Goal: Task Accomplishment & Management: Manage account settings

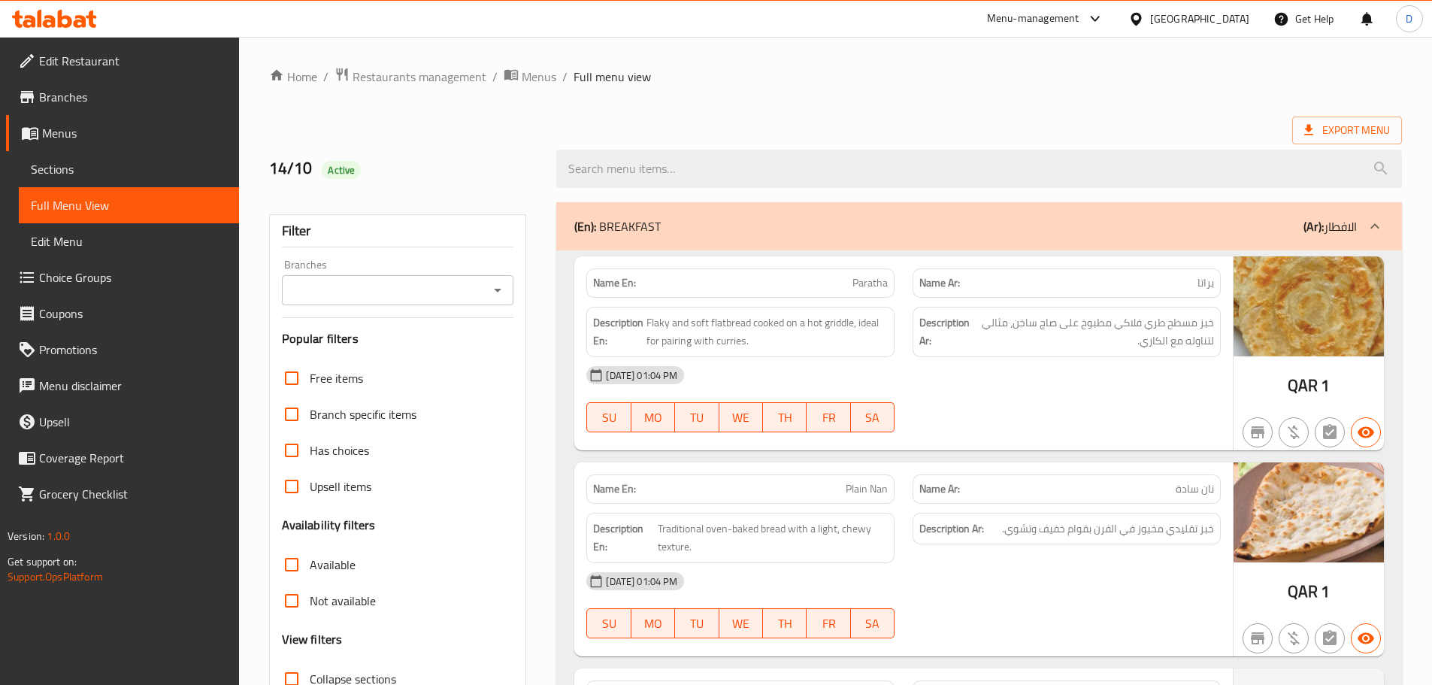
scroll to position [17114, 0]
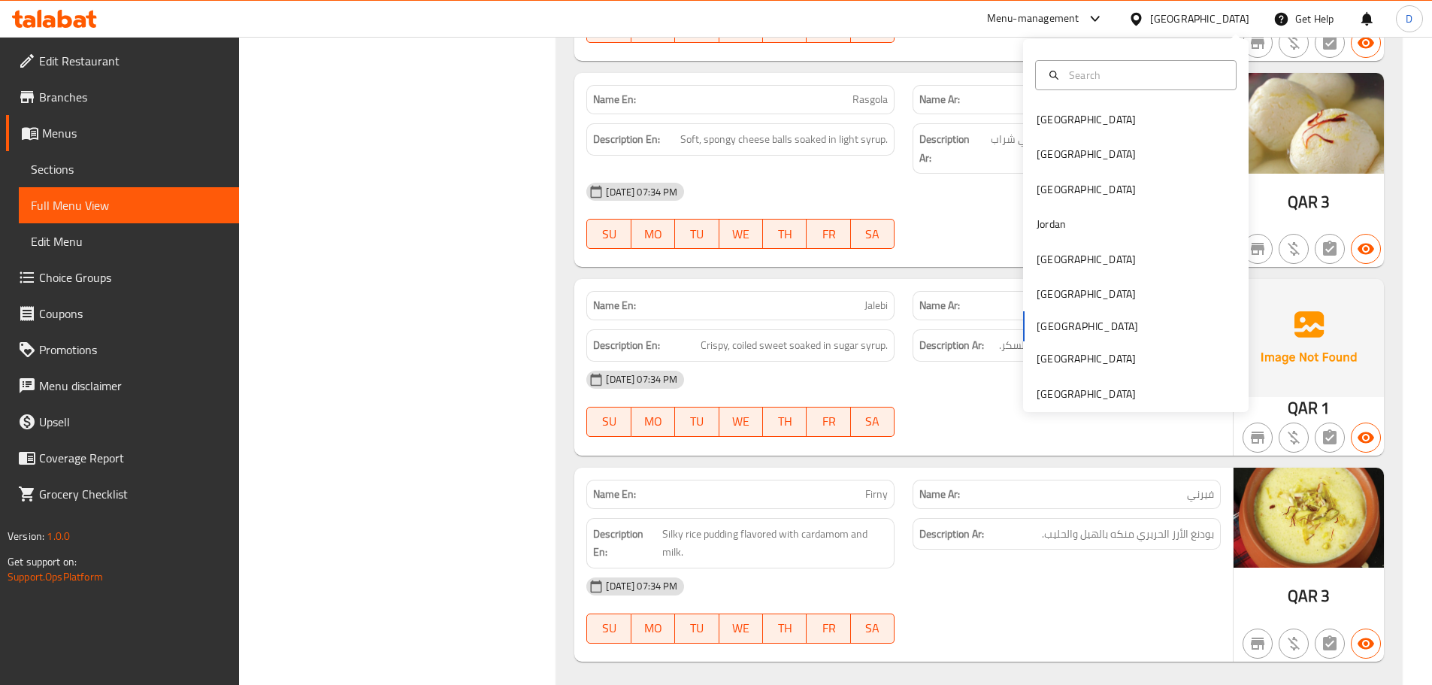
click at [1044, 300] on div "[GEOGRAPHIC_DATA]" at bounding box center [1086, 294] width 99 height 17
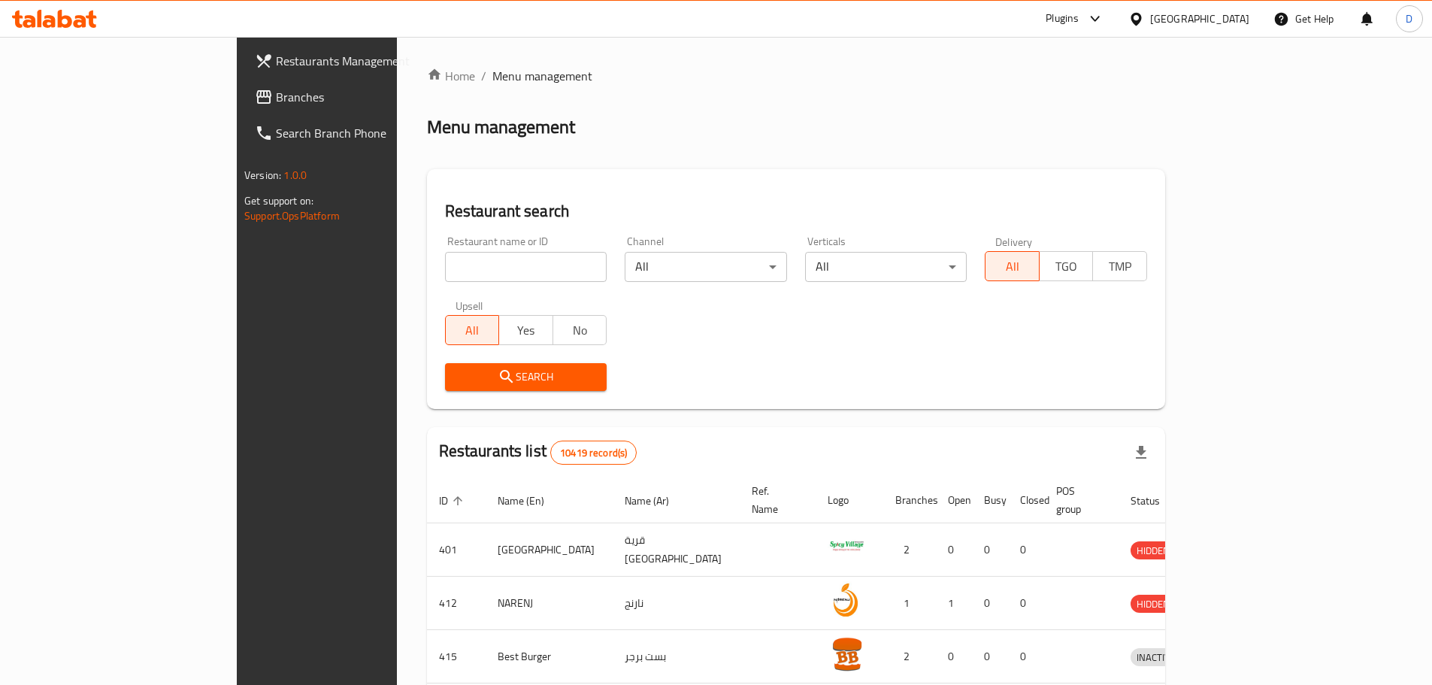
click at [255, 91] on span at bounding box center [265, 97] width 21 height 18
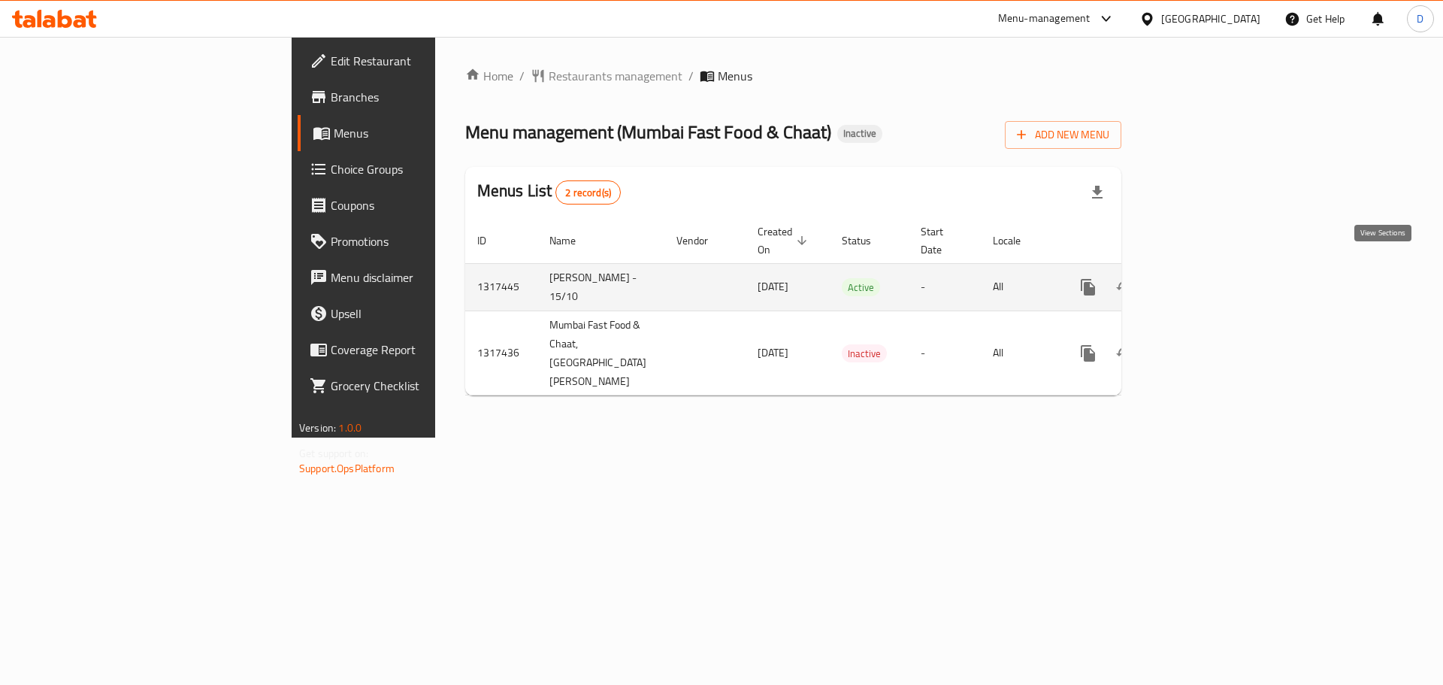
click at [1206, 278] on icon "enhanced table" at bounding box center [1197, 287] width 18 height 18
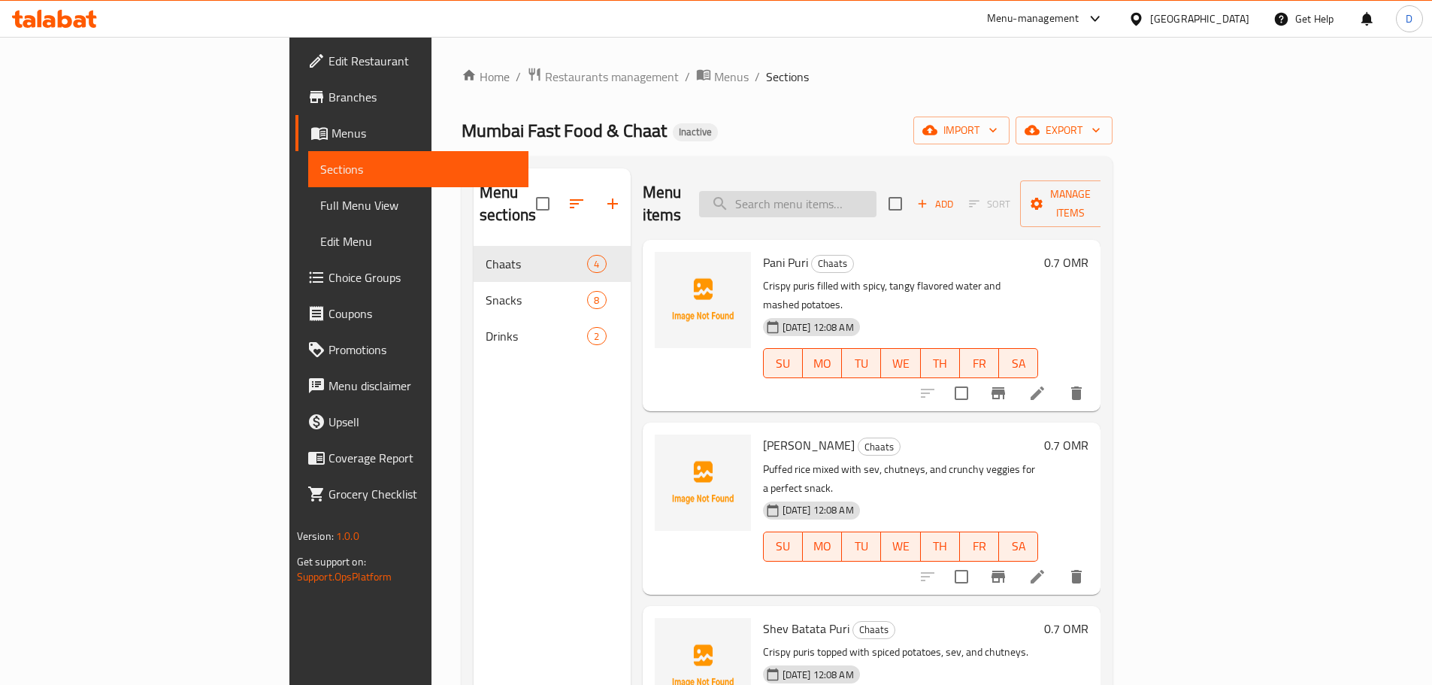
click at [876, 195] on input "search" at bounding box center [787, 204] width 177 height 26
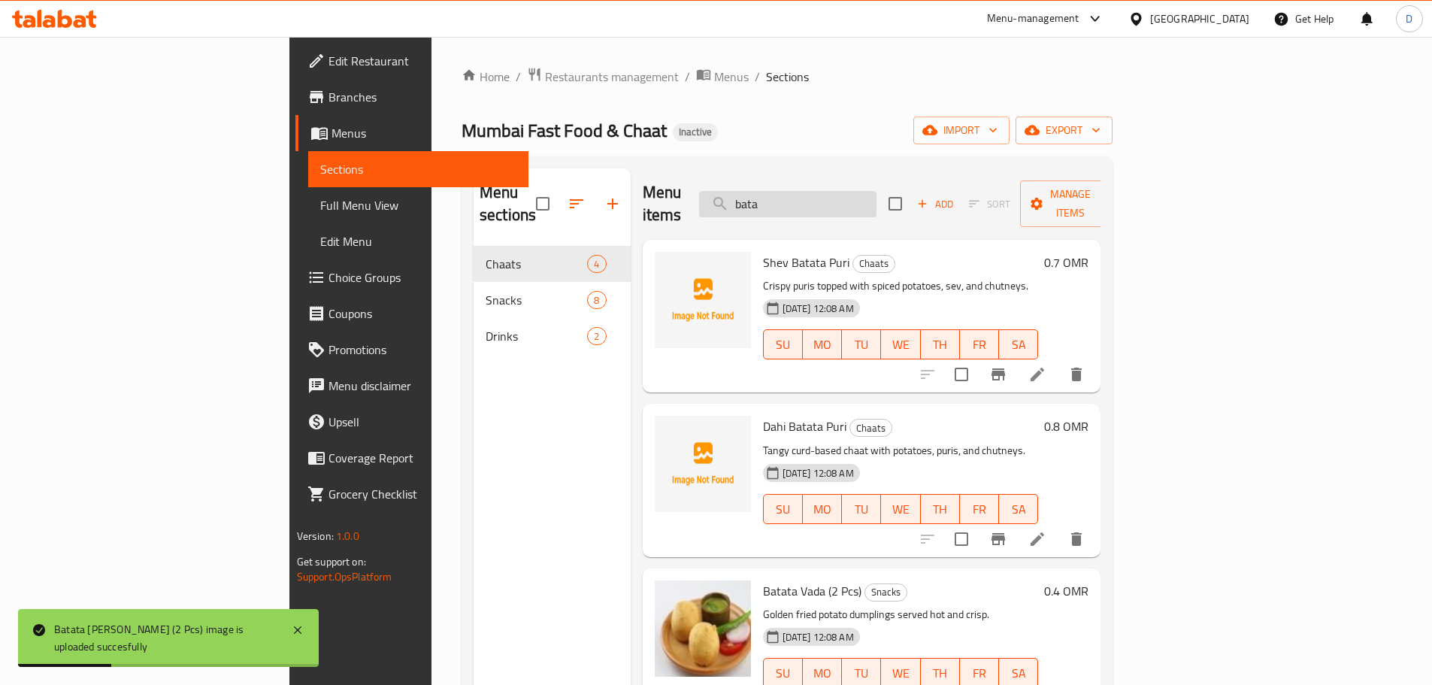
drag, startPoint x: 889, startPoint y: 189, endPoint x: 803, endPoint y: 189, distance: 85.7
click at [803, 191] on input "bata" at bounding box center [787, 204] width 177 height 26
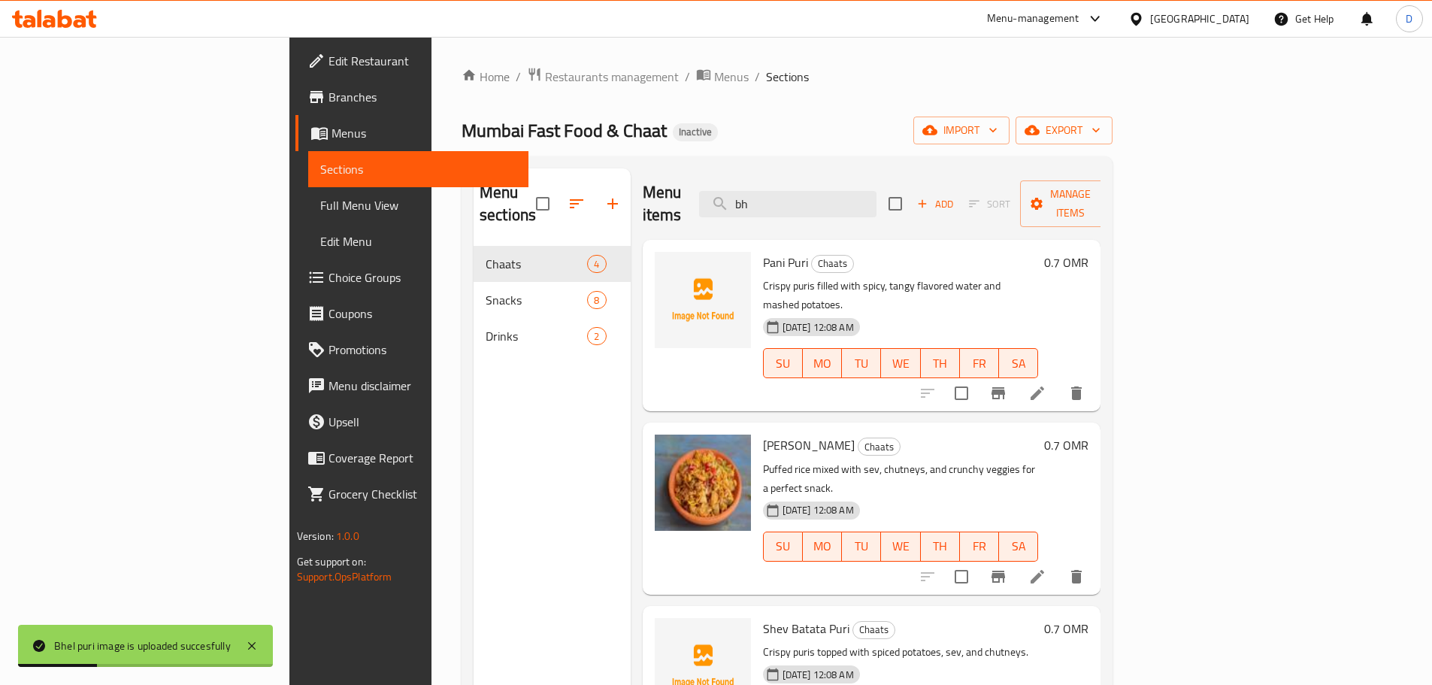
drag, startPoint x: 861, startPoint y: 193, endPoint x: 771, endPoint y: 191, distance: 90.2
click at [771, 191] on div "Menu items bh Add Sort Manage items" at bounding box center [872, 203] width 459 height 71
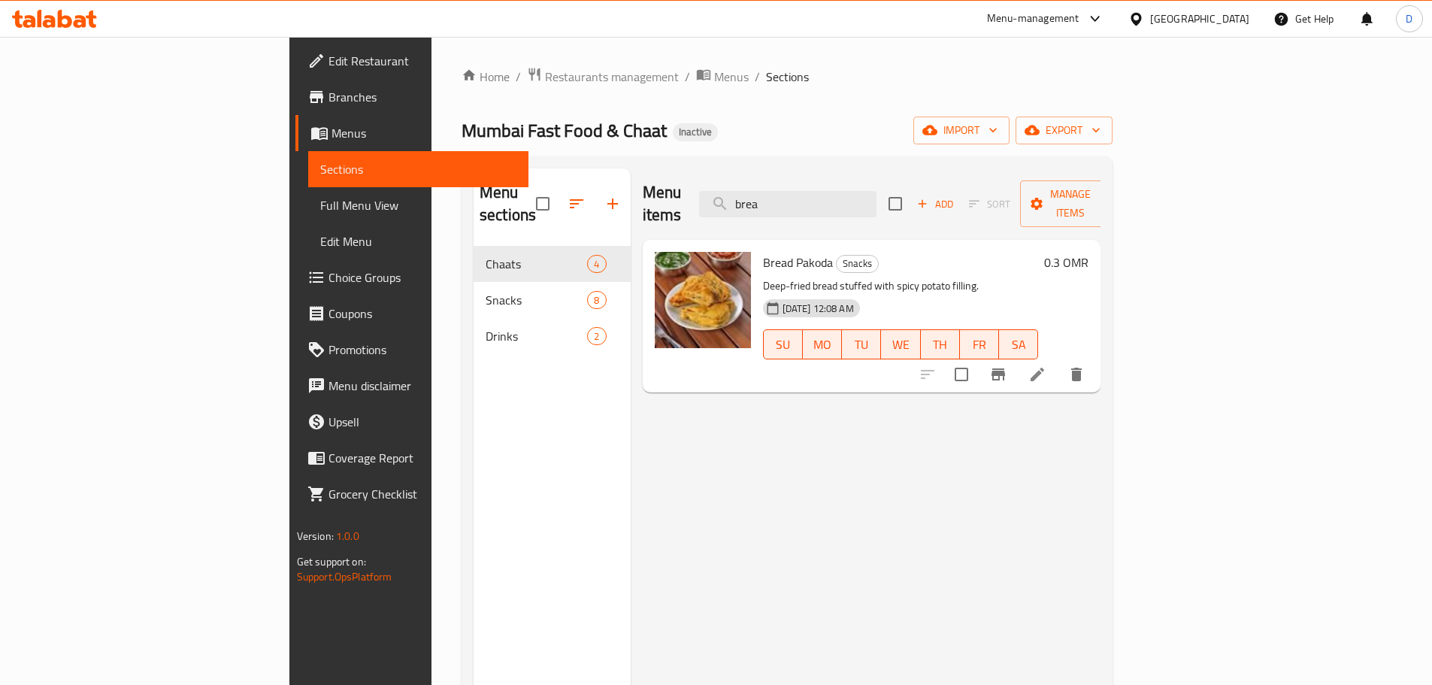
drag, startPoint x: 884, startPoint y: 198, endPoint x: 765, endPoint y: 190, distance: 119.1
click at [765, 190] on div "Menu items brea Add Sort Manage items" at bounding box center [872, 203] width 459 height 71
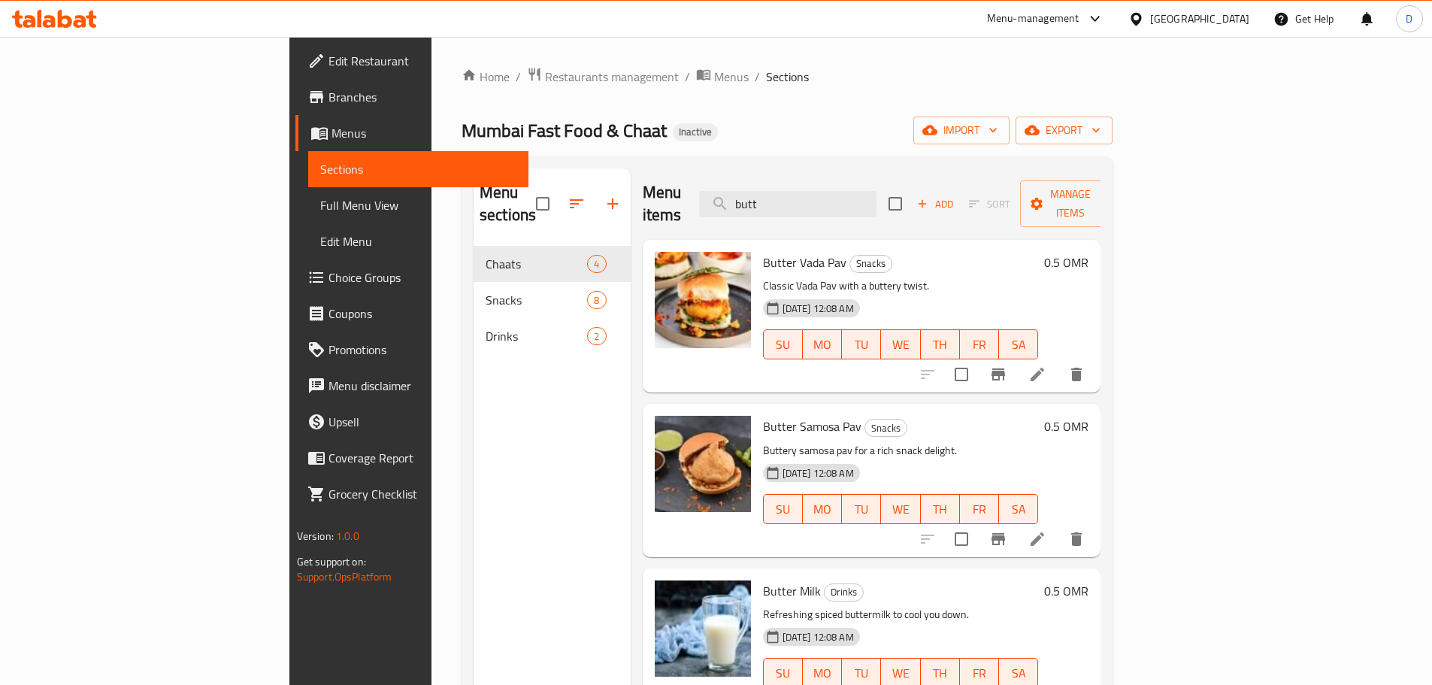
drag, startPoint x: 889, startPoint y: 198, endPoint x: 746, endPoint y: 194, distance: 142.9
click at [746, 194] on div "Menu items butt Add Sort Manage items" at bounding box center [872, 203] width 459 height 71
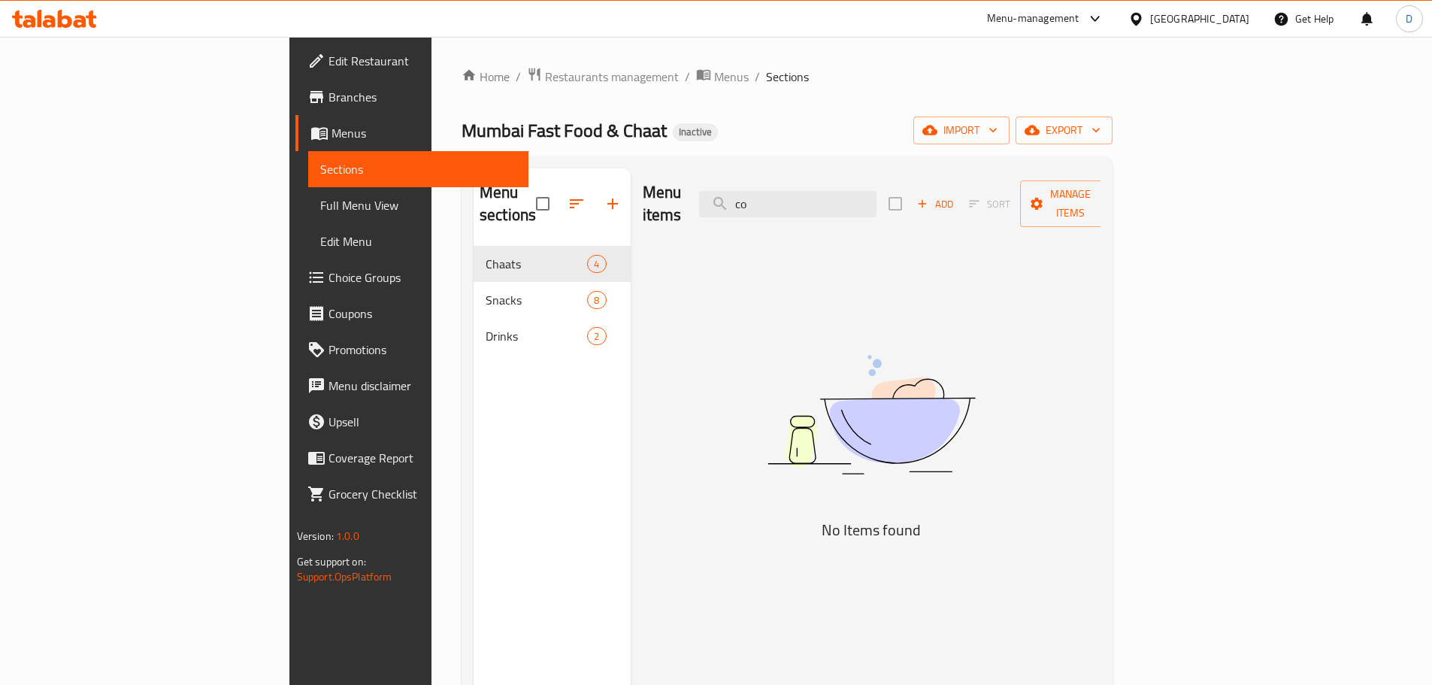
type input "c"
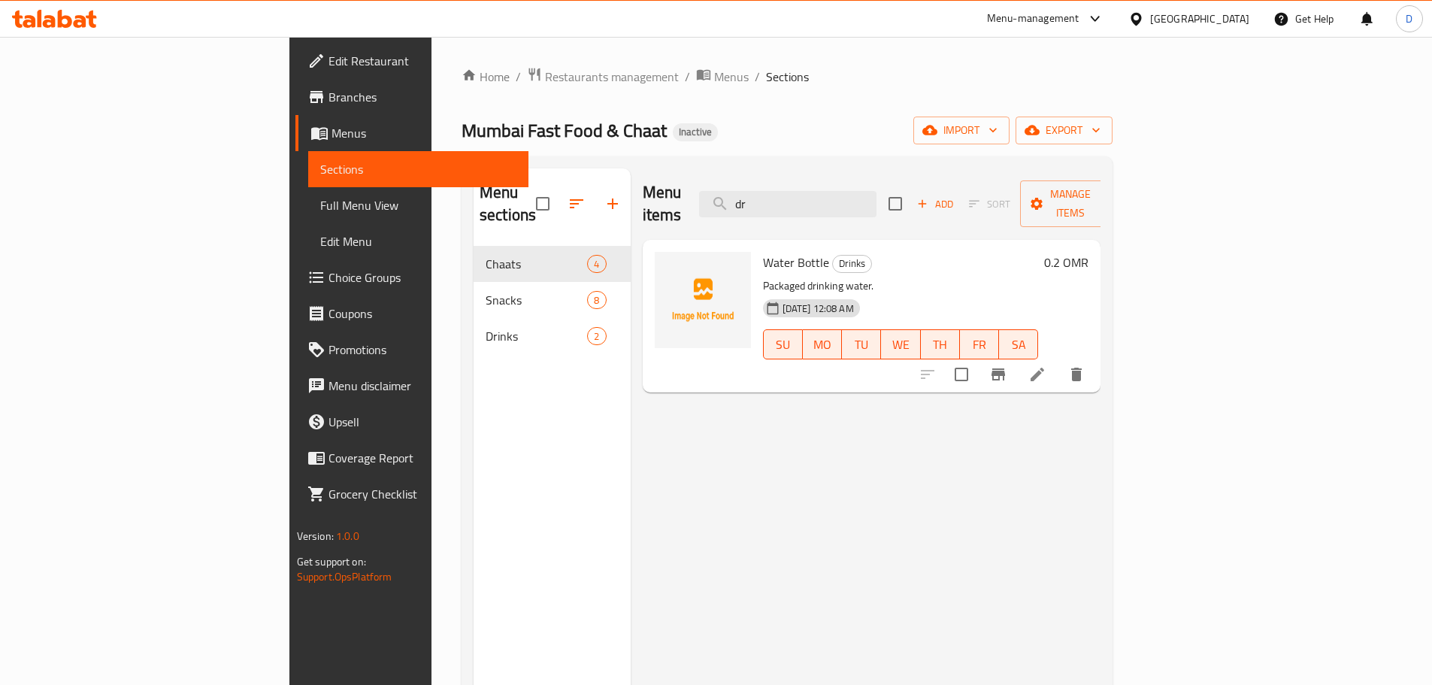
type input "d"
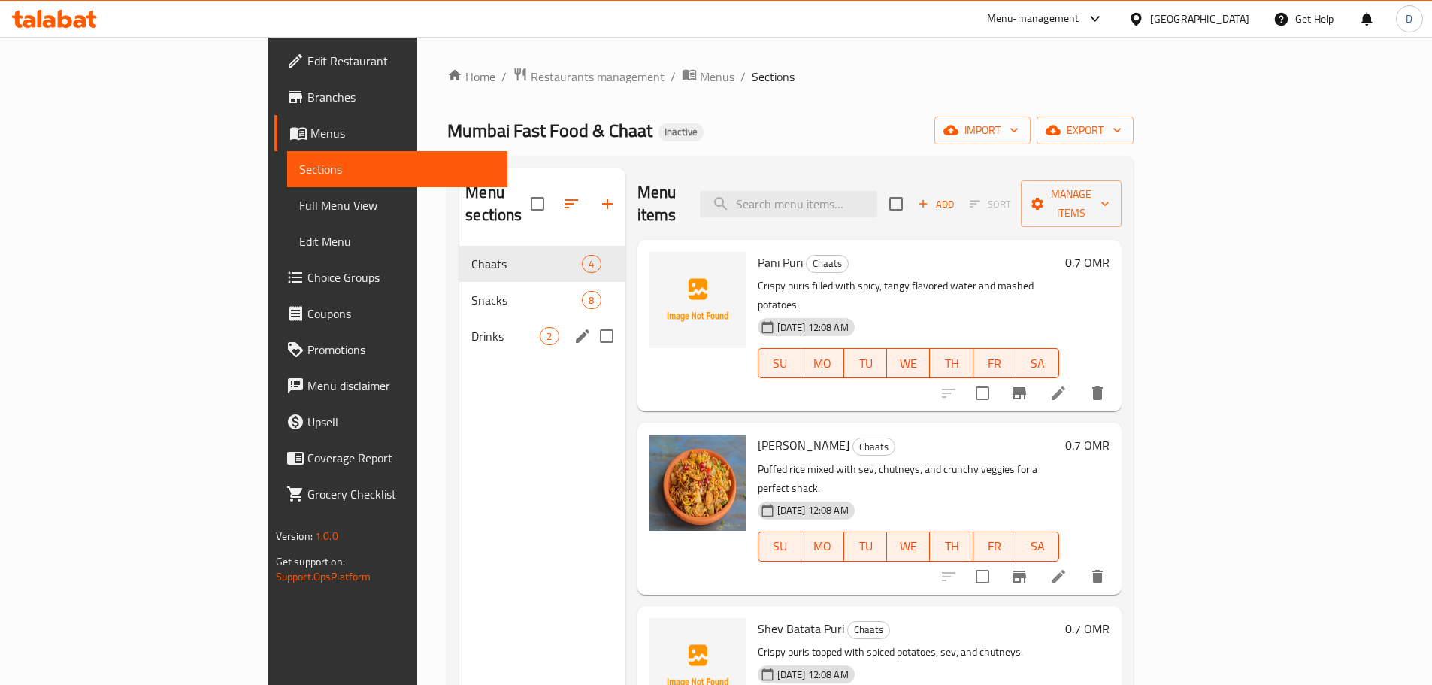
click at [471, 327] on span "Drinks" at bounding box center [505, 336] width 68 height 18
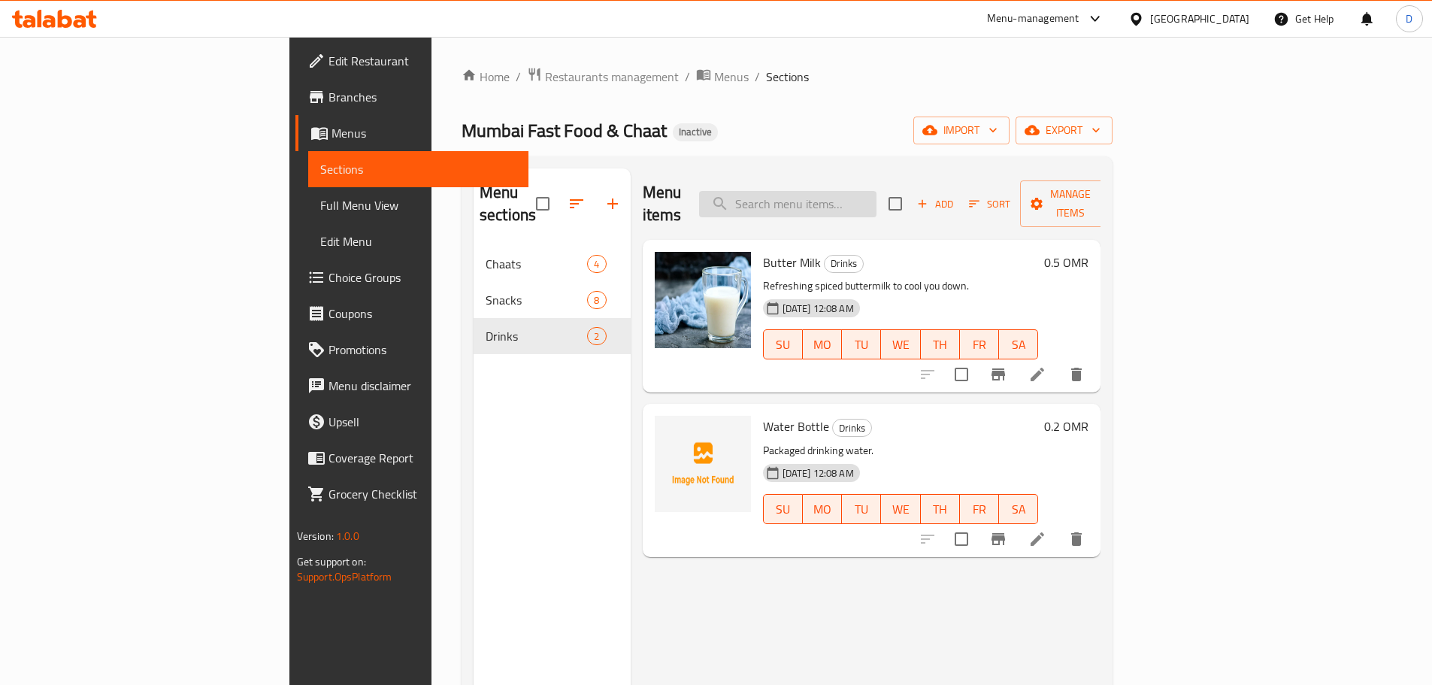
click at [877, 194] on input "search" at bounding box center [787, 204] width 177 height 26
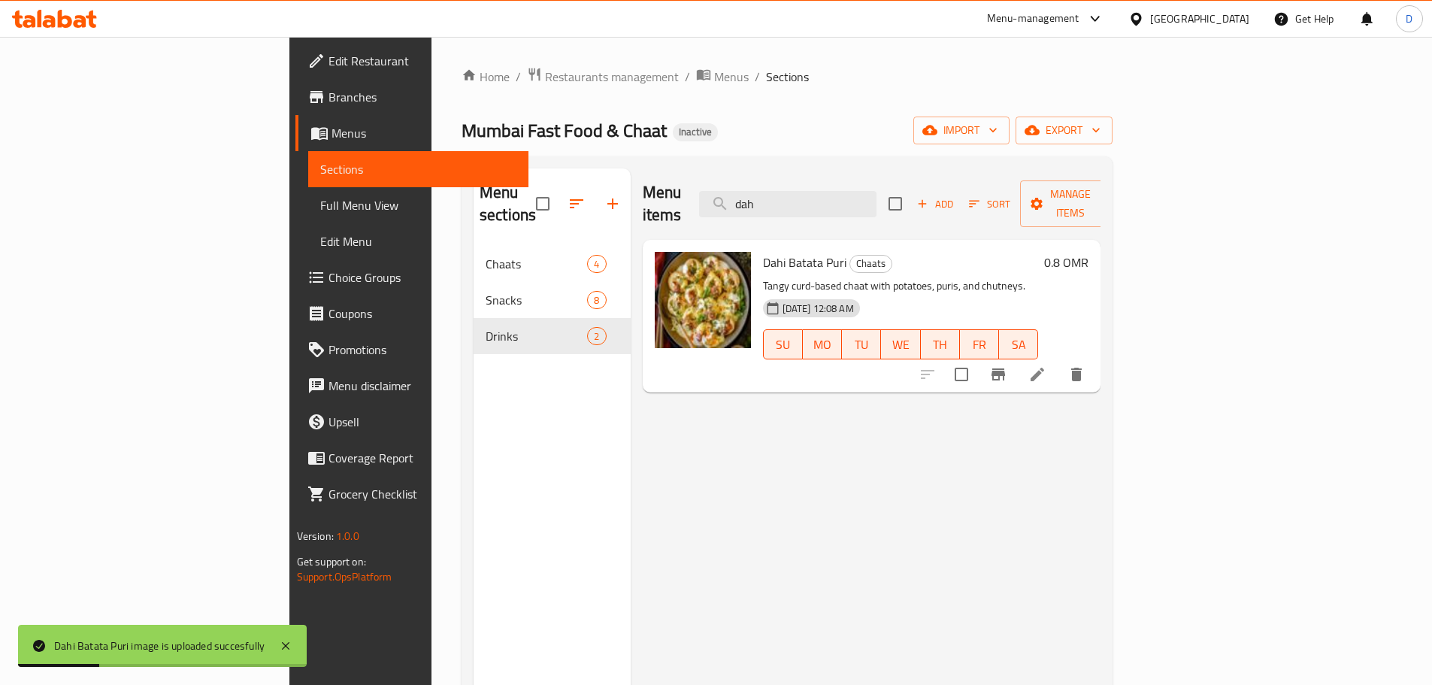
drag, startPoint x: 899, startPoint y: 195, endPoint x: 766, endPoint y: 195, distance: 133.1
click at [766, 195] on div "Menu items dah Add Sort Manage items" at bounding box center [872, 203] width 459 height 71
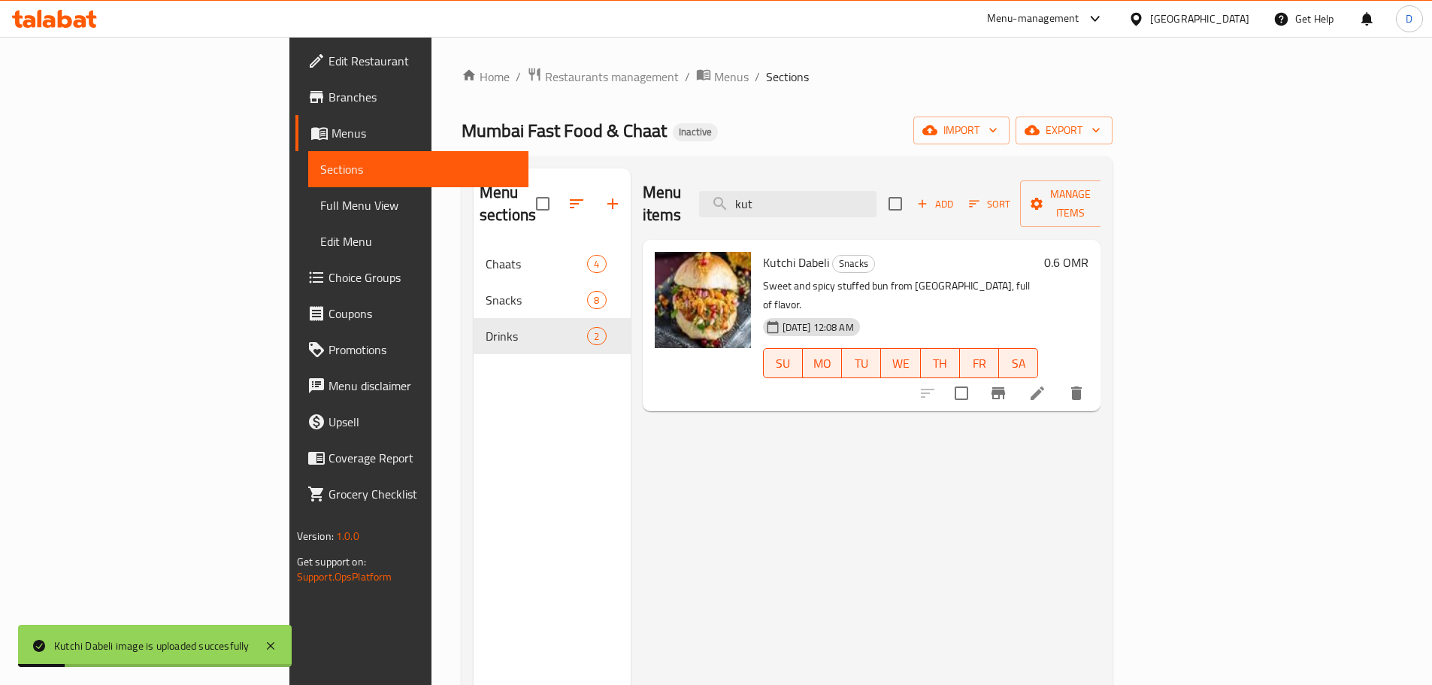
drag, startPoint x: 866, startPoint y: 197, endPoint x: 797, endPoint y: 197, distance: 69.2
click at [797, 197] on div "Menu items kut Add Sort Manage items" at bounding box center [872, 203] width 459 height 71
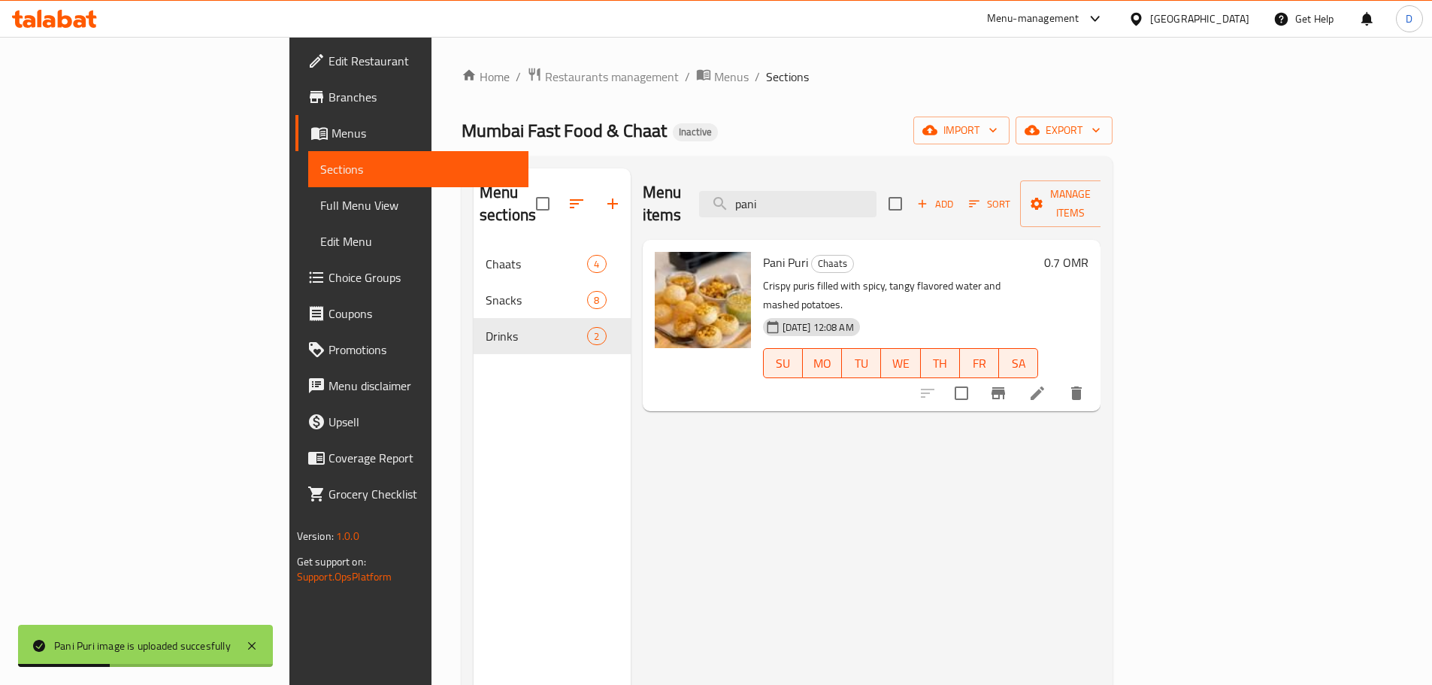
drag, startPoint x: 885, startPoint y: 193, endPoint x: 798, endPoint y: 194, distance: 87.2
click at [798, 194] on div "Menu items pani Add Sort Manage items" at bounding box center [872, 203] width 459 height 71
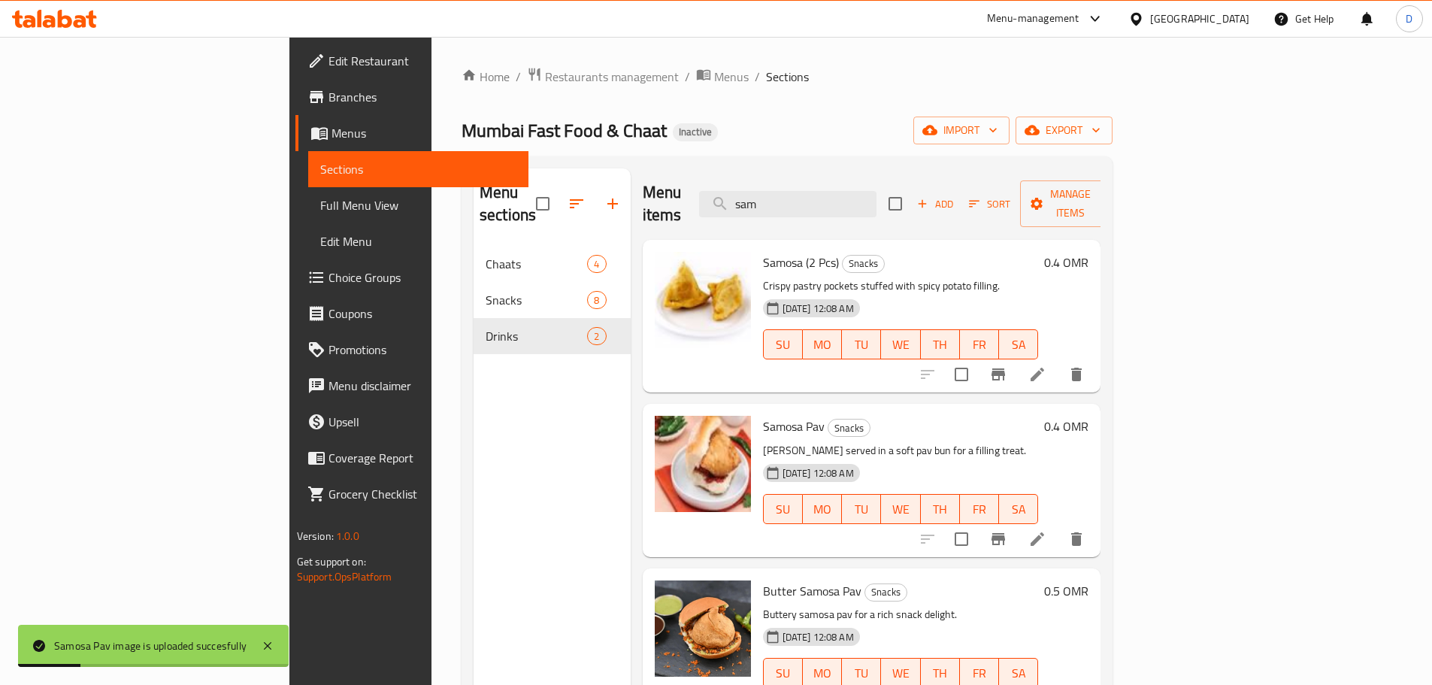
drag, startPoint x: 885, startPoint y: 195, endPoint x: 771, endPoint y: 198, distance: 113.5
click at [771, 198] on div "Menu items sam Add Sort Manage items" at bounding box center [872, 203] width 459 height 71
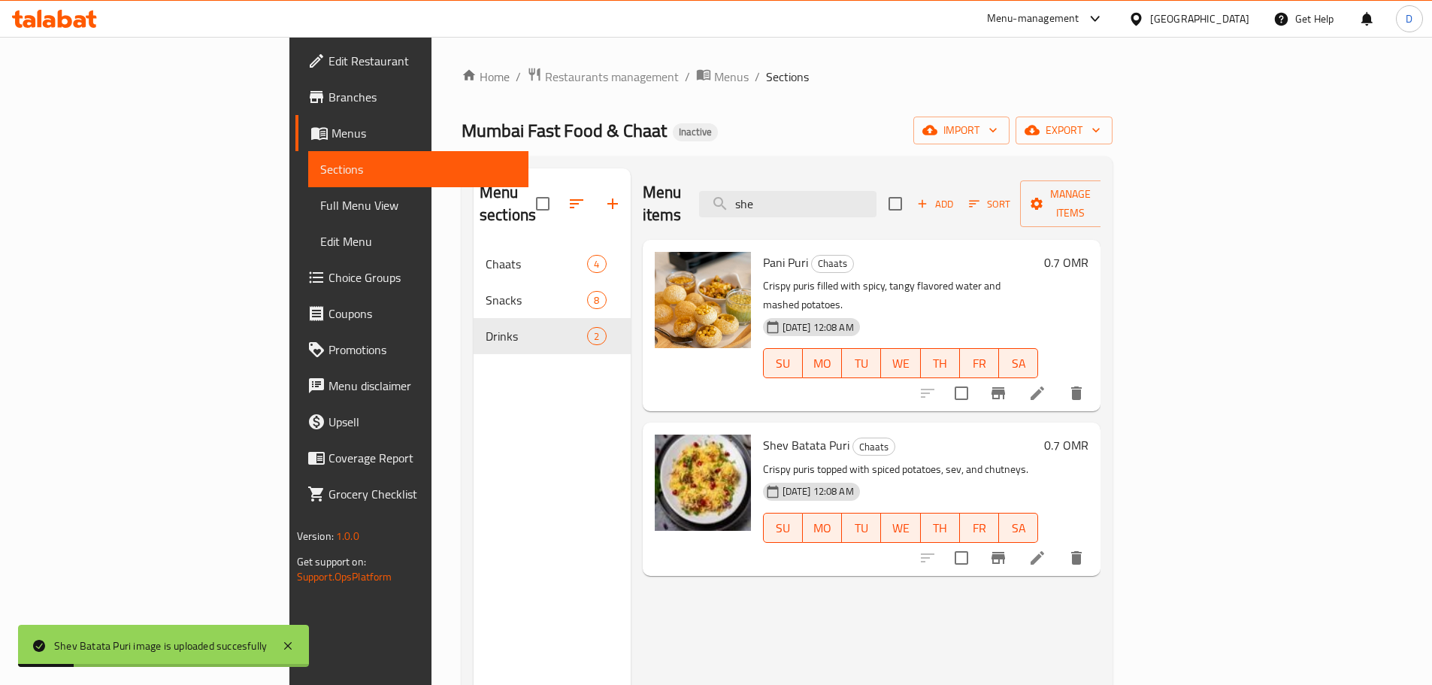
drag, startPoint x: 901, startPoint y: 194, endPoint x: 792, endPoint y: 177, distance: 109.5
click at [792, 177] on div "Menu items she Add Sort Manage items" at bounding box center [872, 203] width 459 height 71
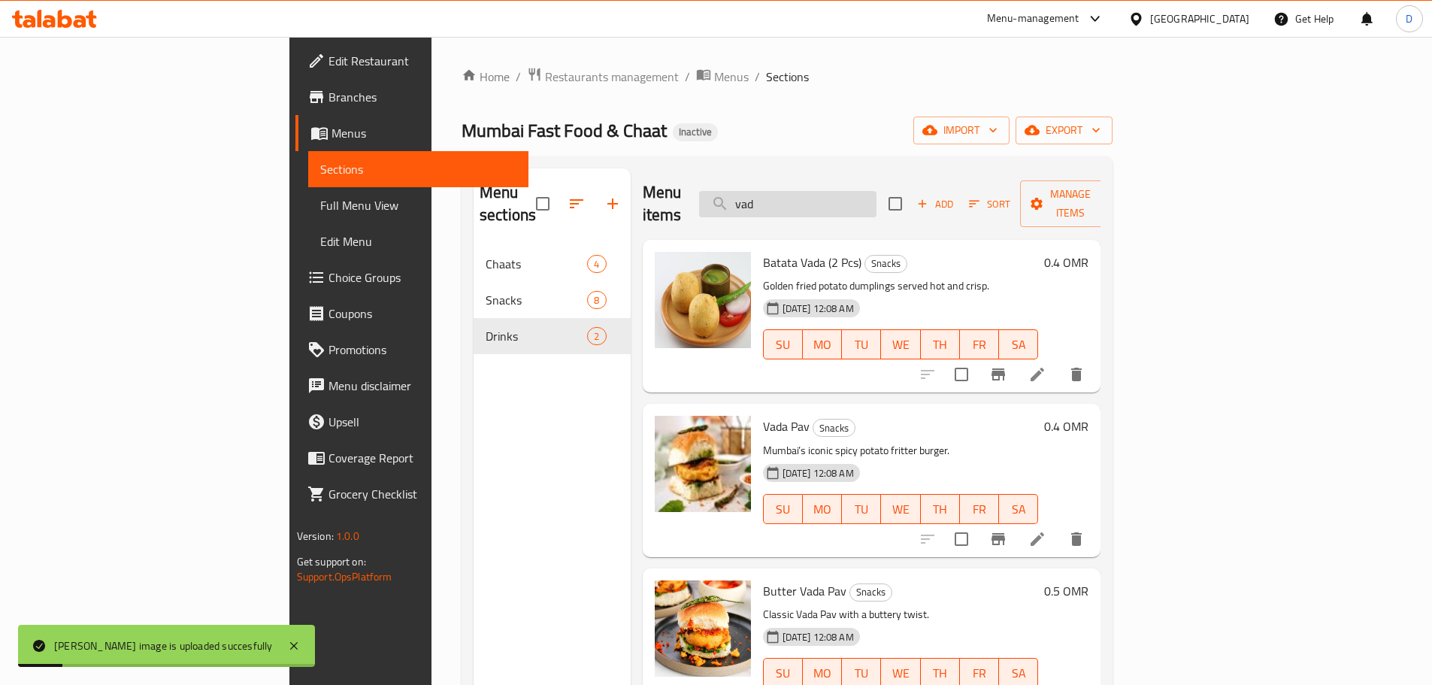
drag, startPoint x: 874, startPoint y: 188, endPoint x: 823, endPoint y: 188, distance: 50.4
click at [823, 191] on input "vad" at bounding box center [787, 204] width 177 height 26
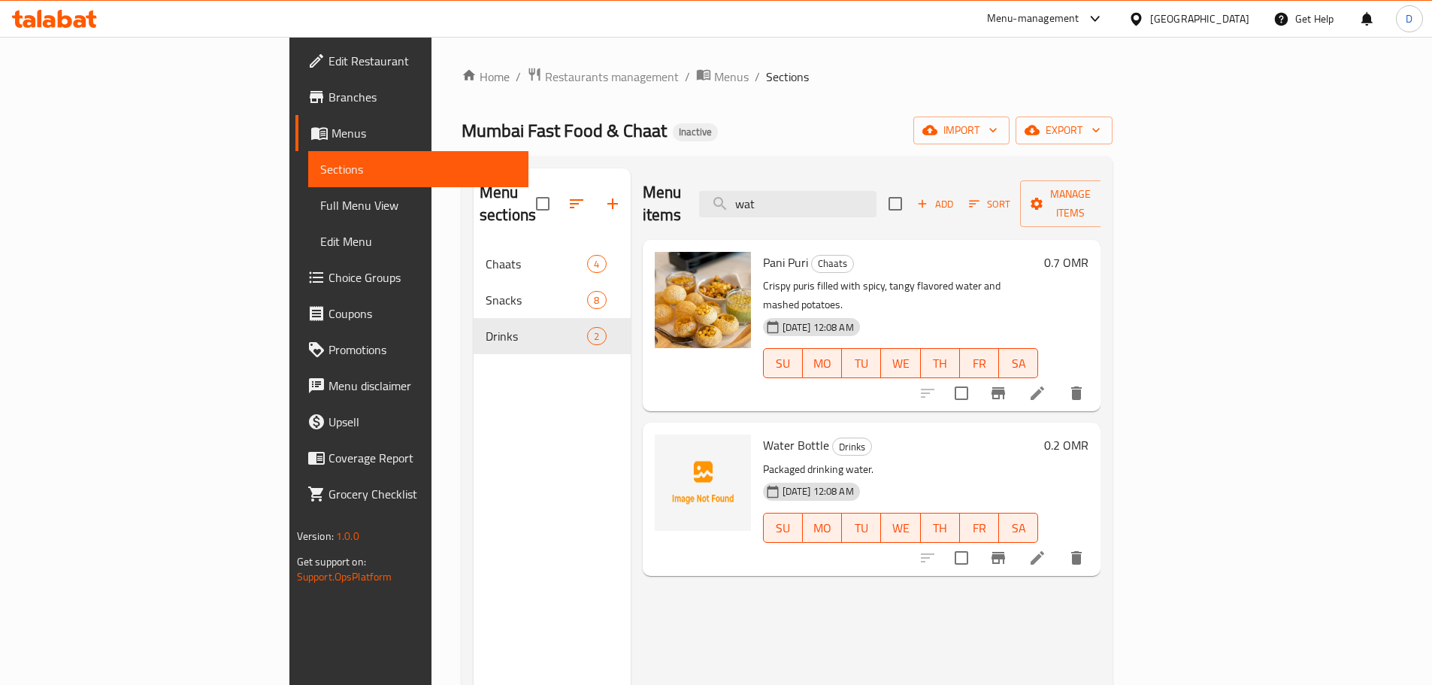
type input "wat"
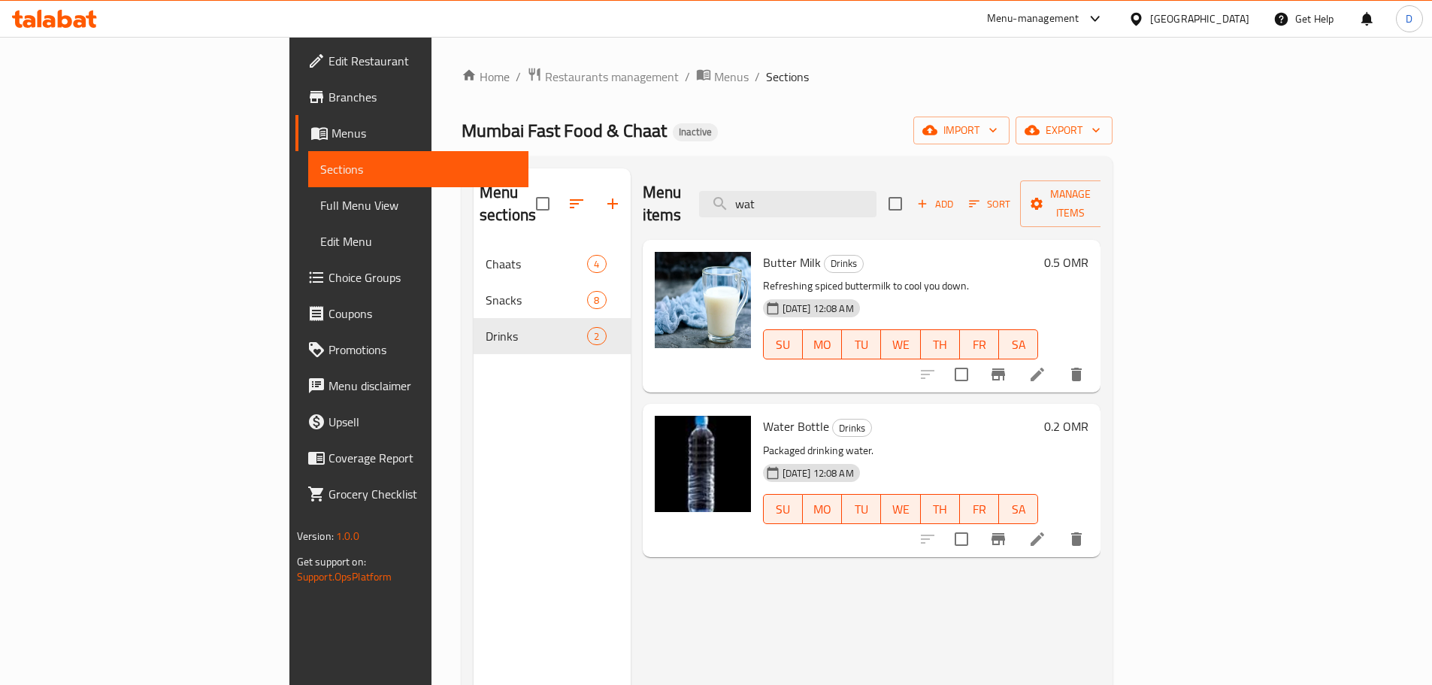
click at [320, 204] on span "Full Menu View" at bounding box center [418, 205] width 196 height 18
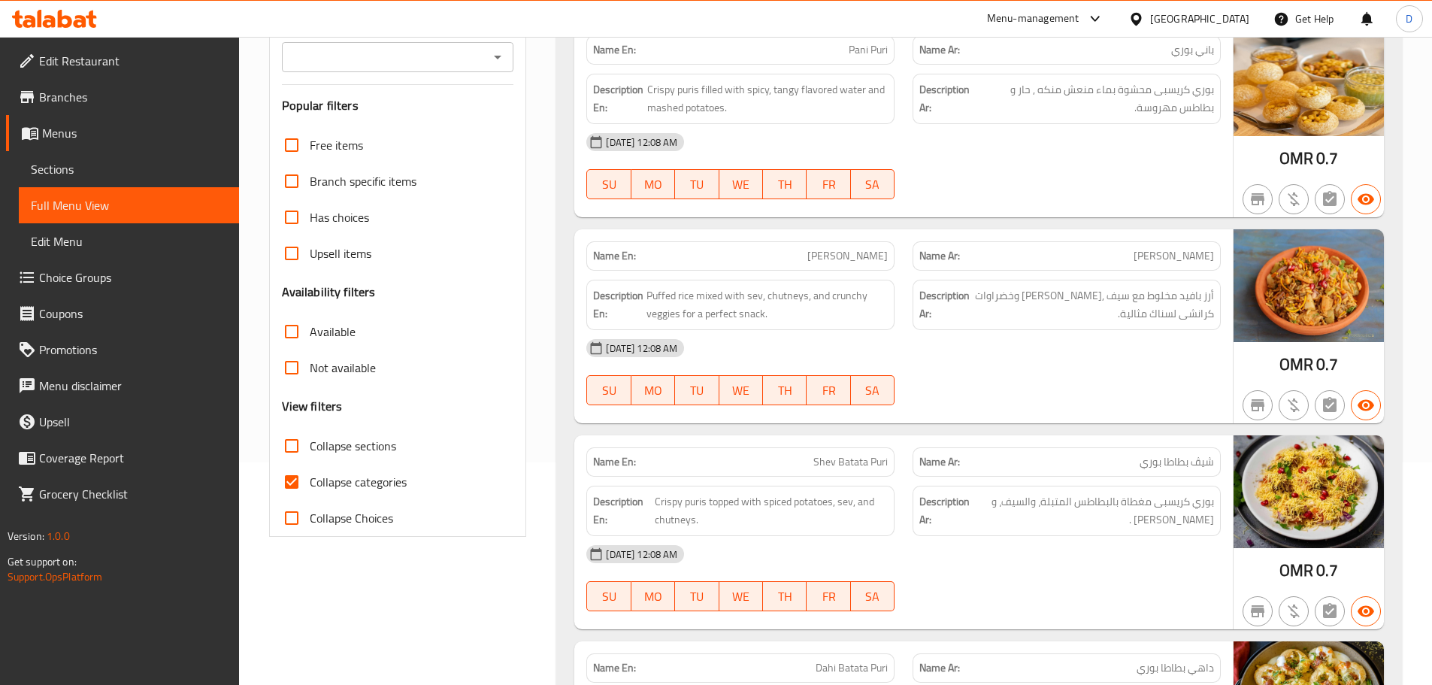
scroll to position [226, 0]
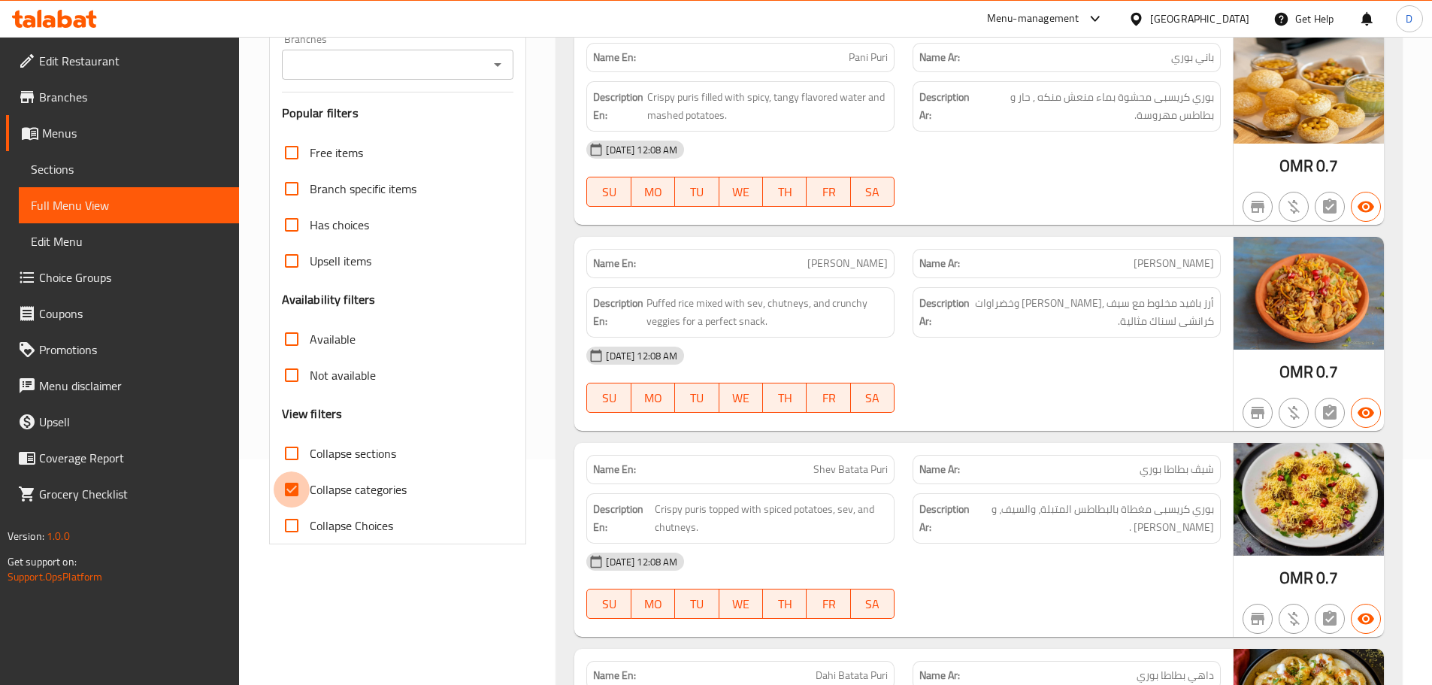
click at [289, 484] on input "Collapse categories" at bounding box center [292, 489] width 36 height 36
checkbox input "false"
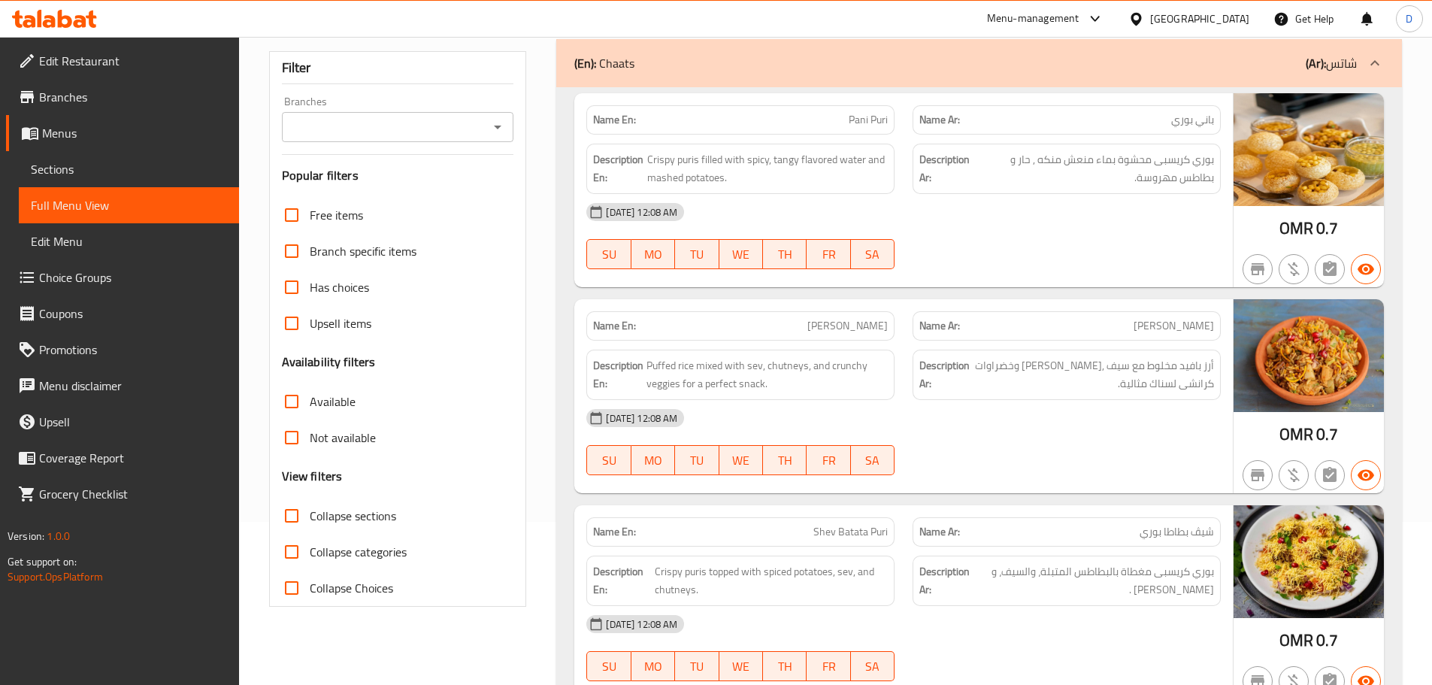
scroll to position [0, 0]
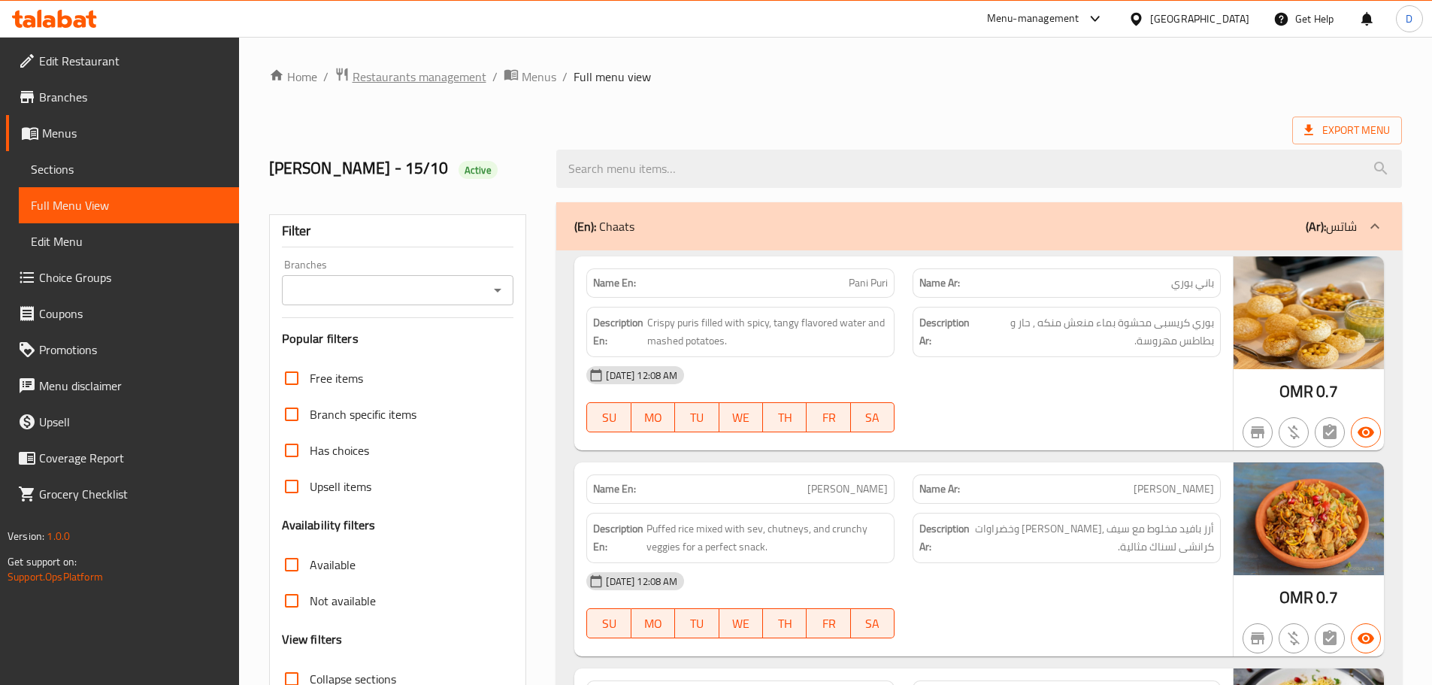
click at [423, 84] on span "Restaurants management" at bounding box center [420, 77] width 134 height 18
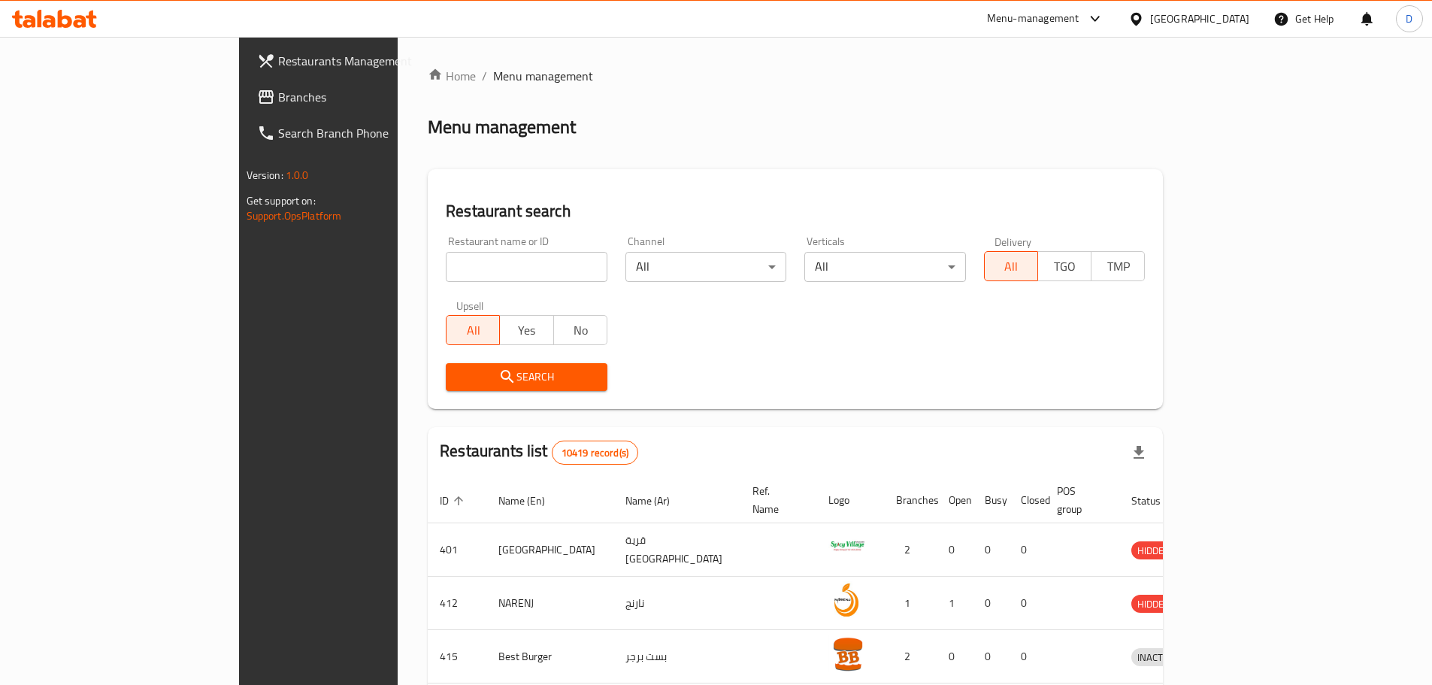
click at [245, 112] on link "Branches" at bounding box center [361, 97] width 233 height 36
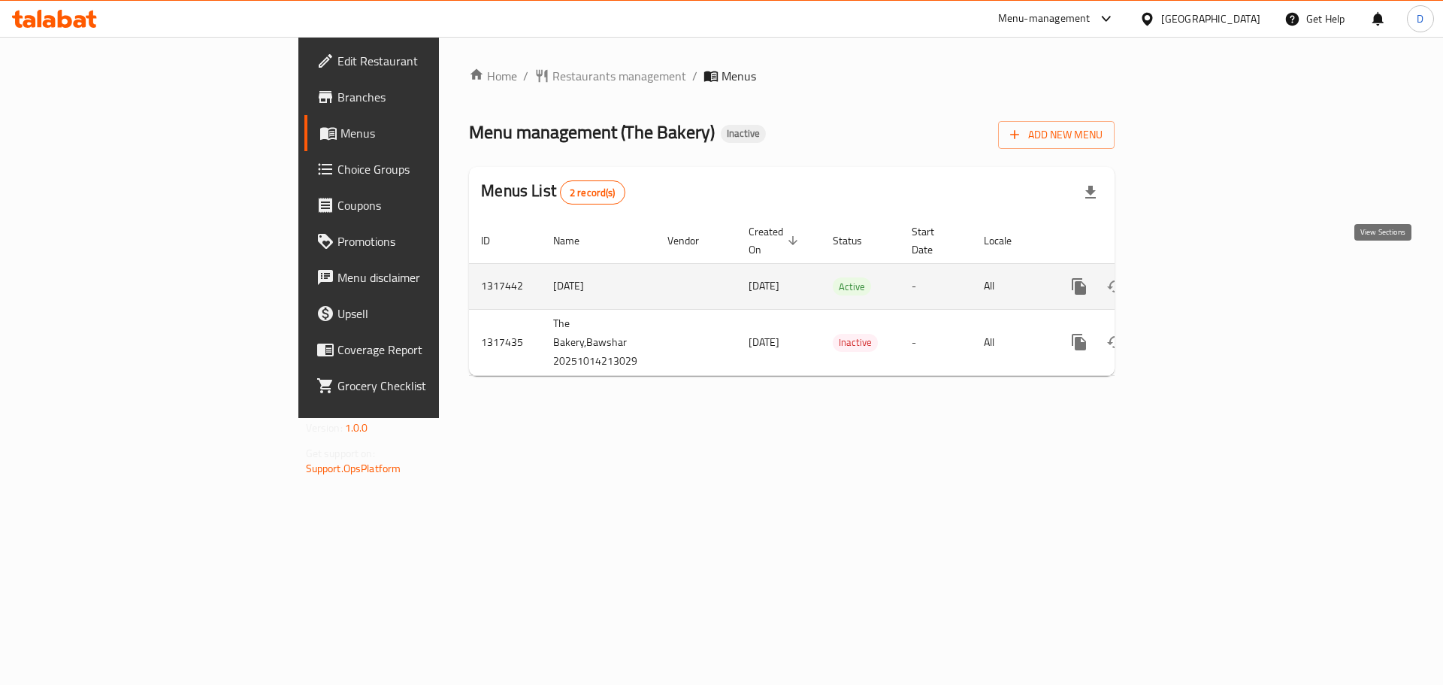
click at [1195, 280] on icon "enhanced table" at bounding box center [1188, 287] width 14 height 14
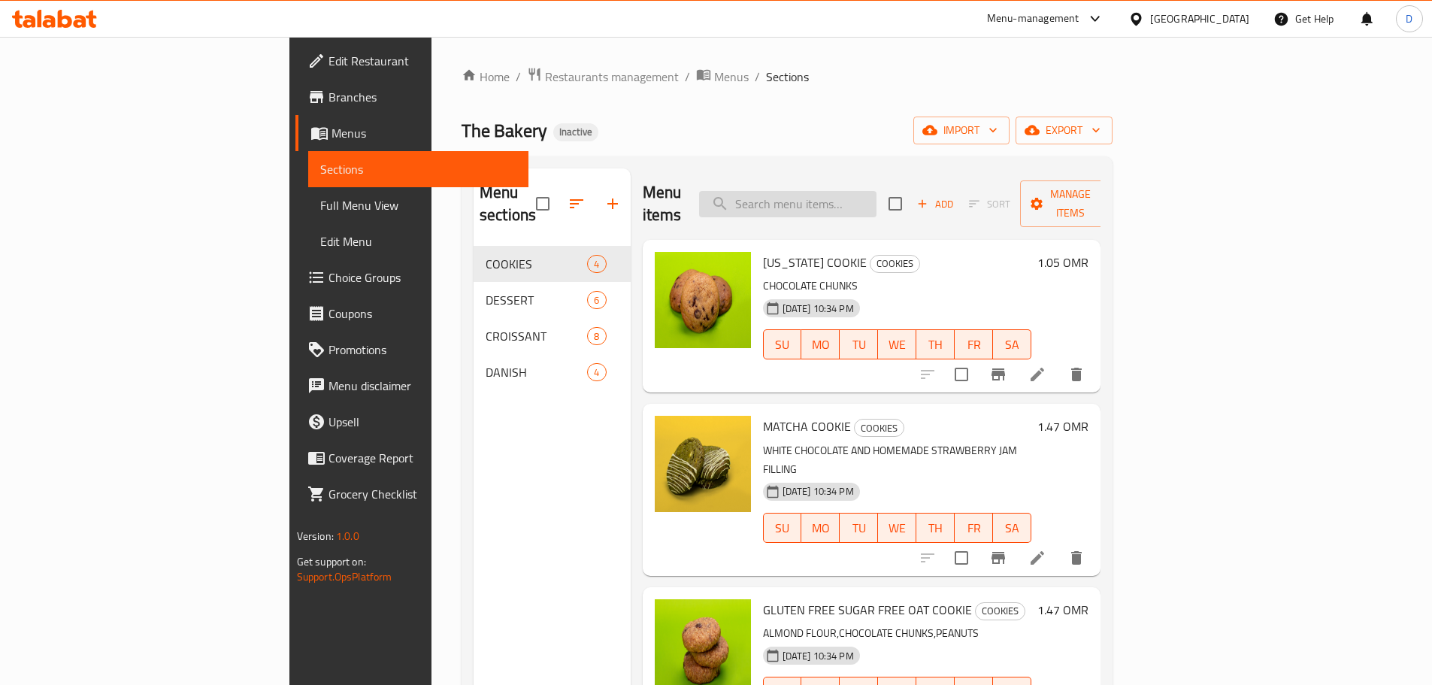
click at [877, 195] on input "search" at bounding box center [787, 204] width 177 height 26
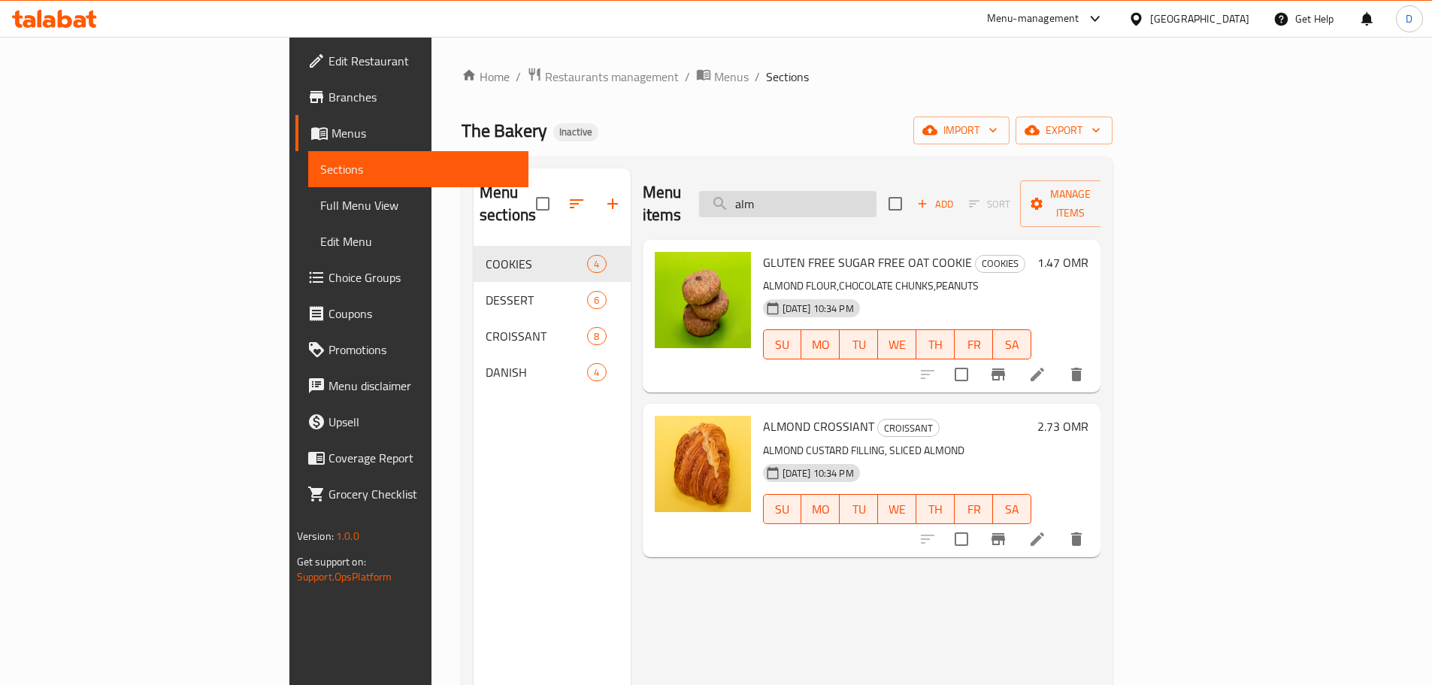
drag, startPoint x: 870, startPoint y: 187, endPoint x: 807, endPoint y: 189, distance: 62.4
click at [807, 191] on input "alm" at bounding box center [787, 204] width 177 height 26
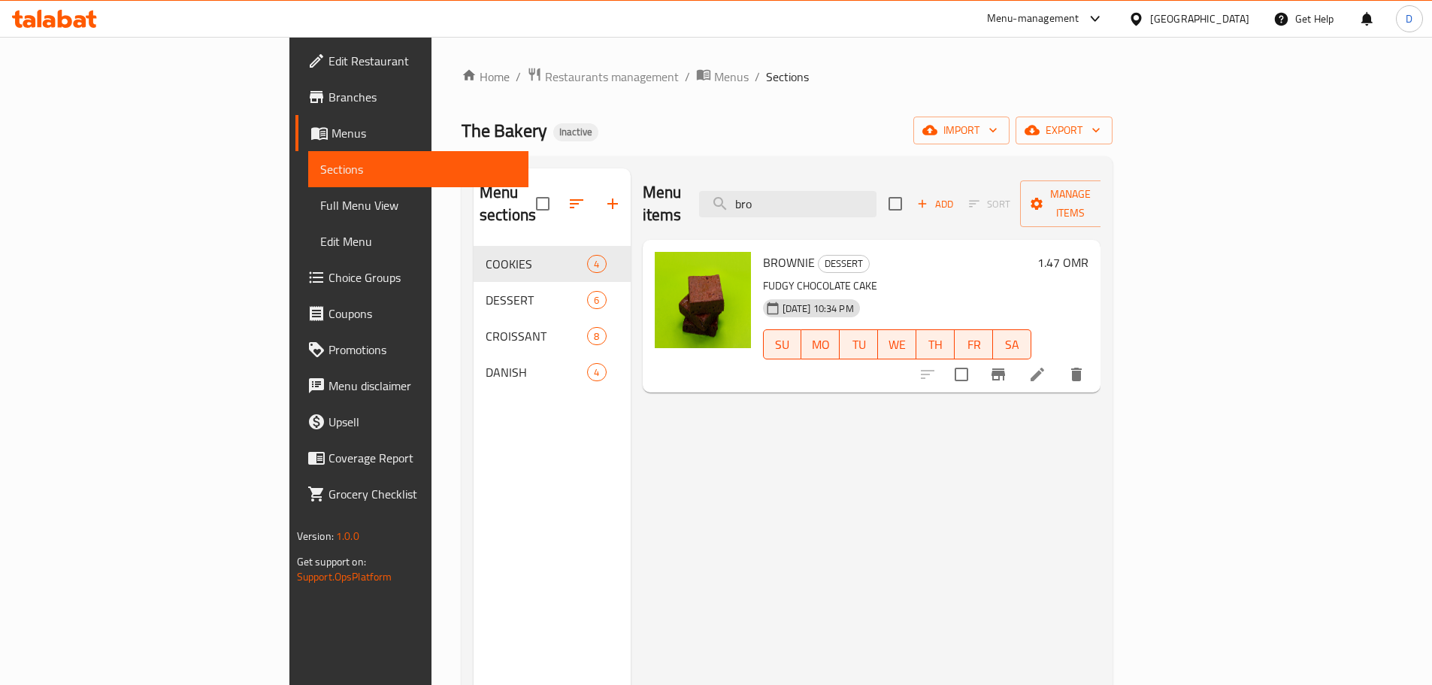
drag, startPoint x: 873, startPoint y: 193, endPoint x: 774, endPoint y: 192, distance: 99.3
click at [774, 192] on div "Menu items bro Add Sort Manage items" at bounding box center [872, 203] width 459 height 71
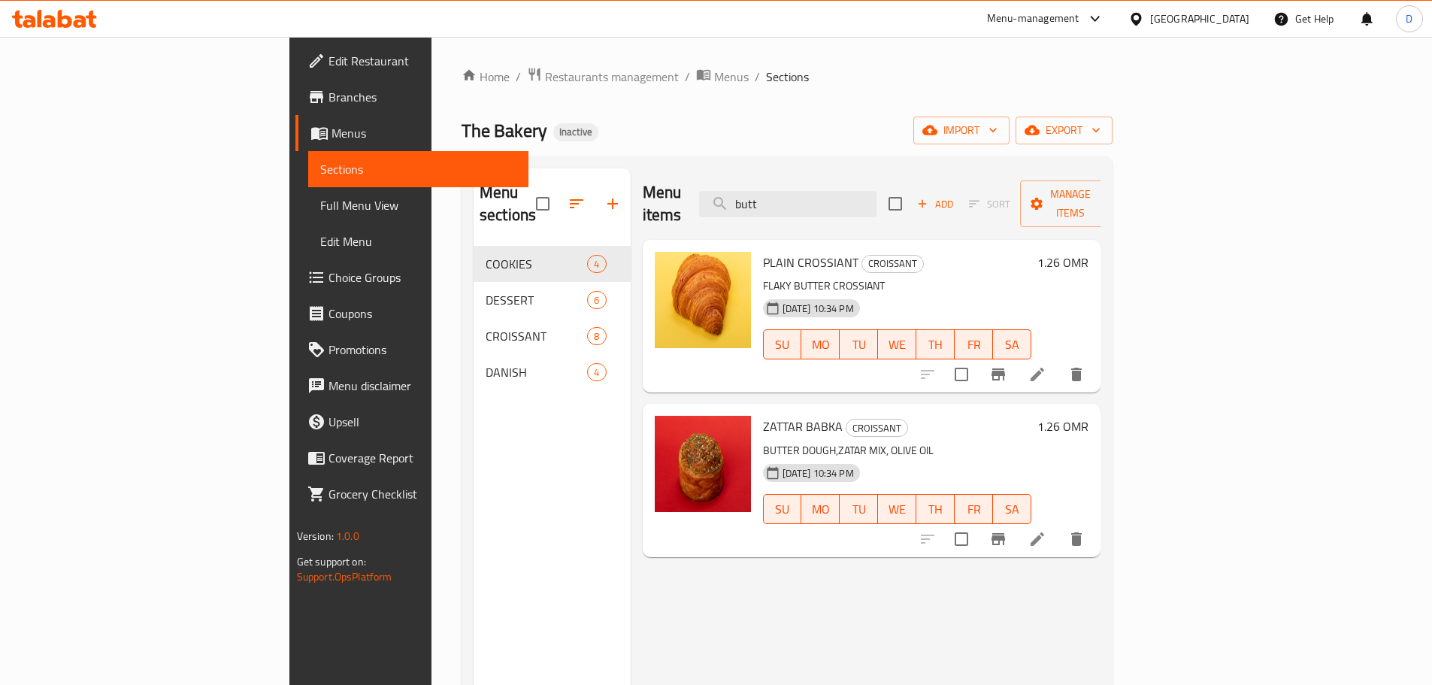
drag, startPoint x: 905, startPoint y: 193, endPoint x: 750, endPoint y: 192, distance: 154.9
click at [750, 192] on div "Menu items butt Add Sort Manage items" at bounding box center [872, 203] width 459 height 71
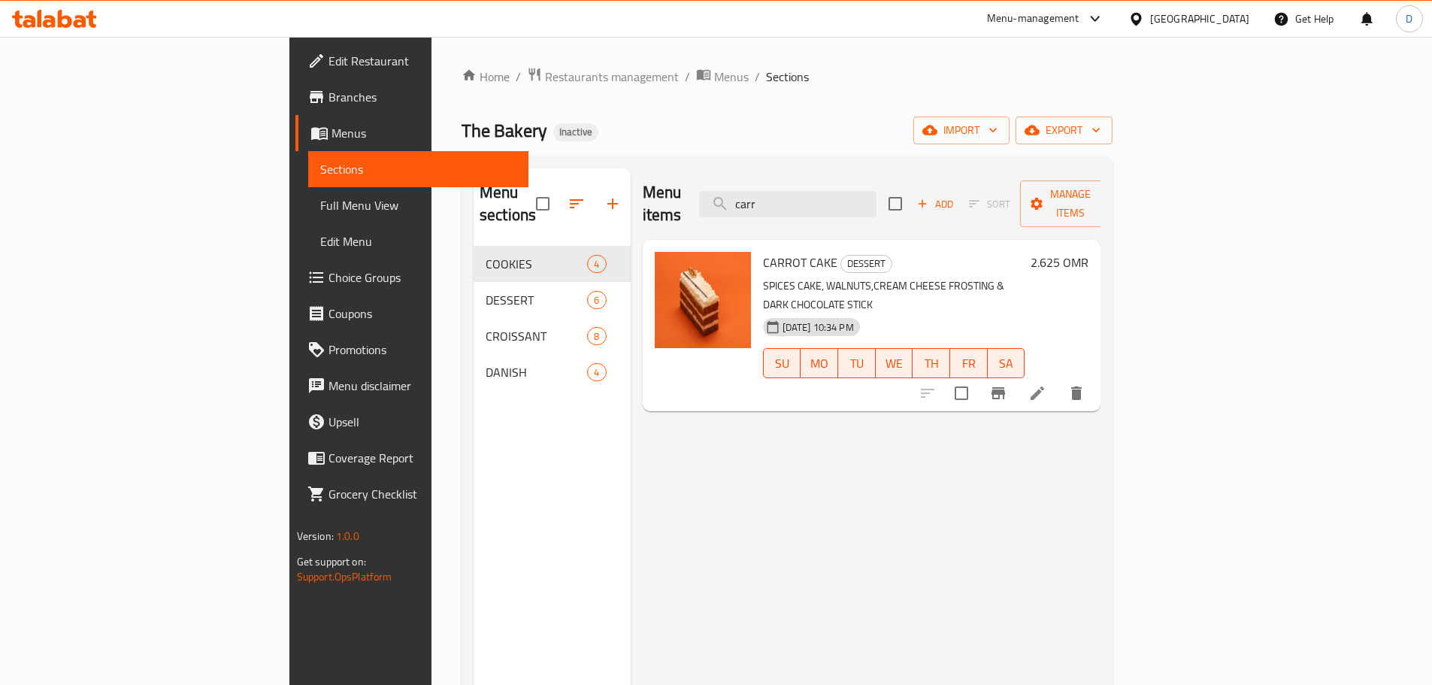
drag, startPoint x: 868, startPoint y: 192, endPoint x: 772, endPoint y: 203, distance: 96.9
click at [772, 203] on div "Menu items carr Add Sort Manage items" at bounding box center [872, 203] width 459 height 71
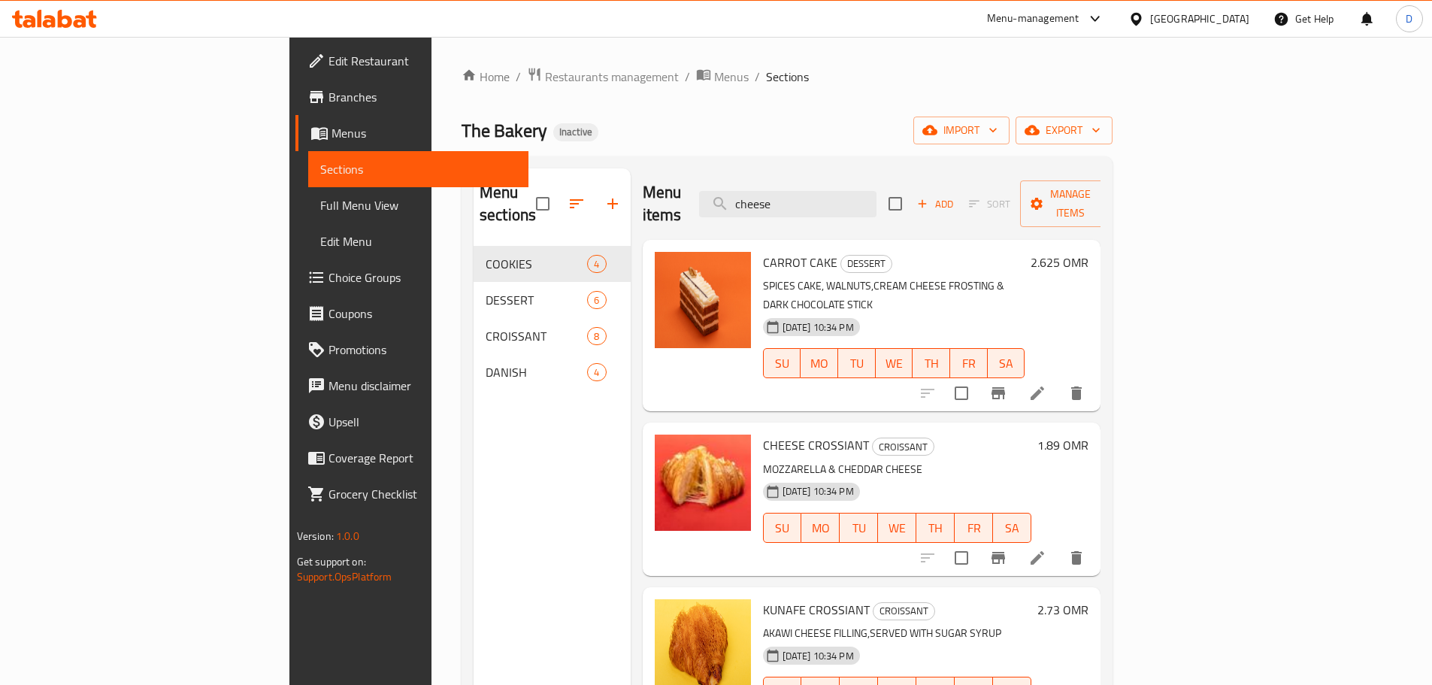
drag, startPoint x: 897, startPoint y: 189, endPoint x: 776, endPoint y: 185, distance: 121.1
click at [776, 185] on div "Menu items cheese Add Sort Manage items" at bounding box center [872, 203] width 459 height 71
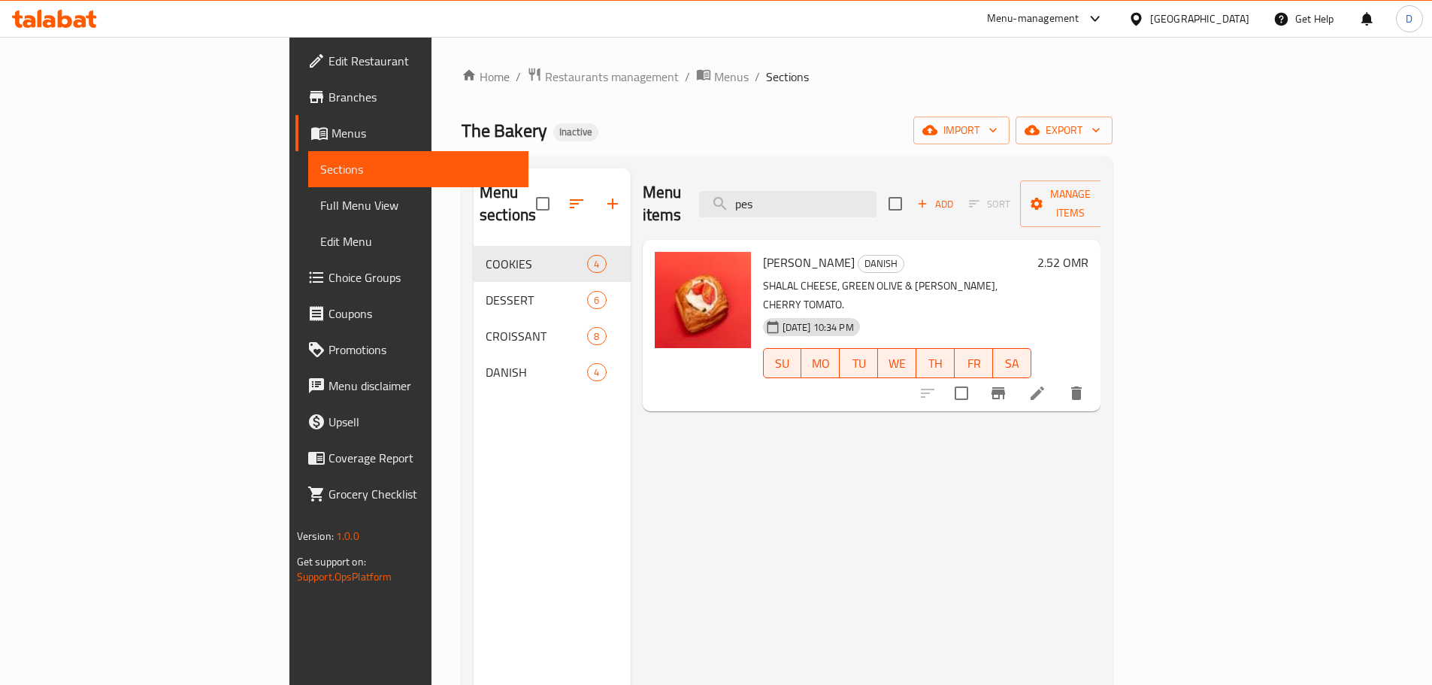
drag, startPoint x: 895, startPoint y: 195, endPoint x: 762, endPoint y: 196, distance: 133.8
click at [762, 196] on div "Menu items pes Add Sort Manage items" at bounding box center [872, 203] width 459 height 71
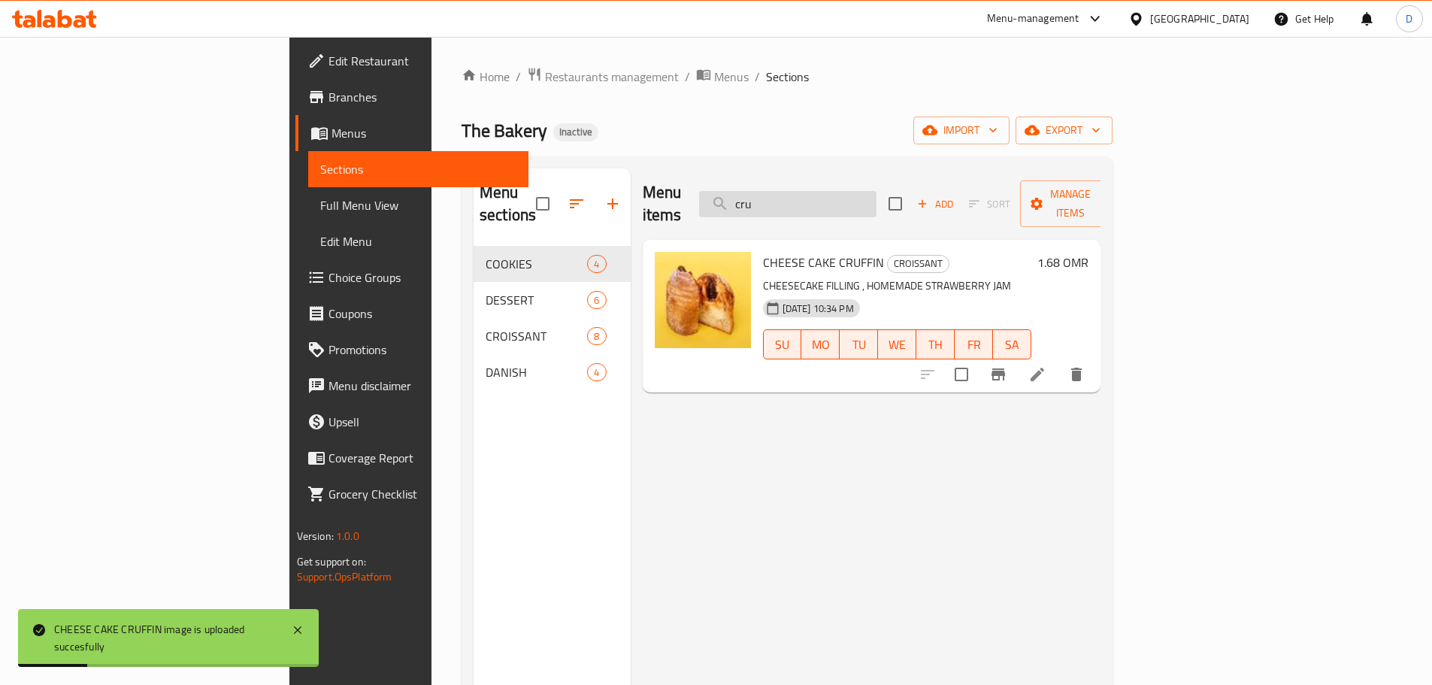
drag, startPoint x: 892, startPoint y: 199, endPoint x: 810, endPoint y: 205, distance: 81.4
click at [810, 205] on input "cru" at bounding box center [787, 204] width 177 height 26
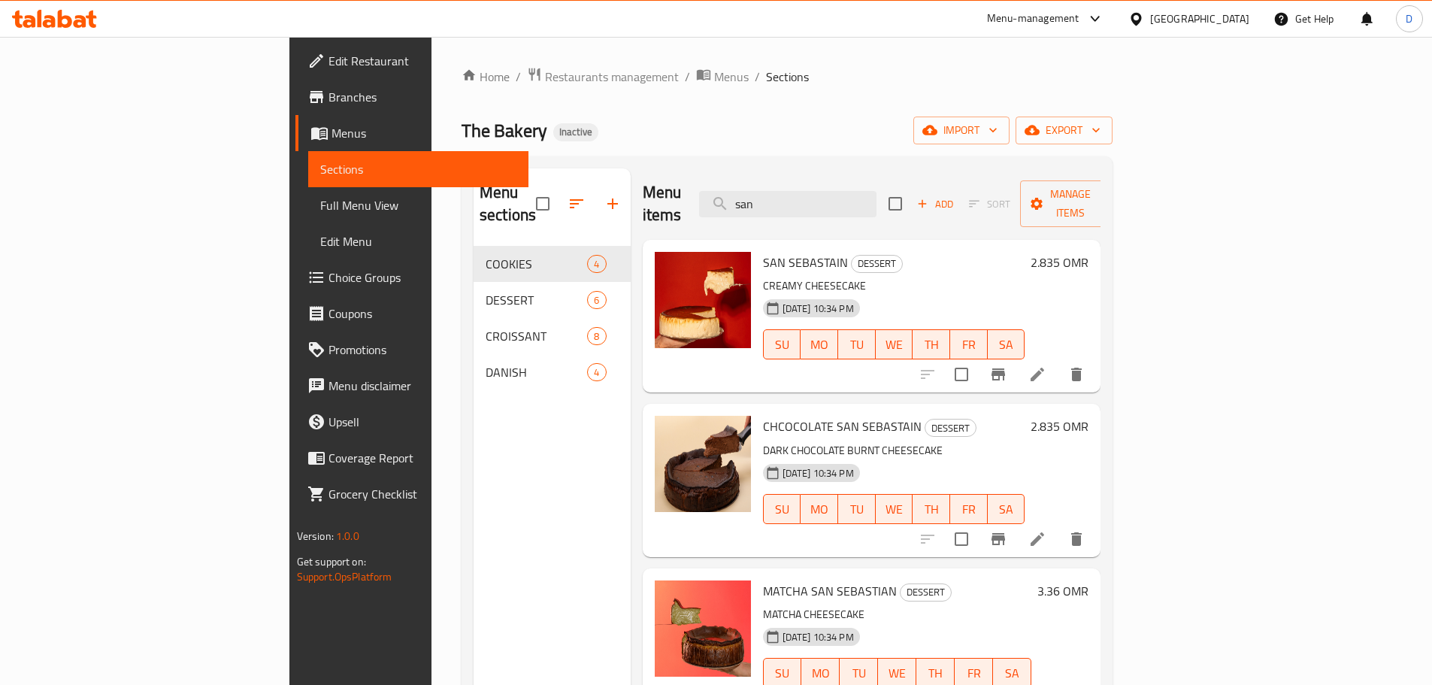
drag, startPoint x: 859, startPoint y: 201, endPoint x: 771, endPoint y: 197, distance: 88.1
click at [771, 197] on div "Menu items san Add Sort Manage items" at bounding box center [872, 203] width 459 height 71
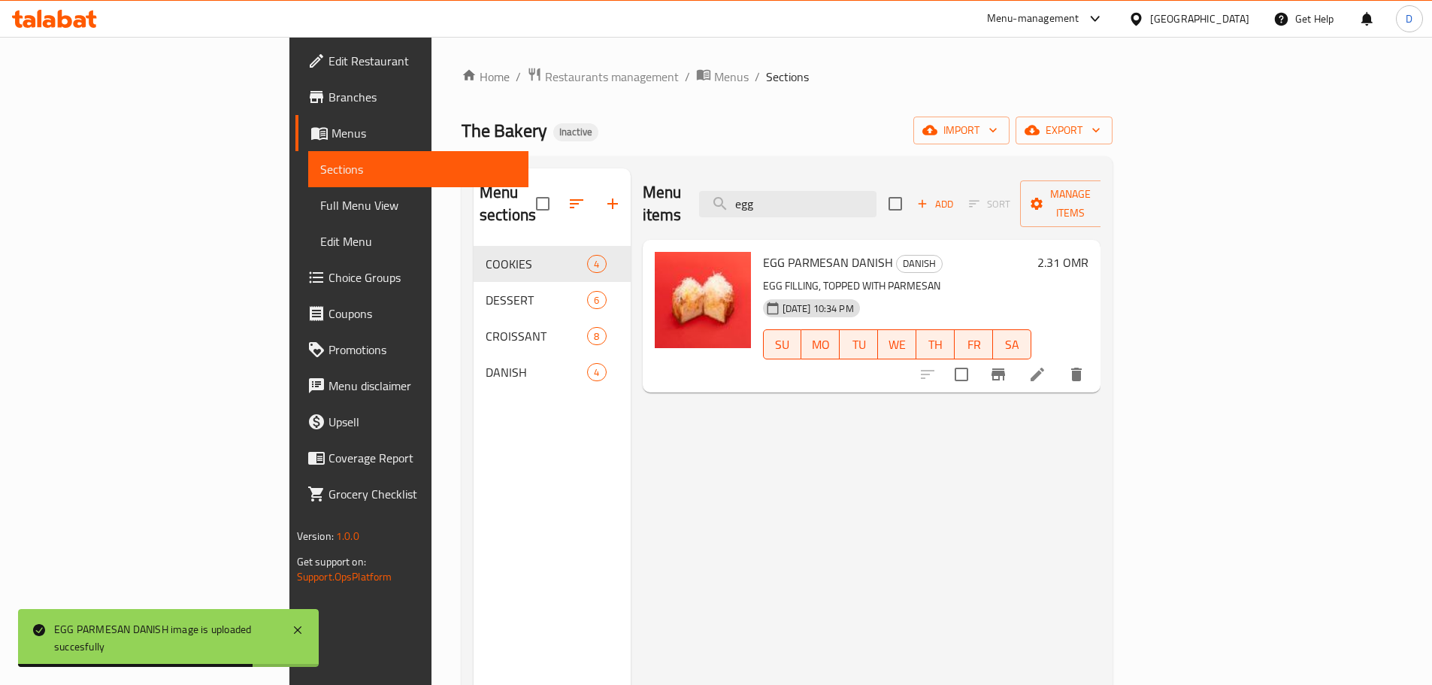
drag, startPoint x: 882, startPoint y: 200, endPoint x: 672, endPoint y: 201, distance: 209.8
click at [672, 201] on div "Menu items egg Add Sort Manage items" at bounding box center [872, 203] width 459 height 71
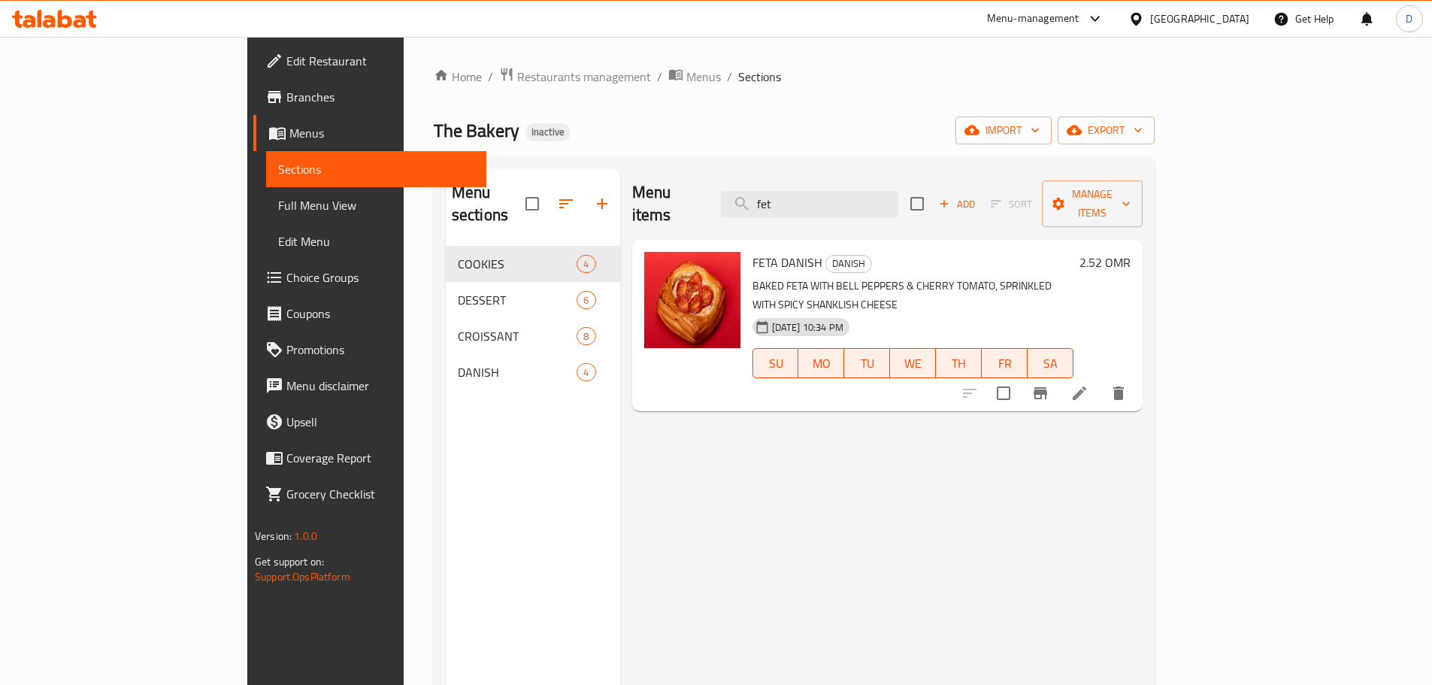
drag, startPoint x: 859, startPoint y: 200, endPoint x: 769, endPoint y: 204, distance: 90.3
click at [769, 204] on div "Menu items fet Add Sort Manage items" at bounding box center [887, 203] width 510 height 71
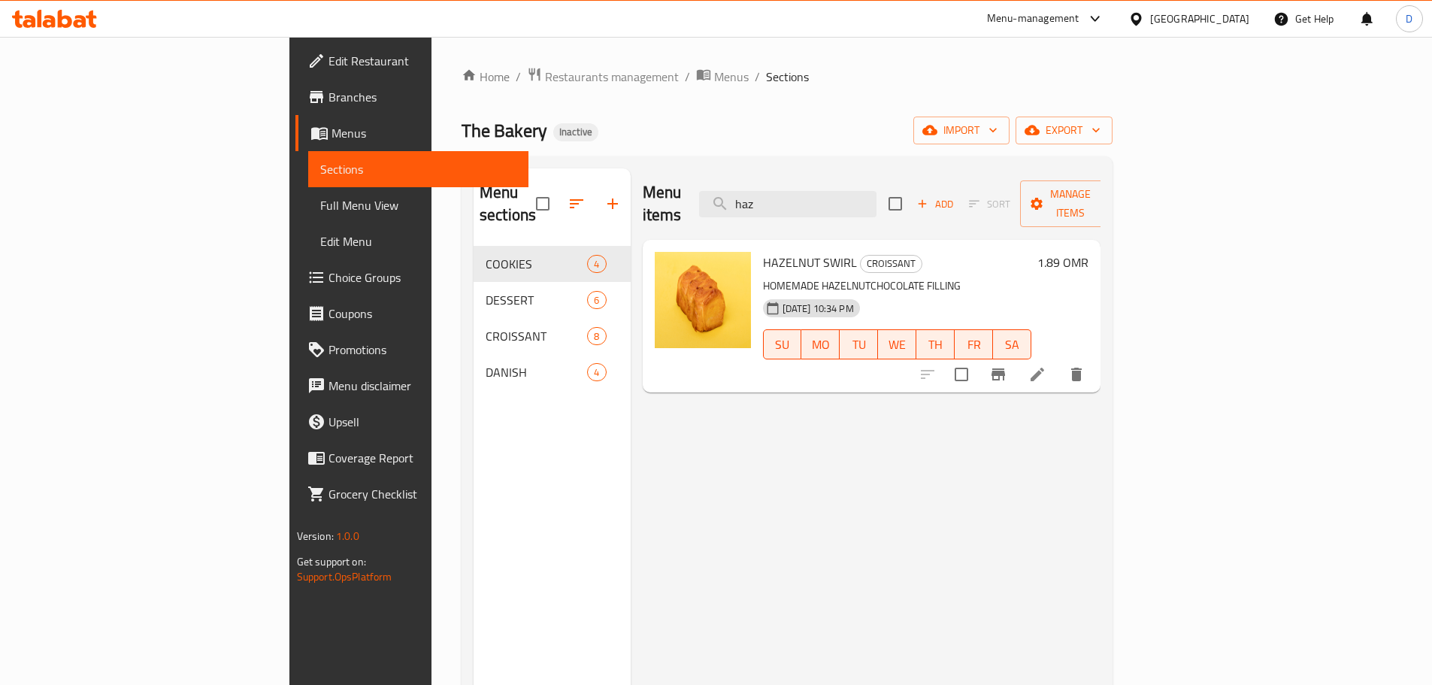
drag, startPoint x: 862, startPoint y: 182, endPoint x: 780, endPoint y: 184, distance: 81.2
click at [780, 184] on div "Menu items haz Add Sort Manage items" at bounding box center [872, 203] width 459 height 71
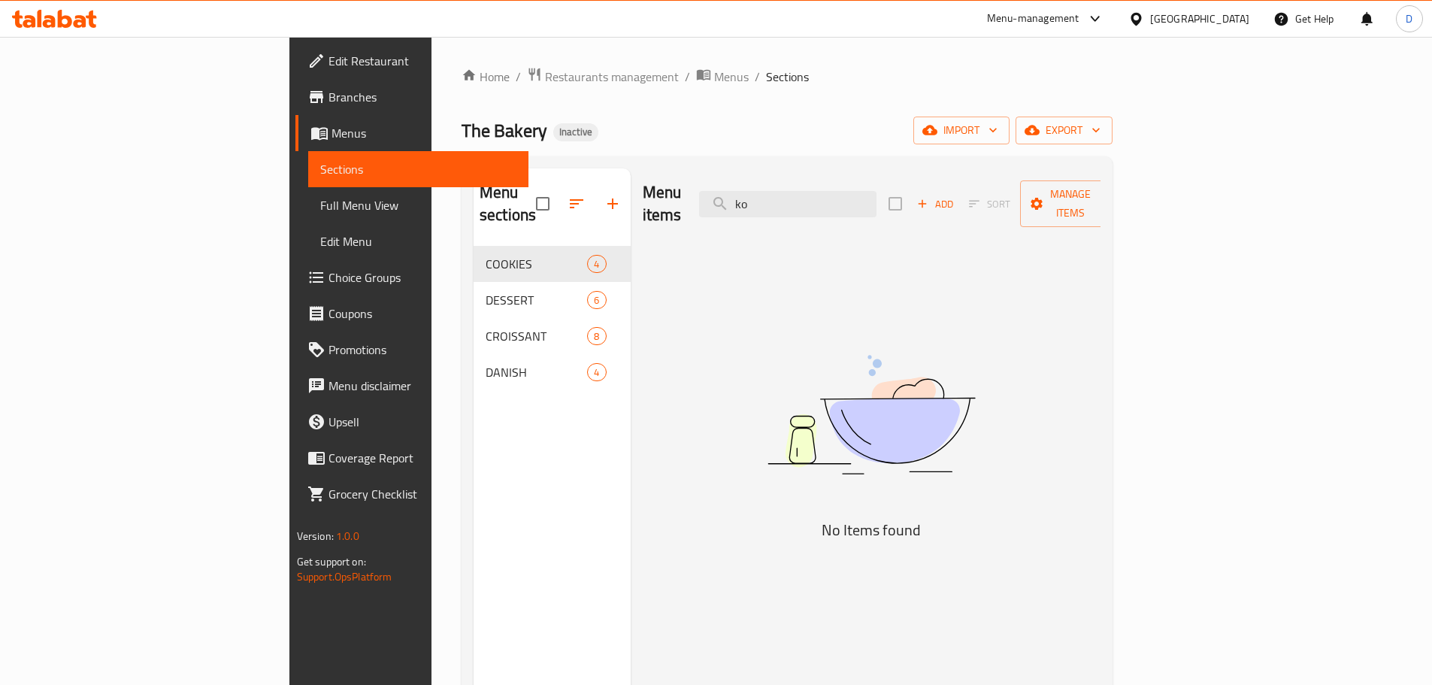
drag, startPoint x: 869, startPoint y: 189, endPoint x: 780, endPoint y: 196, distance: 89.0
click at [780, 196] on div "Menu items ko Add Sort Manage items" at bounding box center [872, 203] width 459 height 71
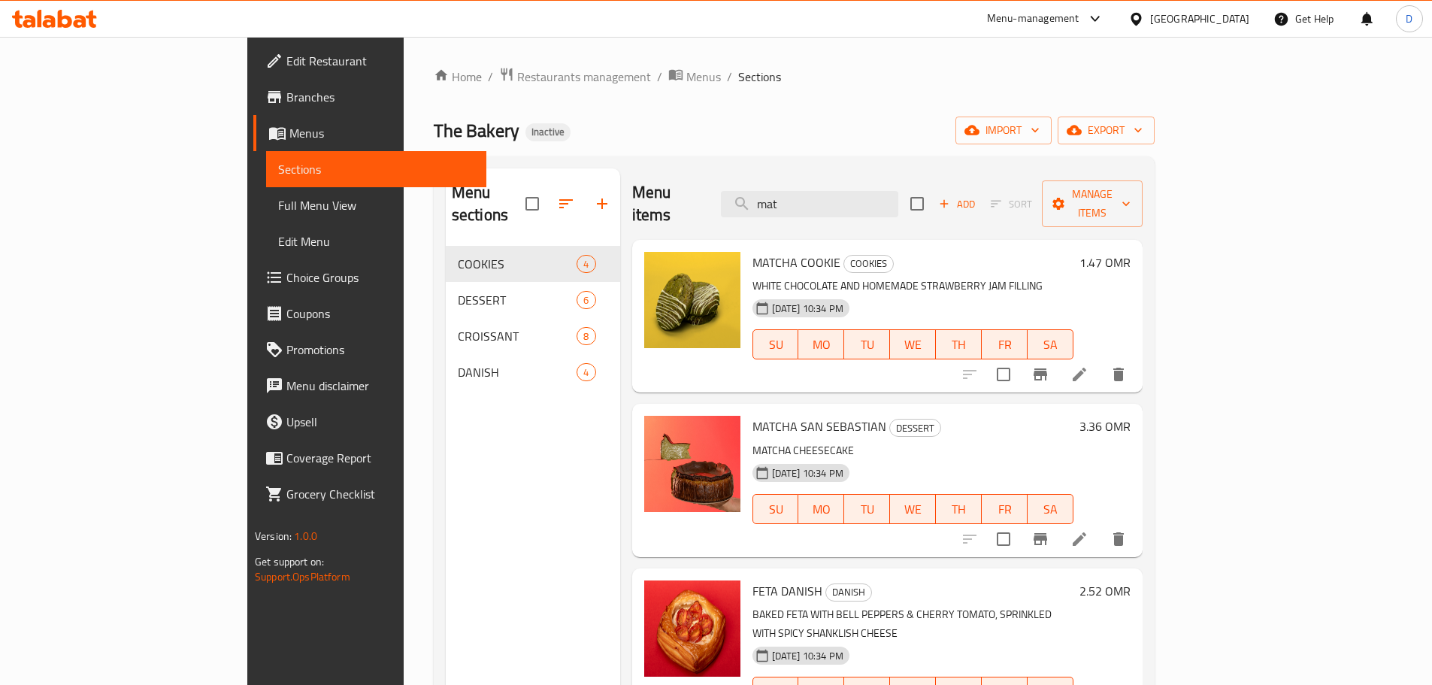
drag, startPoint x: 865, startPoint y: 191, endPoint x: 744, endPoint y: 194, distance: 121.1
click at [744, 194] on div "Menu items mat Add Sort Manage items" at bounding box center [887, 203] width 510 height 71
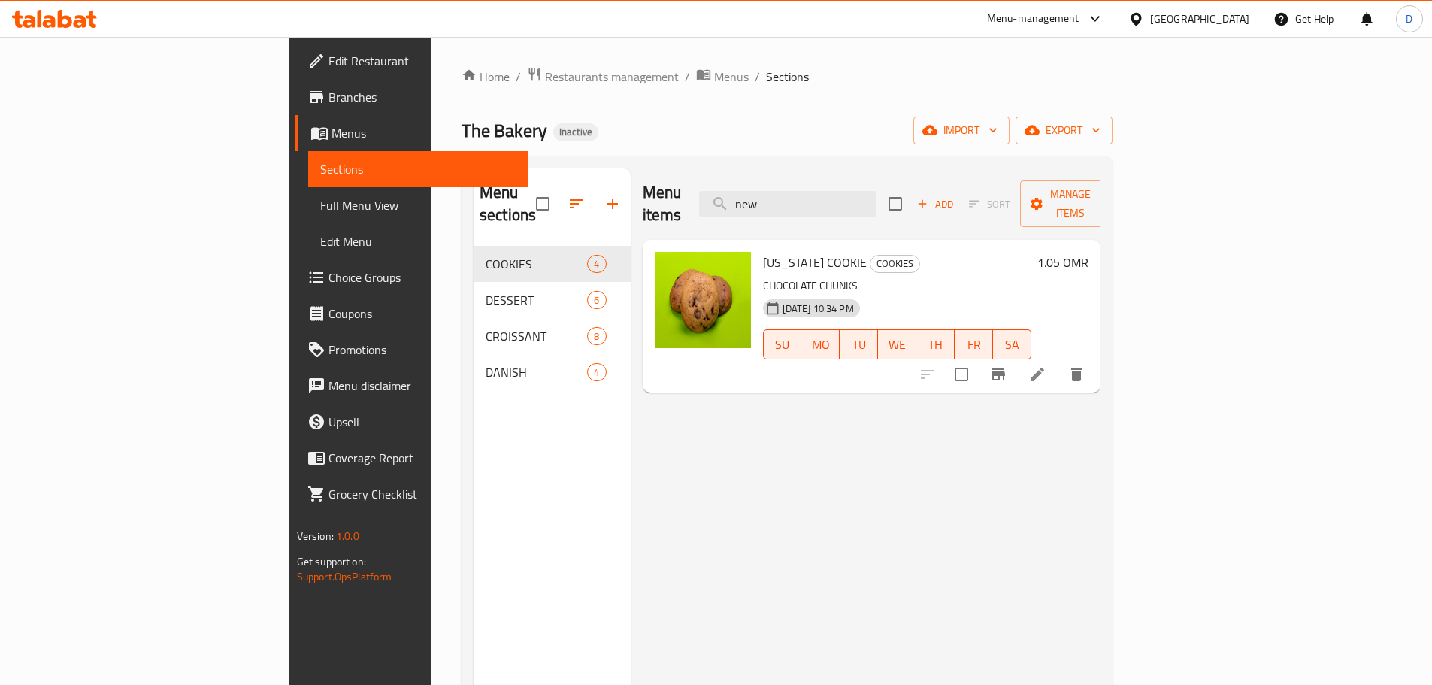
drag, startPoint x: 875, startPoint y: 197, endPoint x: 739, endPoint y: 198, distance: 136.1
click at [739, 198] on div "Menu items new Add Sort Manage items" at bounding box center [872, 203] width 459 height 71
drag, startPoint x: 868, startPoint y: 194, endPoint x: 751, endPoint y: 203, distance: 117.6
click at [751, 203] on div "Menu items oat Add Sort Manage items" at bounding box center [872, 203] width 459 height 71
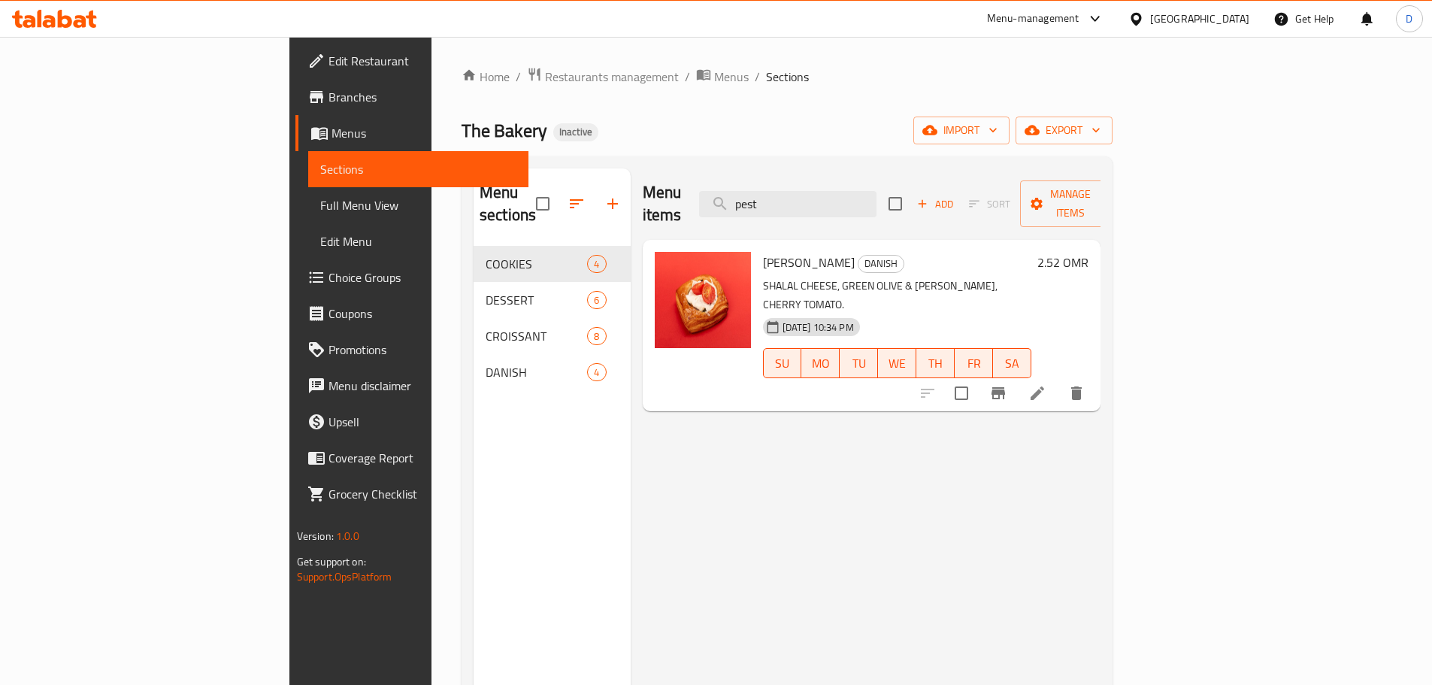
drag, startPoint x: 875, startPoint y: 191, endPoint x: 637, endPoint y: 174, distance: 238.9
click at [643, 174] on div "Menu items pest Add Sort Manage items" at bounding box center [872, 203] width 459 height 71
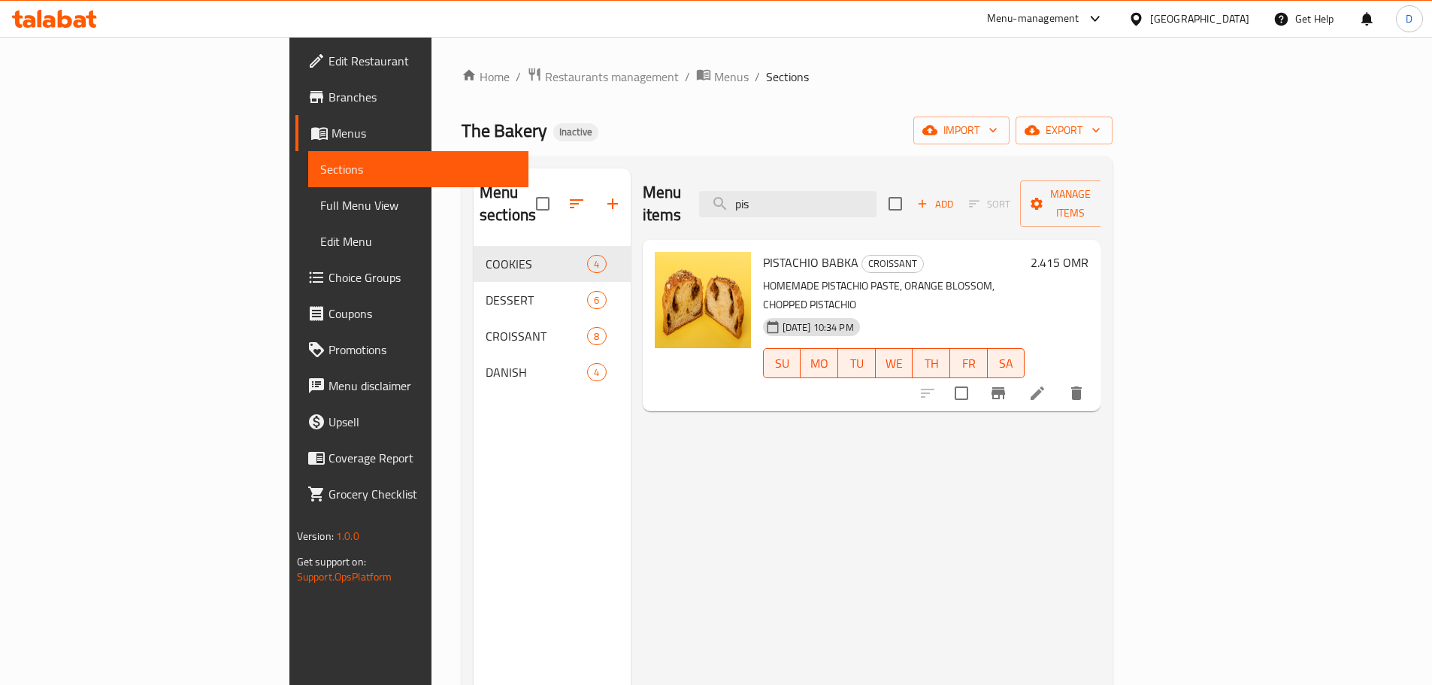
drag, startPoint x: 880, startPoint y: 193, endPoint x: 750, endPoint y: 202, distance: 130.4
click at [750, 202] on div "Menu items pis Add Sort Manage items" at bounding box center [872, 203] width 459 height 71
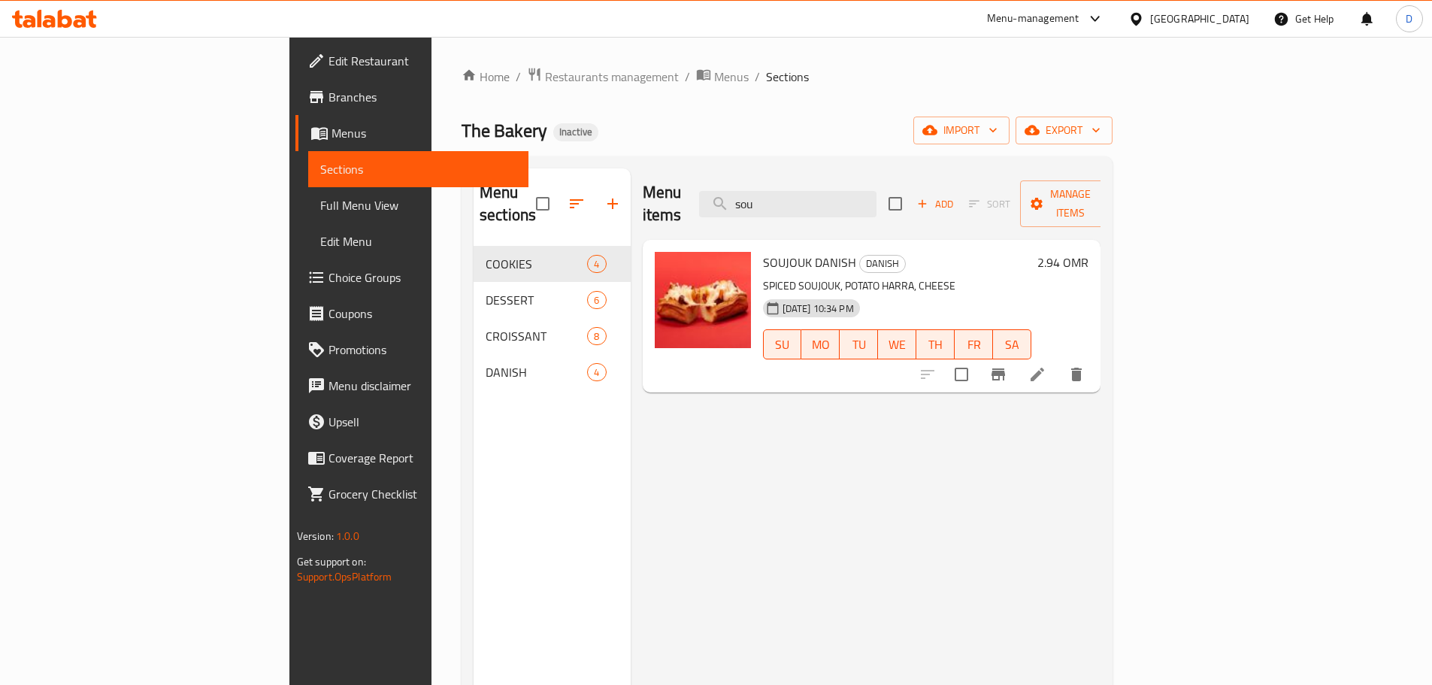
drag, startPoint x: 880, startPoint y: 193, endPoint x: 774, endPoint y: 198, distance: 106.9
click at [774, 198] on div "Menu items sou Add Sort Manage items" at bounding box center [872, 203] width 459 height 71
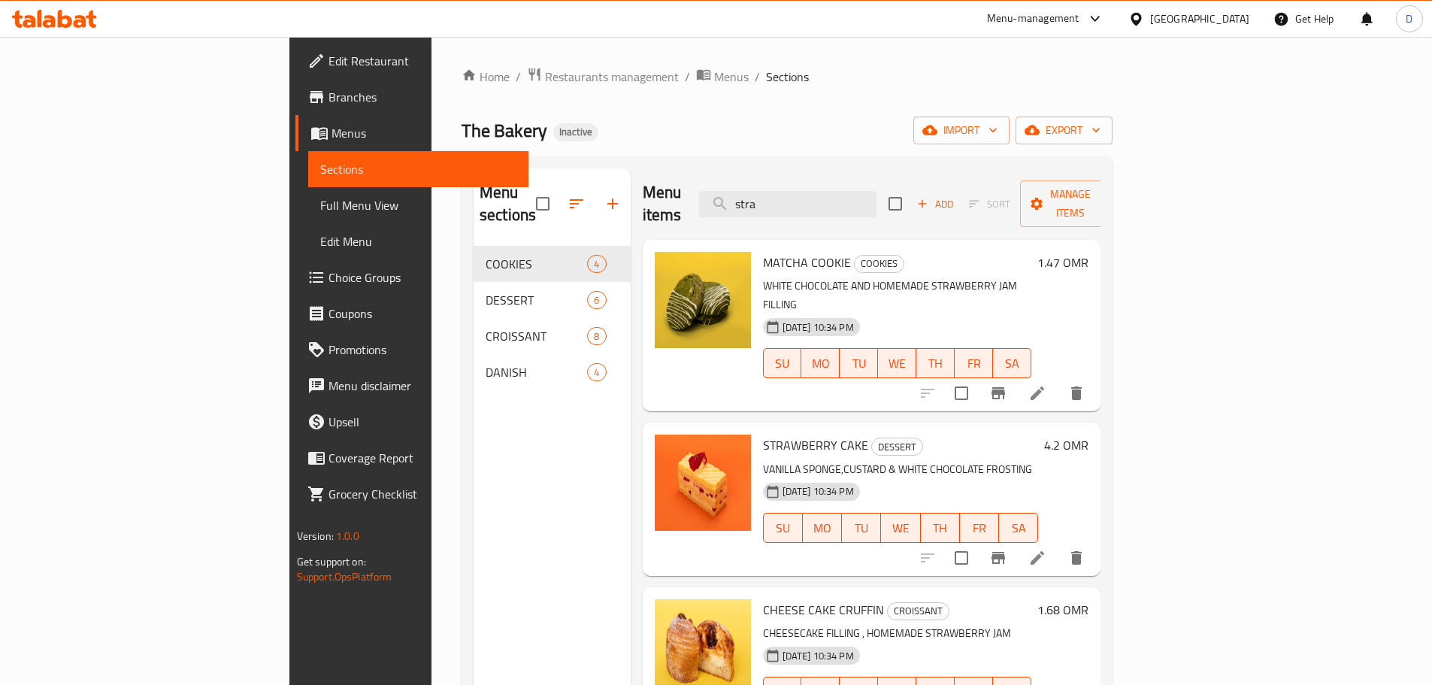
drag, startPoint x: 871, startPoint y: 196, endPoint x: 732, endPoint y: 193, distance: 138.4
click at [732, 193] on div "Menu items stra Add Sort Manage items" at bounding box center [872, 203] width 459 height 71
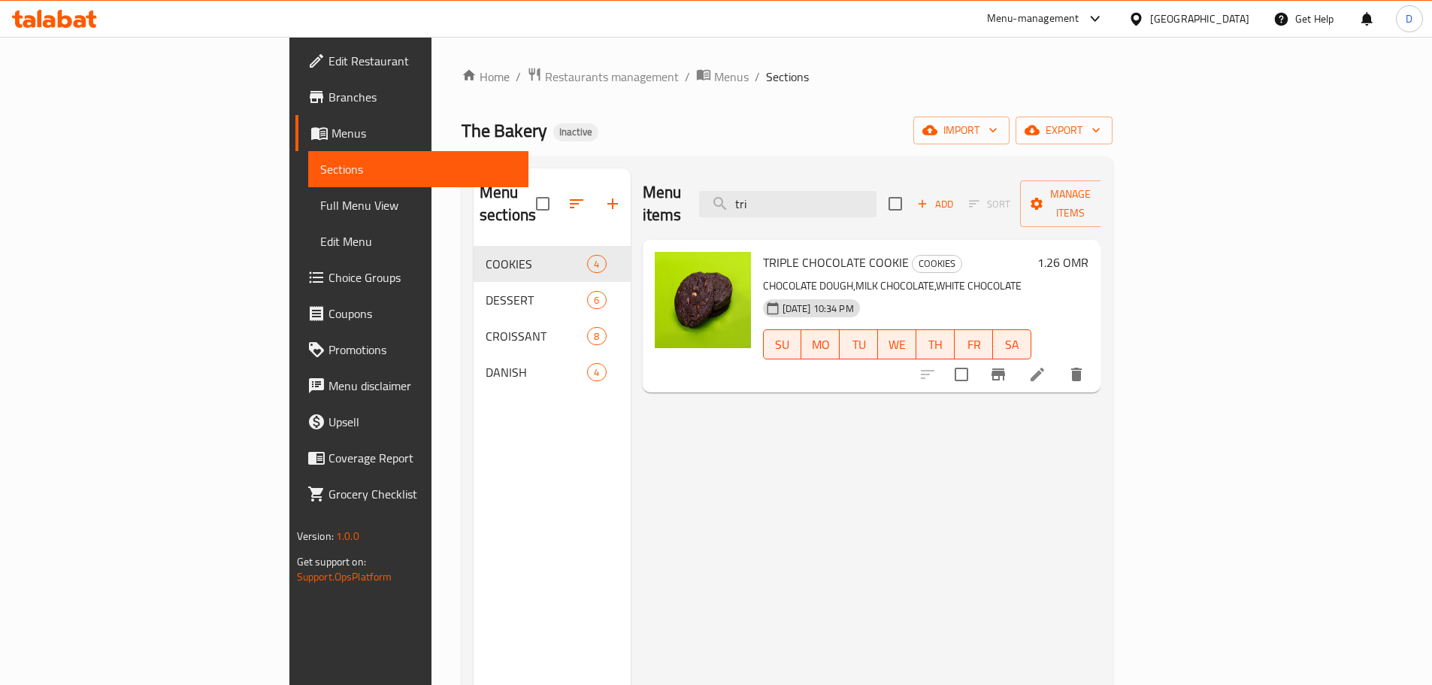
drag, startPoint x: 875, startPoint y: 195, endPoint x: 768, endPoint y: 195, distance: 107.5
click at [768, 195] on div "Menu items tri Add Sort Manage items" at bounding box center [872, 203] width 459 height 71
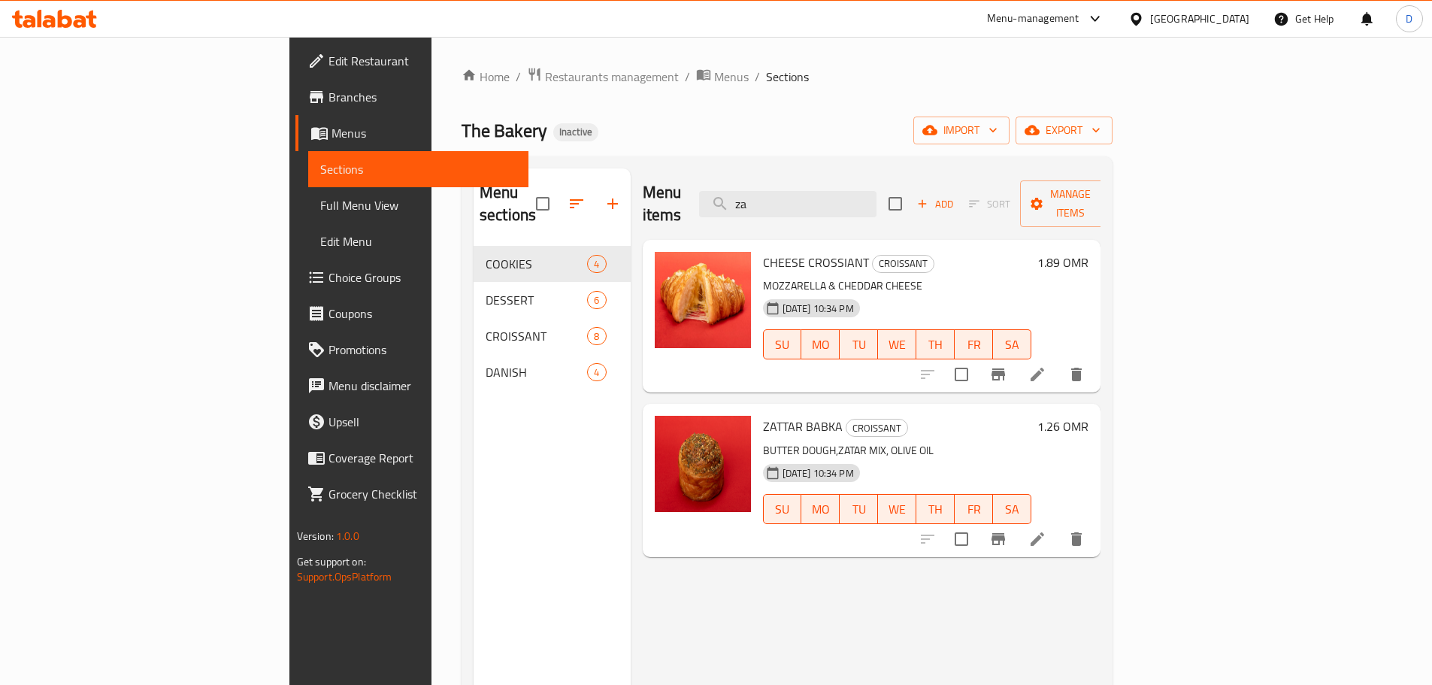
type input "za"
drag, startPoint x: 37, startPoint y: 203, endPoint x: 63, endPoint y: 211, distance: 27.4
click at [320, 203] on span "Full Menu View" at bounding box center [418, 205] width 196 height 18
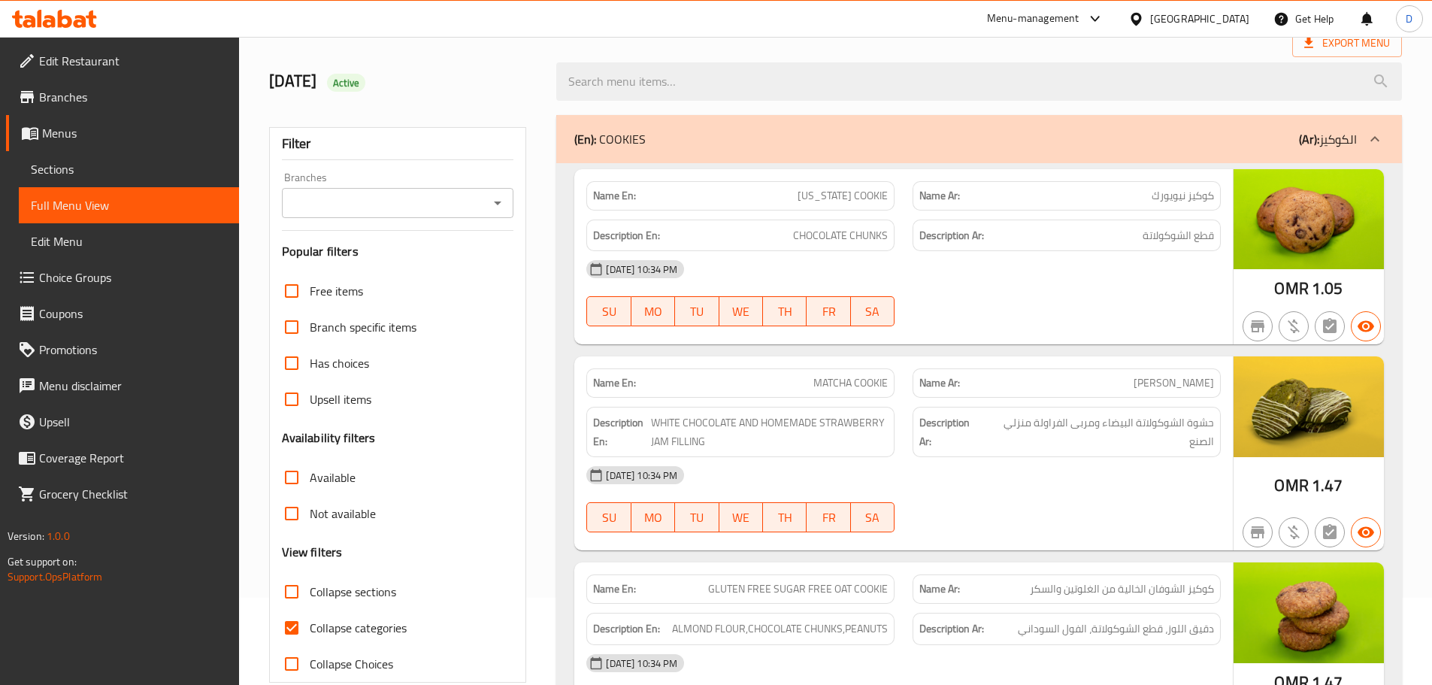
scroll to position [150, 0]
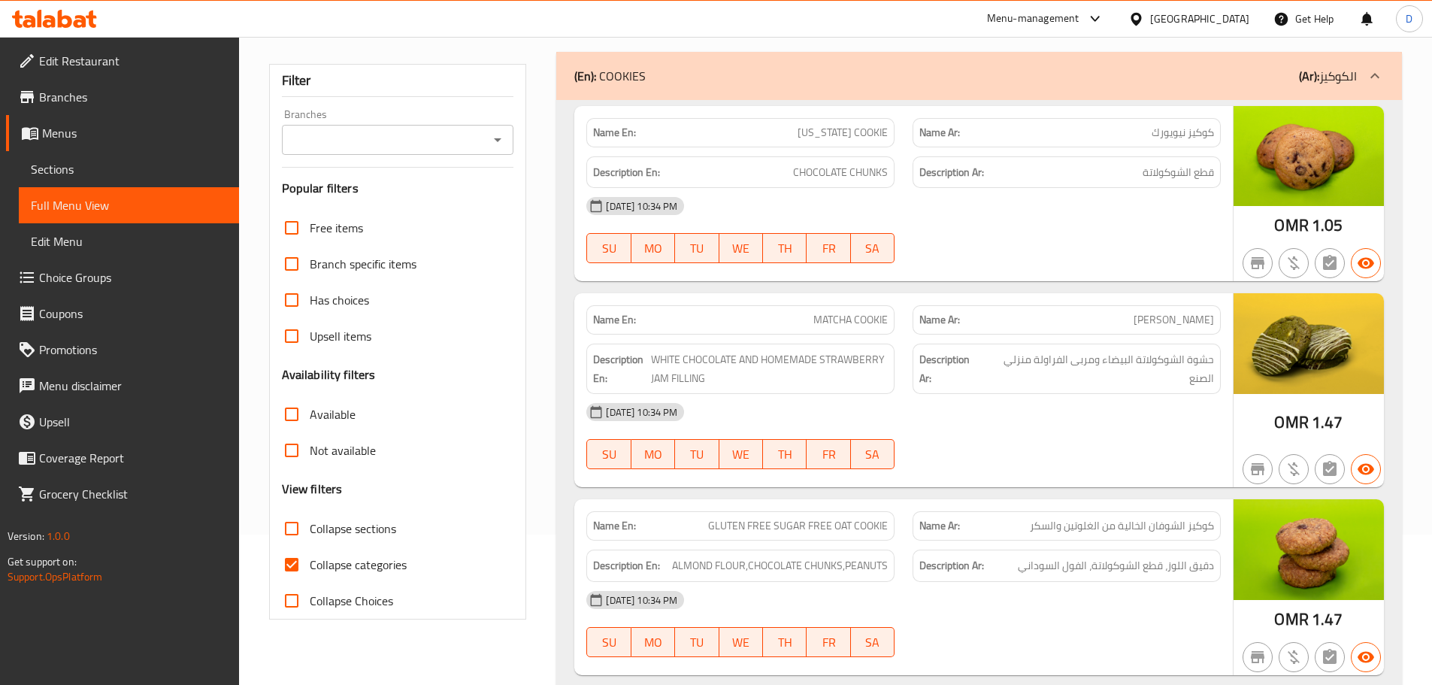
drag, startPoint x: 289, startPoint y: 562, endPoint x: 562, endPoint y: 535, distance: 275.0
click at [335, 562] on label "Collapse categories" at bounding box center [340, 565] width 133 height 36
click at [310, 562] on input "Collapse categories" at bounding box center [292, 565] width 36 height 36
checkbox input "false"
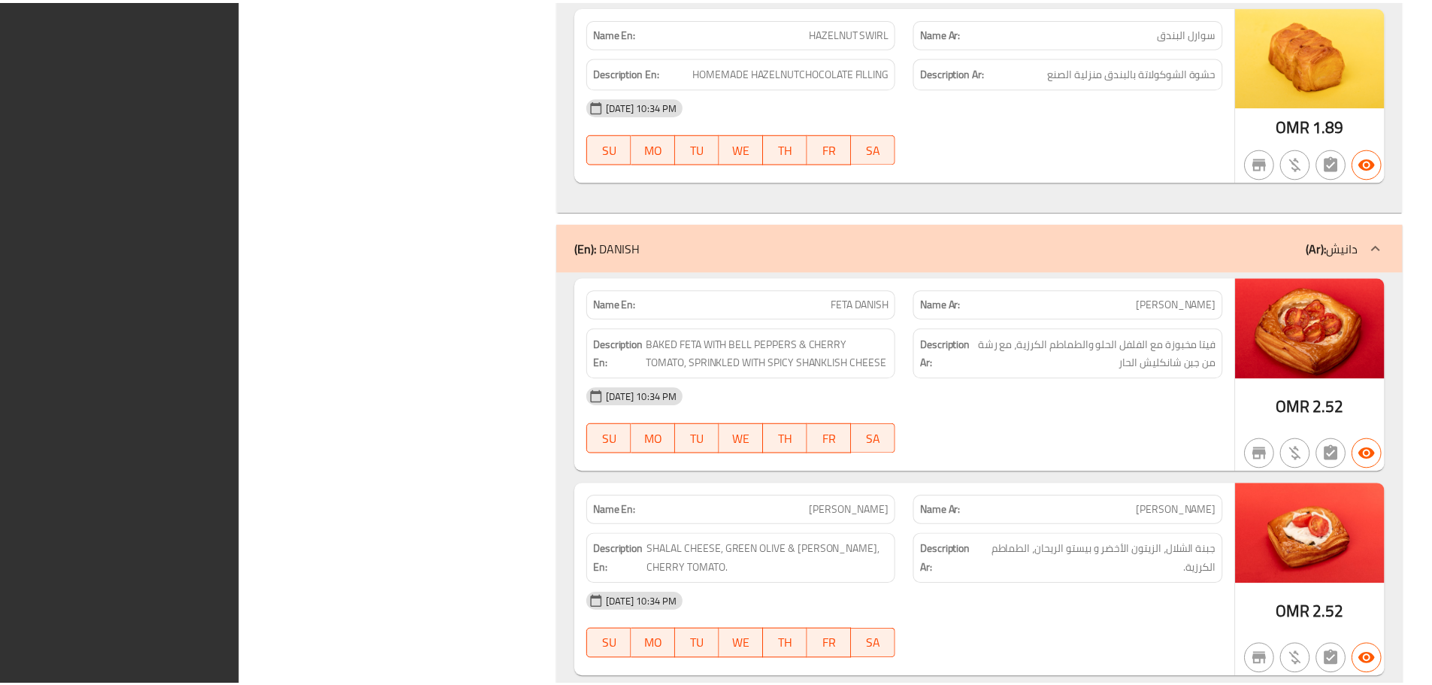
scroll to position [4164, 0]
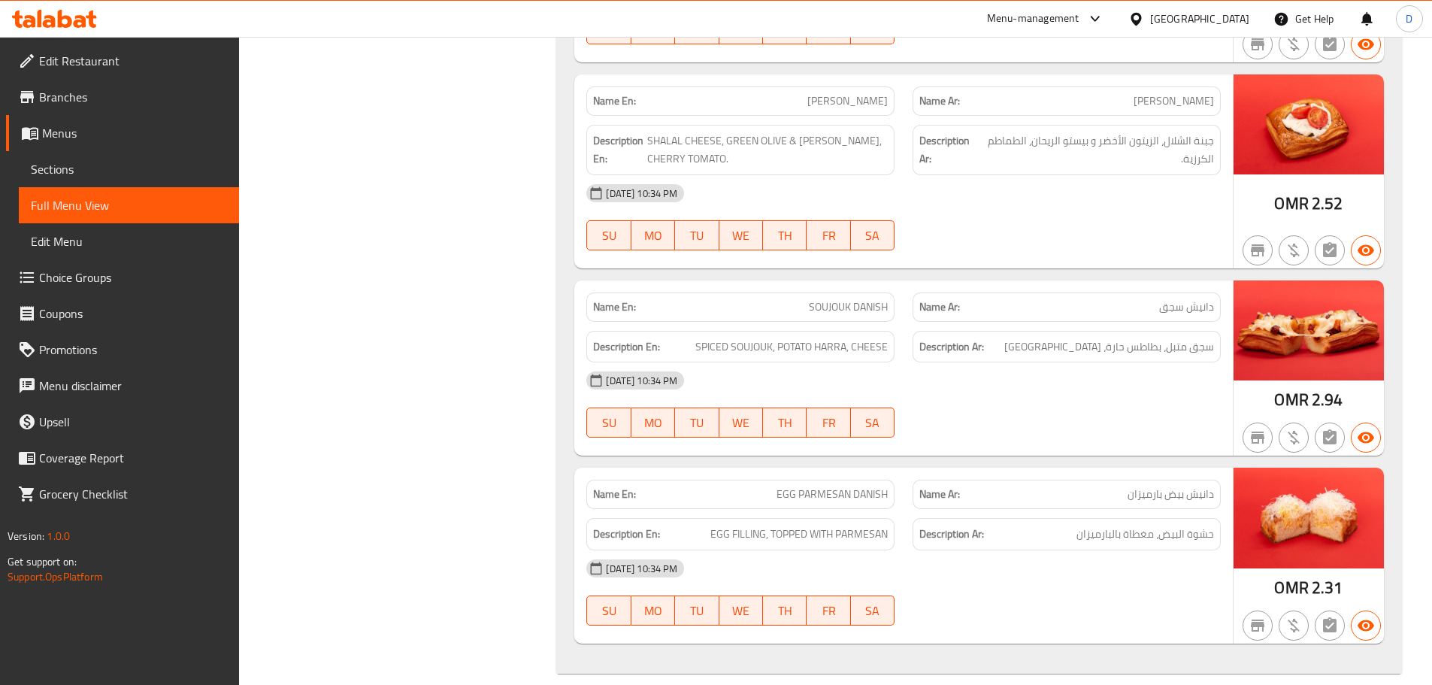
click at [1231, 20] on div "Oman" at bounding box center [1199, 19] width 99 height 17
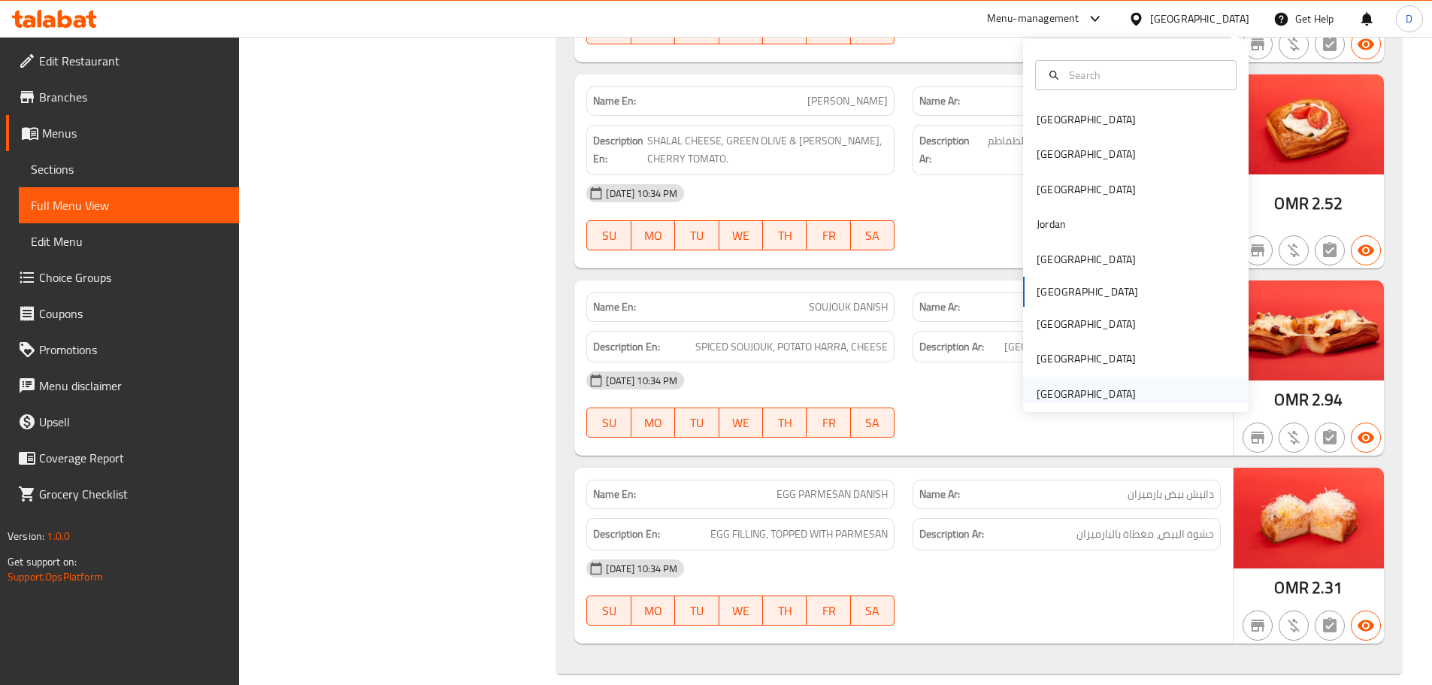
click at [1056, 390] on div "[GEOGRAPHIC_DATA]" at bounding box center [1086, 394] width 99 height 17
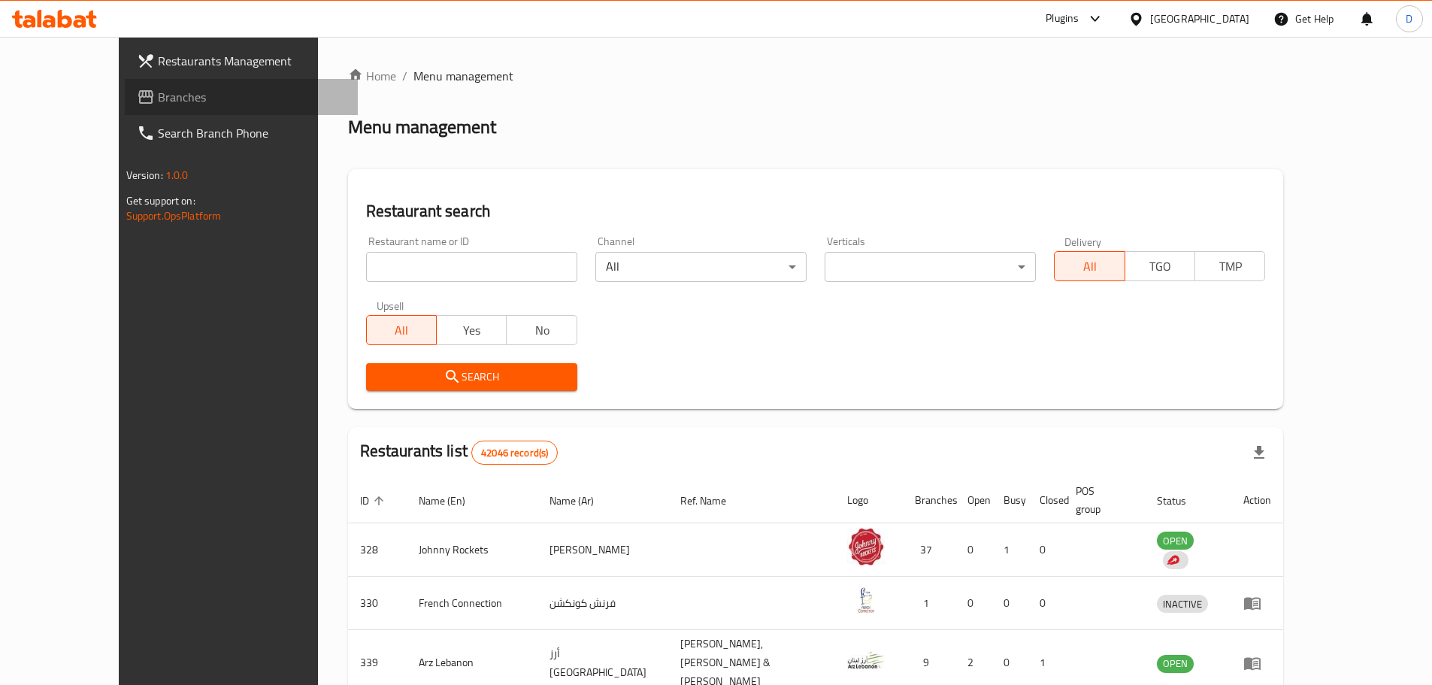
click at [158, 100] on span "Branches" at bounding box center [252, 97] width 188 height 18
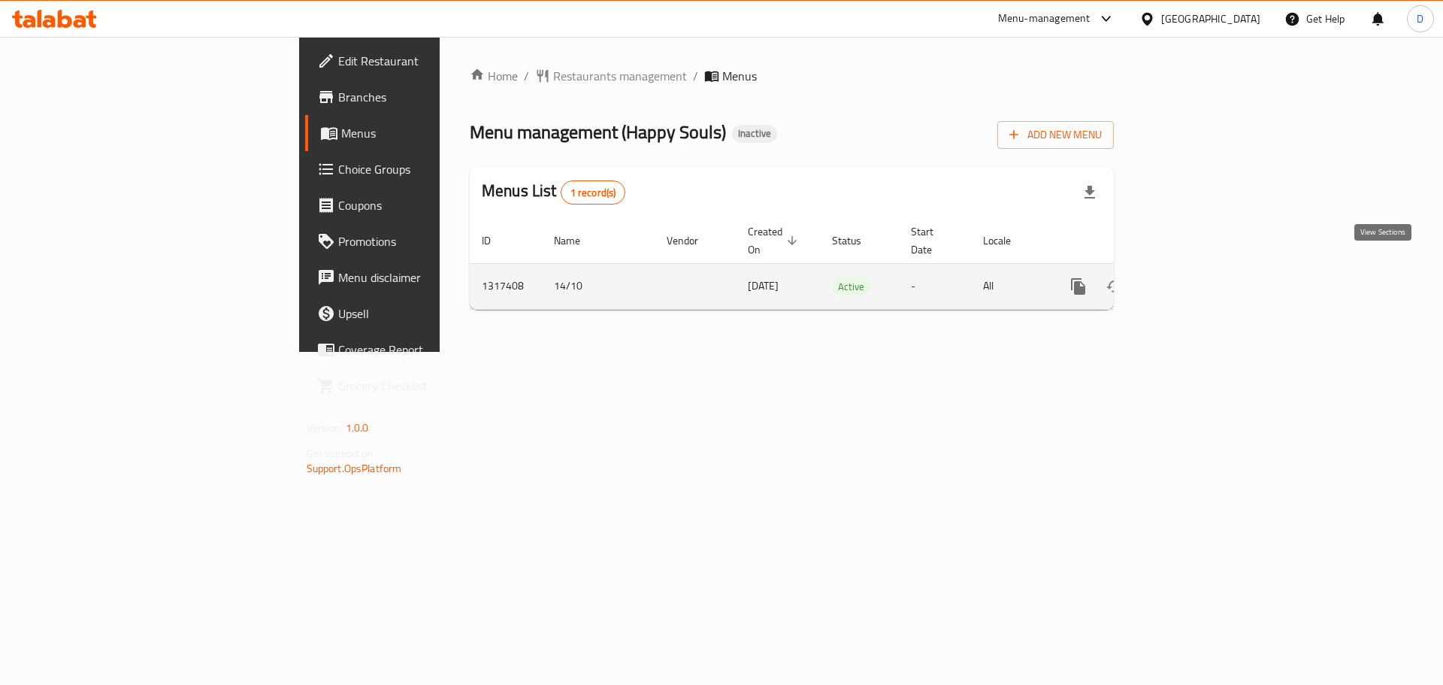
click at [1196, 277] on icon "enhanced table" at bounding box center [1187, 286] width 18 height 18
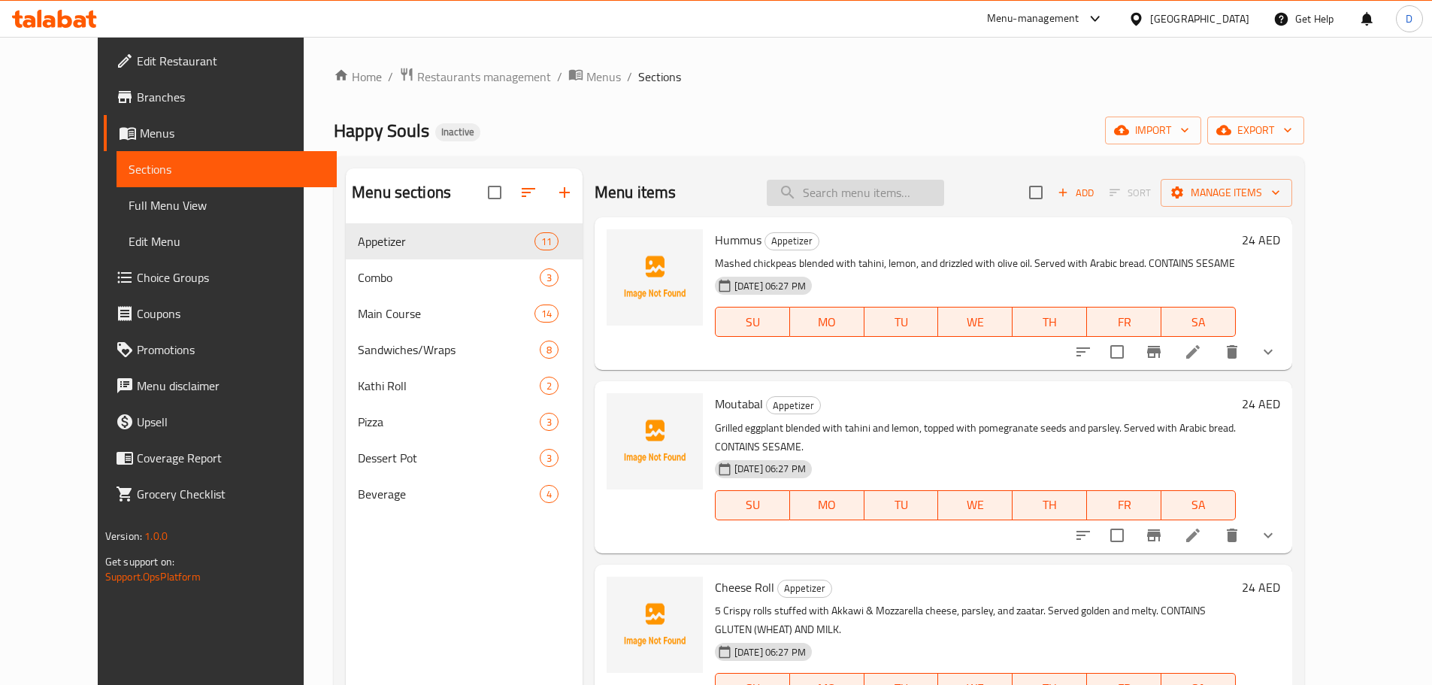
click at [911, 200] on input "search" at bounding box center [855, 193] width 177 height 26
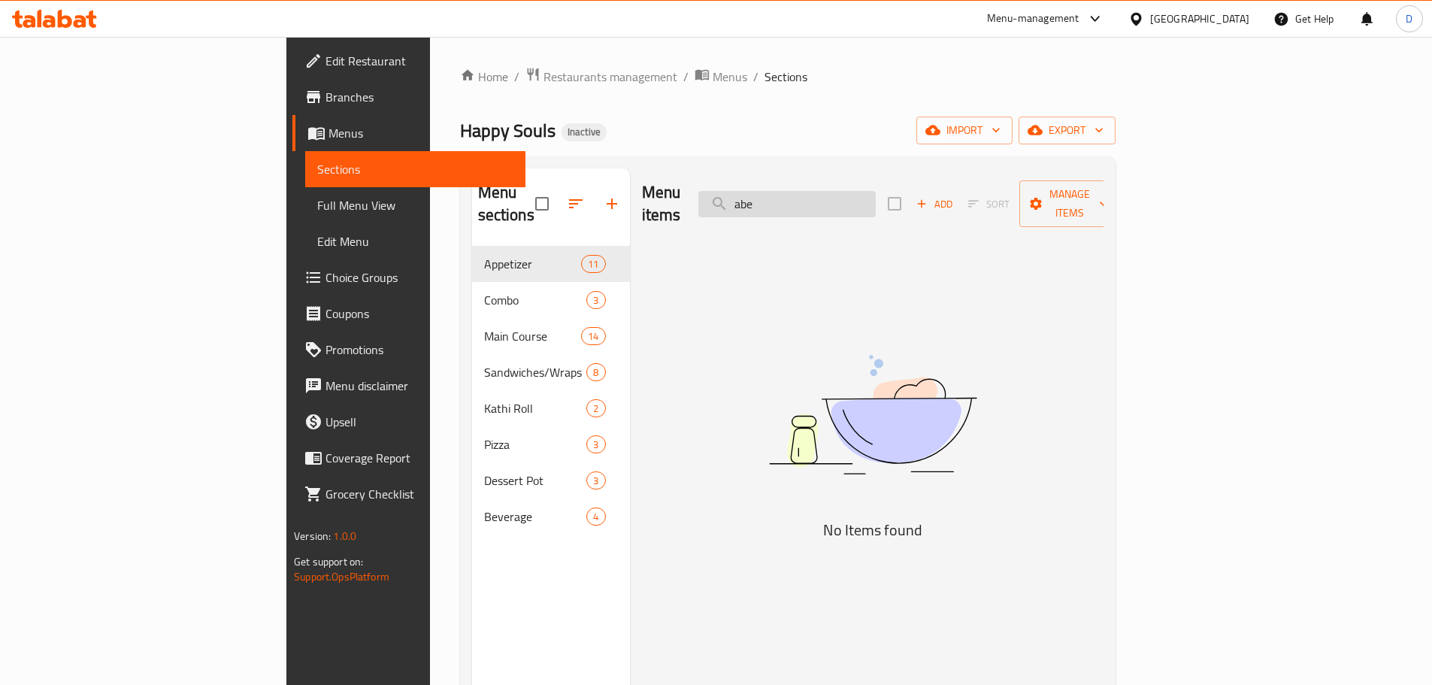
drag, startPoint x: 901, startPoint y: 191, endPoint x: 809, endPoint y: 190, distance: 91.7
click at [809, 191] on input "abe" at bounding box center [786, 204] width 177 height 26
drag, startPoint x: 871, startPoint y: 186, endPoint x: 803, endPoint y: 186, distance: 67.7
click at [803, 191] on input "kee" at bounding box center [786, 204] width 177 height 26
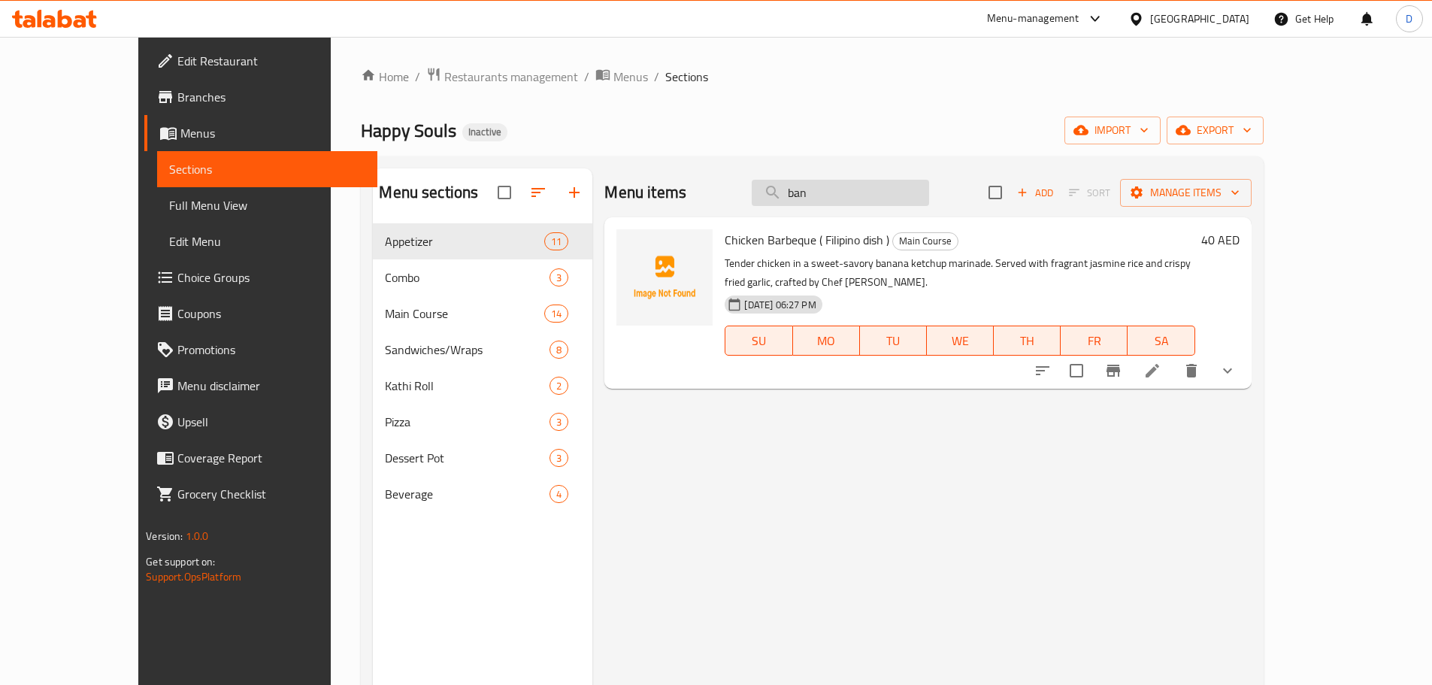
drag, startPoint x: 878, startPoint y: 191, endPoint x: 815, endPoint y: 192, distance: 63.2
click at [815, 192] on input "ban" at bounding box center [840, 193] width 177 height 26
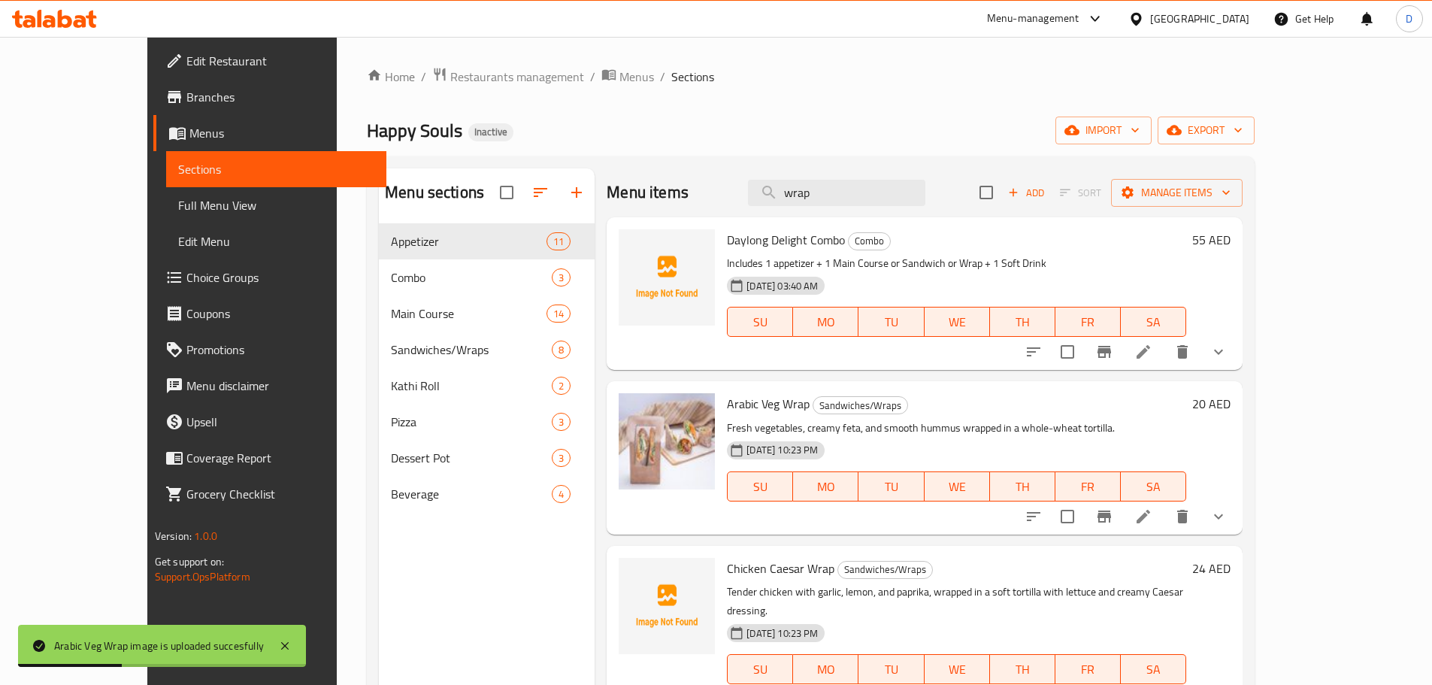
drag, startPoint x: 877, startPoint y: 198, endPoint x: 762, endPoint y: 202, distance: 115.1
click at [762, 202] on div "Menu items wrap Add Sort Manage items" at bounding box center [925, 192] width 636 height 49
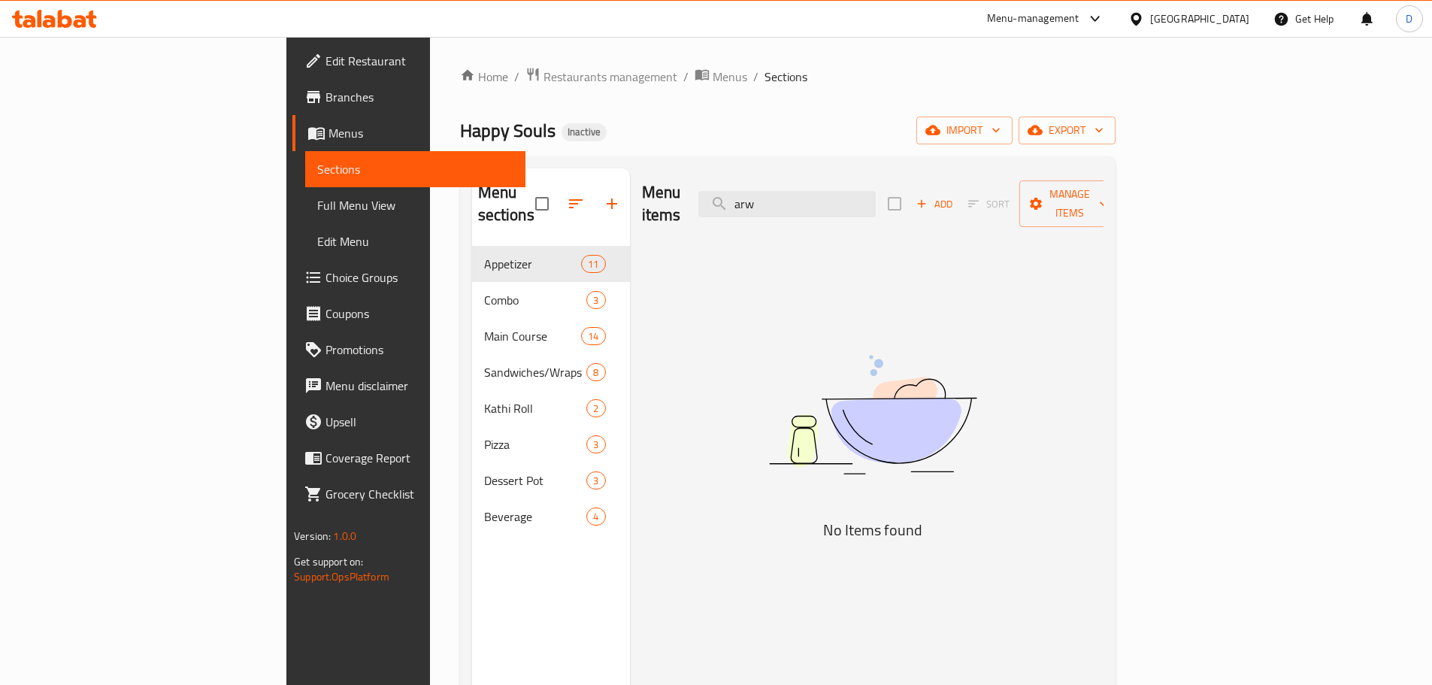
drag, startPoint x: 883, startPoint y: 184, endPoint x: 798, endPoint y: 192, distance: 86.0
click at [798, 192] on div "Menu items arw Add Sort Manage items" at bounding box center [873, 203] width 462 height 71
drag, startPoint x: 874, startPoint y: 198, endPoint x: 780, endPoint y: 196, distance: 94.0
click at [780, 196] on div "Menu items qa Add Sort Manage items" at bounding box center [873, 203] width 462 height 71
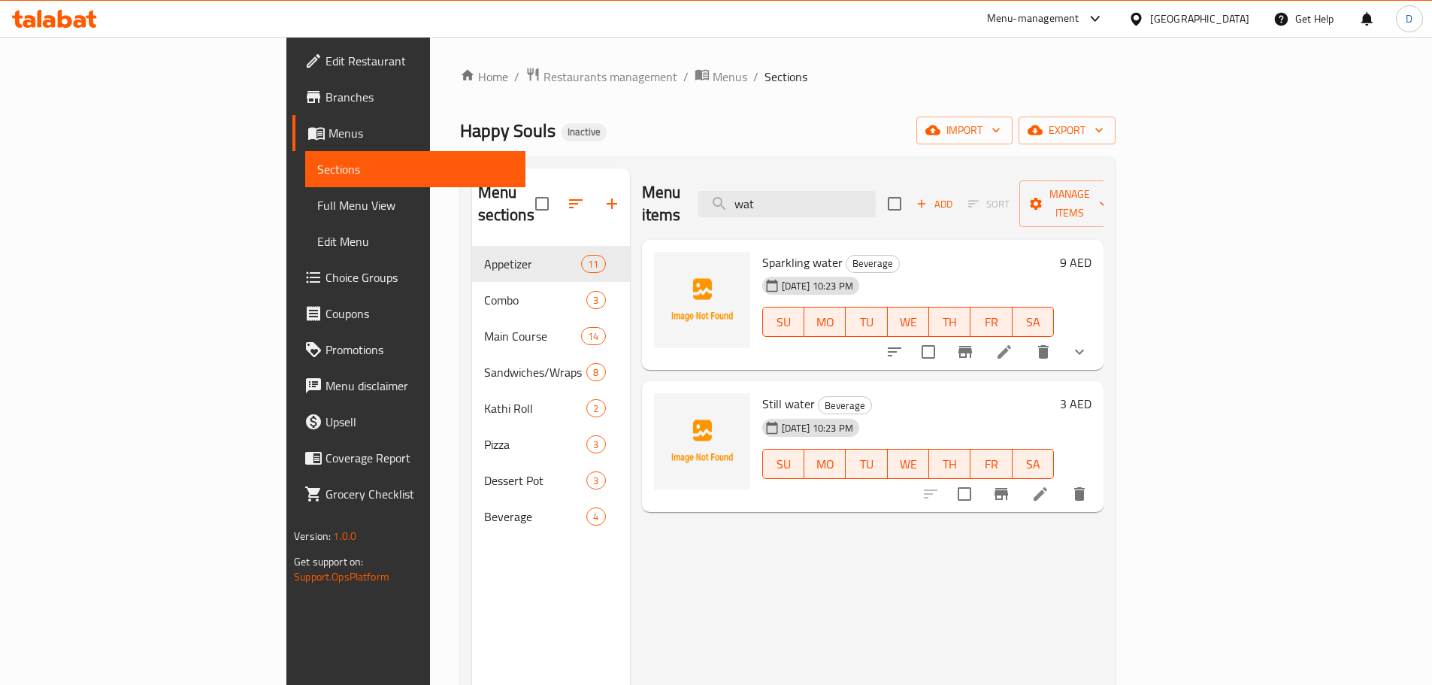
drag, startPoint x: 897, startPoint y: 200, endPoint x: 784, endPoint y: 211, distance: 113.3
click at [784, 211] on div "Menu items wat Add Sort Manage items" at bounding box center [873, 203] width 462 height 71
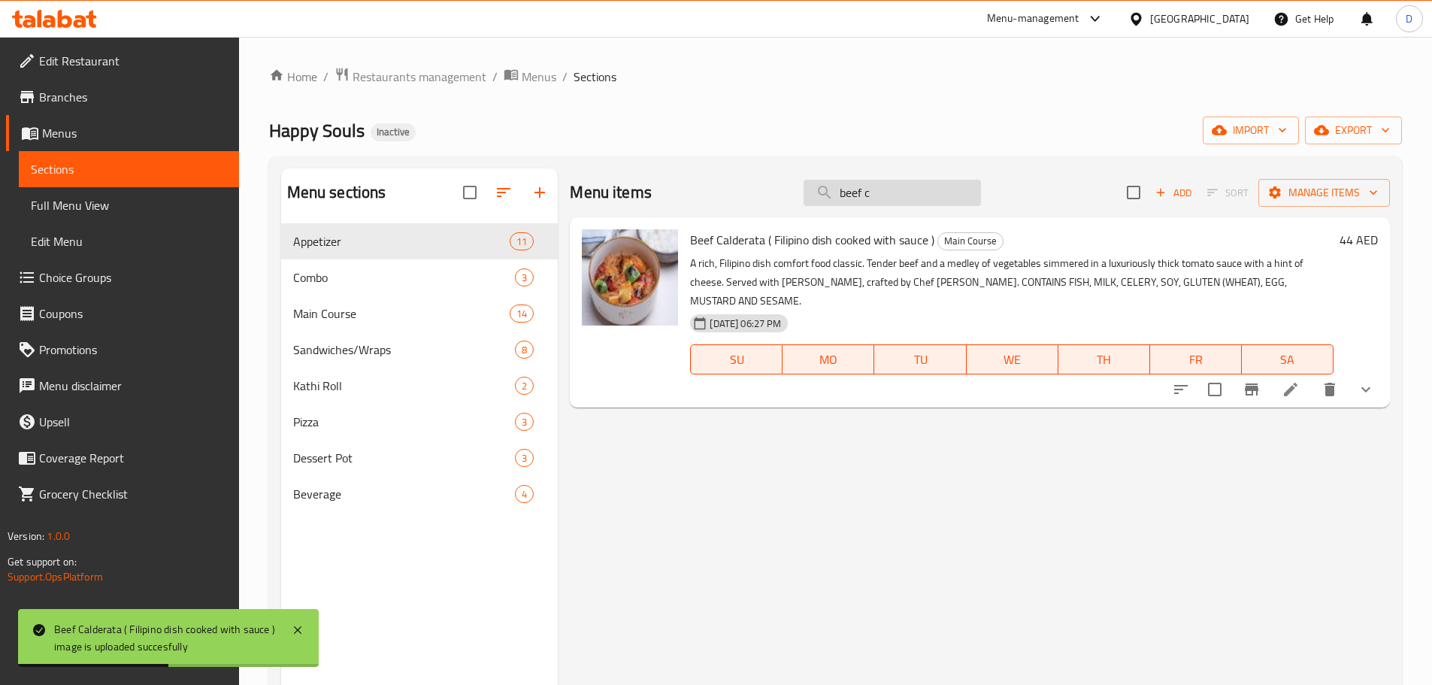
click at [904, 189] on input "beef c" at bounding box center [892, 193] width 177 height 26
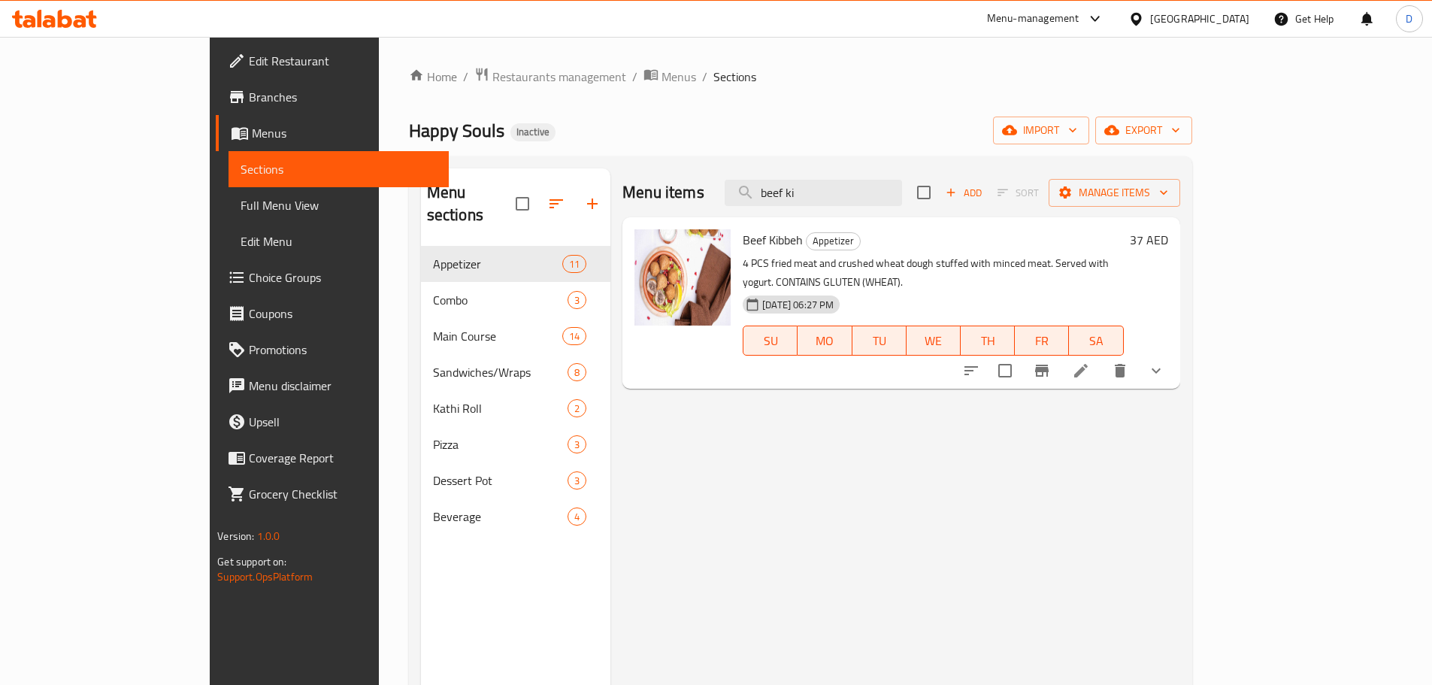
drag, startPoint x: 887, startPoint y: 198, endPoint x: 800, endPoint y: 198, distance: 87.2
click at [800, 198] on div "Menu items beef ki Add Sort Manage items" at bounding box center [901, 192] width 557 height 49
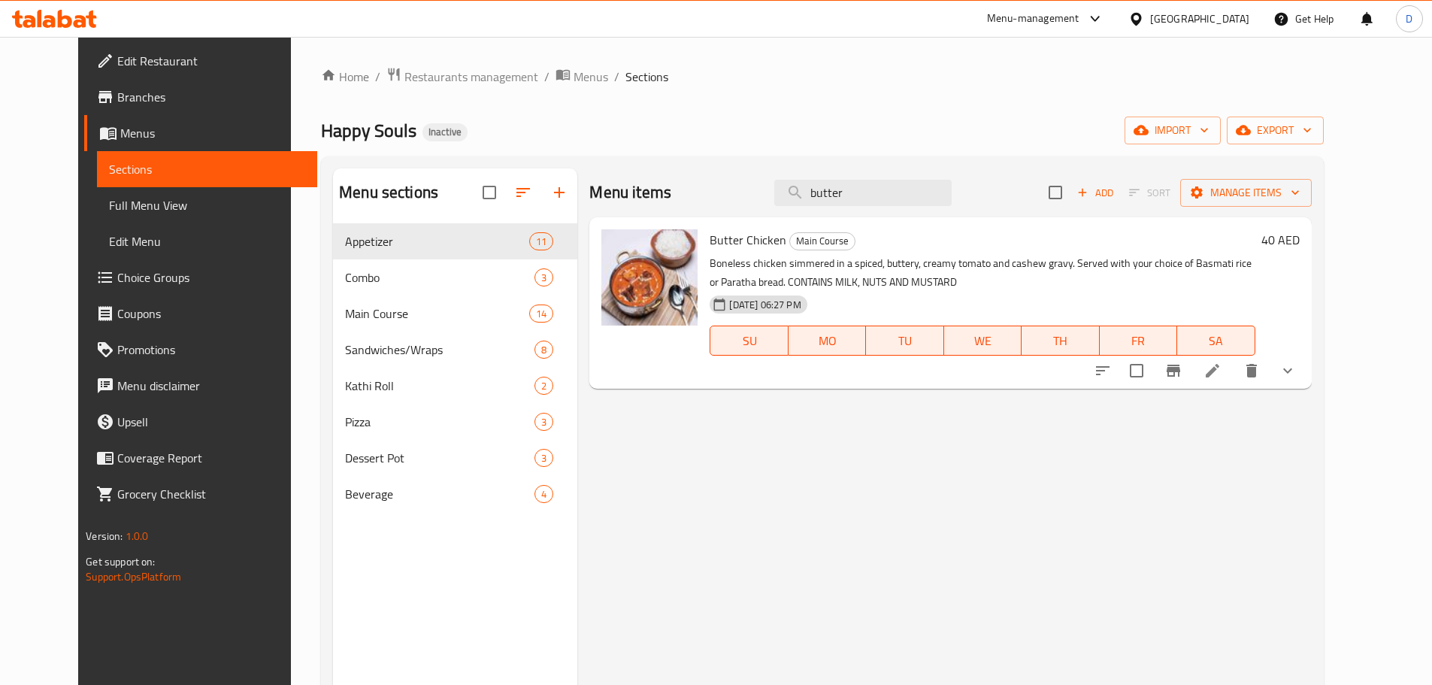
drag, startPoint x: 877, startPoint y: 189, endPoint x: 721, endPoint y: 189, distance: 156.4
click at [721, 189] on div "Menu items butter Add Sort Manage items" at bounding box center [950, 192] width 722 height 49
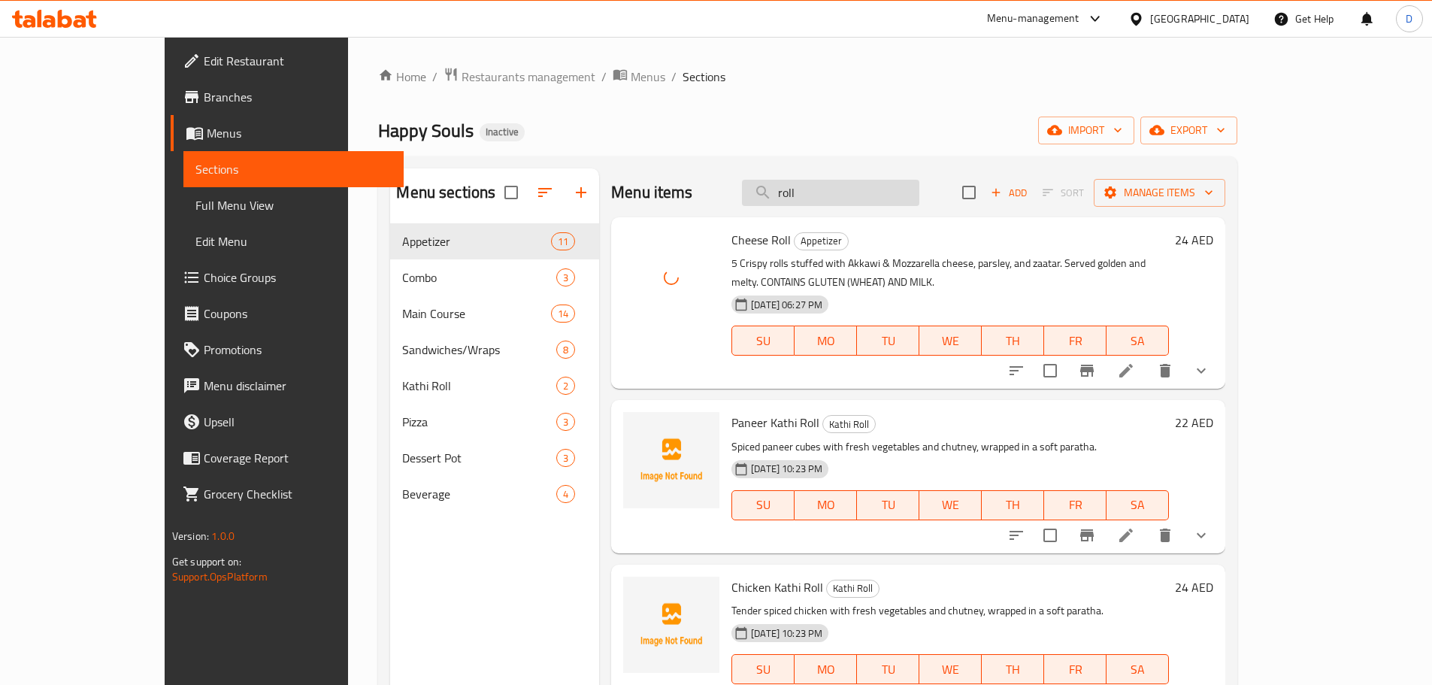
click at [874, 195] on input "roll" at bounding box center [830, 193] width 177 height 26
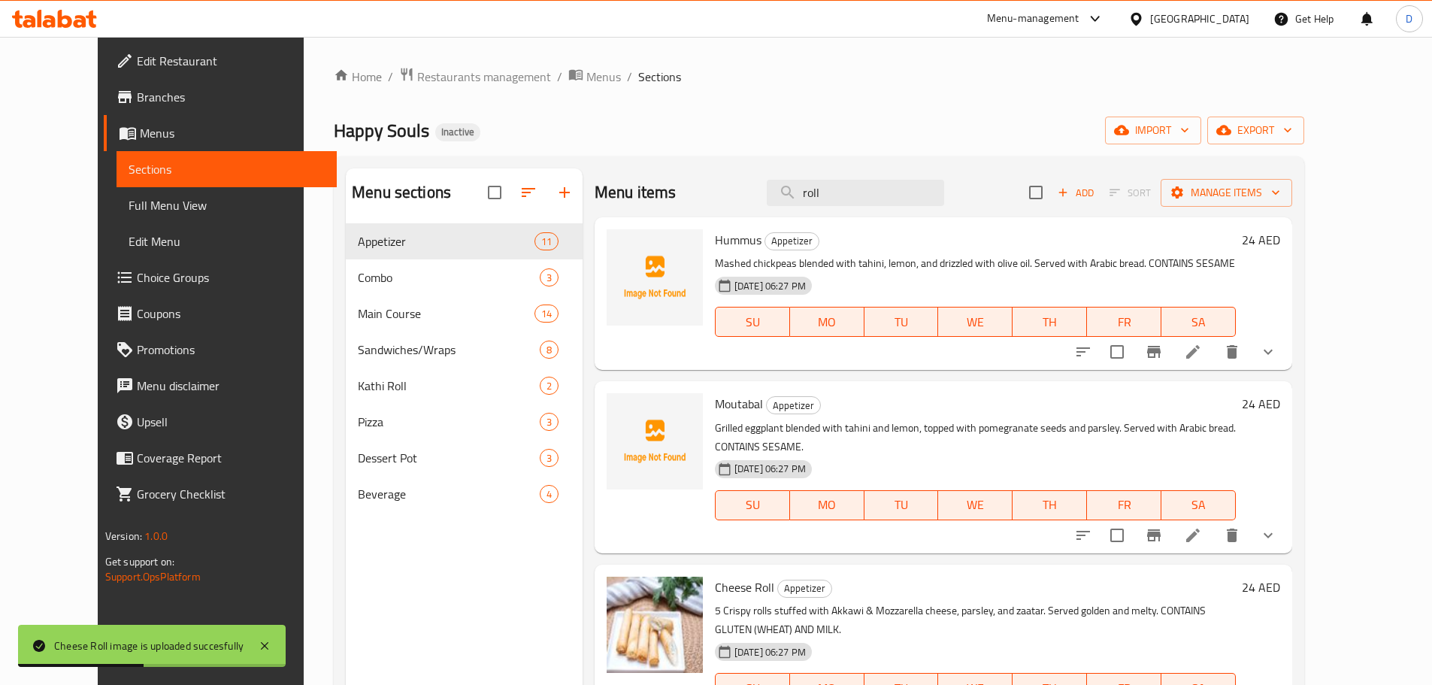
drag, startPoint x: 860, startPoint y: 198, endPoint x: 760, endPoint y: 208, distance: 100.5
click at [760, 208] on div "Menu items roll Add Sort Manage items" at bounding box center [944, 192] width 698 height 49
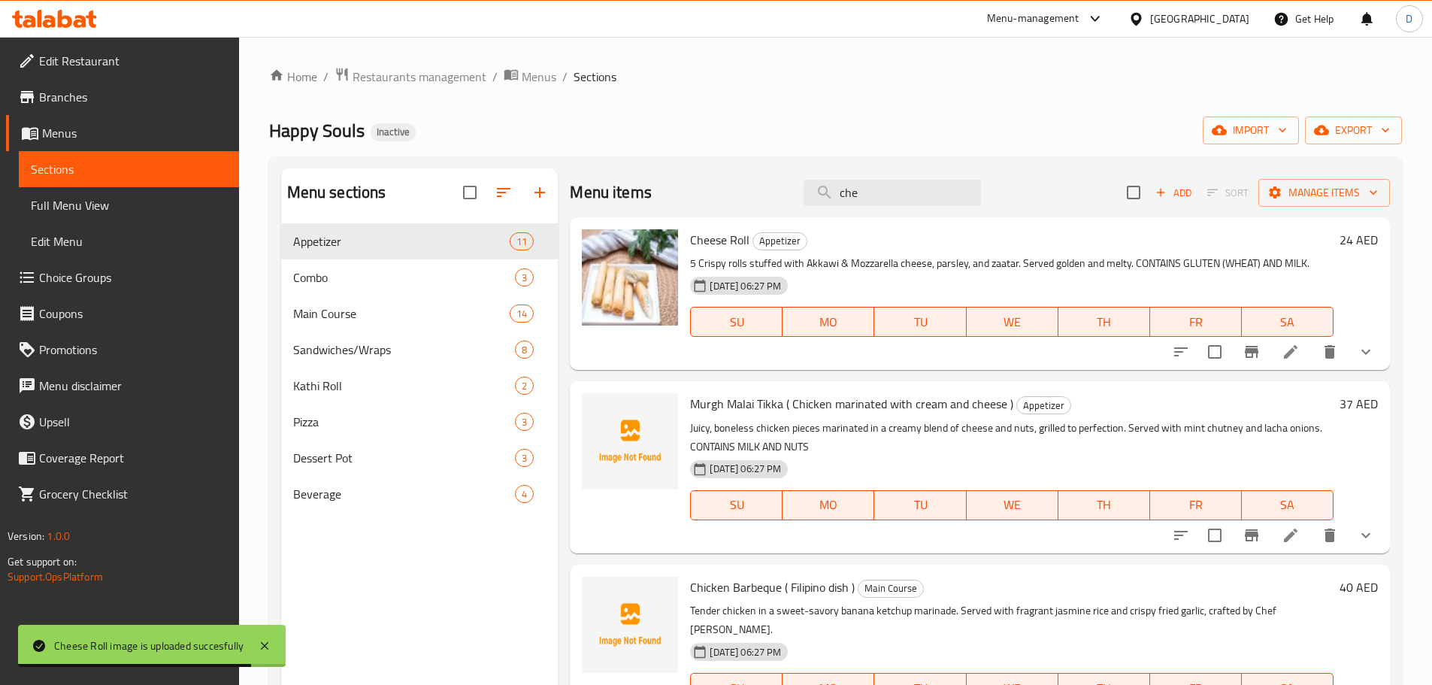
type input "chef"
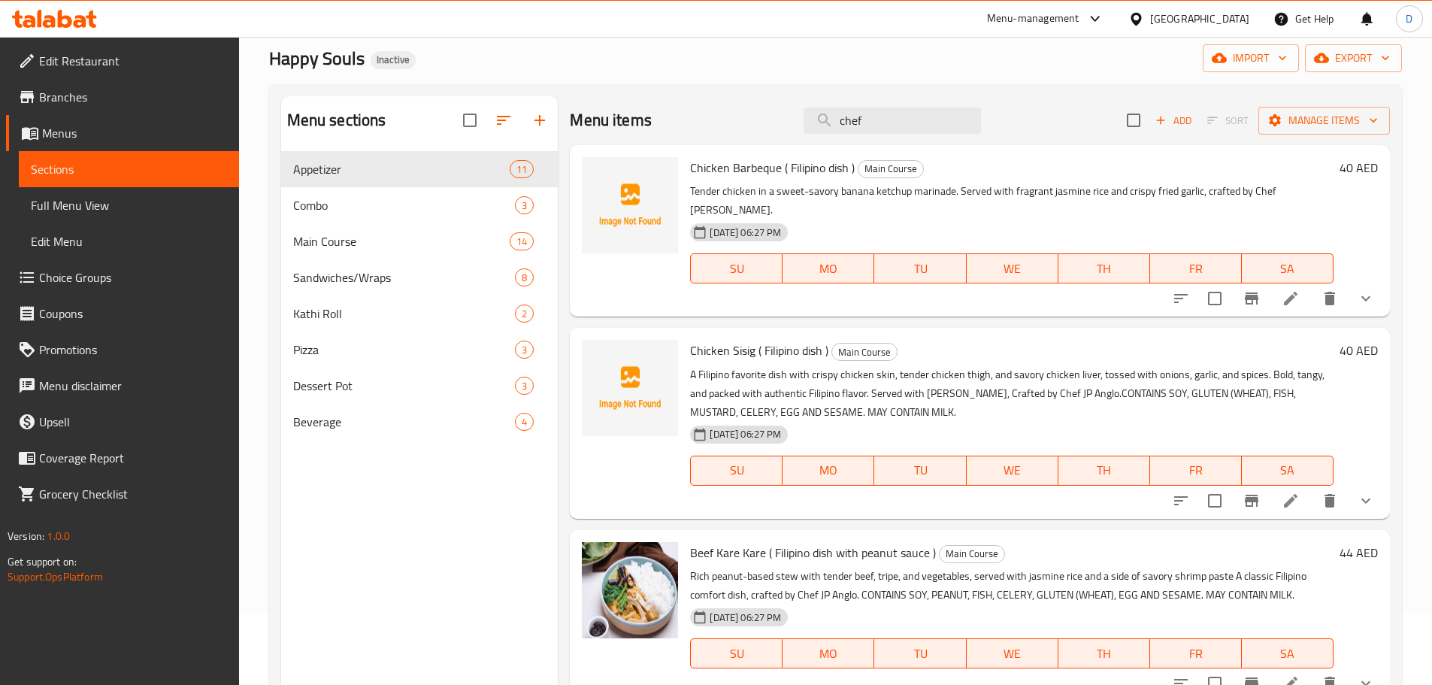
scroll to position [60, 0]
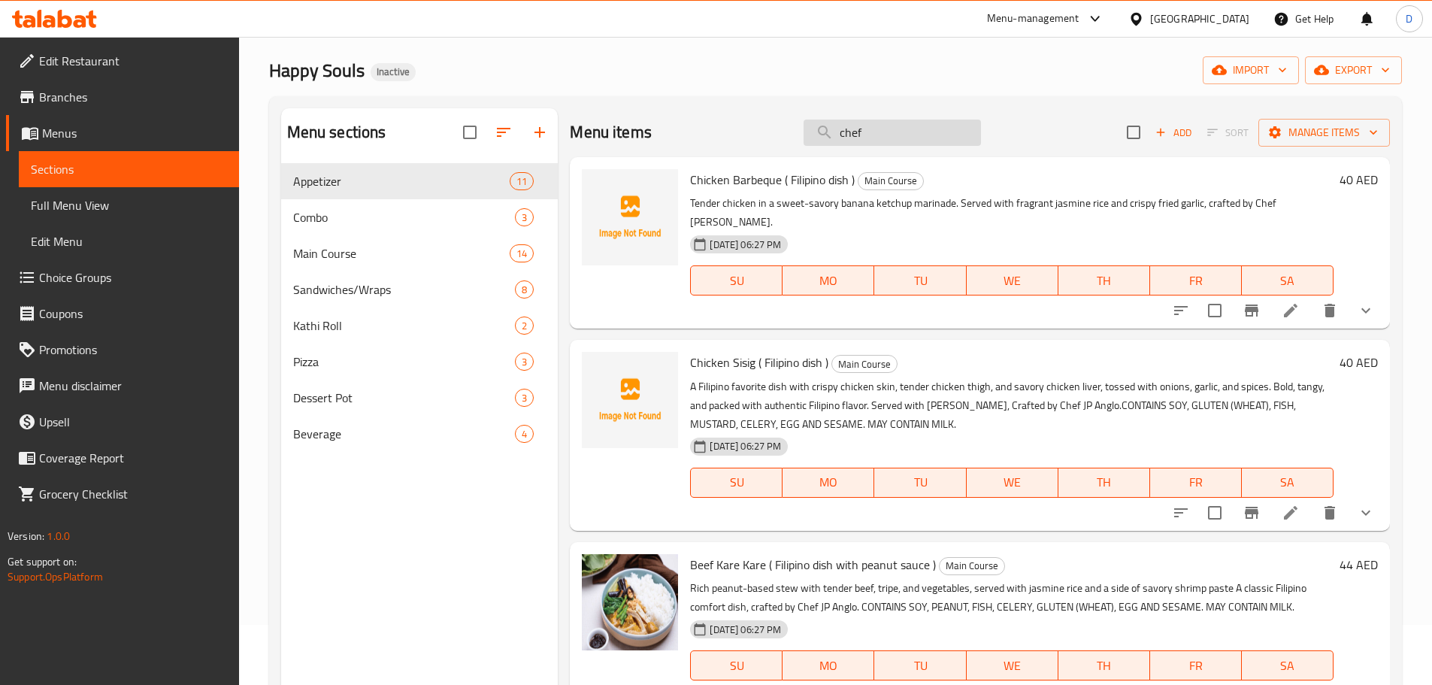
drag, startPoint x: 861, startPoint y: 134, endPoint x: 816, endPoint y: 144, distance: 45.4
click at [816, 144] on input "chef" at bounding box center [892, 133] width 177 height 26
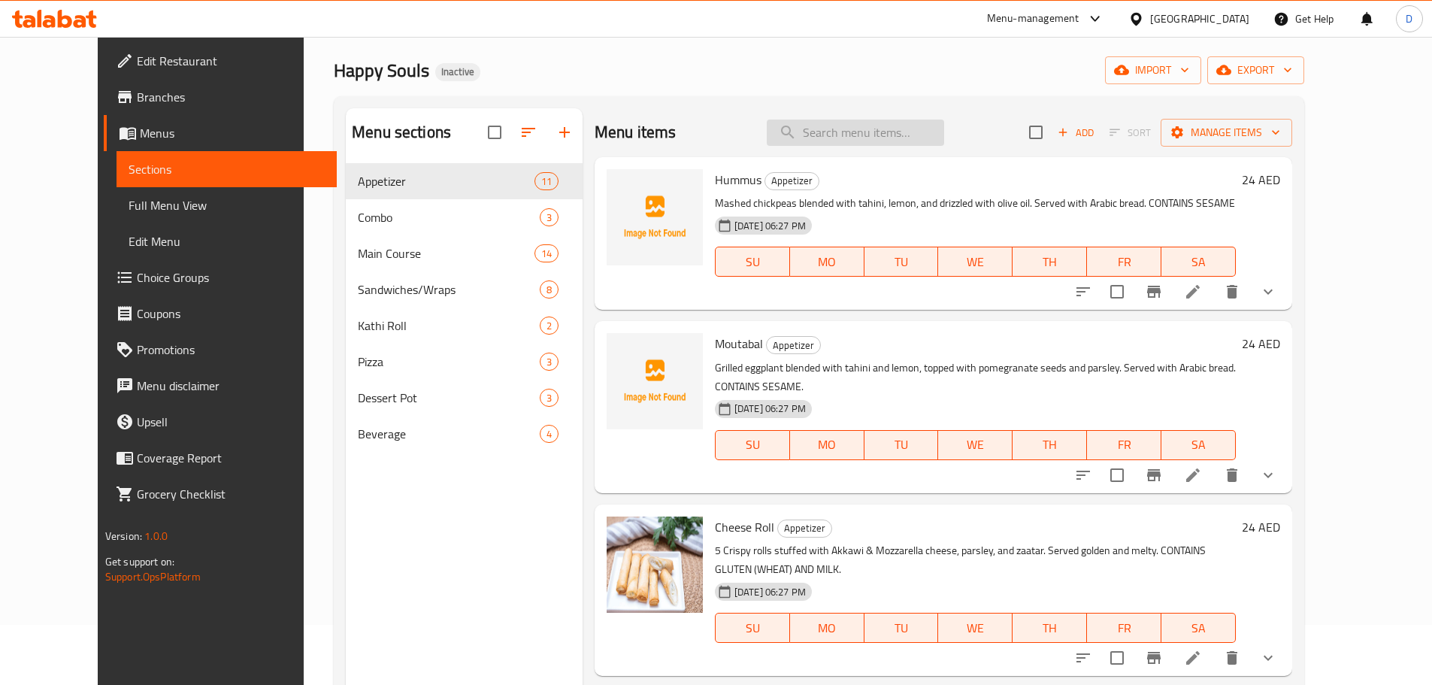
click at [915, 124] on input "search" at bounding box center [855, 133] width 177 height 26
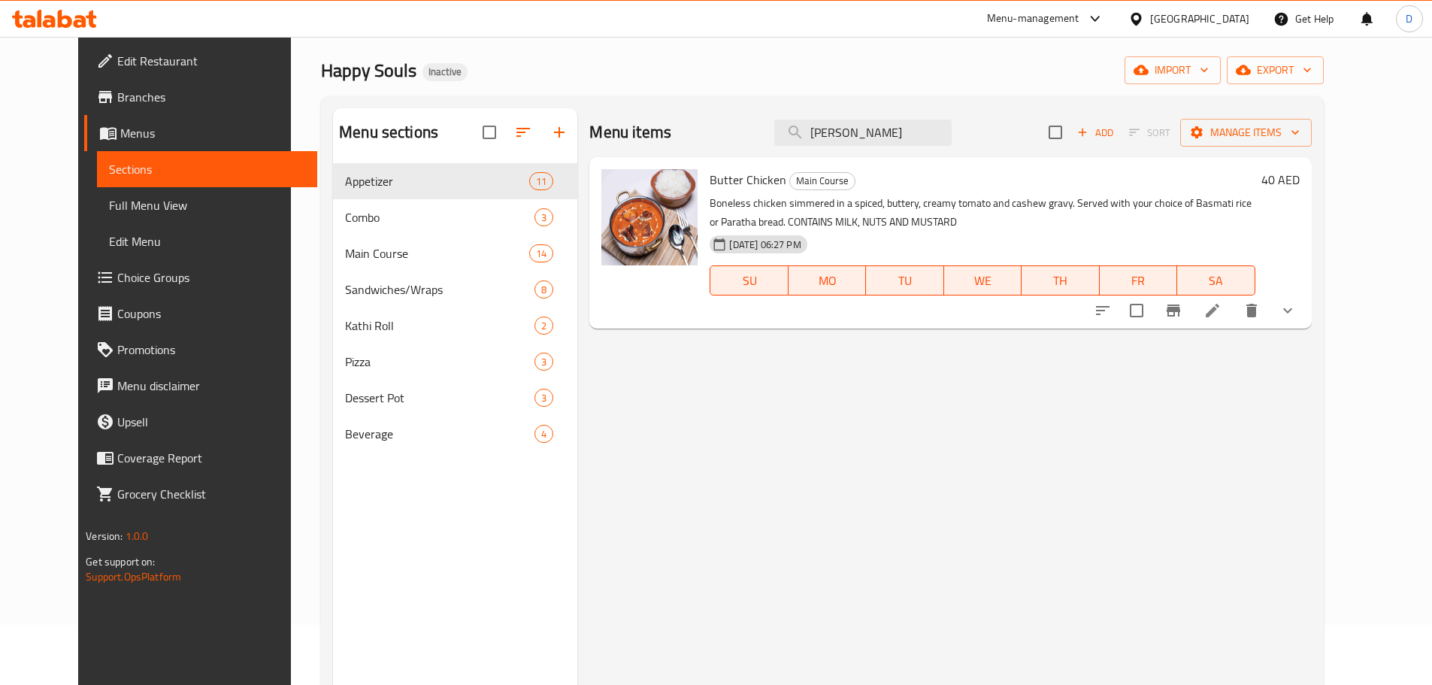
drag, startPoint x: 876, startPoint y: 127, endPoint x: 745, endPoint y: 142, distance: 131.7
click at [745, 142] on div "Menu items choi Add Sort Manage items" at bounding box center [950, 132] width 722 height 49
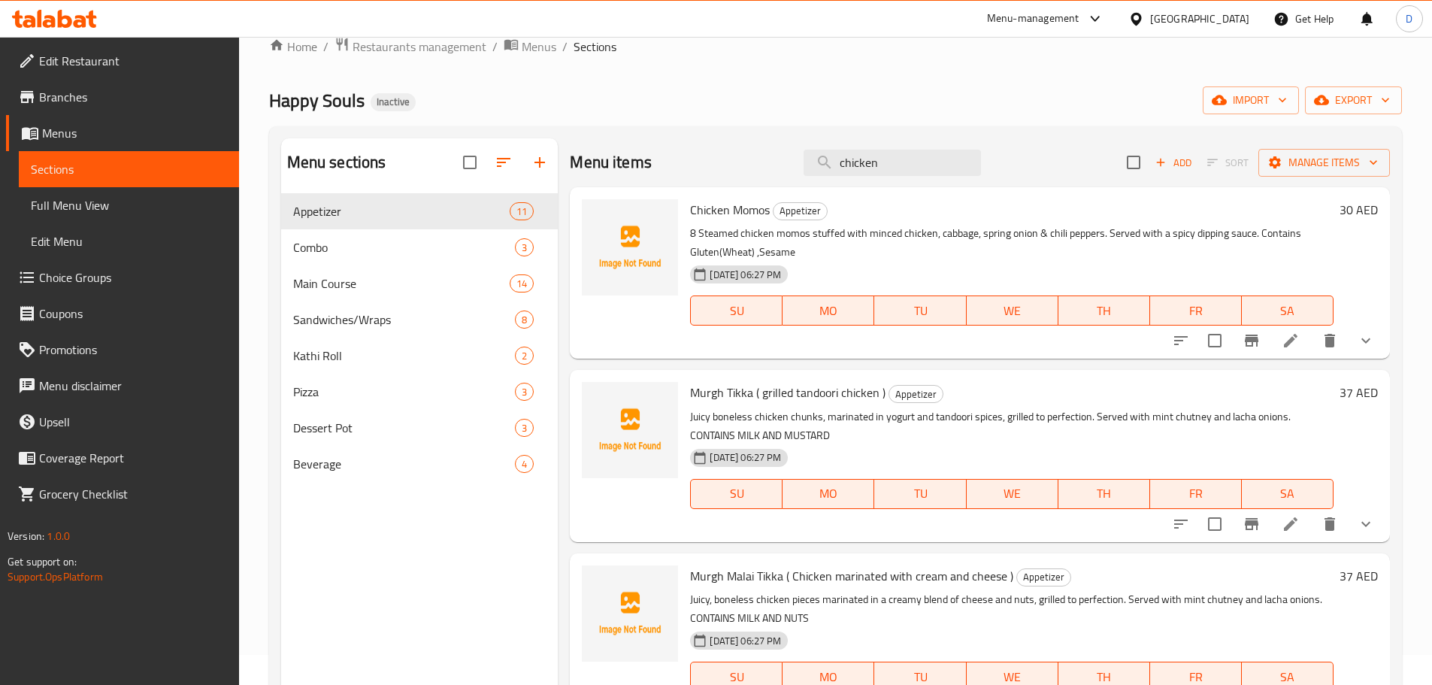
scroll to position [0, 0]
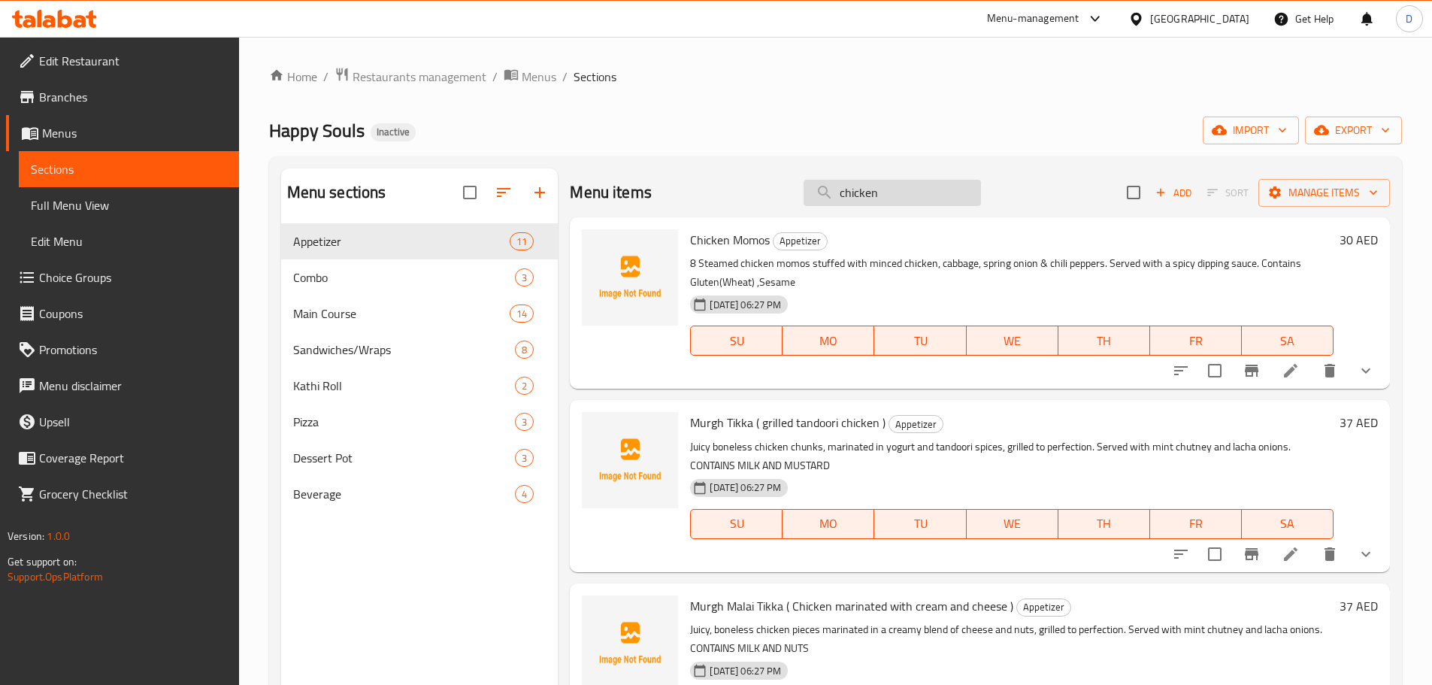
click at [924, 201] on input "chicken" at bounding box center [892, 193] width 177 height 26
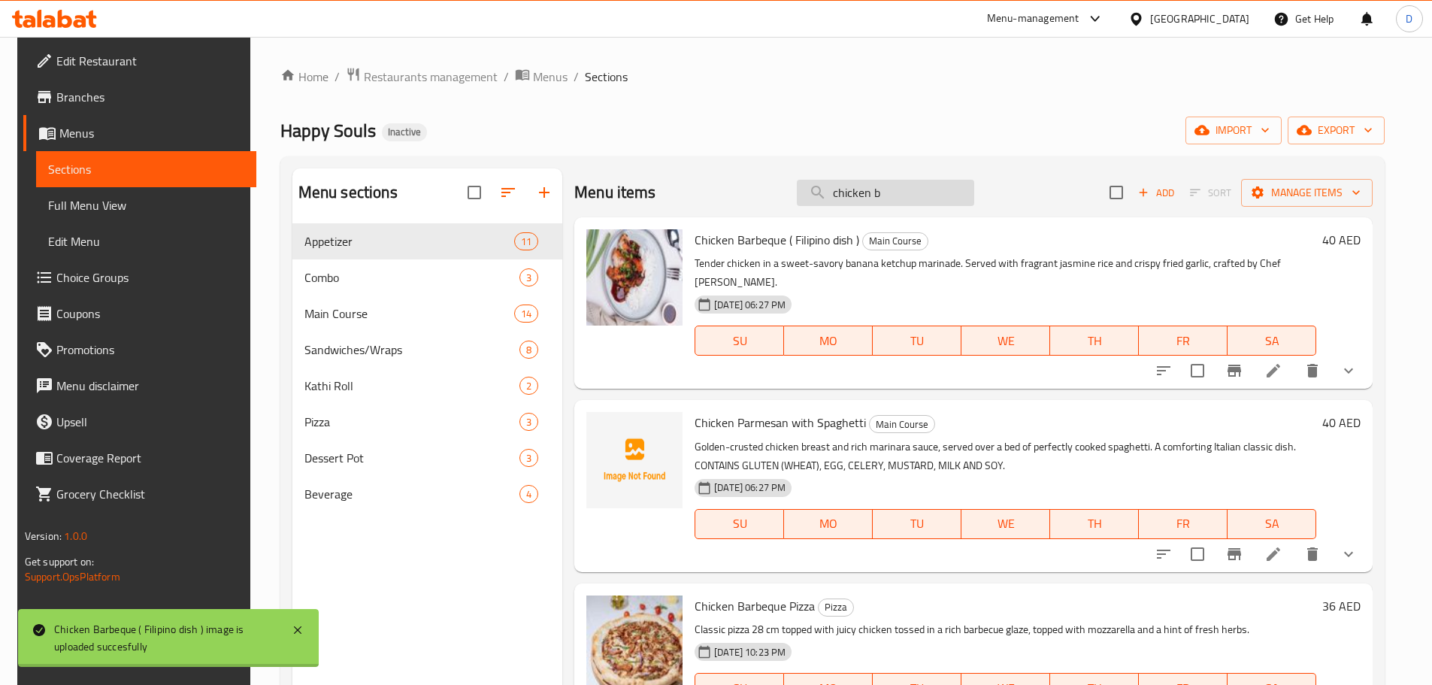
click at [931, 195] on input "chicken b" at bounding box center [885, 193] width 177 height 26
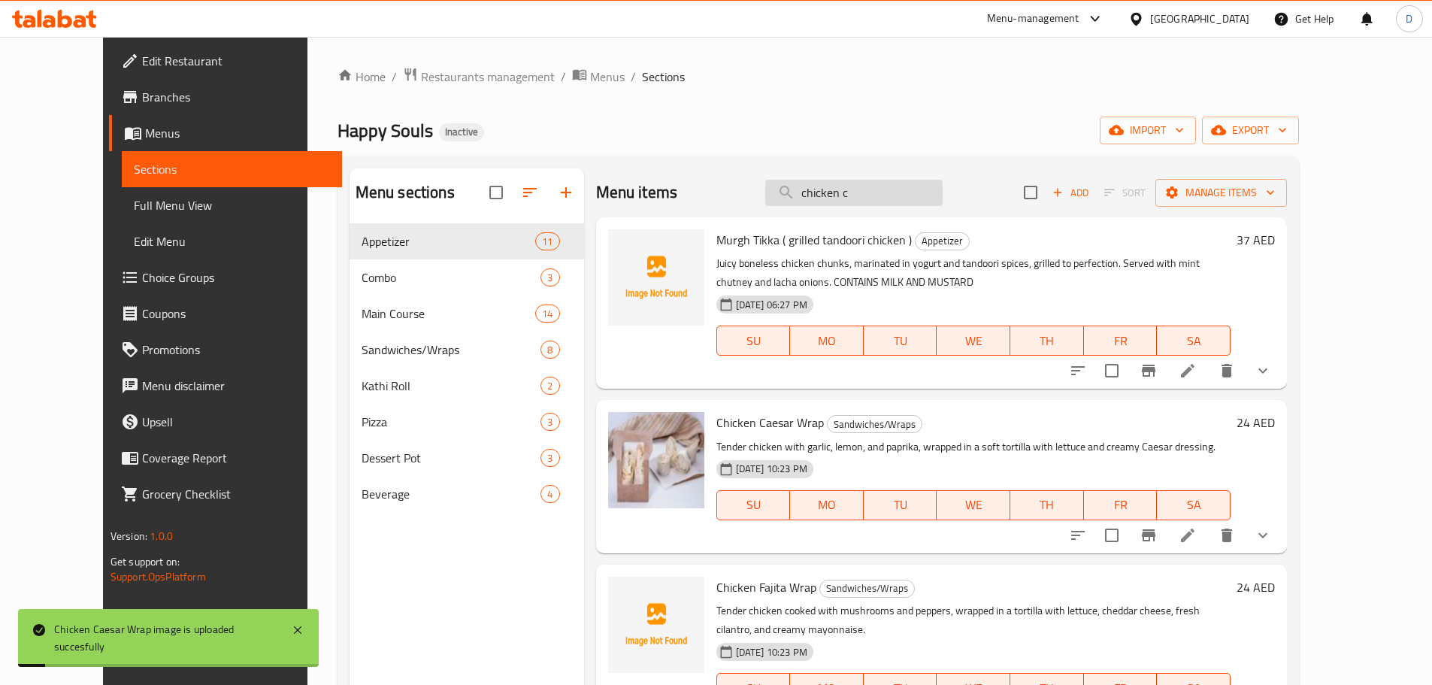
click at [930, 190] on input "chicken c" at bounding box center [853, 193] width 177 height 26
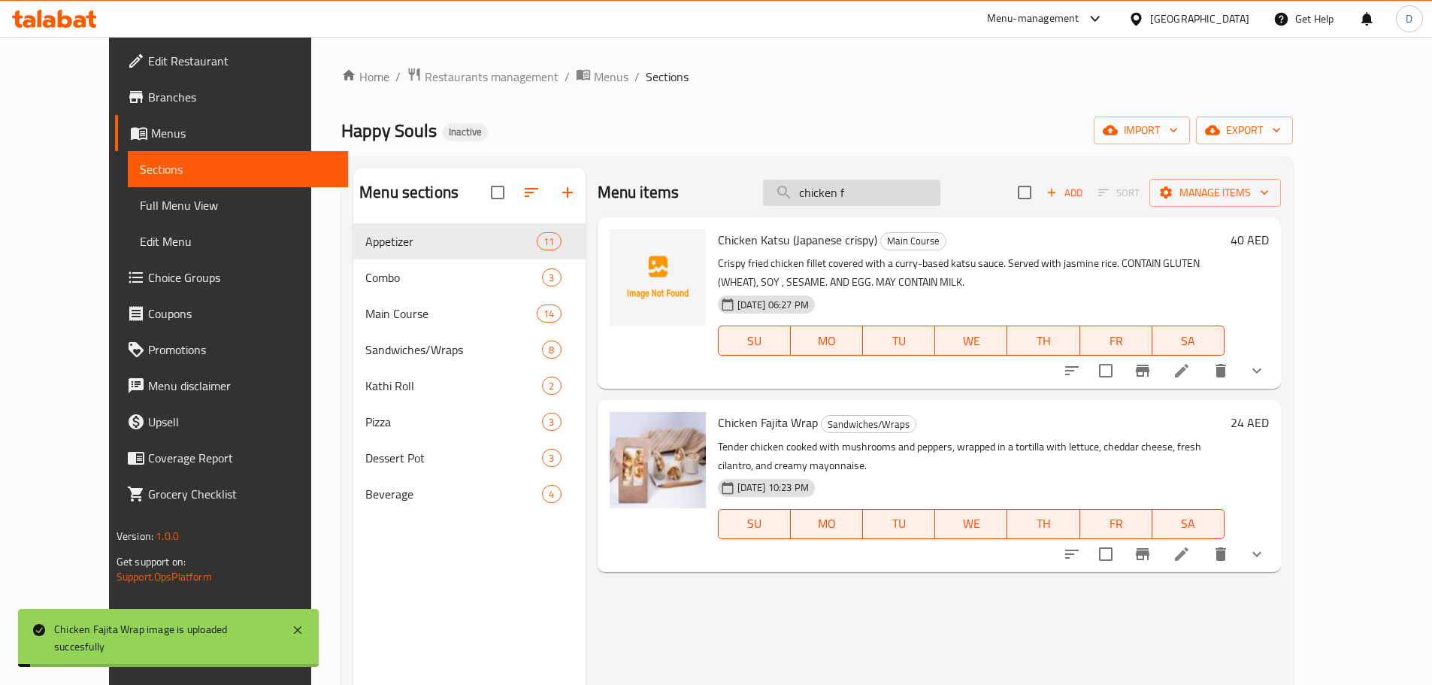
click at [932, 203] on input "chicken f" at bounding box center [851, 193] width 177 height 26
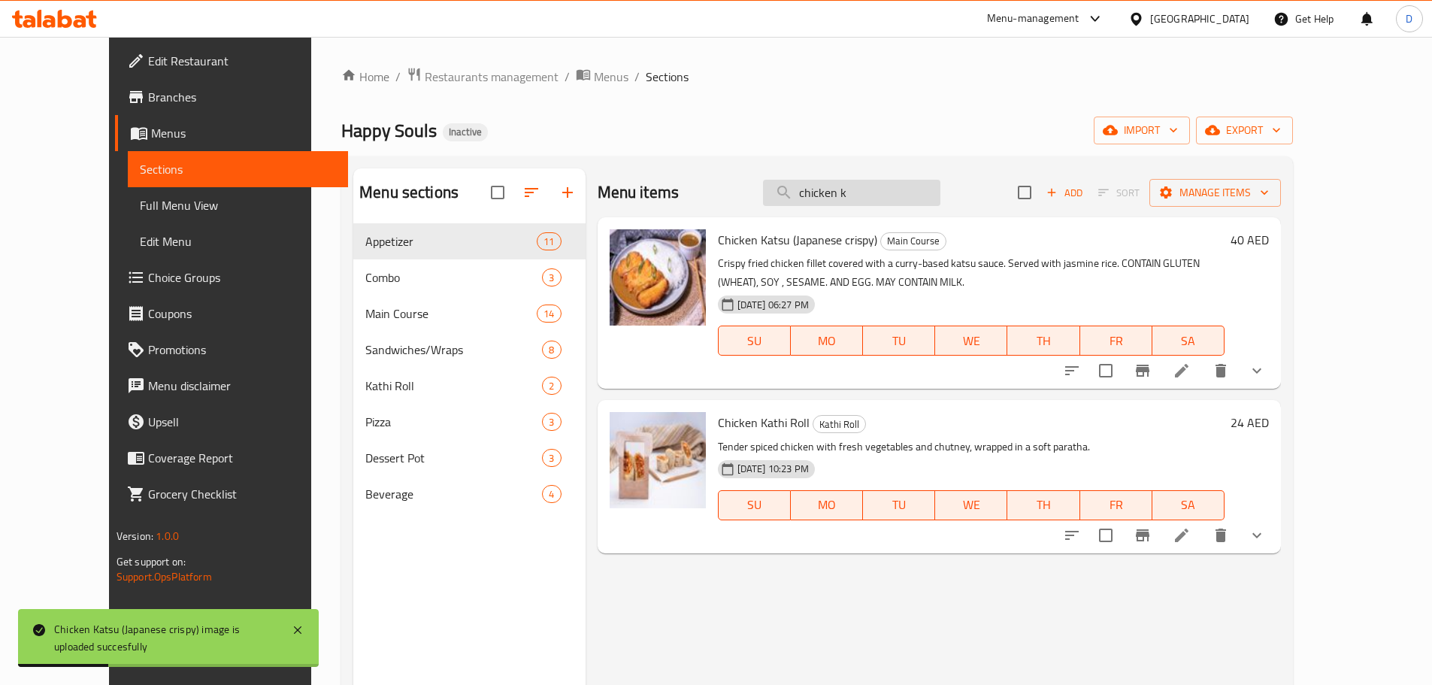
click at [910, 192] on input "chicken k" at bounding box center [851, 193] width 177 height 26
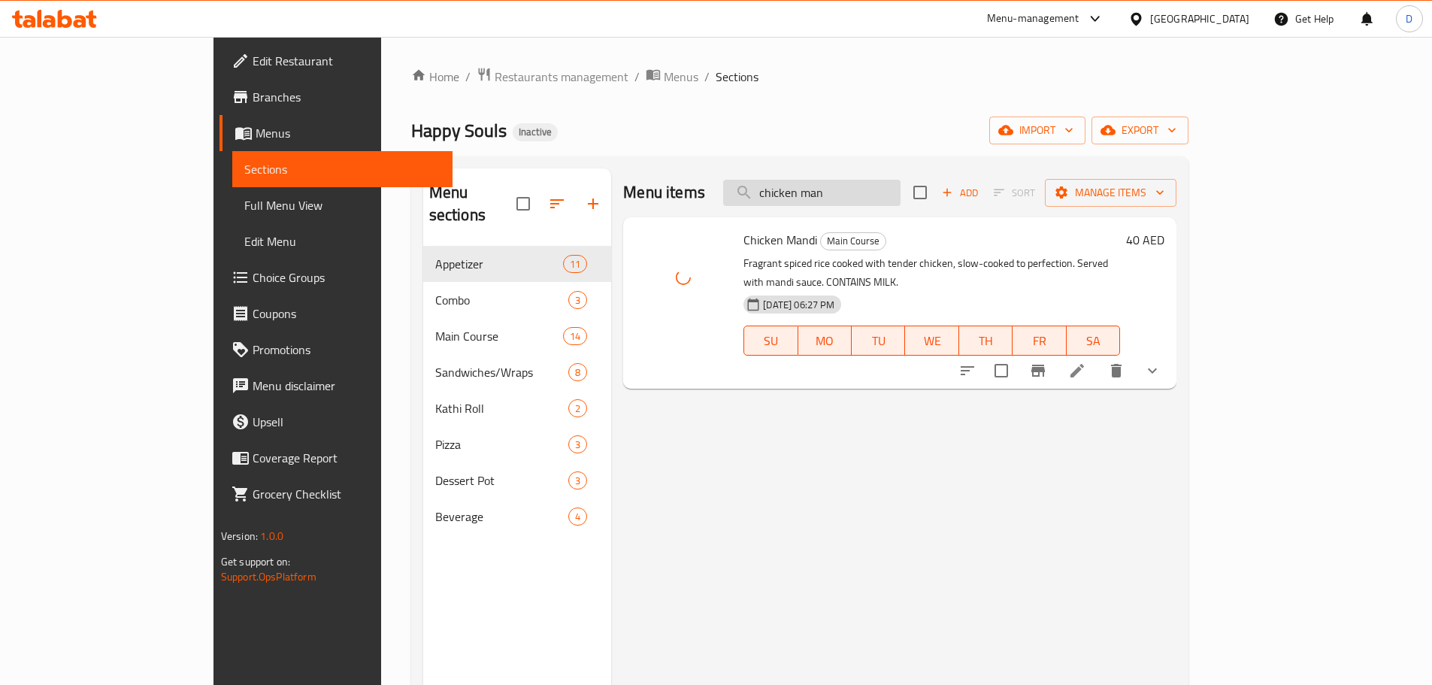
click at [901, 183] on input "chicken man" at bounding box center [811, 193] width 177 height 26
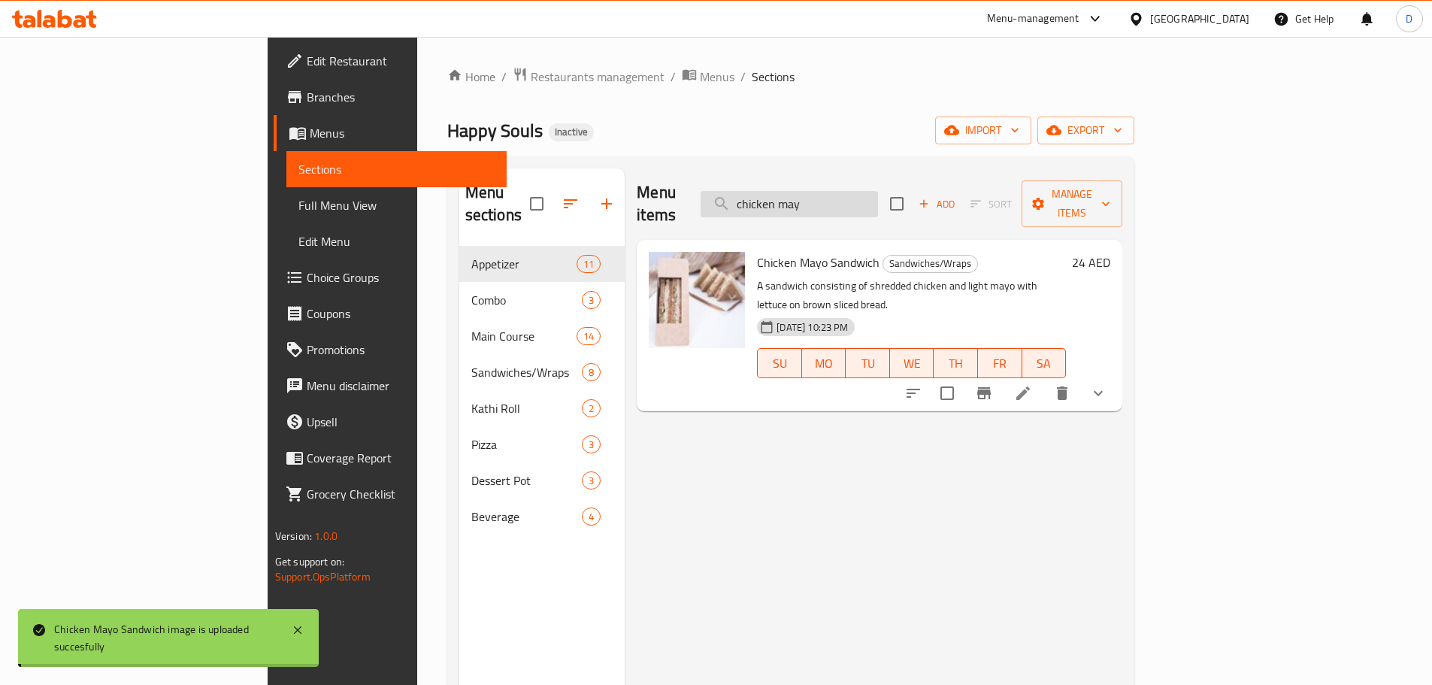
click at [878, 193] on input "chicken may" at bounding box center [789, 204] width 177 height 26
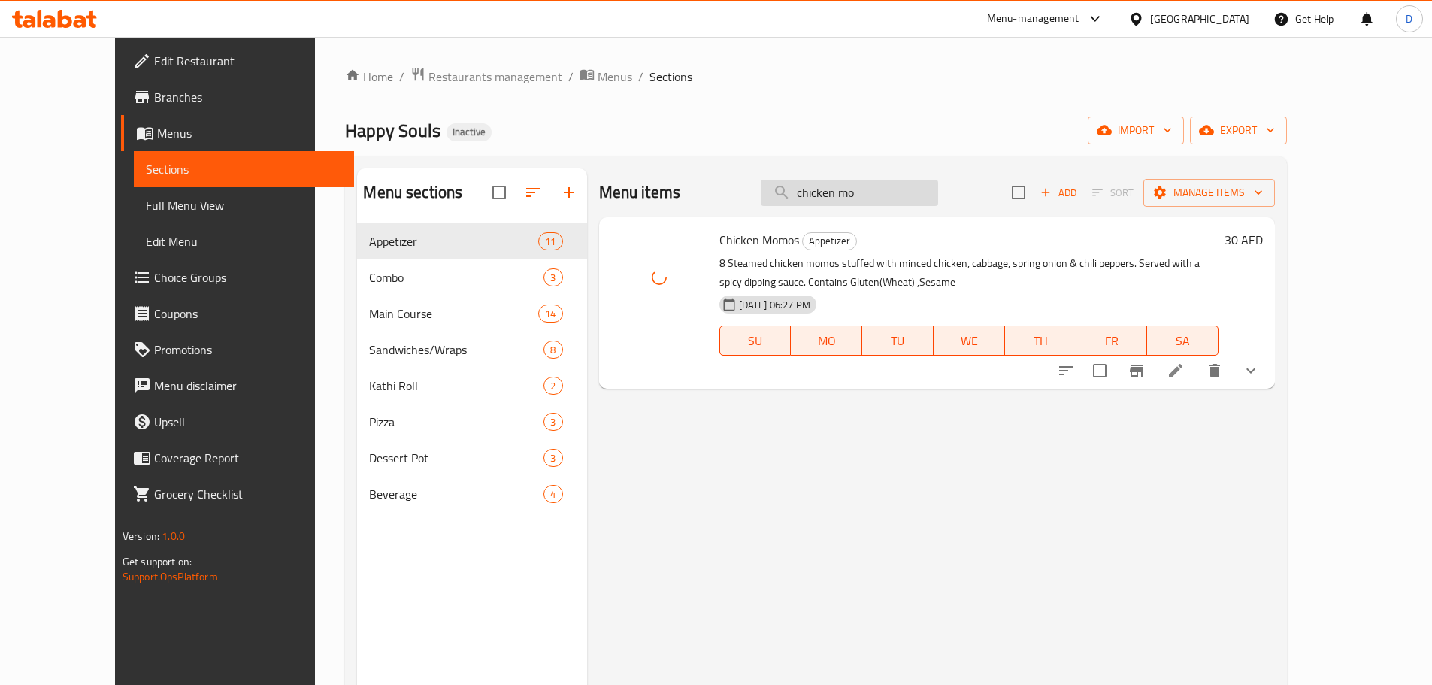
click at [938, 198] on input "chicken mo" at bounding box center [849, 193] width 177 height 26
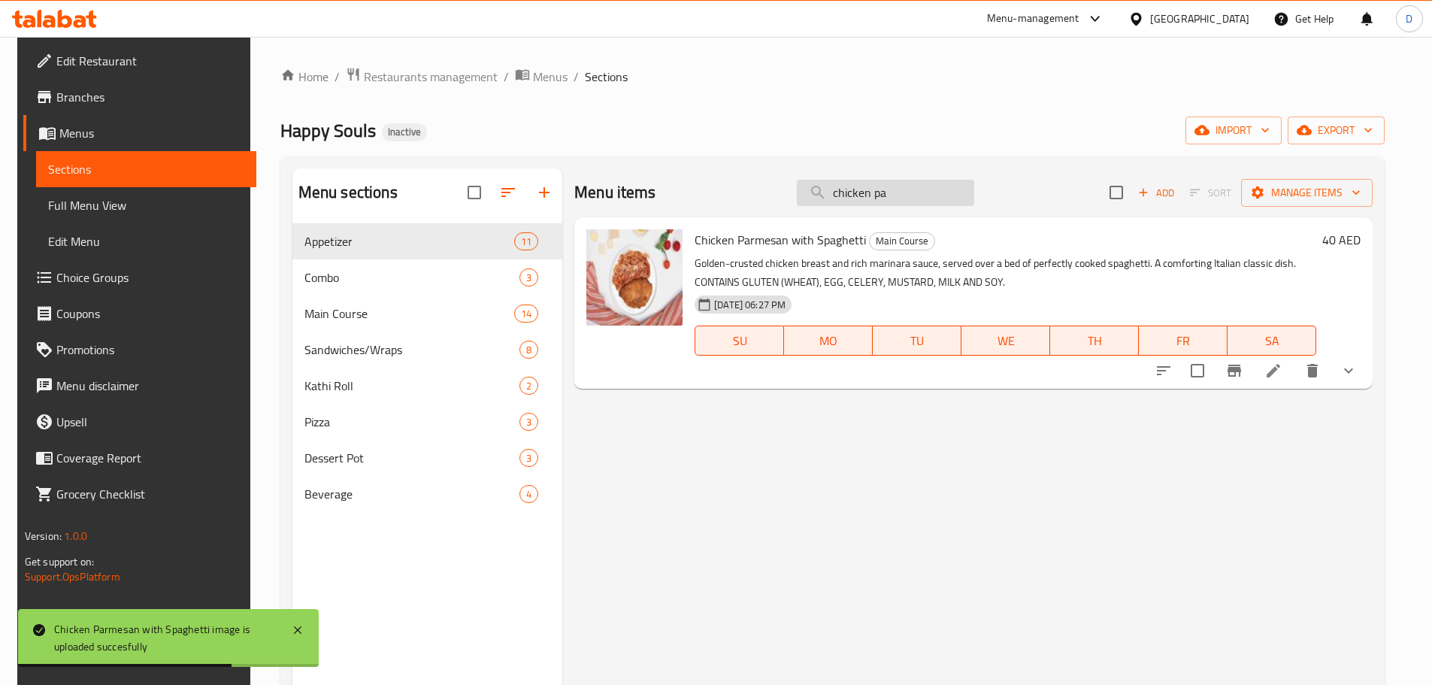
click at [928, 194] on input "chicken pa" at bounding box center [885, 193] width 177 height 26
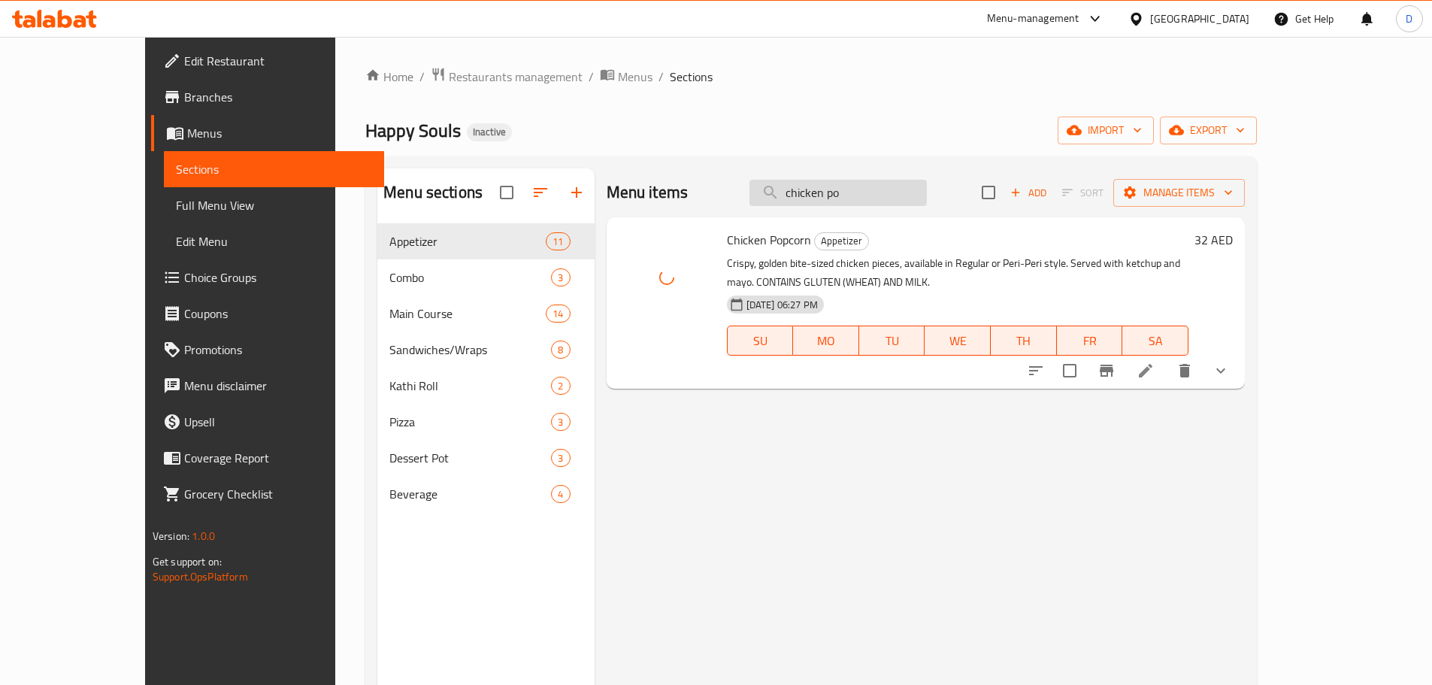
click at [907, 192] on input "chicken po" at bounding box center [838, 193] width 177 height 26
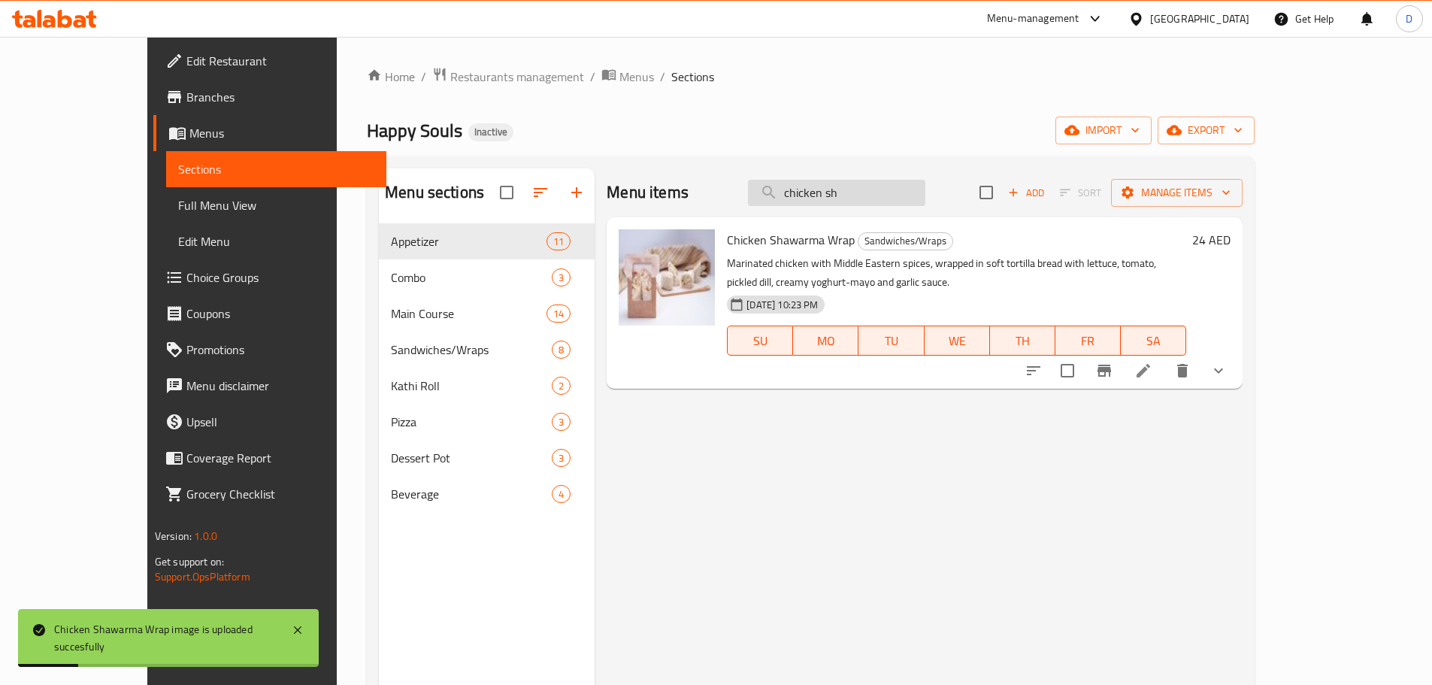
click at [925, 184] on input "chicken sh" at bounding box center [836, 193] width 177 height 26
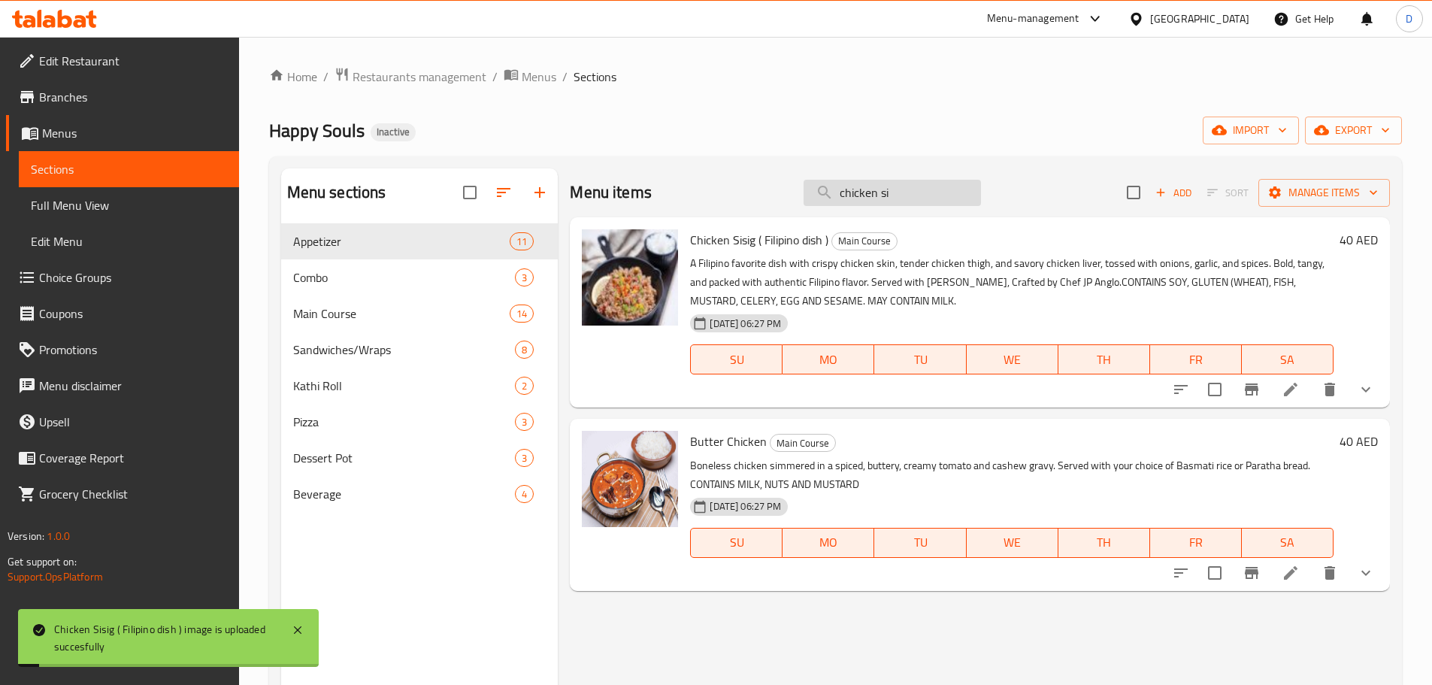
click at [914, 199] on input "chicken si" at bounding box center [892, 193] width 177 height 26
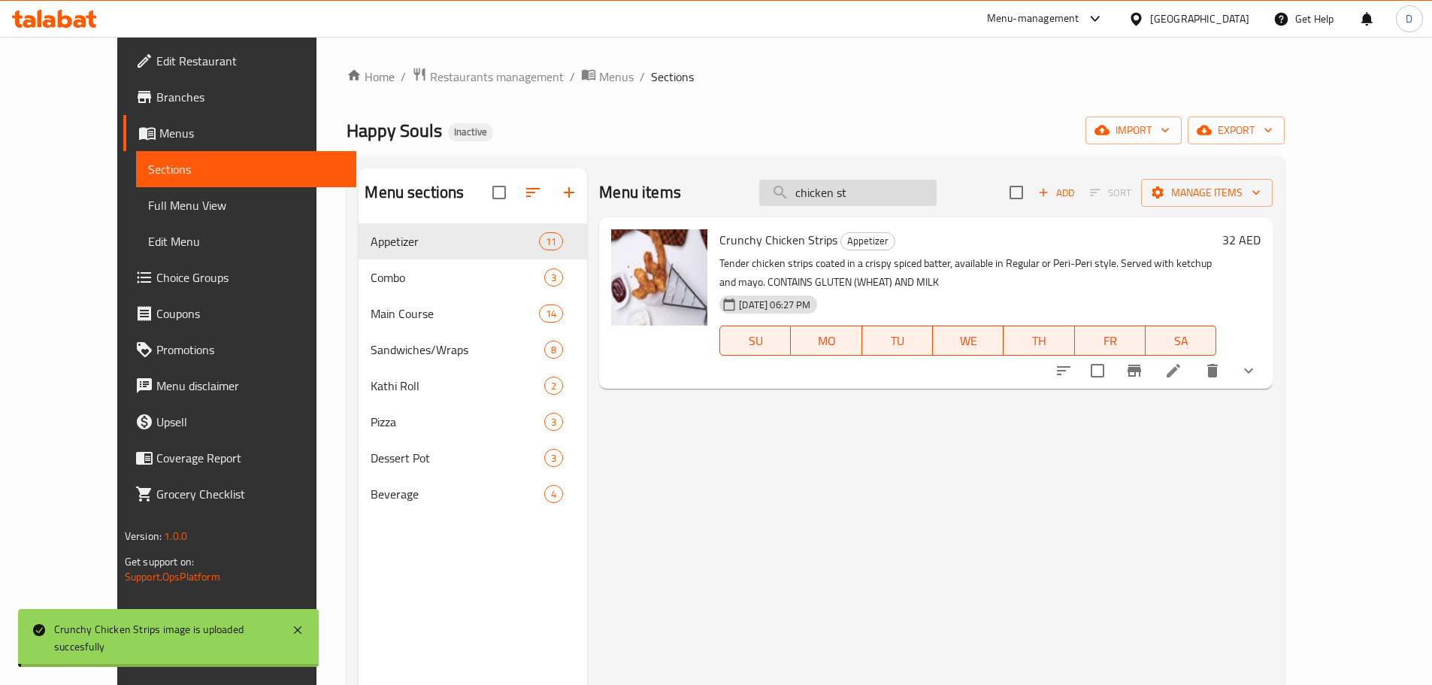
click at [937, 186] on input "chicken st" at bounding box center [847, 193] width 177 height 26
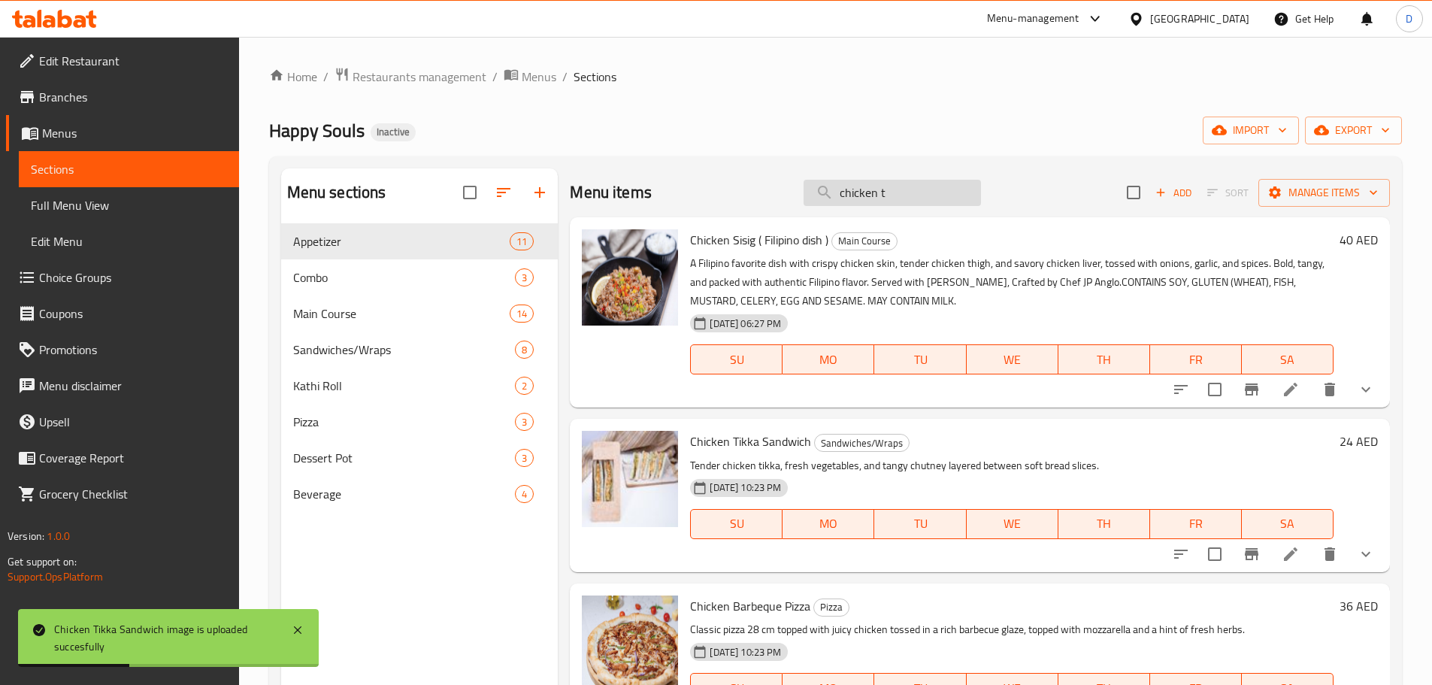
click at [920, 191] on input "chicken t" at bounding box center [892, 193] width 177 height 26
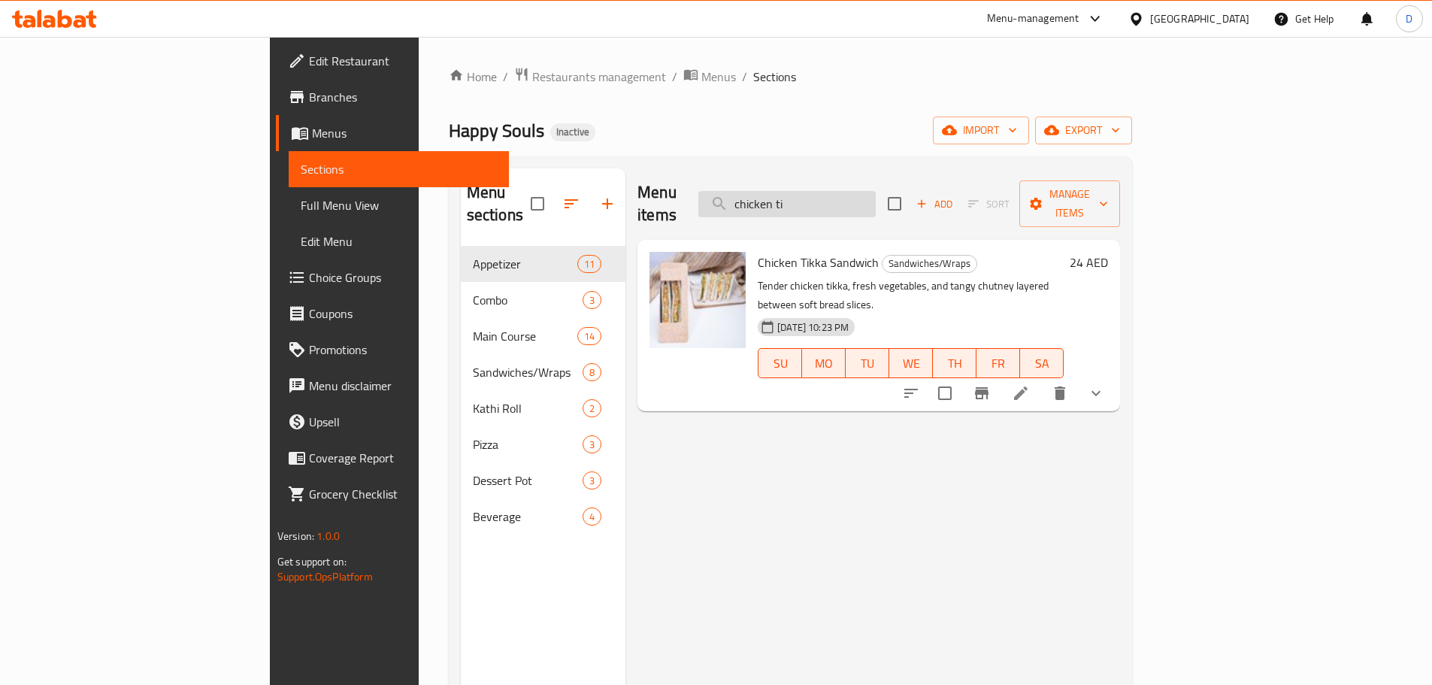
drag, startPoint x: 924, startPoint y: 189, endPoint x: 816, endPoint y: 190, distance: 108.3
click at [816, 191] on input "chicken ti" at bounding box center [786, 204] width 177 height 26
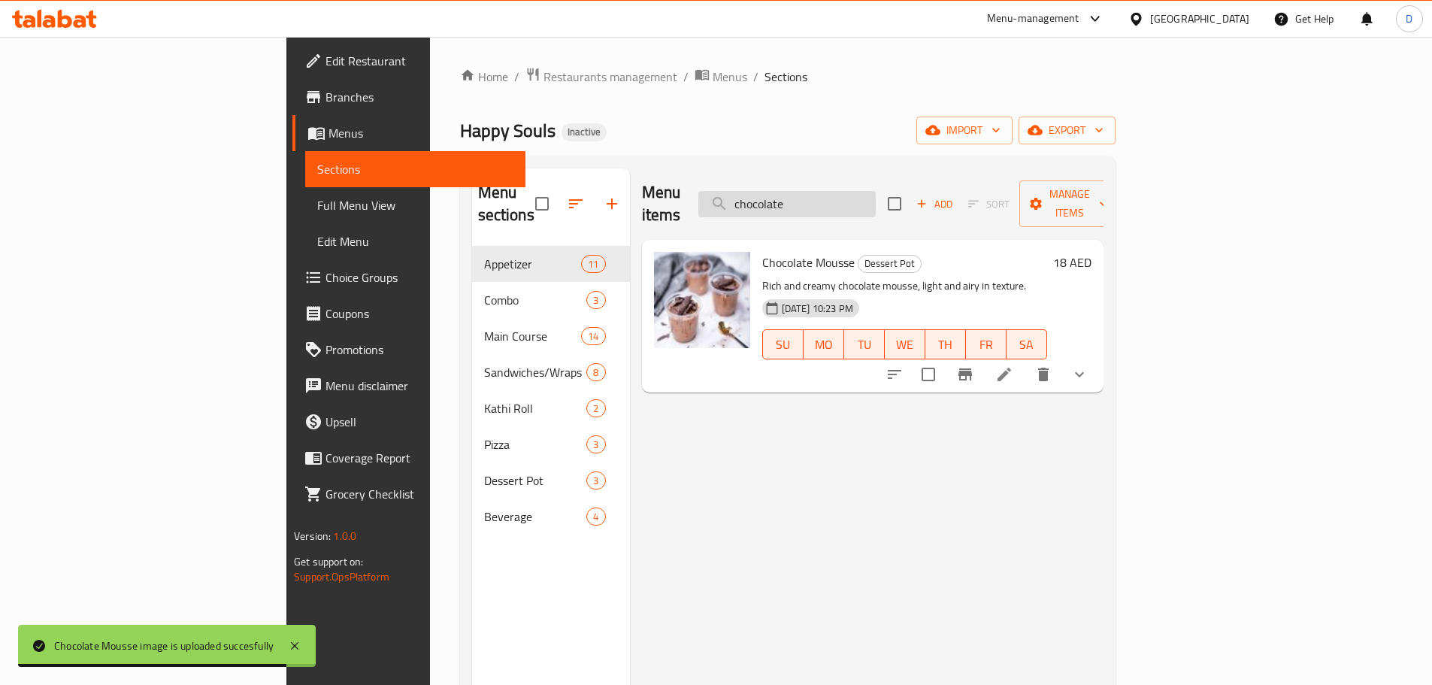
drag, startPoint x: 920, startPoint y: 195, endPoint x: 803, endPoint y: 197, distance: 117.3
click at [803, 197] on input "chocolate" at bounding box center [786, 204] width 177 height 26
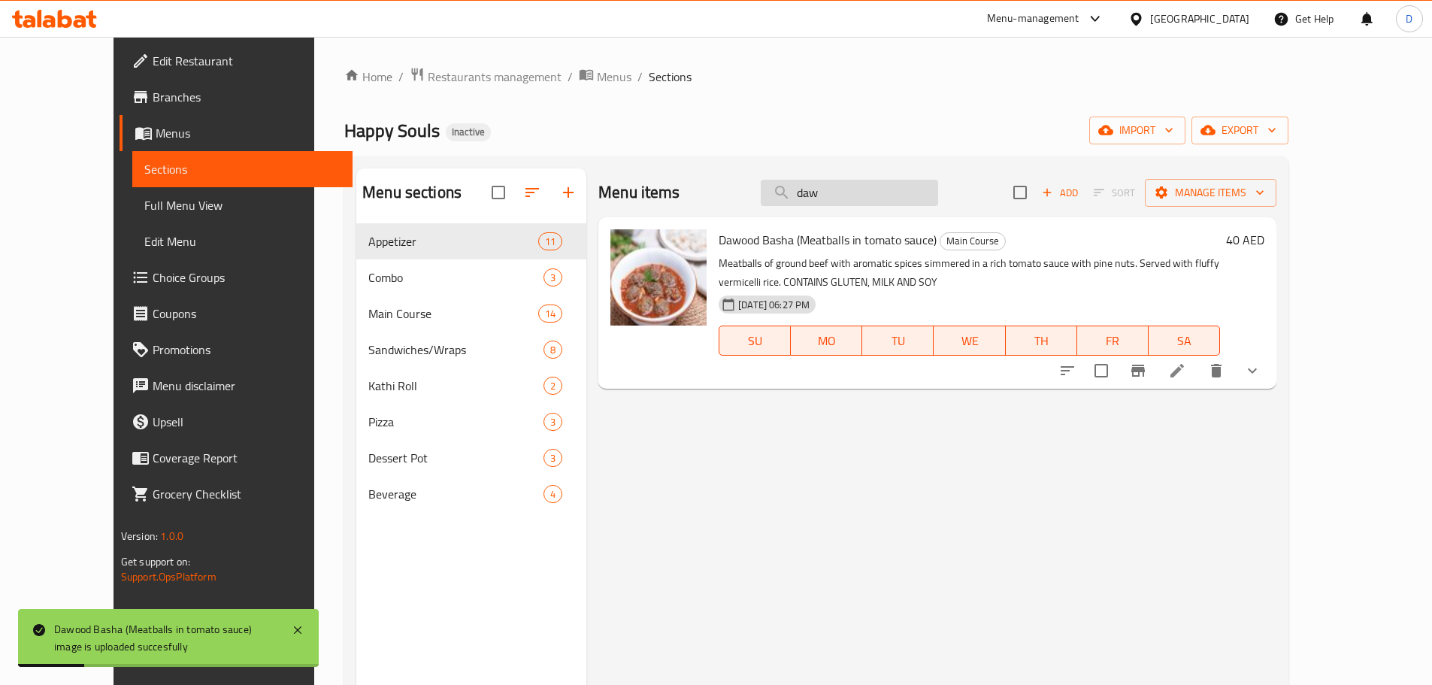
drag, startPoint x: 876, startPoint y: 192, endPoint x: 819, endPoint y: 198, distance: 56.6
click at [819, 198] on input "daw" at bounding box center [849, 193] width 177 height 26
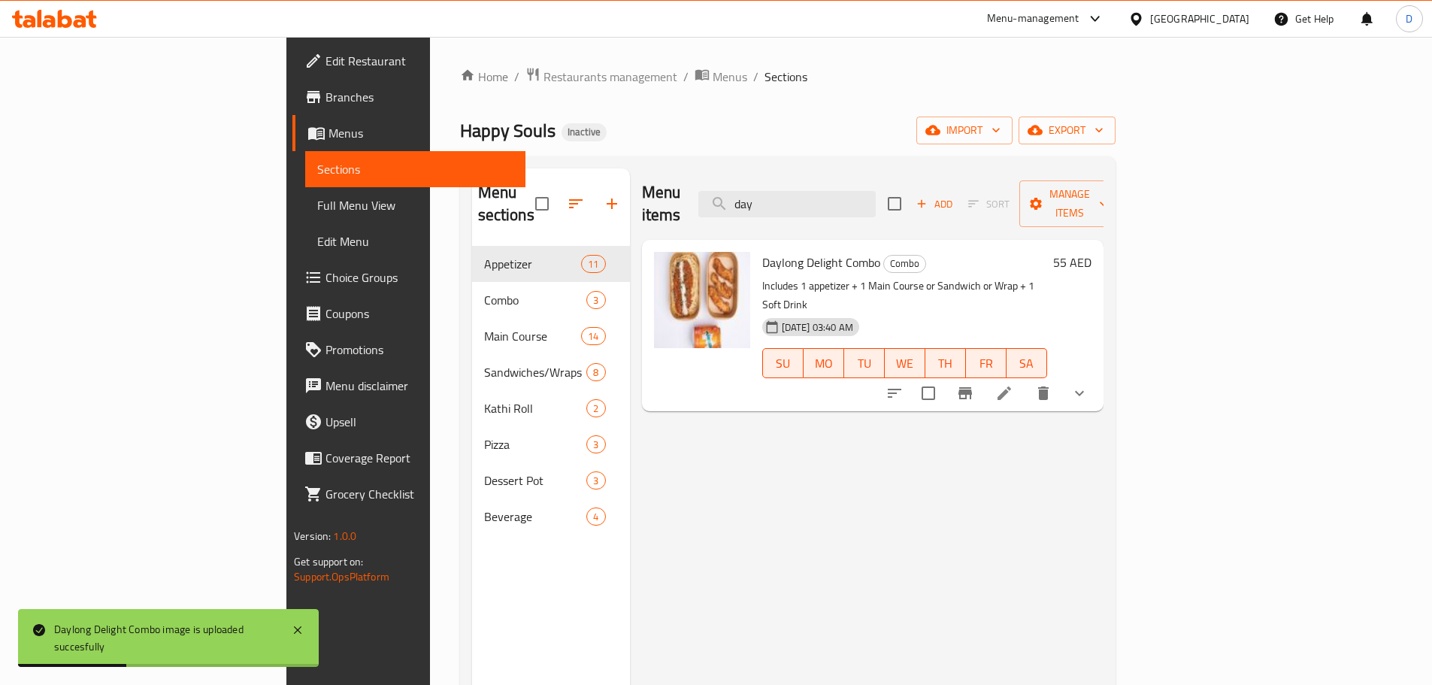
drag, startPoint x: 909, startPoint y: 198, endPoint x: 813, endPoint y: 208, distance: 96.8
click at [813, 208] on div "Menu items day Add Sort Manage items" at bounding box center [873, 203] width 462 height 71
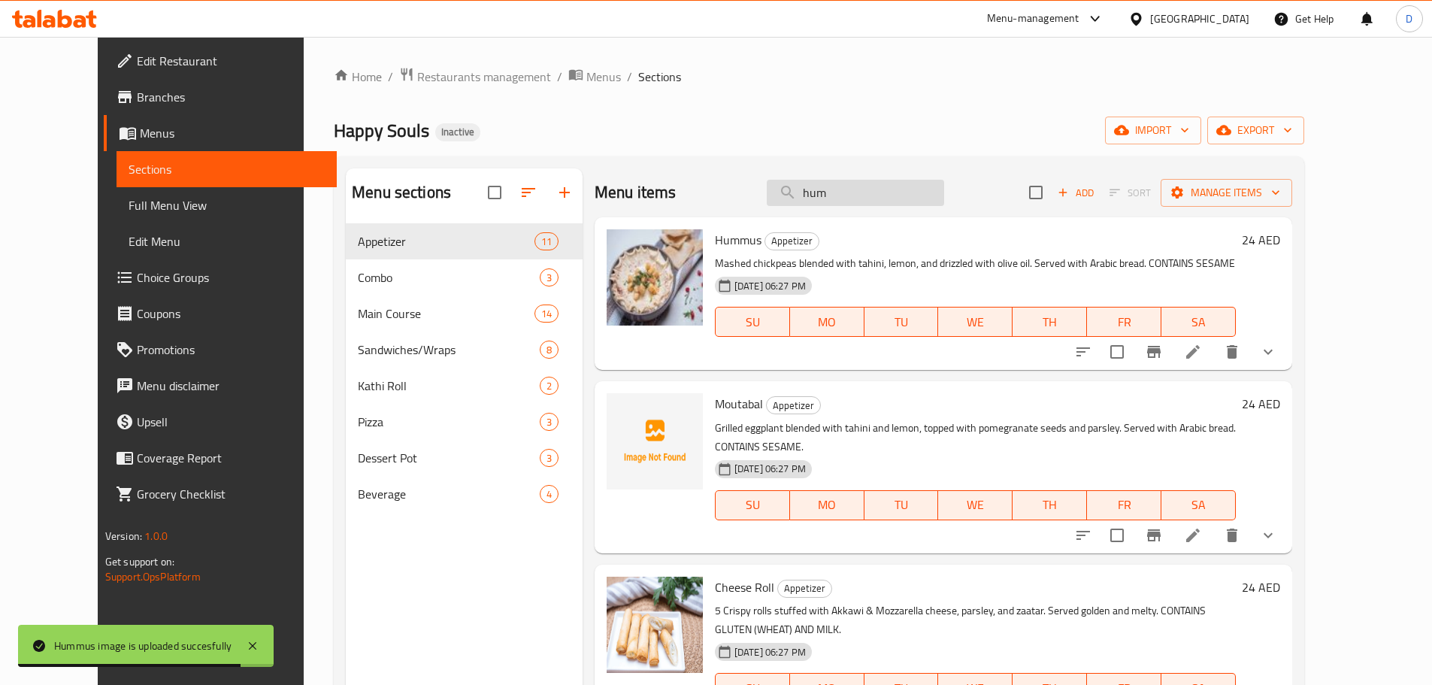
drag, startPoint x: 870, startPoint y: 196, endPoint x: 800, endPoint y: 193, distance: 70.0
click at [800, 193] on input "hum" at bounding box center [855, 193] width 177 height 26
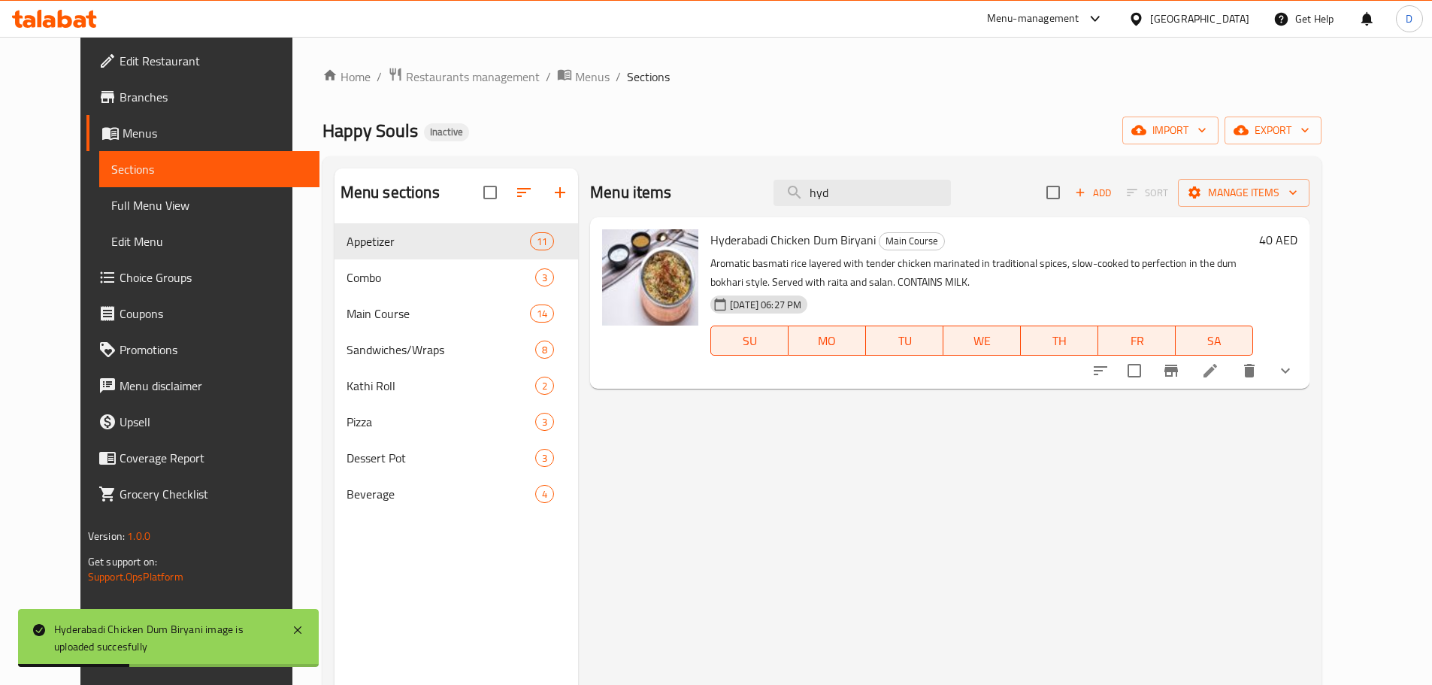
drag, startPoint x: 907, startPoint y: 196, endPoint x: 762, endPoint y: 215, distance: 147.1
click at [755, 217] on div "Menu items hyd Add Sort Manage items Hyderabadi Chicken Dum Biryani Main Course…" at bounding box center [944, 510] width 732 height 685
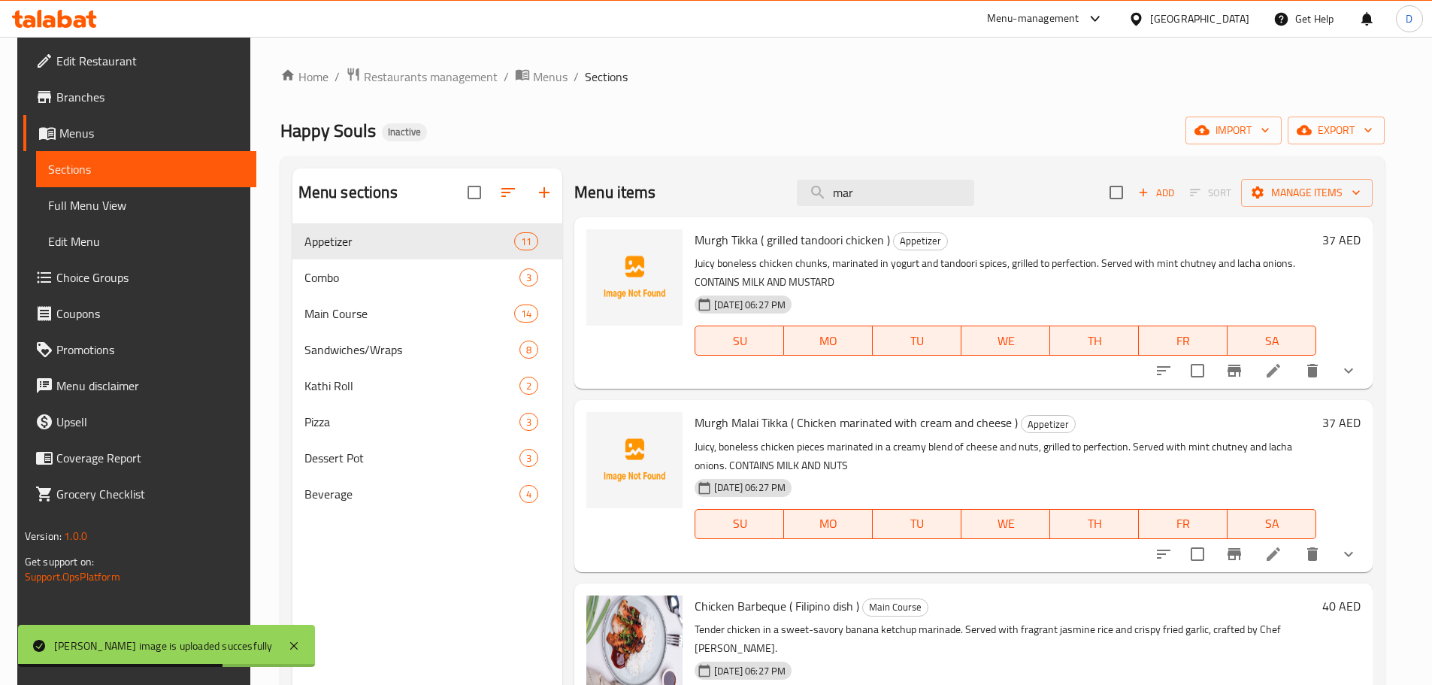
drag, startPoint x: 880, startPoint y: 195, endPoint x: 612, endPoint y: 179, distance: 268.9
click at [612, 179] on div "Menu items mar Add Sort Manage items" at bounding box center [973, 192] width 798 height 49
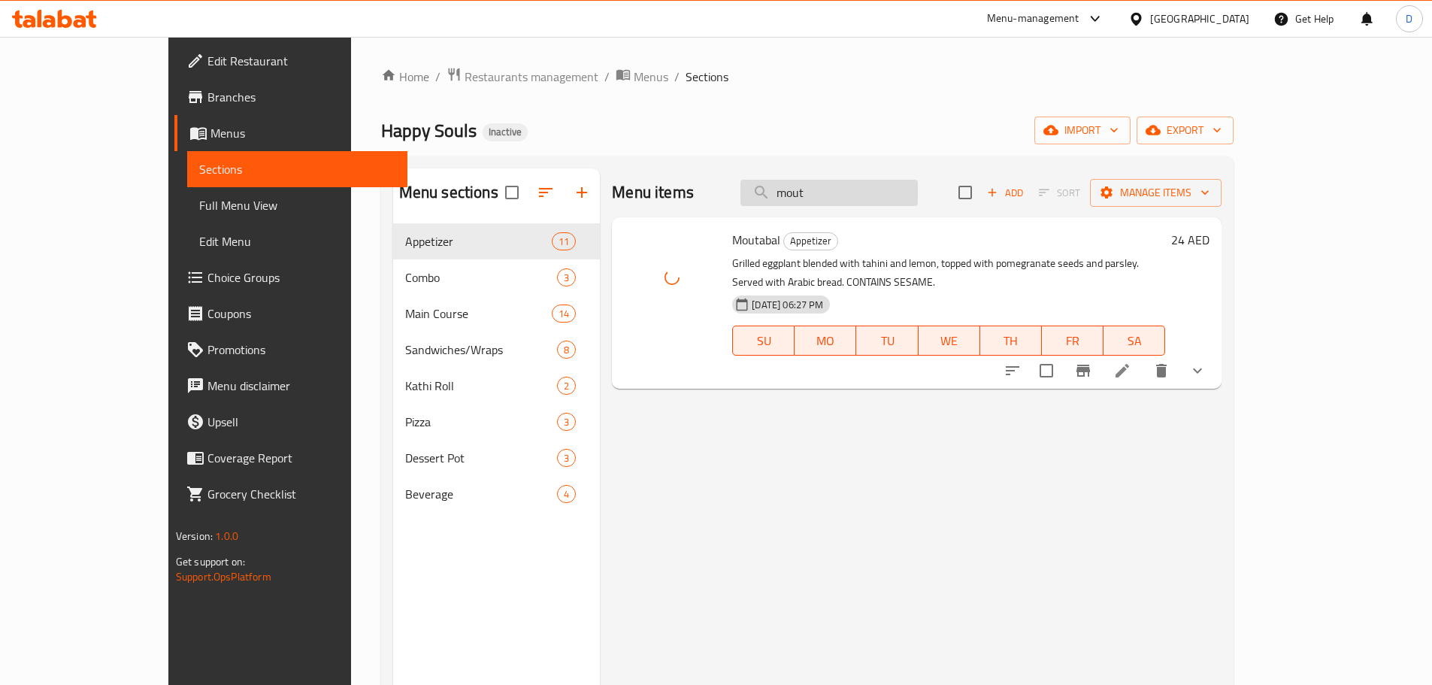
click at [885, 189] on input "mout" at bounding box center [829, 193] width 177 height 26
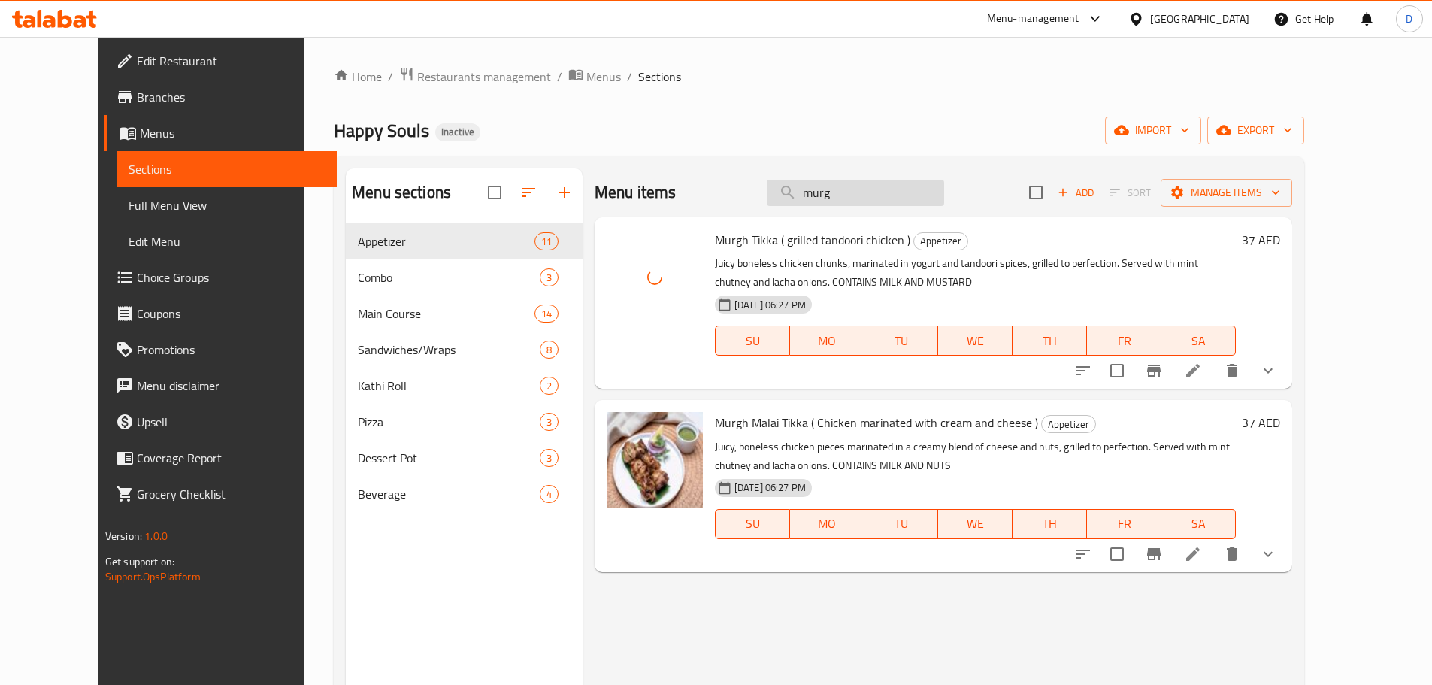
click at [912, 201] on input "murg" at bounding box center [855, 193] width 177 height 26
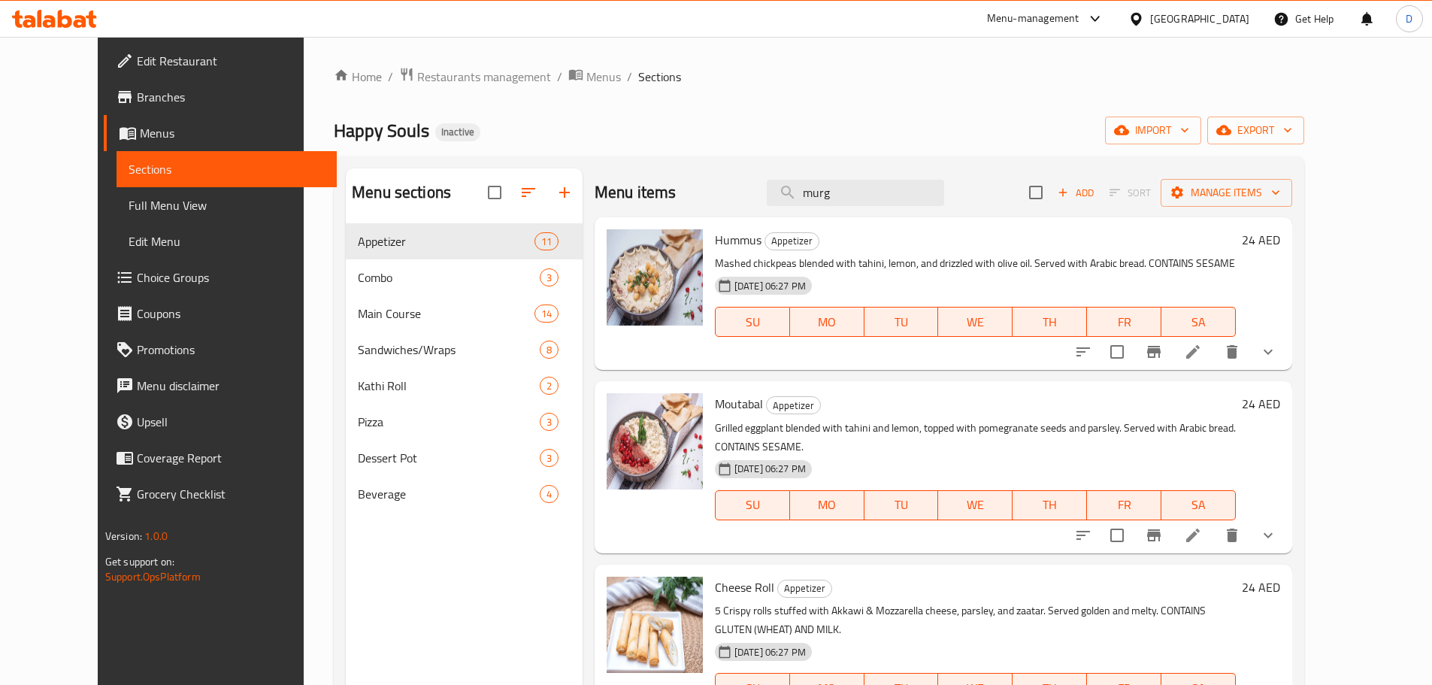
drag, startPoint x: 916, startPoint y: 197, endPoint x: 738, endPoint y: 197, distance: 178.2
click at [738, 197] on div "Menu items murg Add Sort Manage items" at bounding box center [944, 192] width 698 height 49
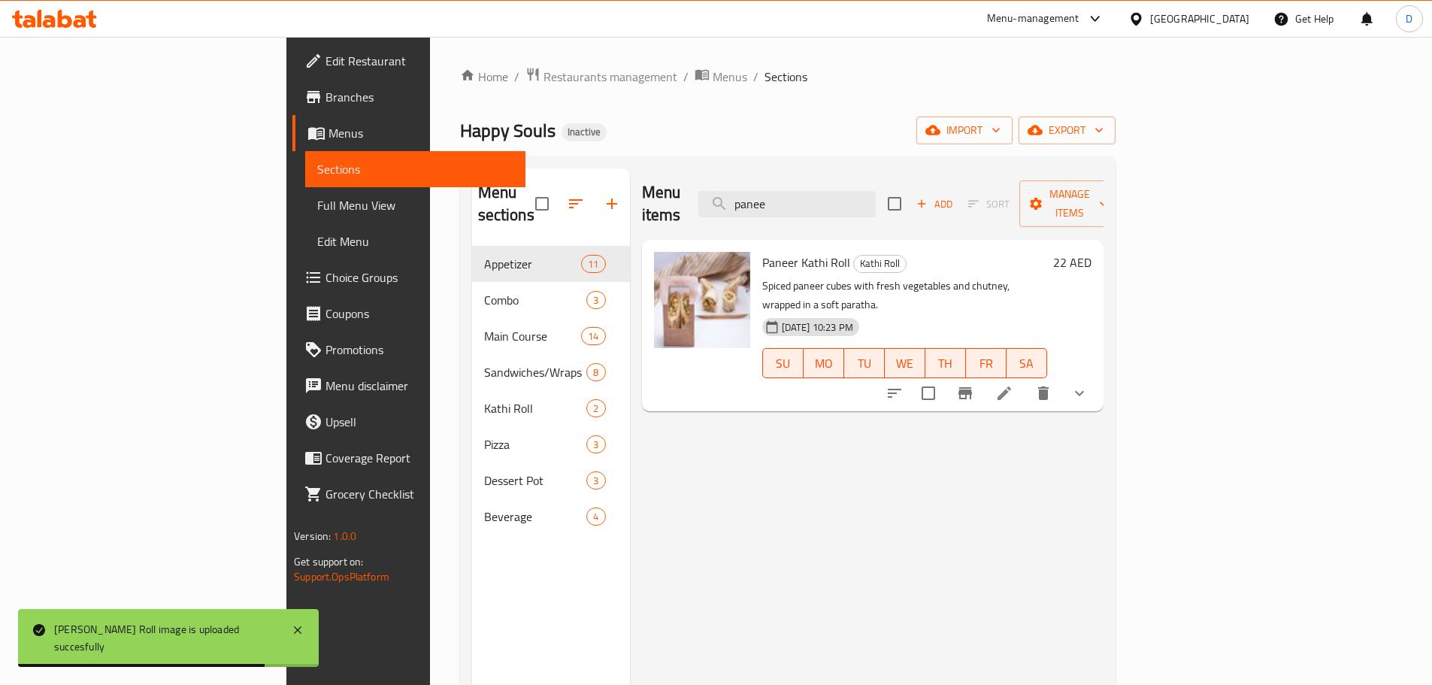
drag, startPoint x: 897, startPoint y: 198, endPoint x: 748, endPoint y: 194, distance: 148.9
click at [748, 194] on div "Menu items panee Add Sort Manage items" at bounding box center [873, 203] width 462 height 71
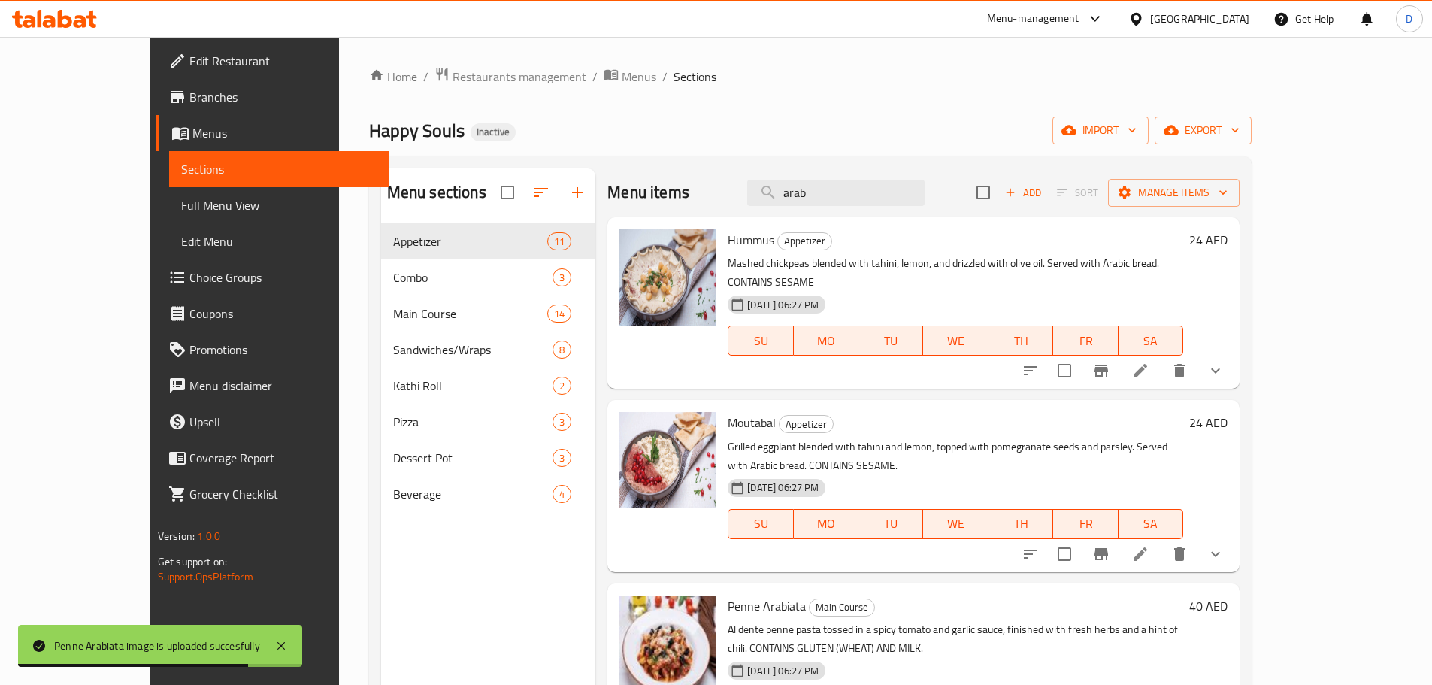
drag, startPoint x: 872, startPoint y: 188, endPoint x: 727, endPoint y: 170, distance: 146.2
click at [727, 170] on div "Menu items arab Add Sort Manage items" at bounding box center [923, 192] width 632 height 49
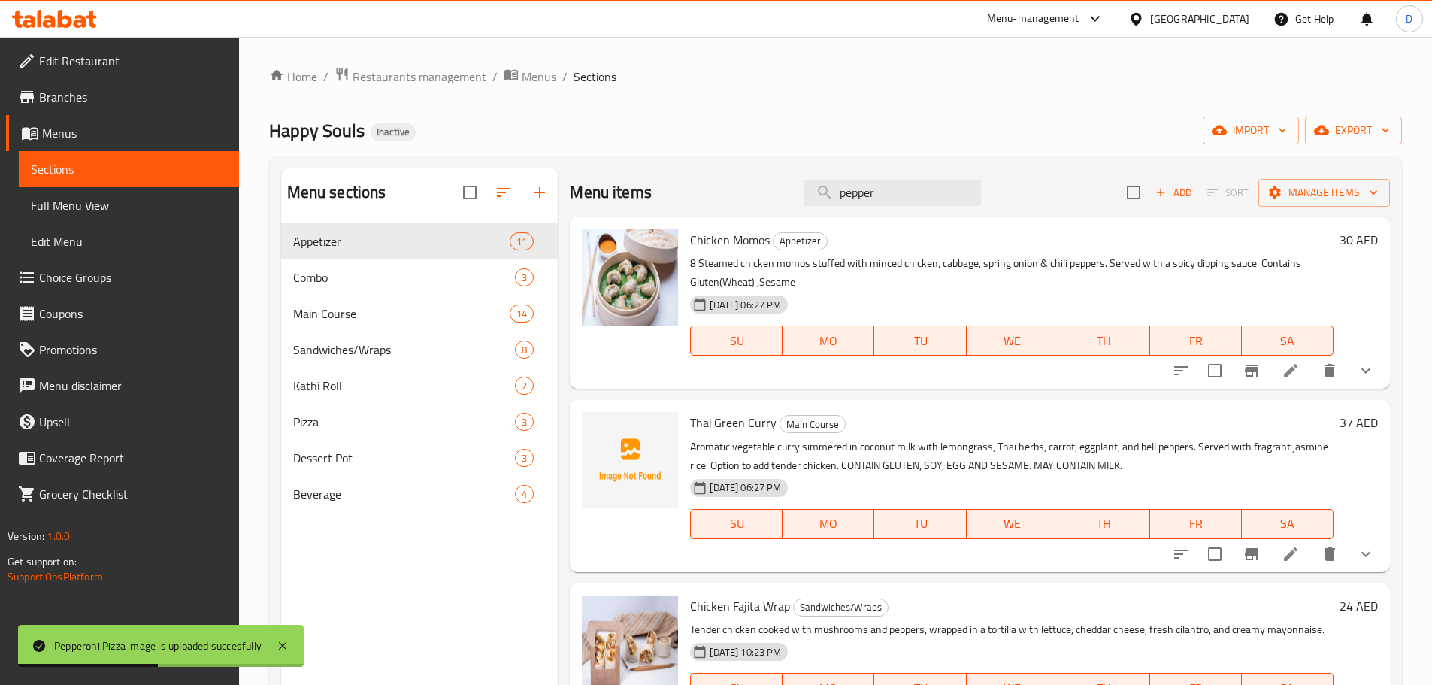
drag, startPoint x: 877, startPoint y: 194, endPoint x: 674, endPoint y: 174, distance: 203.9
click at [674, 174] on div "Menu items pepper Add Sort Manage items" at bounding box center [980, 192] width 820 height 49
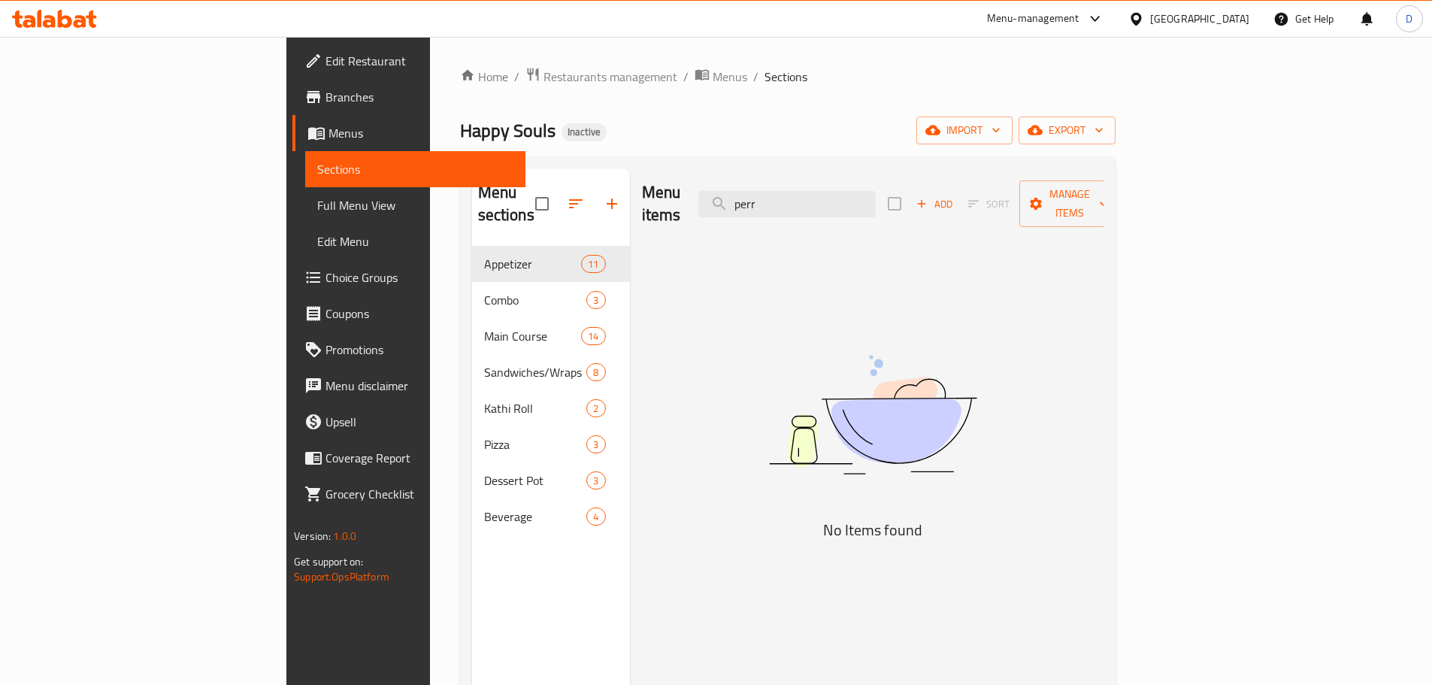
drag, startPoint x: 873, startPoint y: 201, endPoint x: 753, endPoint y: 201, distance: 120.3
click at [753, 201] on div "Menu items perr Add Sort Manage items" at bounding box center [873, 203] width 462 height 71
drag, startPoint x: 935, startPoint y: 208, endPoint x: 862, endPoint y: 202, distance: 73.9
click at [838, 202] on div "Menu items 33 Add Sort Manage items" at bounding box center [873, 203] width 462 height 71
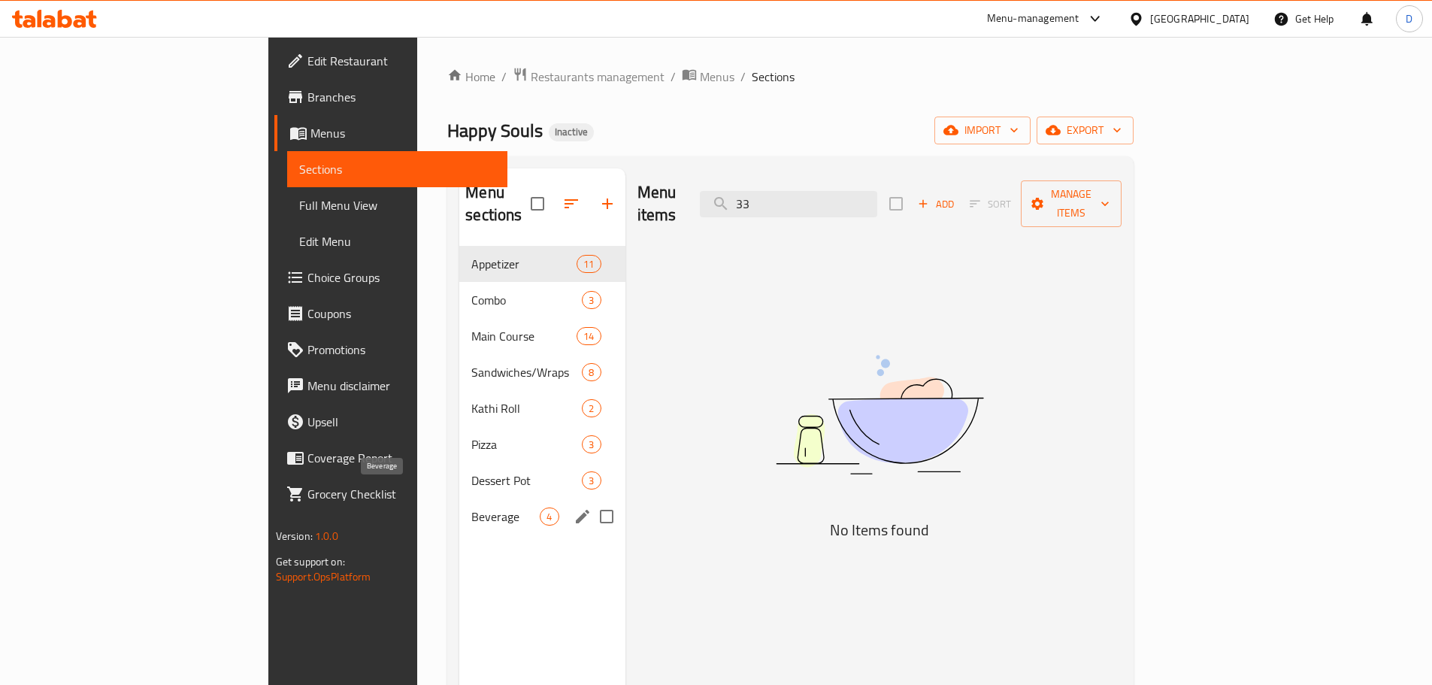
click at [471, 507] on span "Beverage" at bounding box center [505, 516] width 68 height 18
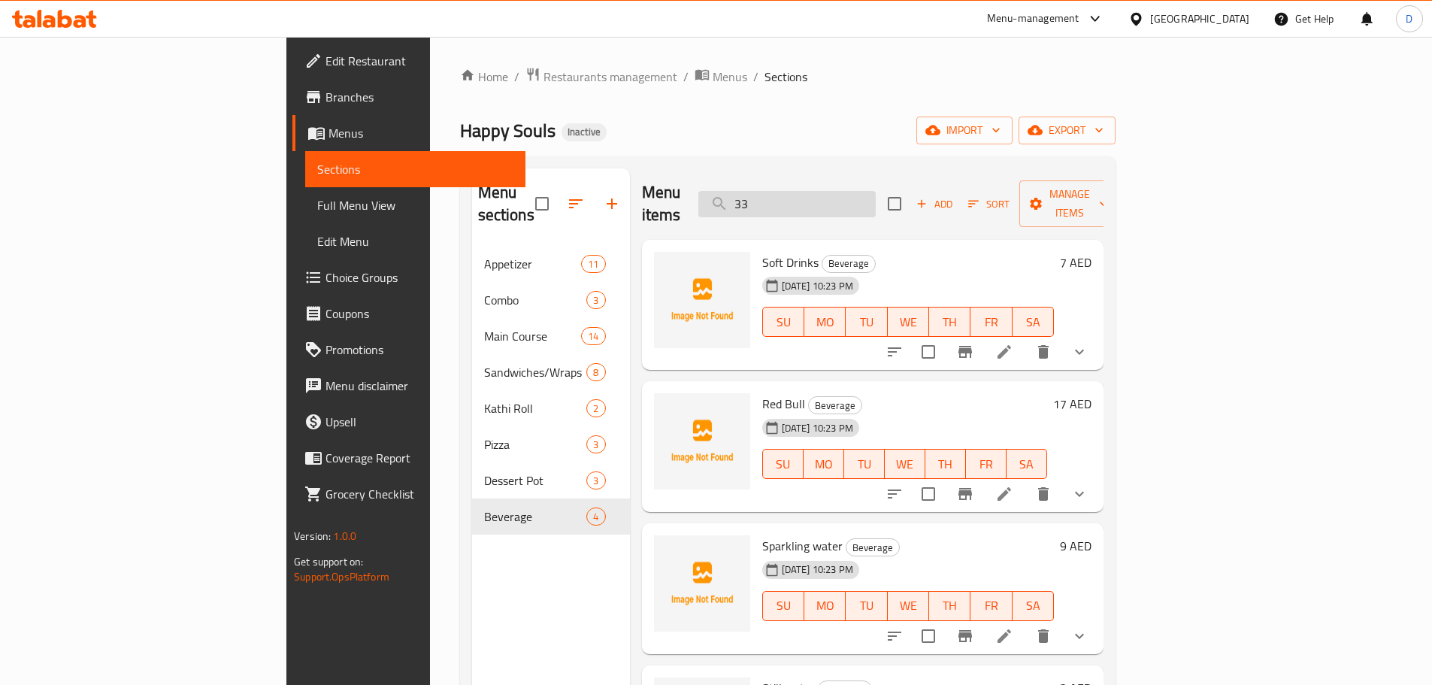
click at [873, 194] on input "33" at bounding box center [786, 204] width 177 height 26
click at [874, 195] on input "33" at bounding box center [786, 204] width 177 height 26
type input "3"
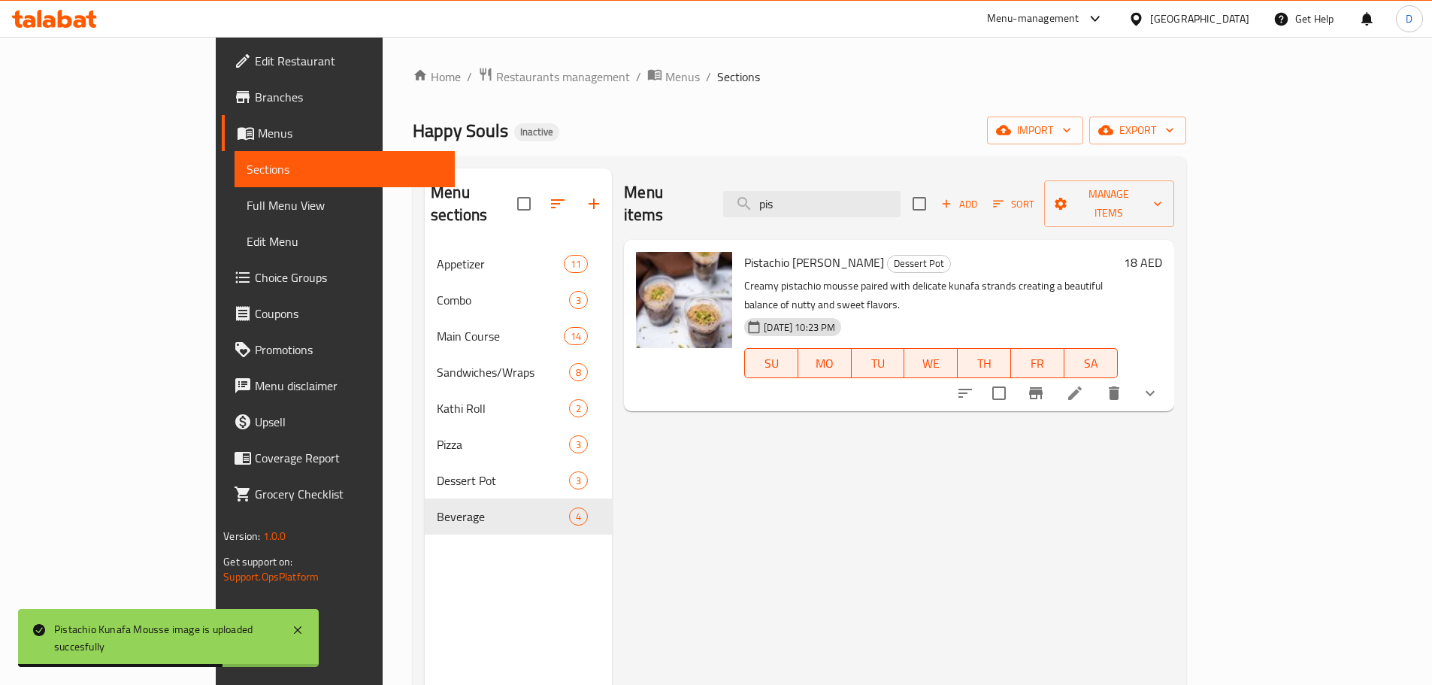
drag, startPoint x: 878, startPoint y: 198, endPoint x: 751, endPoint y: 205, distance: 127.2
click at [751, 205] on div "Menu items pis Add Sort Manage items" at bounding box center [899, 203] width 550 height 71
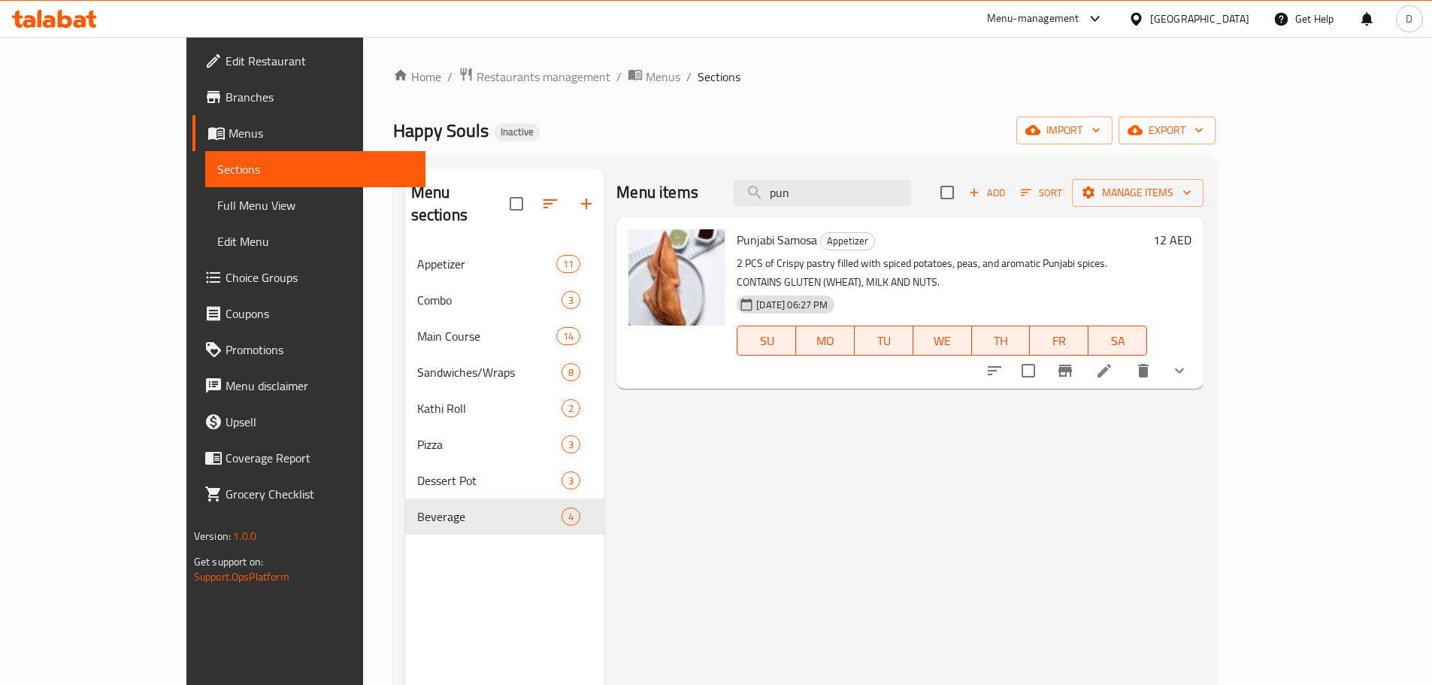
drag, startPoint x: 886, startPoint y: 197, endPoint x: 789, endPoint y: 201, distance: 96.3
click at [789, 201] on div "Menu items pun Add Sort Manage items" at bounding box center [909, 192] width 587 height 49
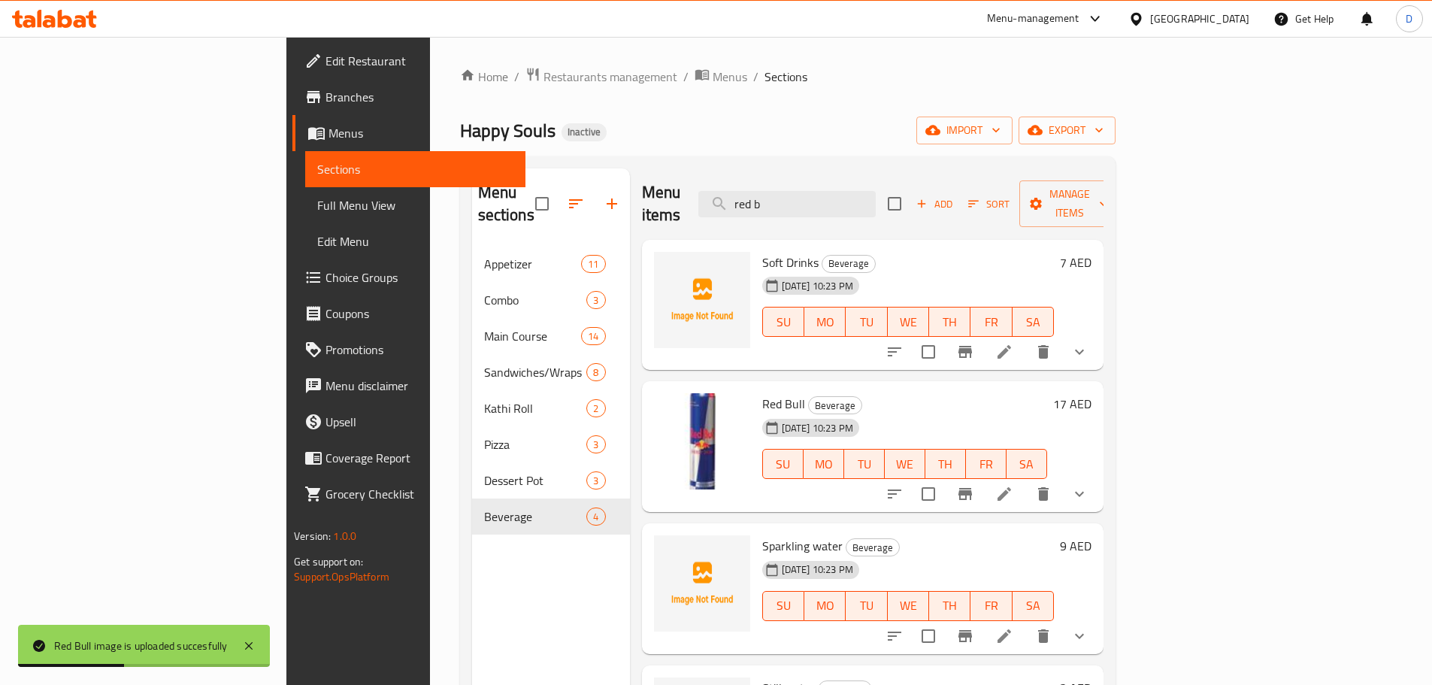
drag, startPoint x: 882, startPoint y: 186, endPoint x: 788, endPoint y: 188, distance: 94.0
click at [788, 188] on div "Menu items red b Add Sort Manage items" at bounding box center [873, 203] width 462 height 71
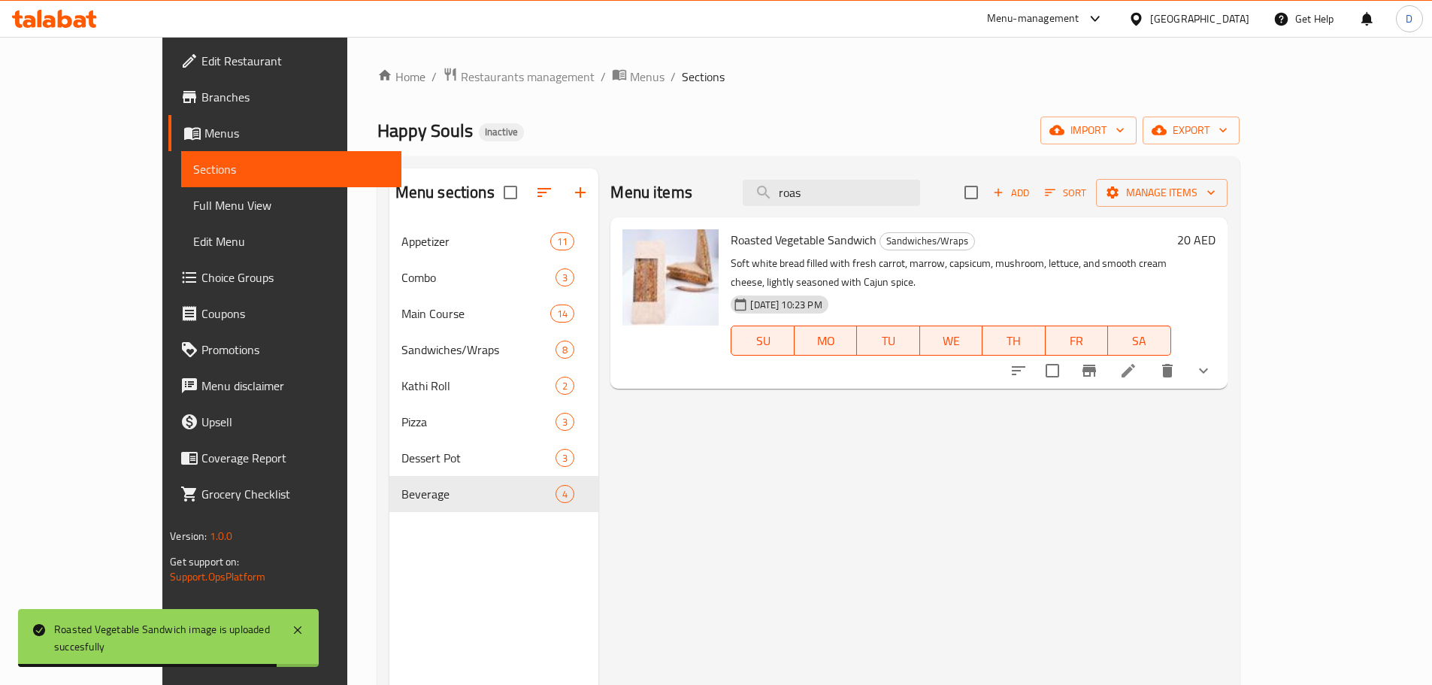
drag, startPoint x: 876, startPoint y: 198, endPoint x: 708, endPoint y: 186, distance: 168.1
click at [708, 186] on div "Menu items roas Add Sort Manage items" at bounding box center [918, 192] width 616 height 49
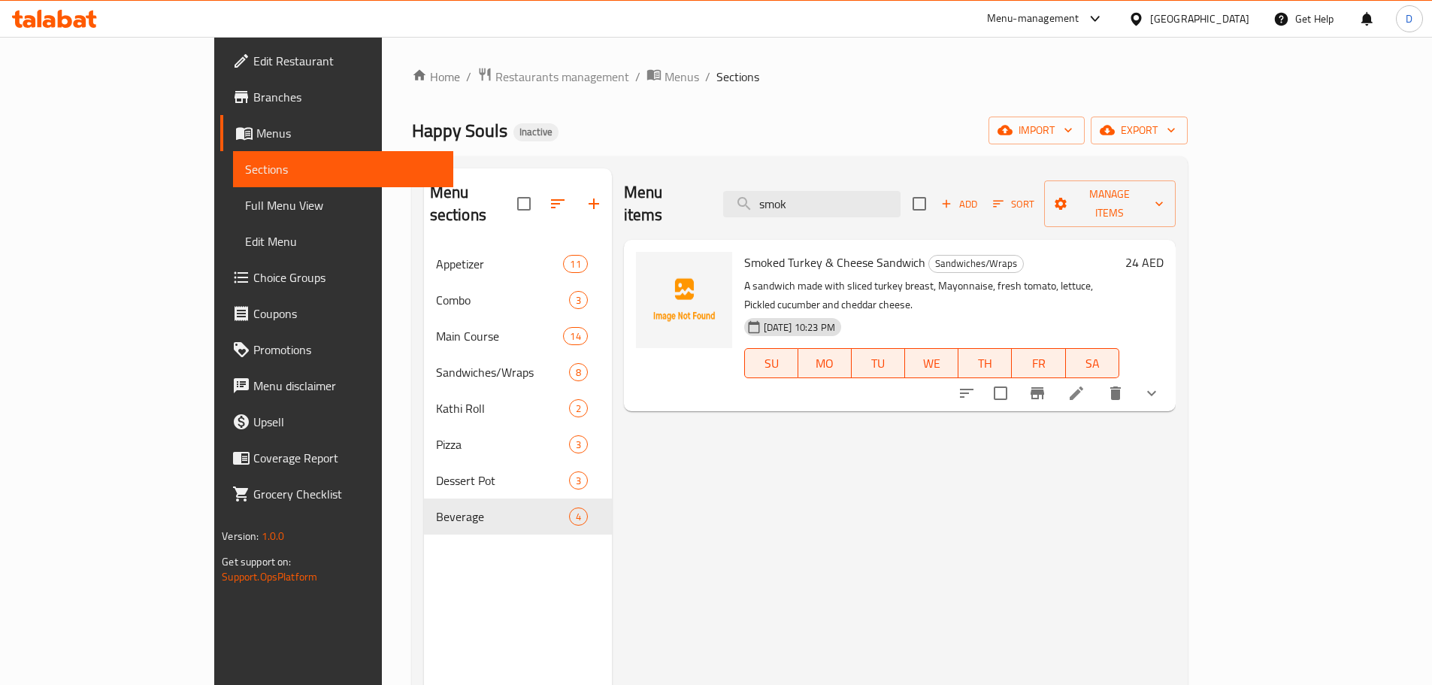
type input "smok"
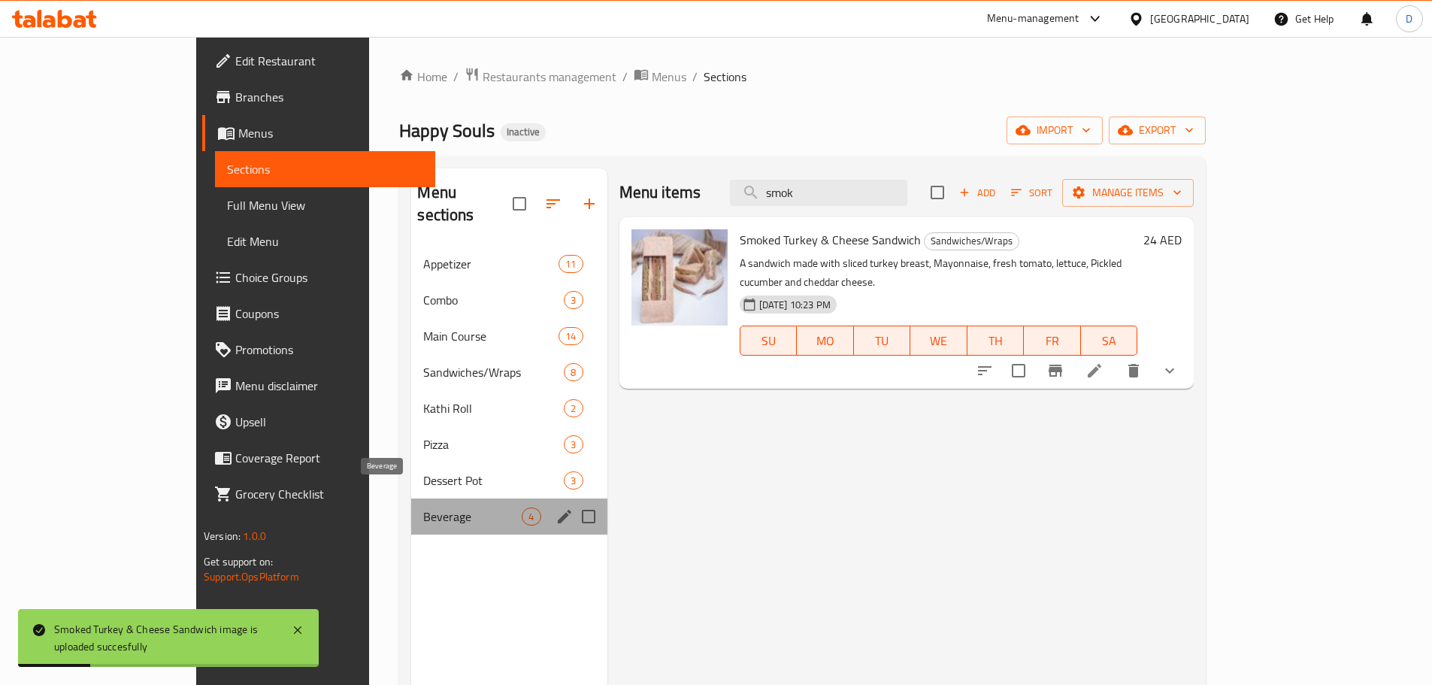
click at [423, 507] on span "Beverage" at bounding box center [472, 516] width 98 height 18
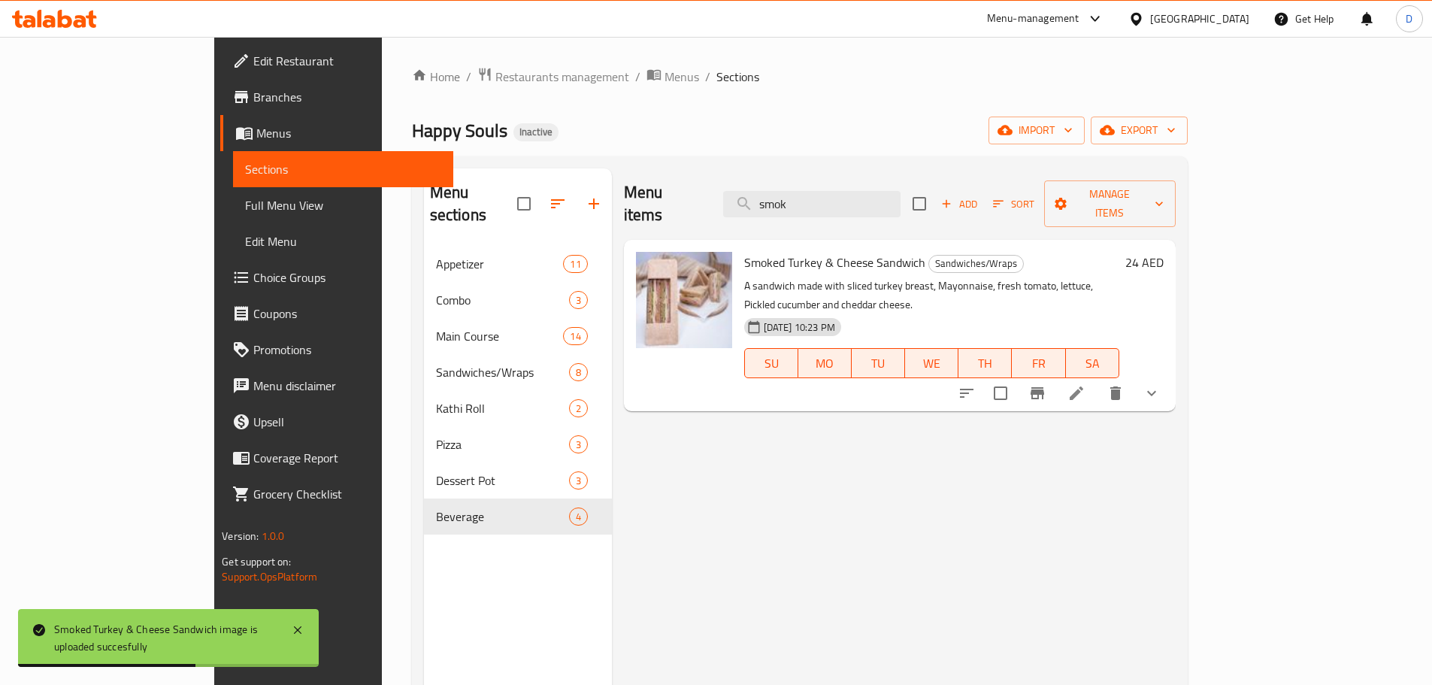
drag, startPoint x: 895, startPoint y: 202, endPoint x: 801, endPoint y: 197, distance: 93.4
click at [801, 197] on div "Menu items smok Add Sort Manage items" at bounding box center [900, 203] width 552 height 71
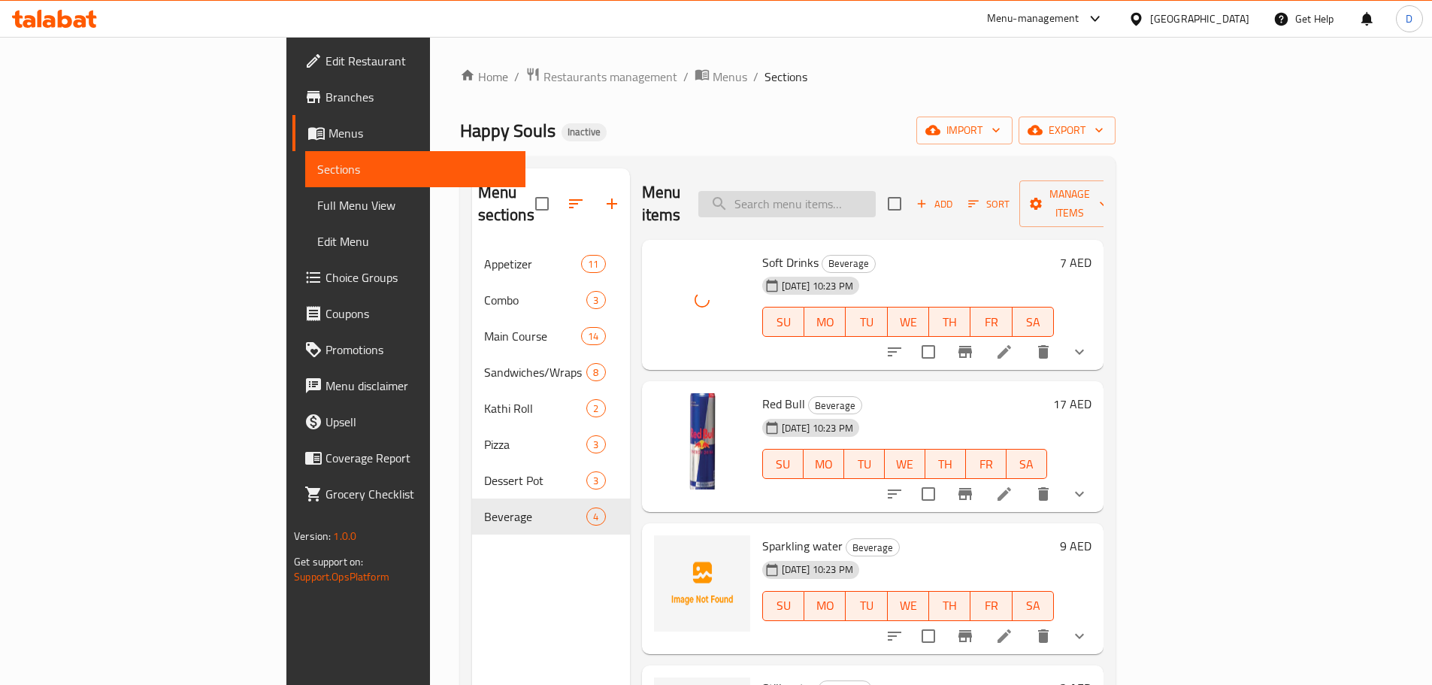
click at [876, 192] on input "search" at bounding box center [786, 204] width 177 height 26
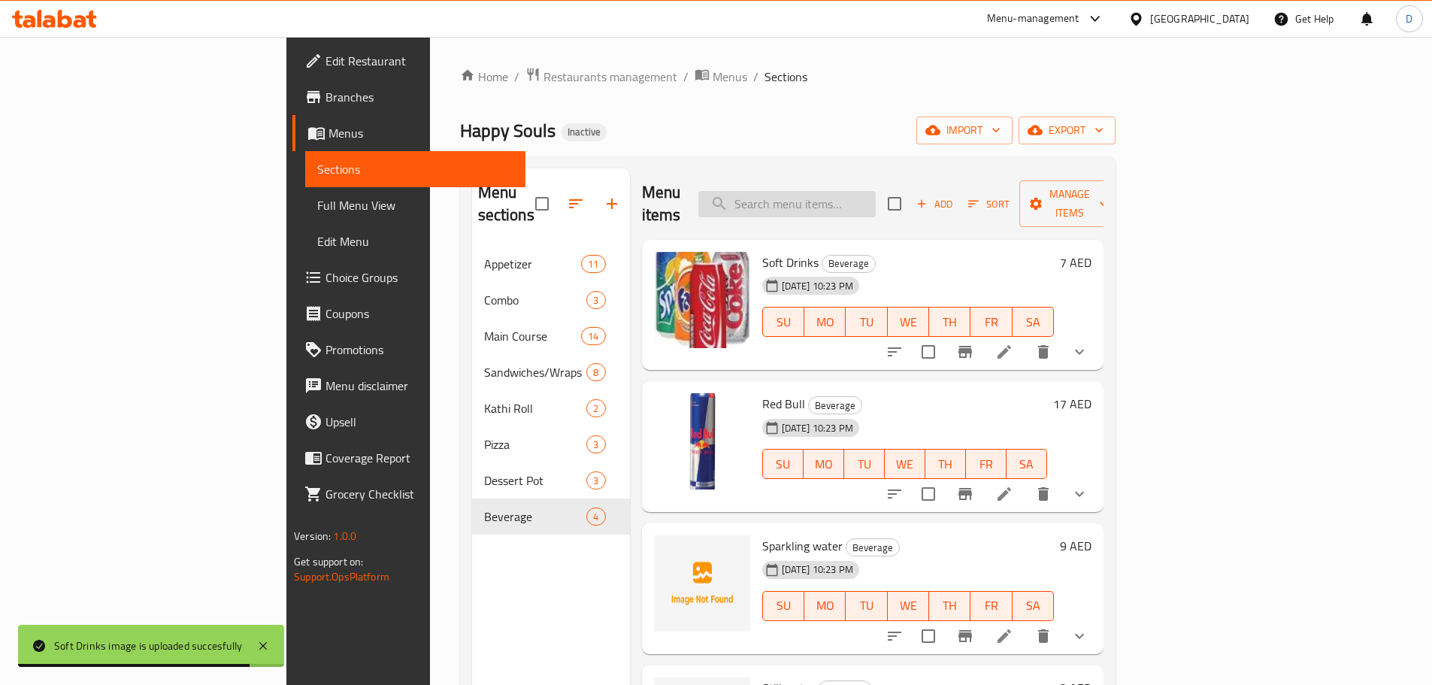
click at [876, 196] on input "search" at bounding box center [786, 204] width 177 height 26
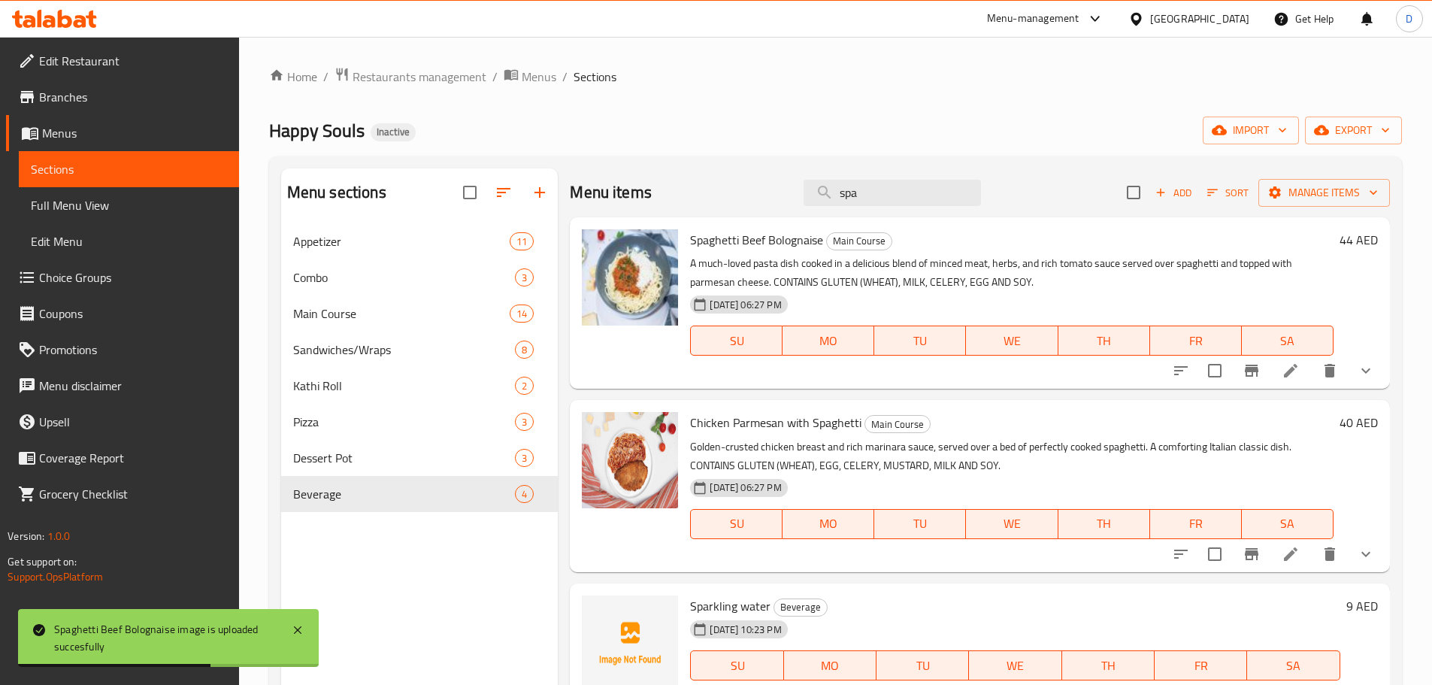
drag, startPoint x: 868, startPoint y: 194, endPoint x: 635, endPoint y: 200, distance: 233.1
click at [635, 200] on div "Menu items spa Add Sort Manage items" at bounding box center [979, 192] width 819 height 49
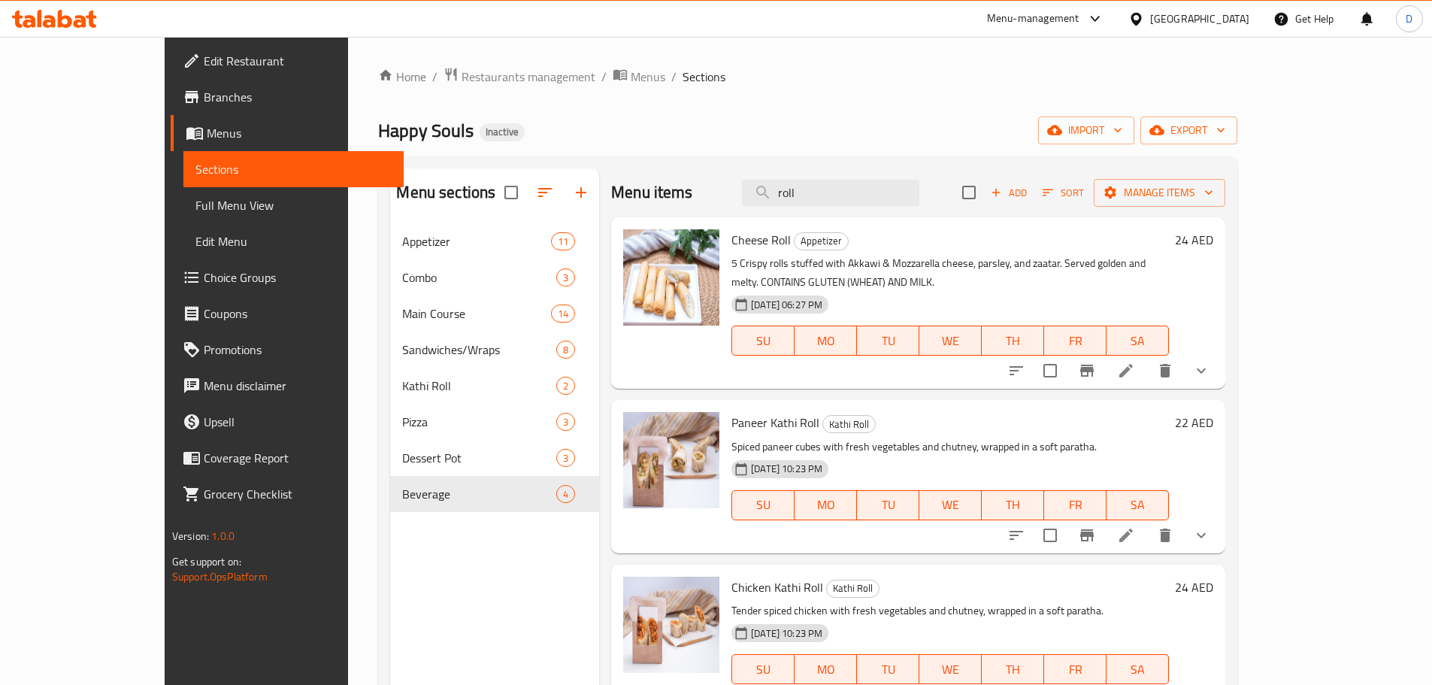
drag, startPoint x: 874, startPoint y: 195, endPoint x: 704, endPoint y: 199, distance: 170.0
click at [704, 199] on div "Menu items roll Add Sort Manage items" at bounding box center [918, 192] width 614 height 49
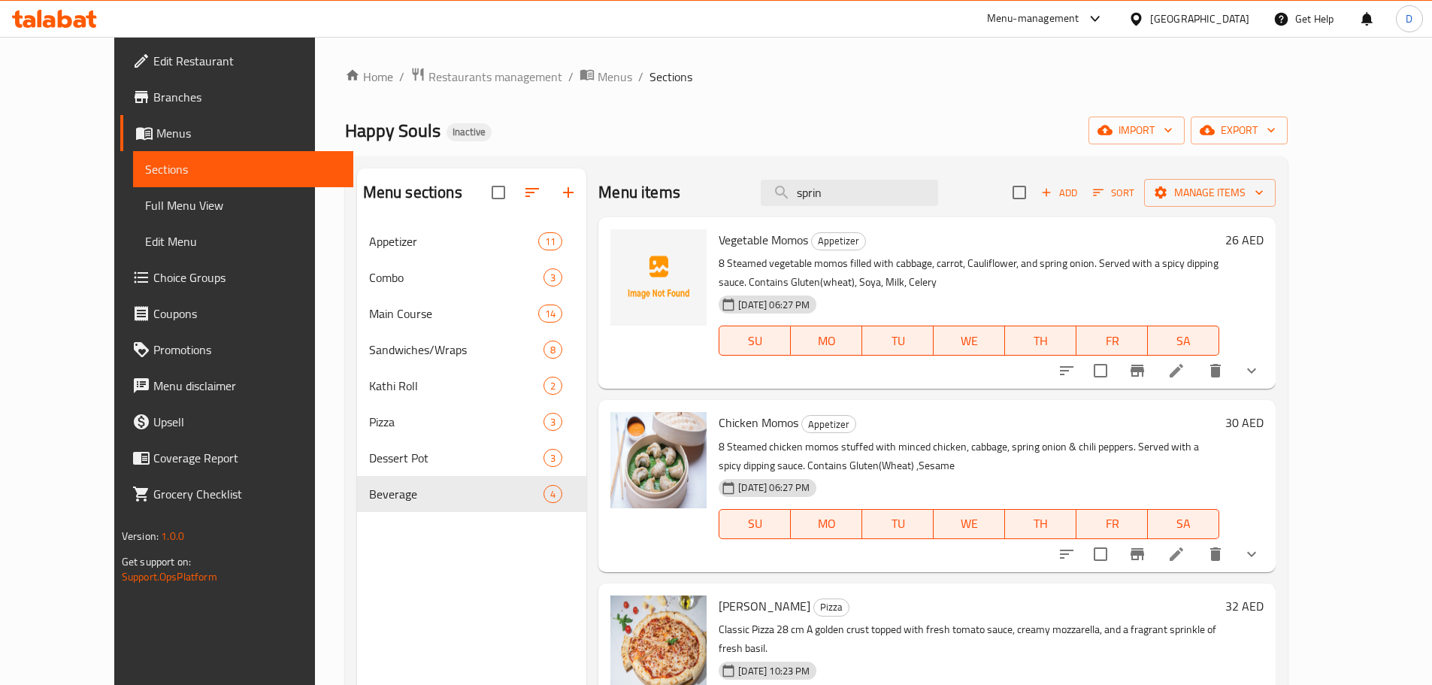
drag, startPoint x: 884, startPoint y: 196, endPoint x: 754, endPoint y: 196, distance: 130.1
click at [754, 196] on div "Menu items sprin Add Sort Manage items" at bounding box center [936, 192] width 677 height 49
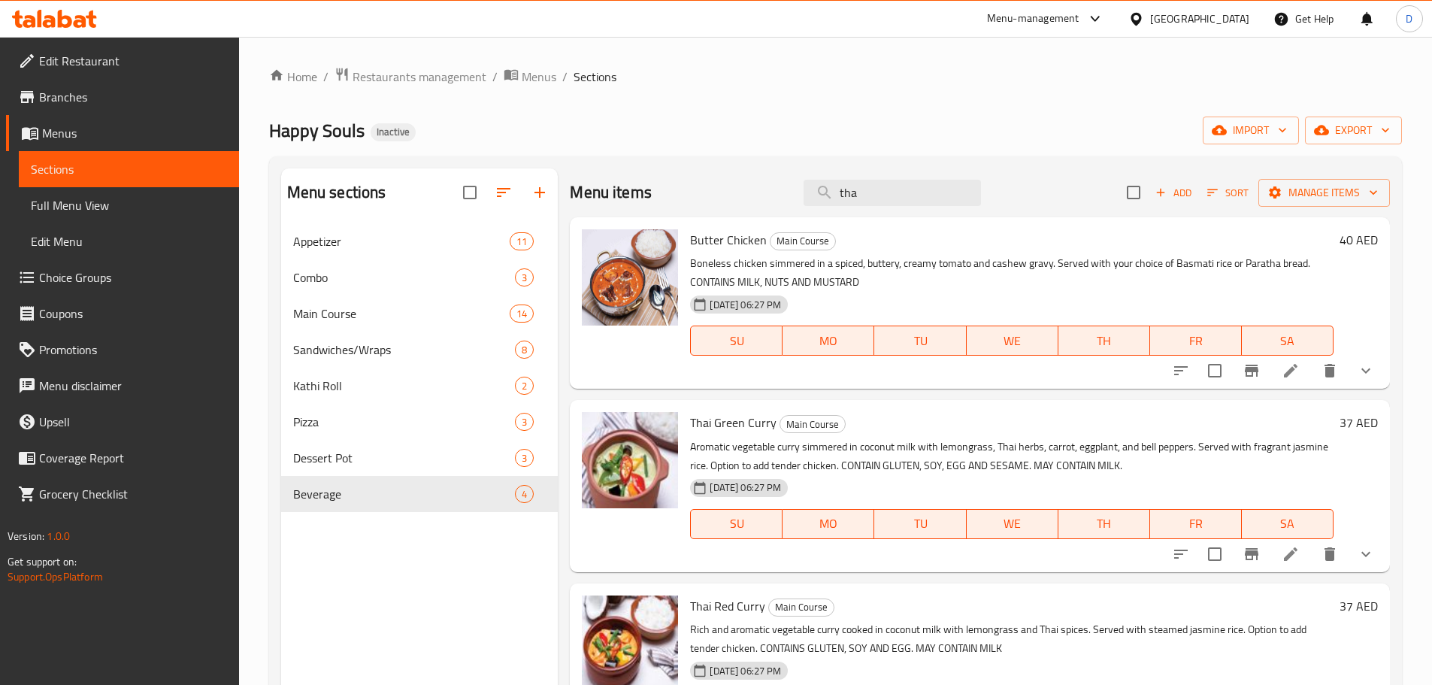
drag, startPoint x: 873, startPoint y: 196, endPoint x: 774, endPoint y: 193, distance: 99.3
click at [774, 193] on div "Menu items tha Add Sort Manage items" at bounding box center [980, 192] width 820 height 49
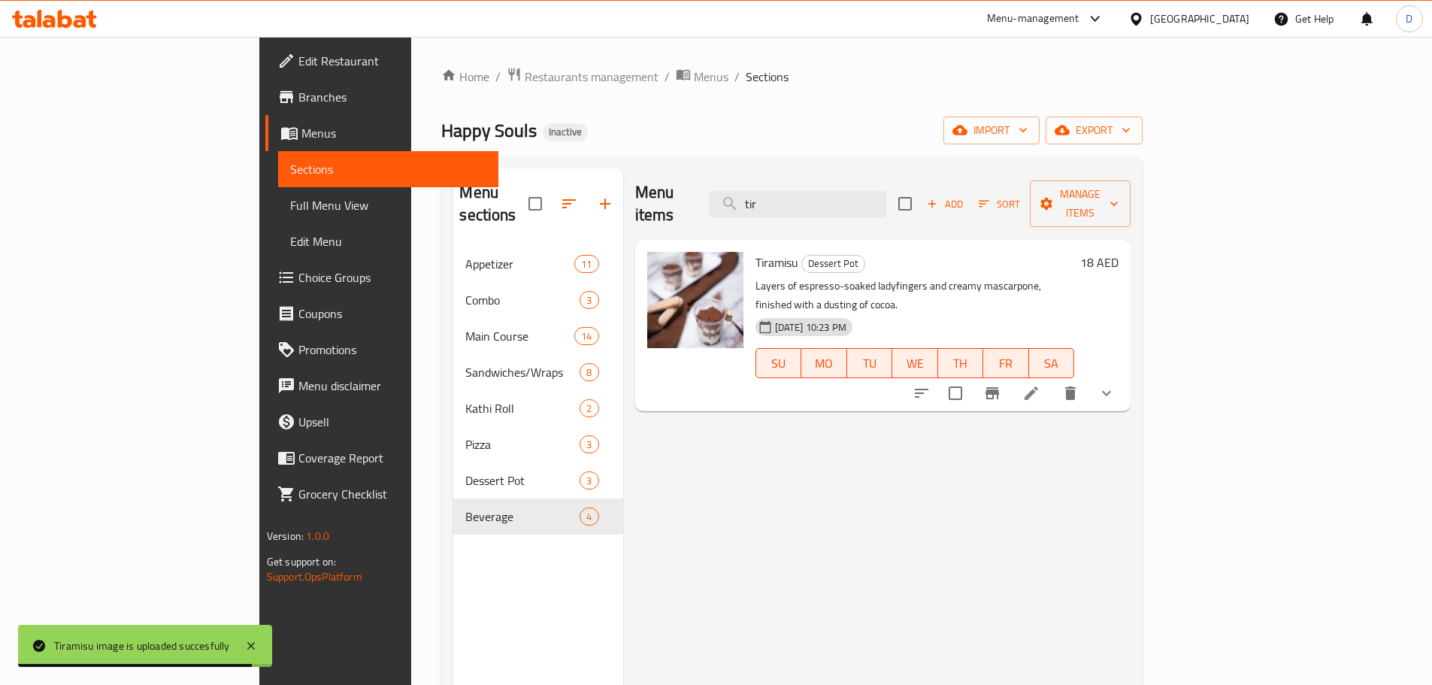
drag, startPoint x: 880, startPoint y: 200, endPoint x: 760, endPoint y: 195, distance: 119.7
click at [760, 195] on div "Menu items tir Add Sort Manage items" at bounding box center [883, 203] width 496 height 71
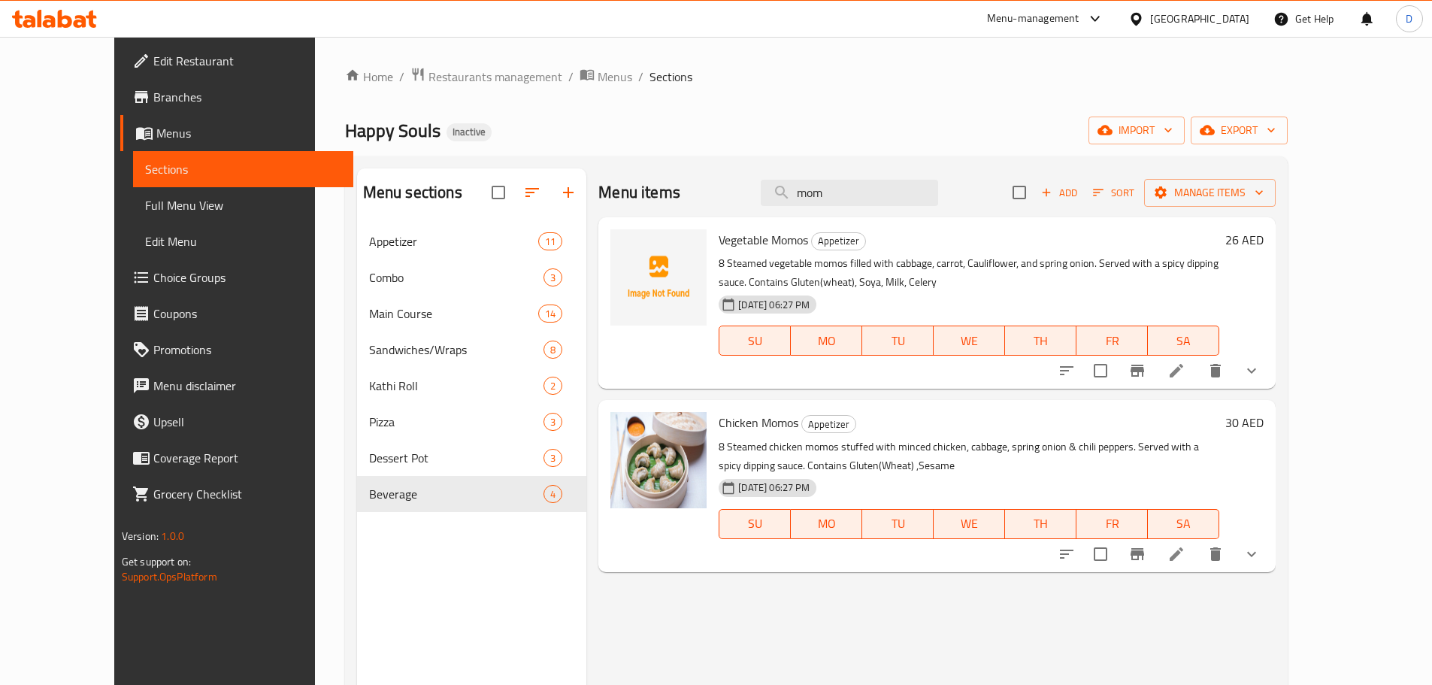
type input "mom"
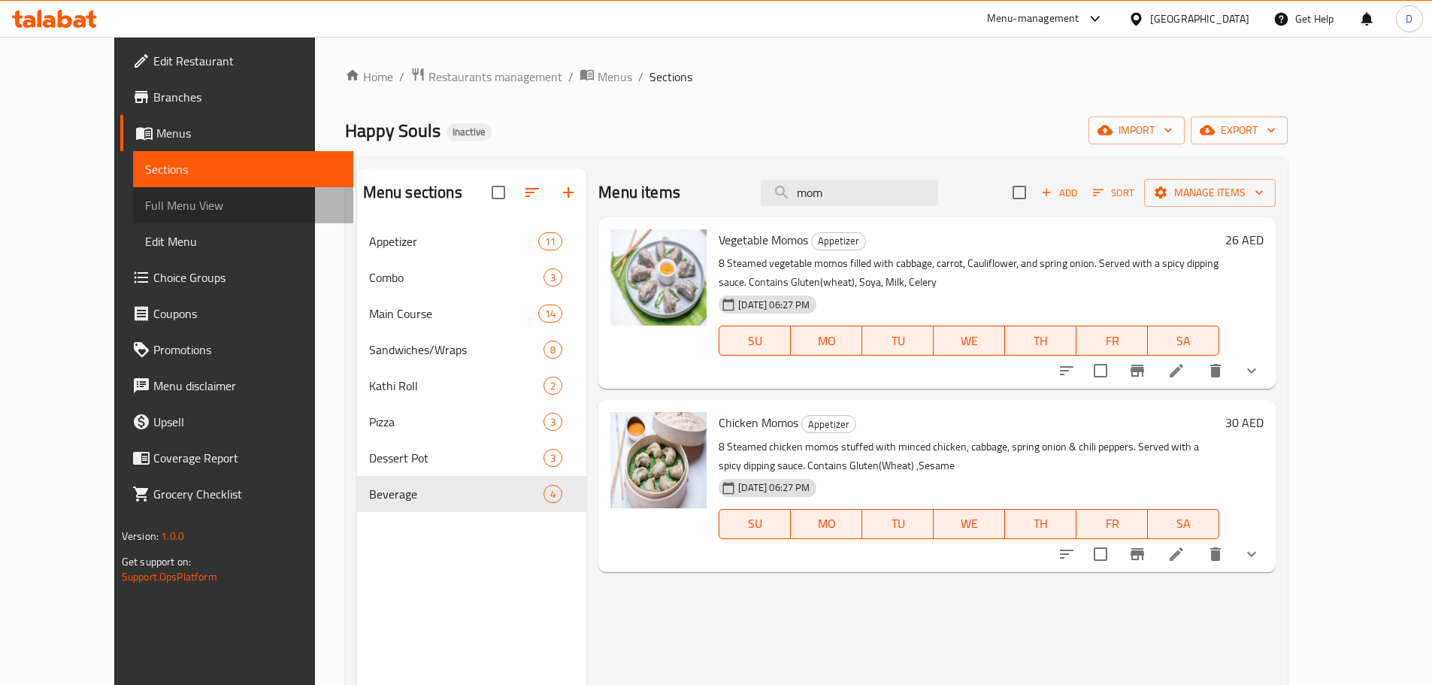
click at [145, 204] on span "Full Menu View" at bounding box center [243, 205] width 196 height 18
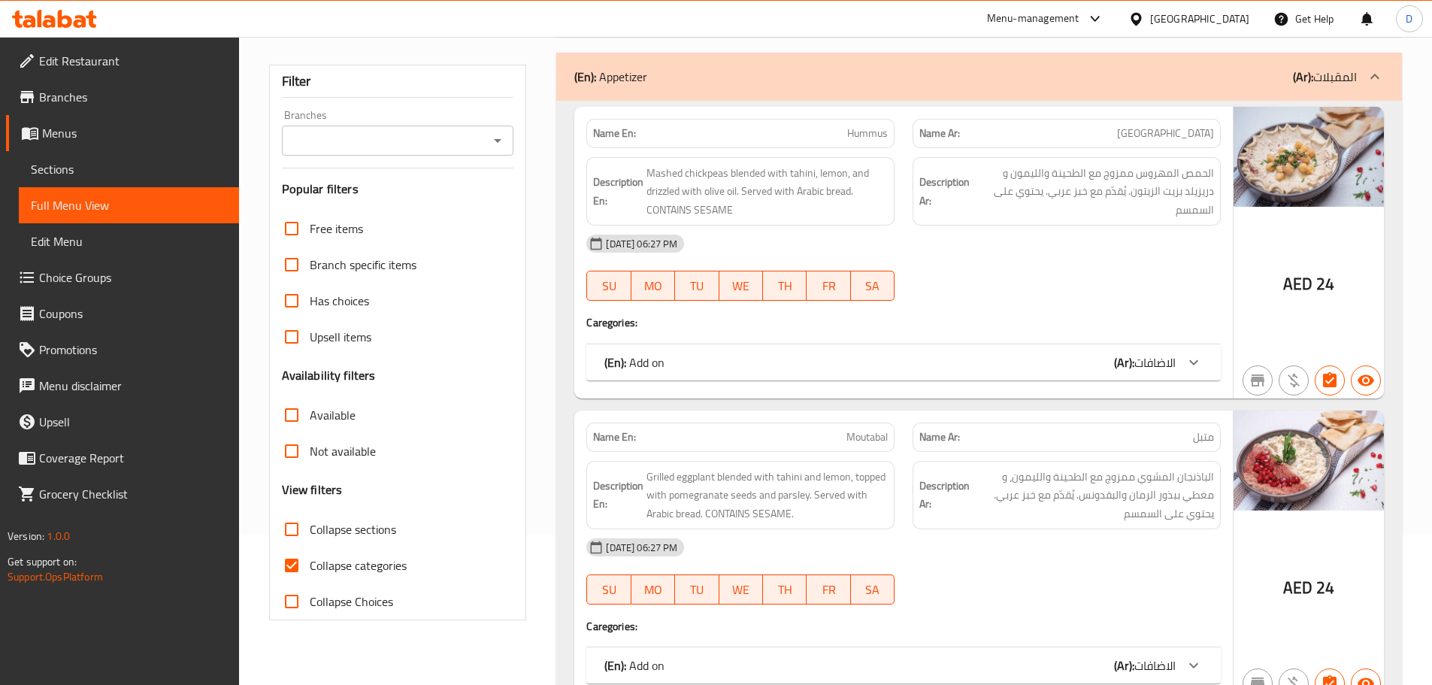
scroll to position [150, 0]
click at [298, 563] on input "Collapse categories" at bounding box center [292, 565] width 36 height 36
checkbox input "false"
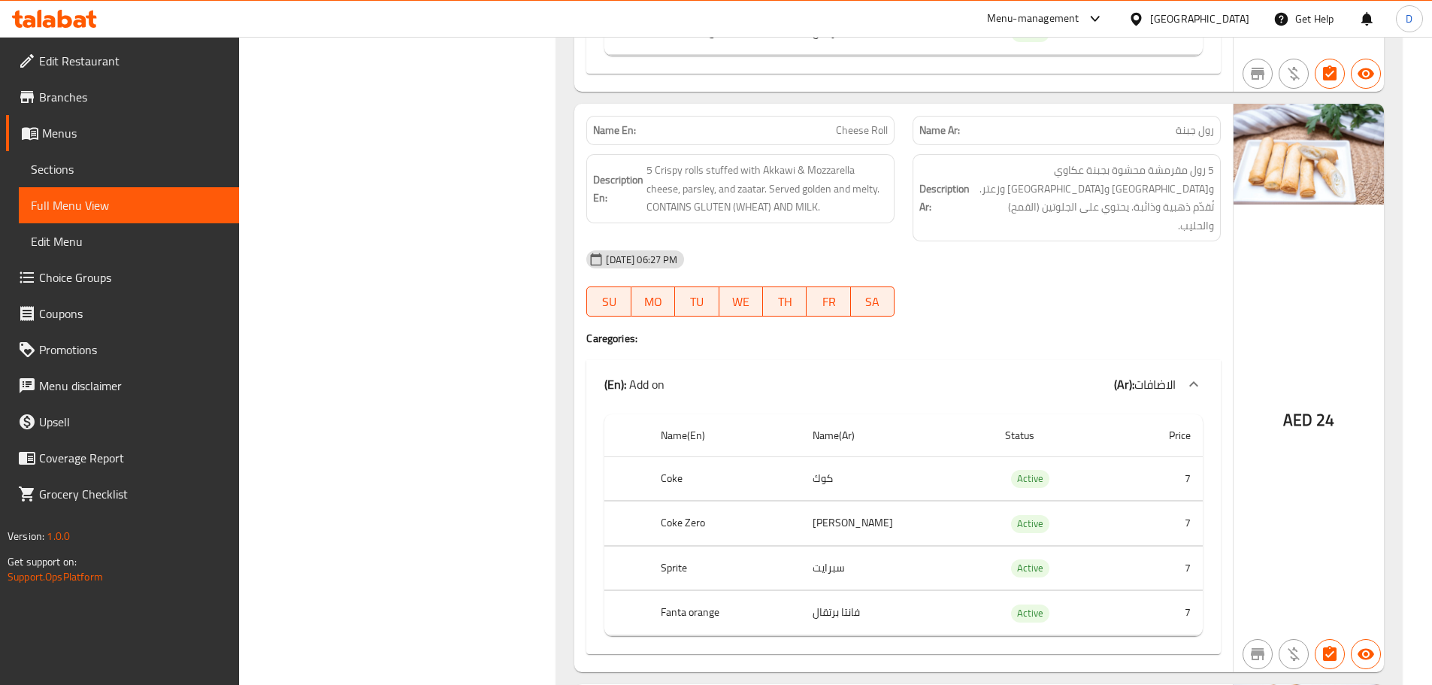
scroll to position [0, 0]
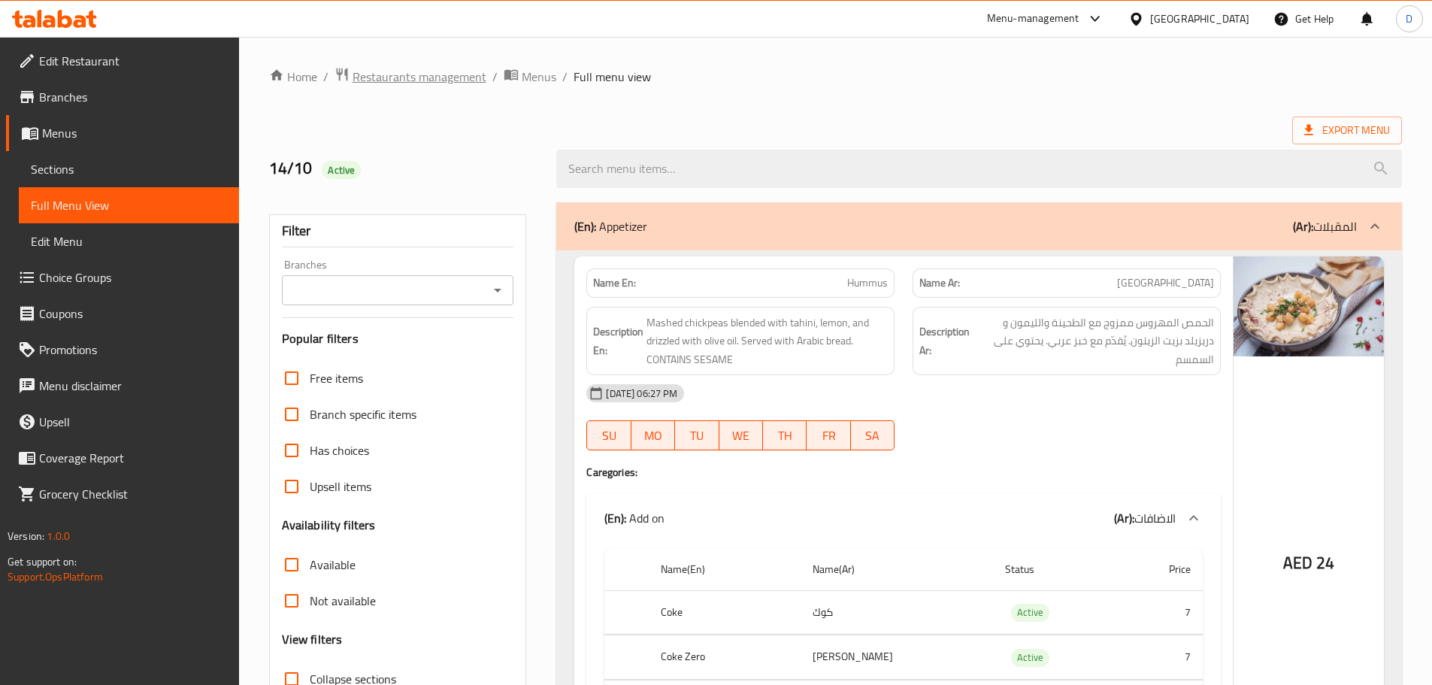
click at [435, 80] on span "Restaurants management" at bounding box center [420, 77] width 134 height 18
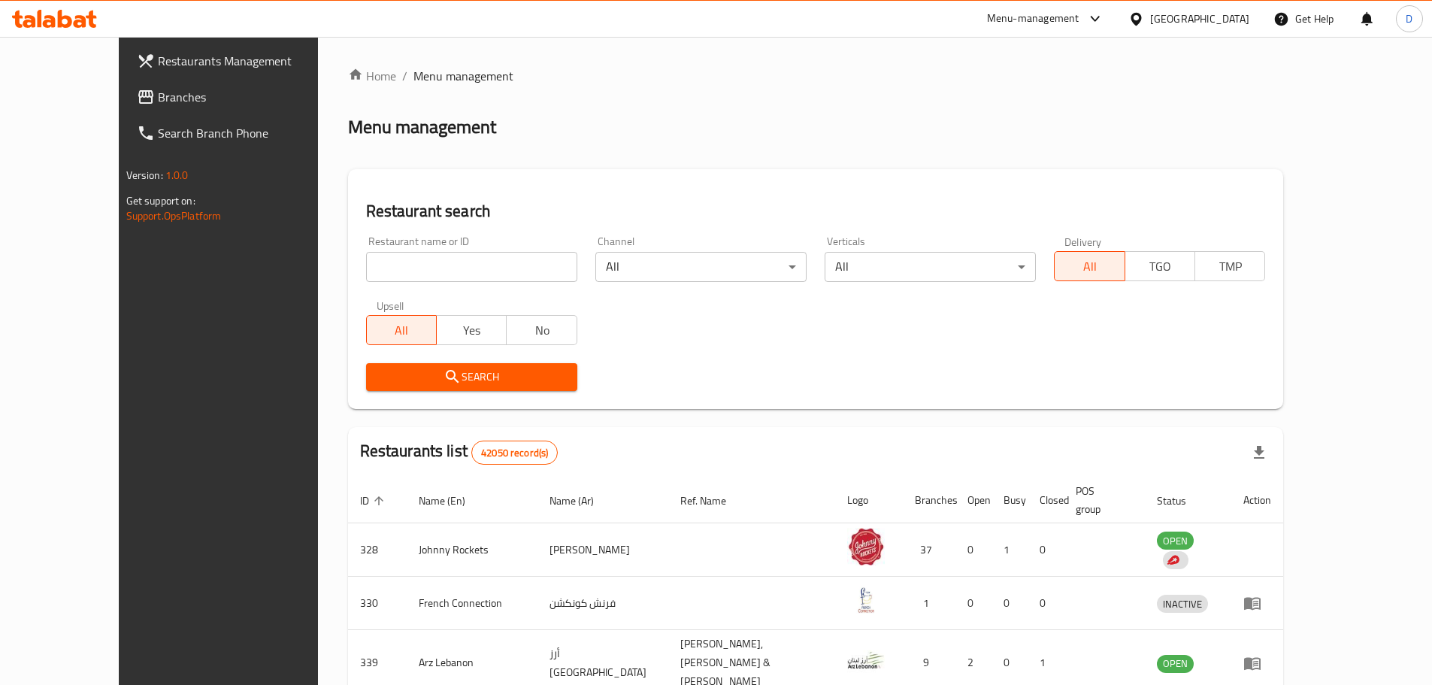
click at [158, 96] on span "Branches" at bounding box center [252, 97] width 188 height 18
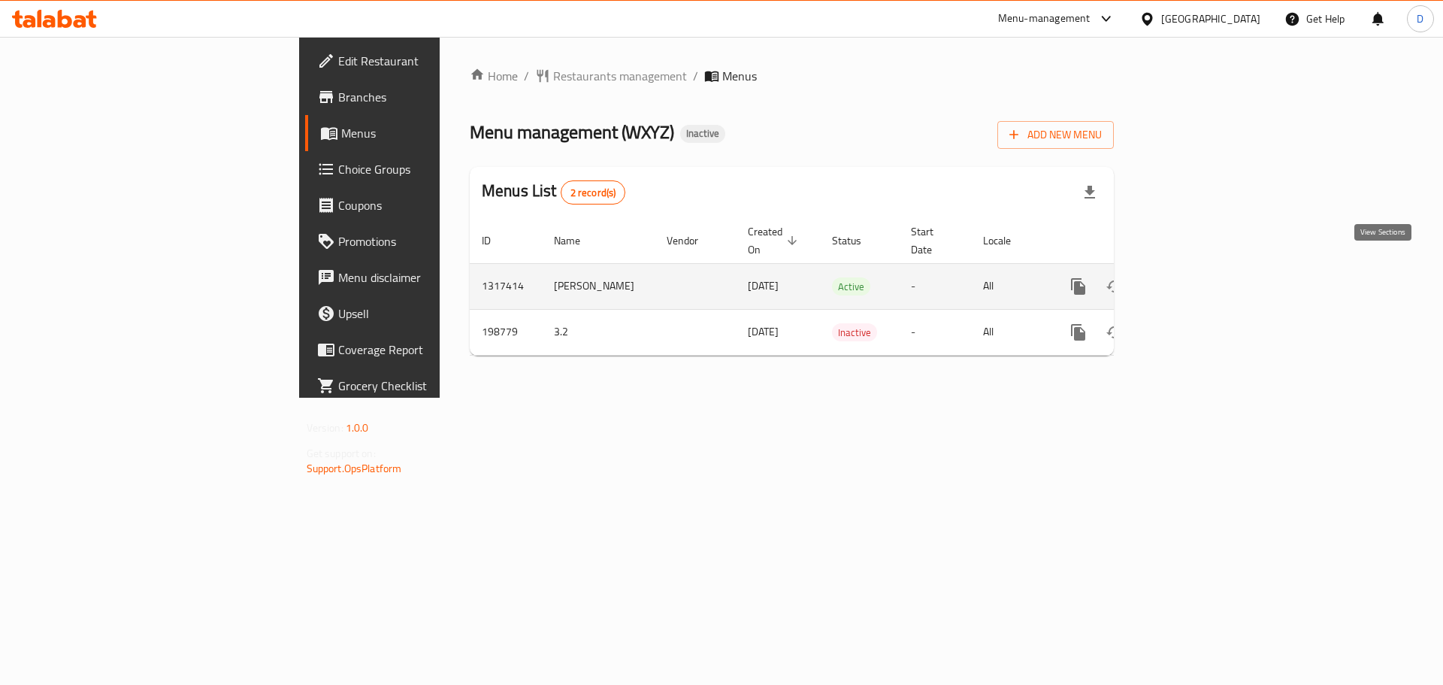
click at [1196, 277] on icon "enhanced table" at bounding box center [1187, 286] width 18 height 18
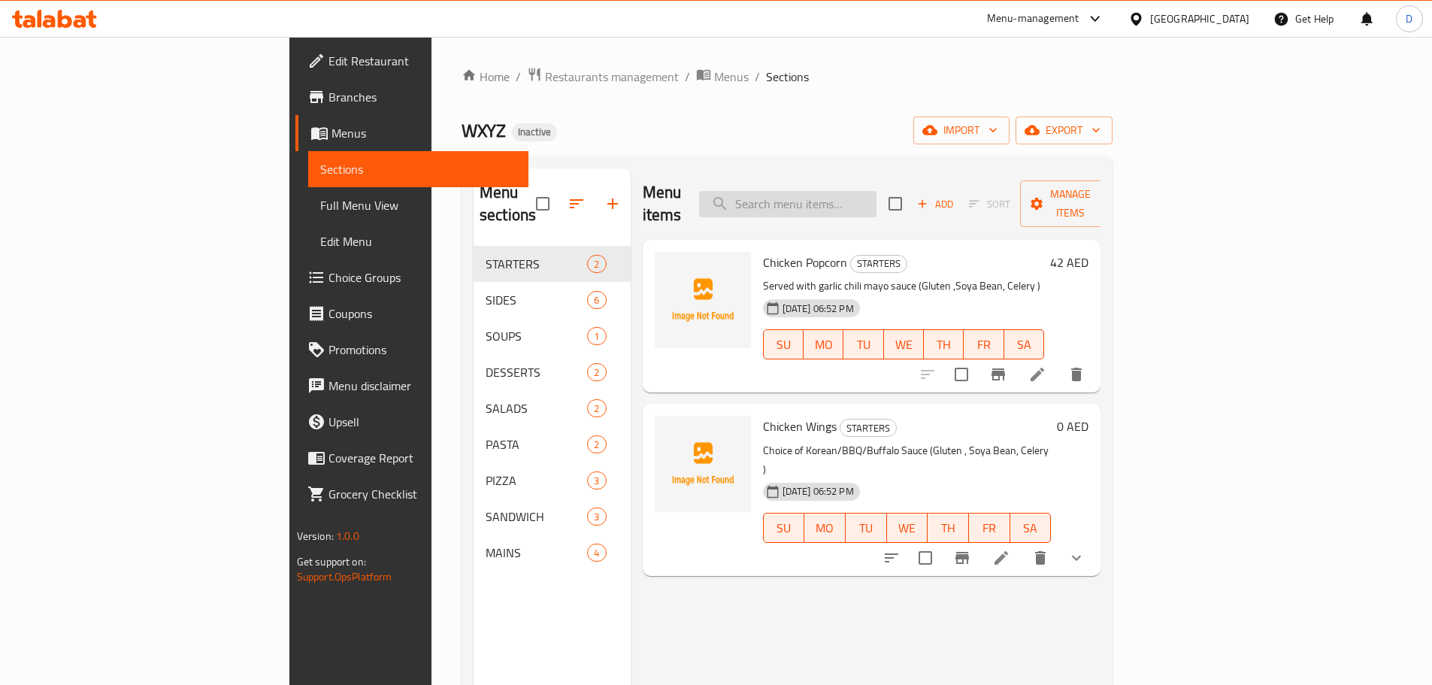
click at [877, 191] on input "search" at bounding box center [787, 204] width 177 height 26
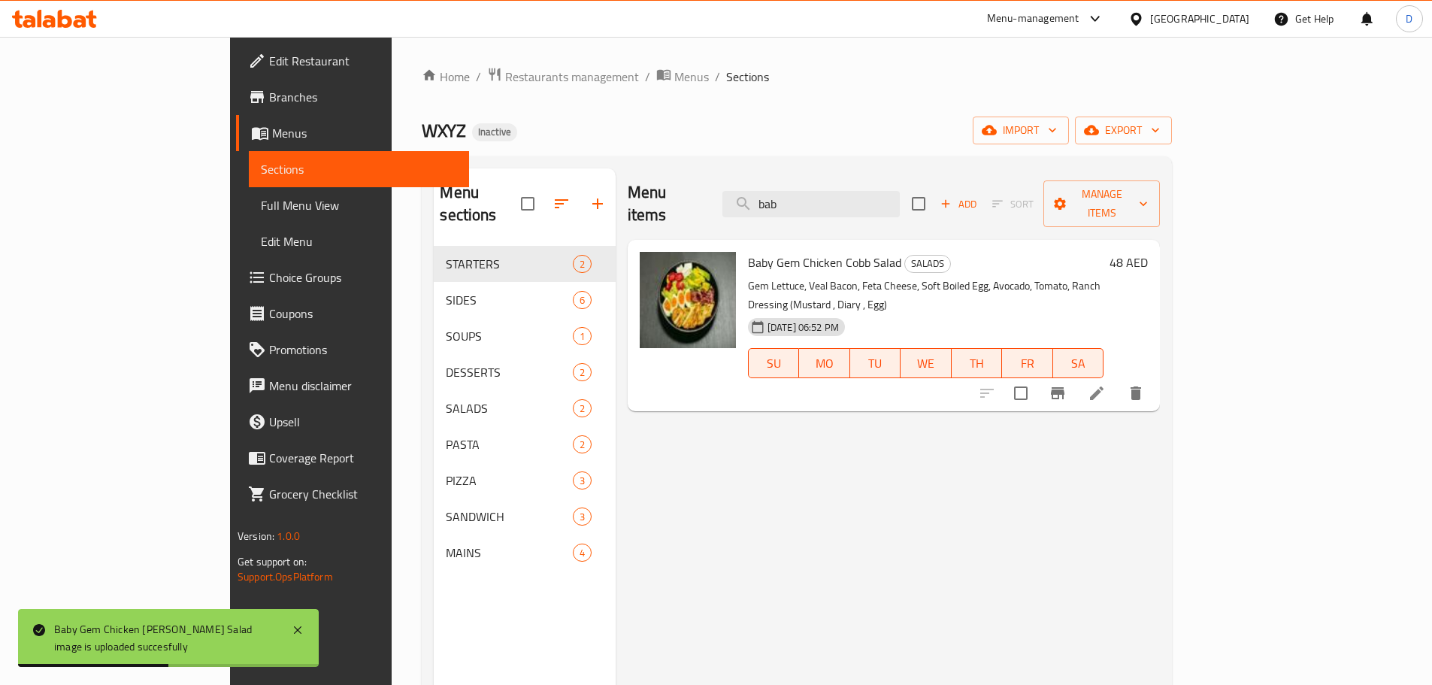
drag, startPoint x: 880, startPoint y: 203, endPoint x: 799, endPoint y: 191, distance: 81.3
click at [799, 191] on div "Menu items bab Add Sort Manage items" at bounding box center [894, 203] width 532 height 71
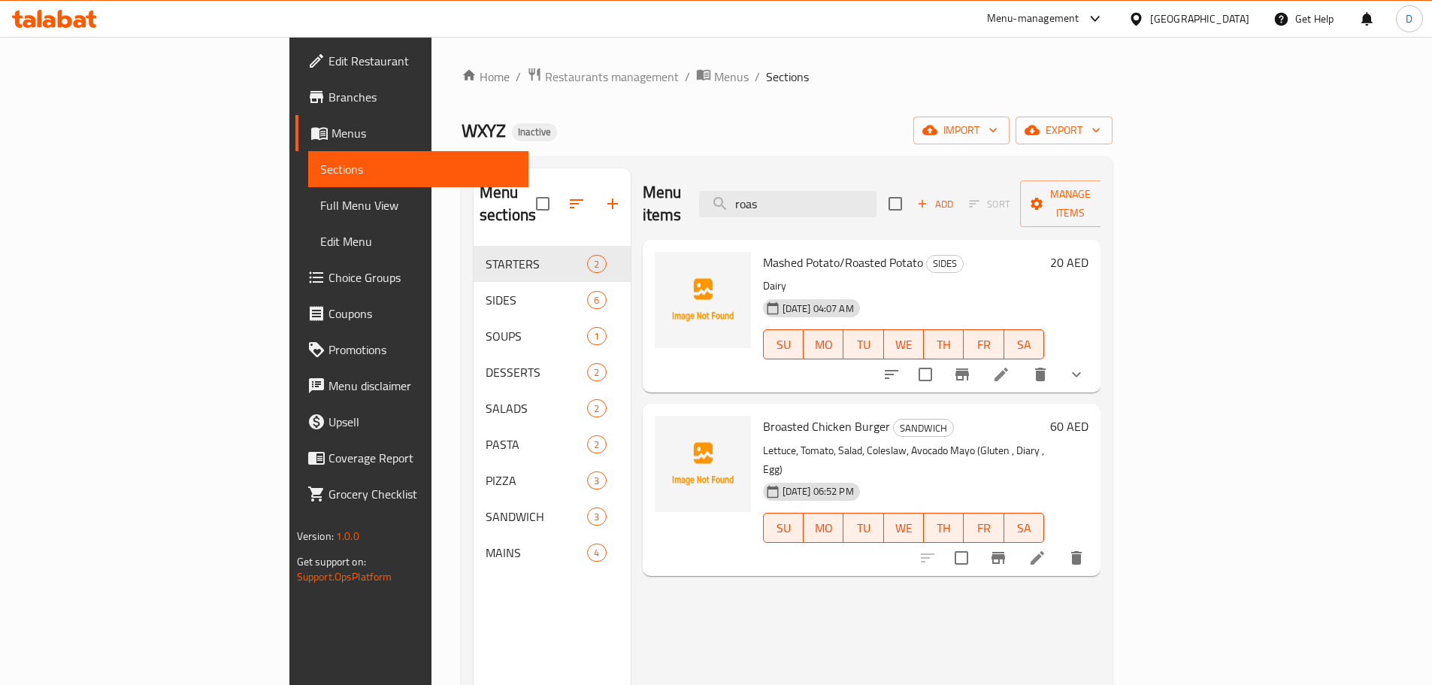
drag, startPoint x: 879, startPoint y: 191, endPoint x: 562, endPoint y: 139, distance: 320.7
click at [562, 139] on div "Home / Restaurants management / Menus / Sections WXYZ Inactive import export Me…" at bounding box center [787, 466] width 651 height 798
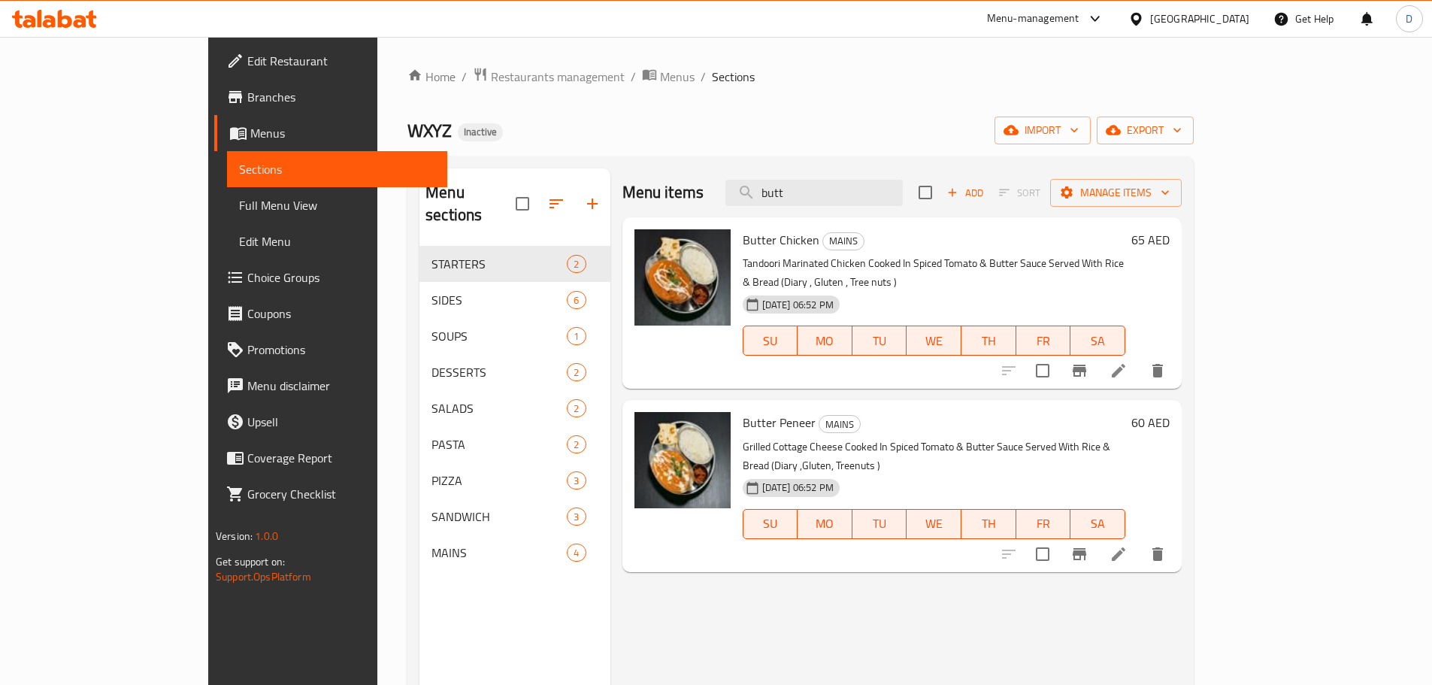
drag, startPoint x: 895, startPoint y: 196, endPoint x: 749, endPoint y: 181, distance: 147.4
click at [749, 181] on div "Menu items butt Add Sort Manage items" at bounding box center [902, 192] width 559 height 49
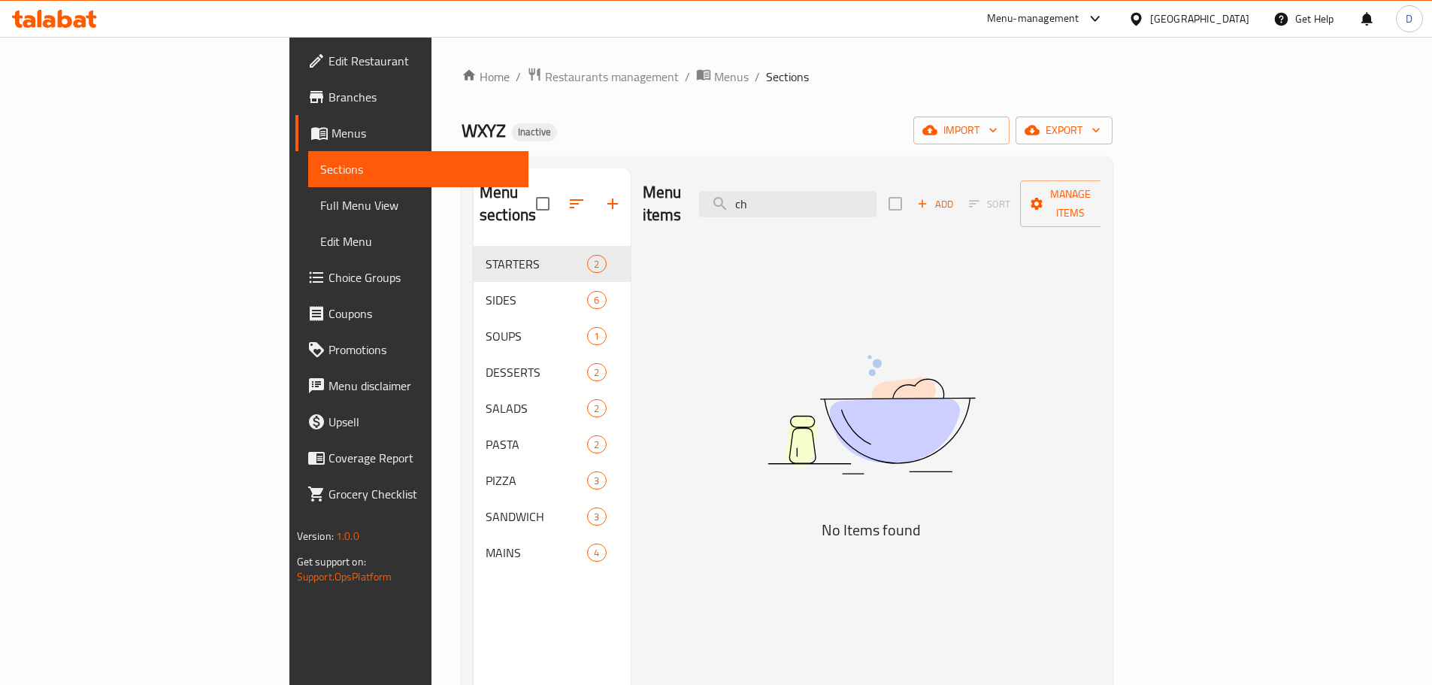
type input "c"
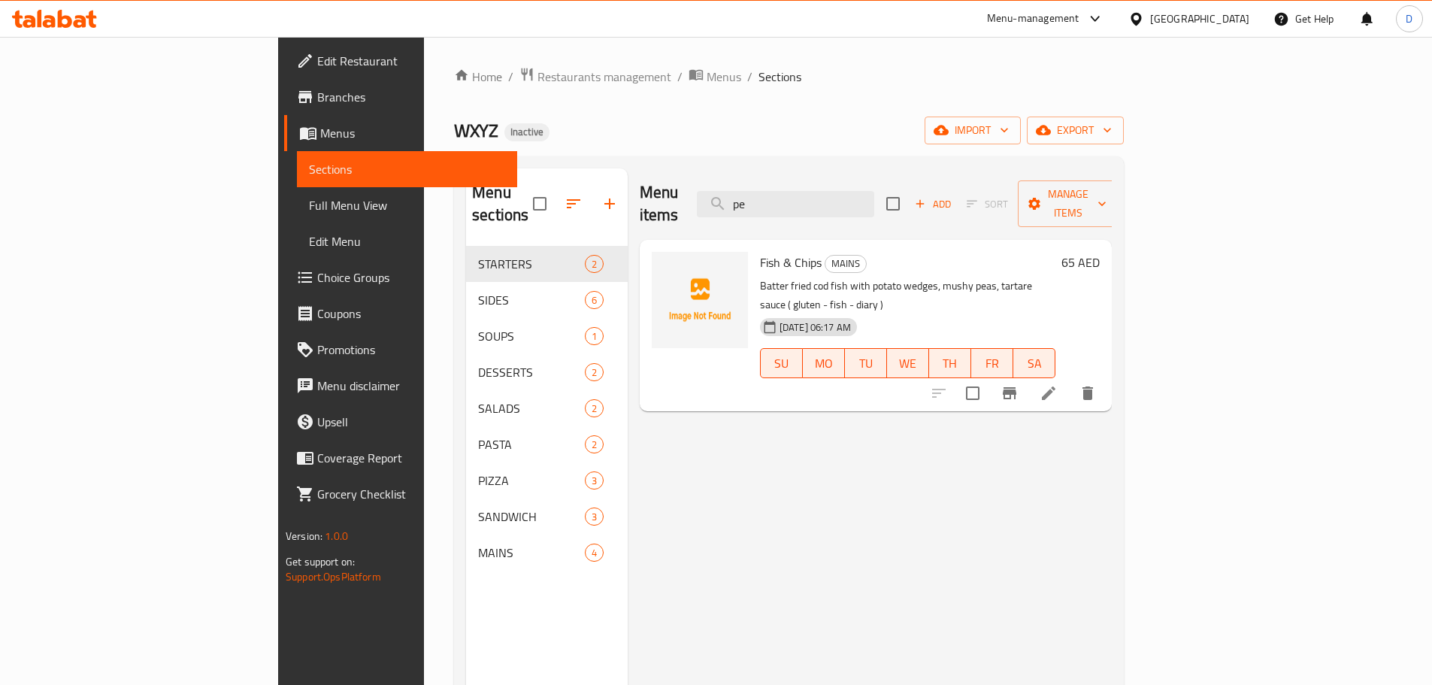
type input "p"
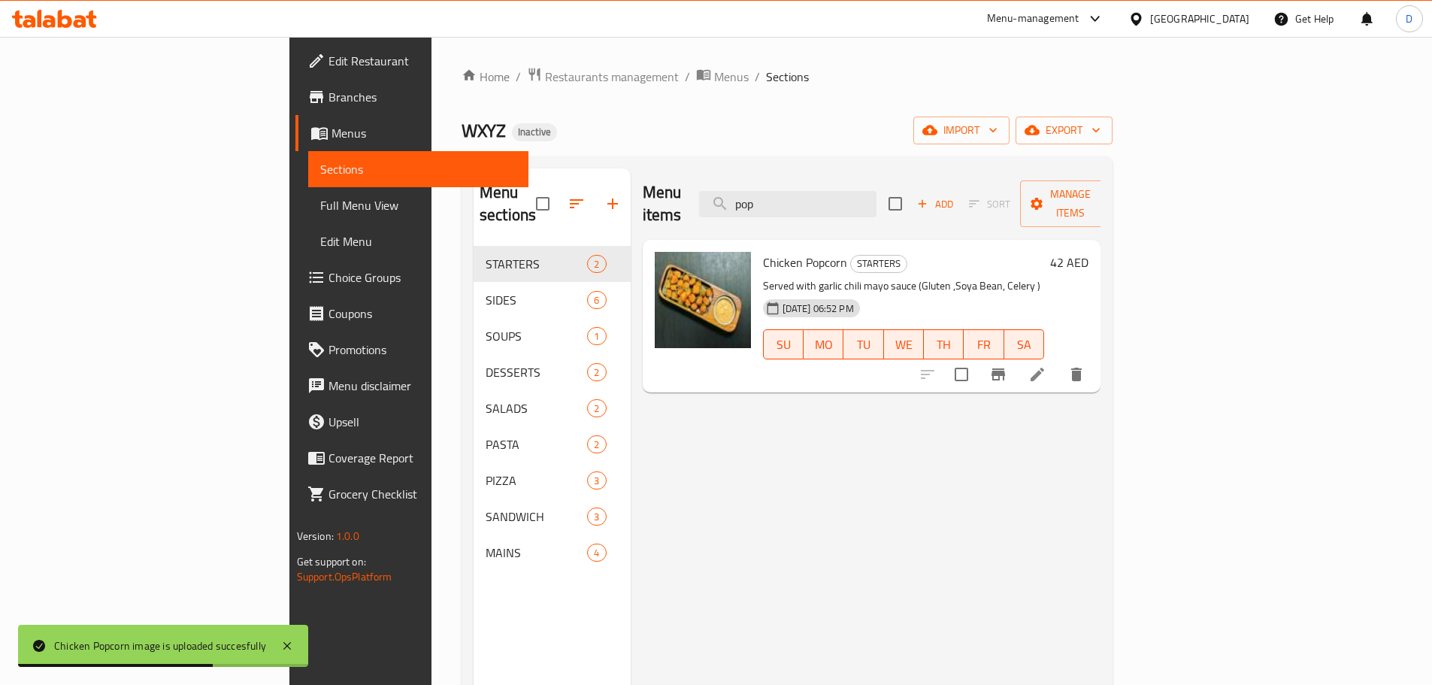
drag, startPoint x: 877, startPoint y: 192, endPoint x: 648, endPoint y: 192, distance: 229.3
click at [648, 192] on div "Menu items pop Add Sort Manage items" at bounding box center [872, 203] width 459 height 71
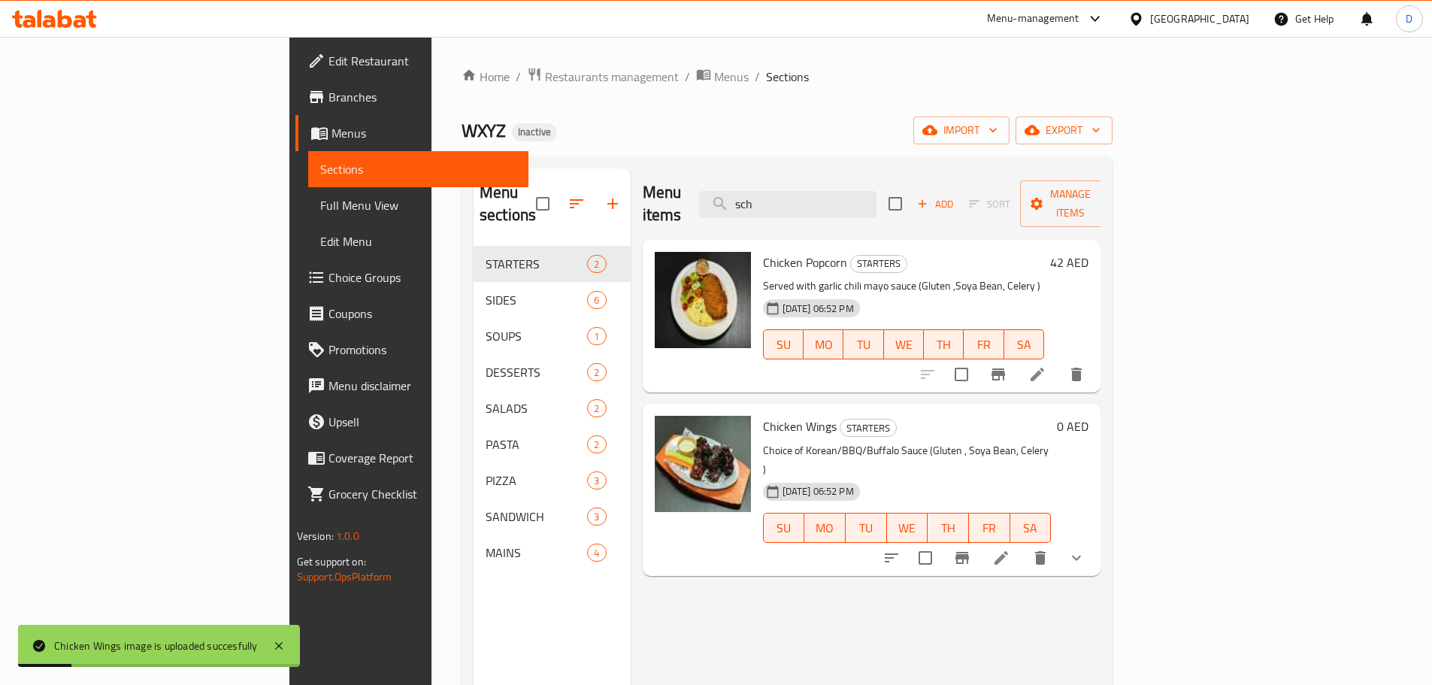
drag, startPoint x: 886, startPoint y: 192, endPoint x: 750, endPoint y: 192, distance: 136.1
click at [750, 192] on div "Menu items sch Add Sort Manage items" at bounding box center [872, 203] width 459 height 71
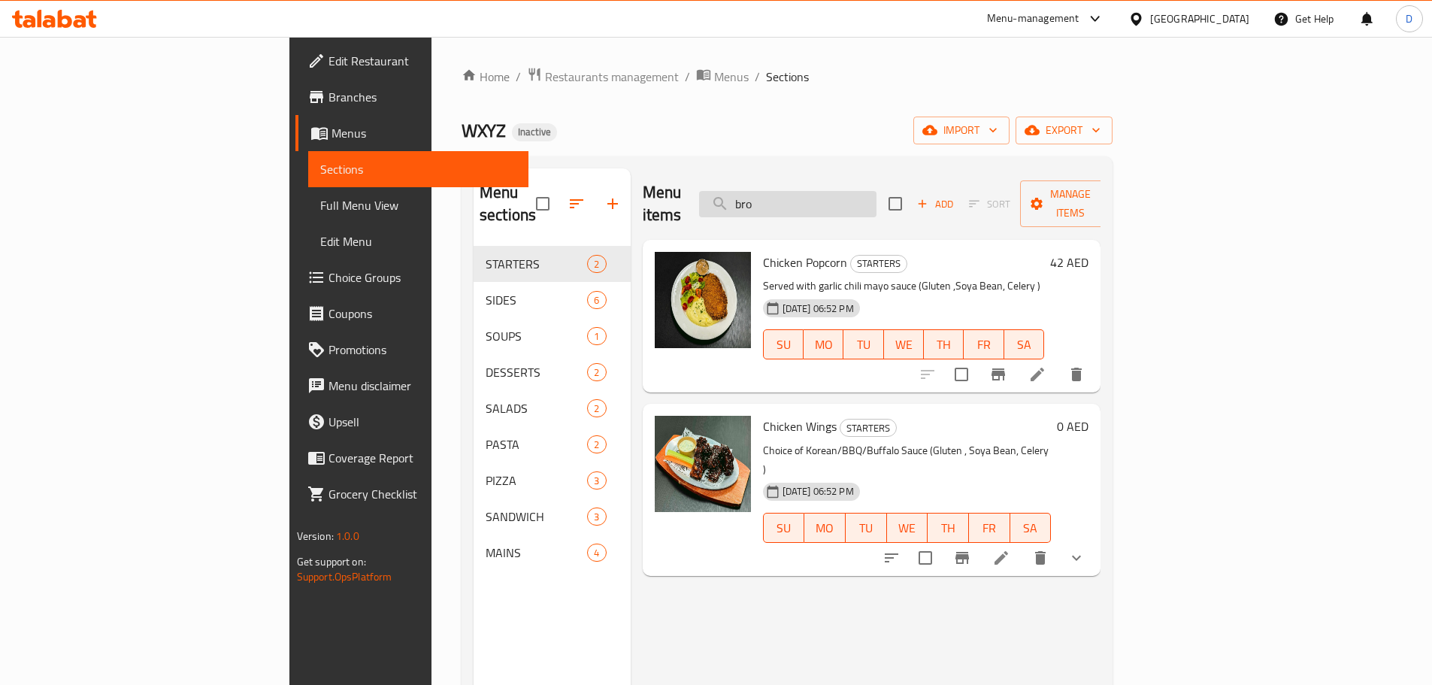
click at [877, 200] on input "bro" at bounding box center [787, 204] width 177 height 26
type input "b"
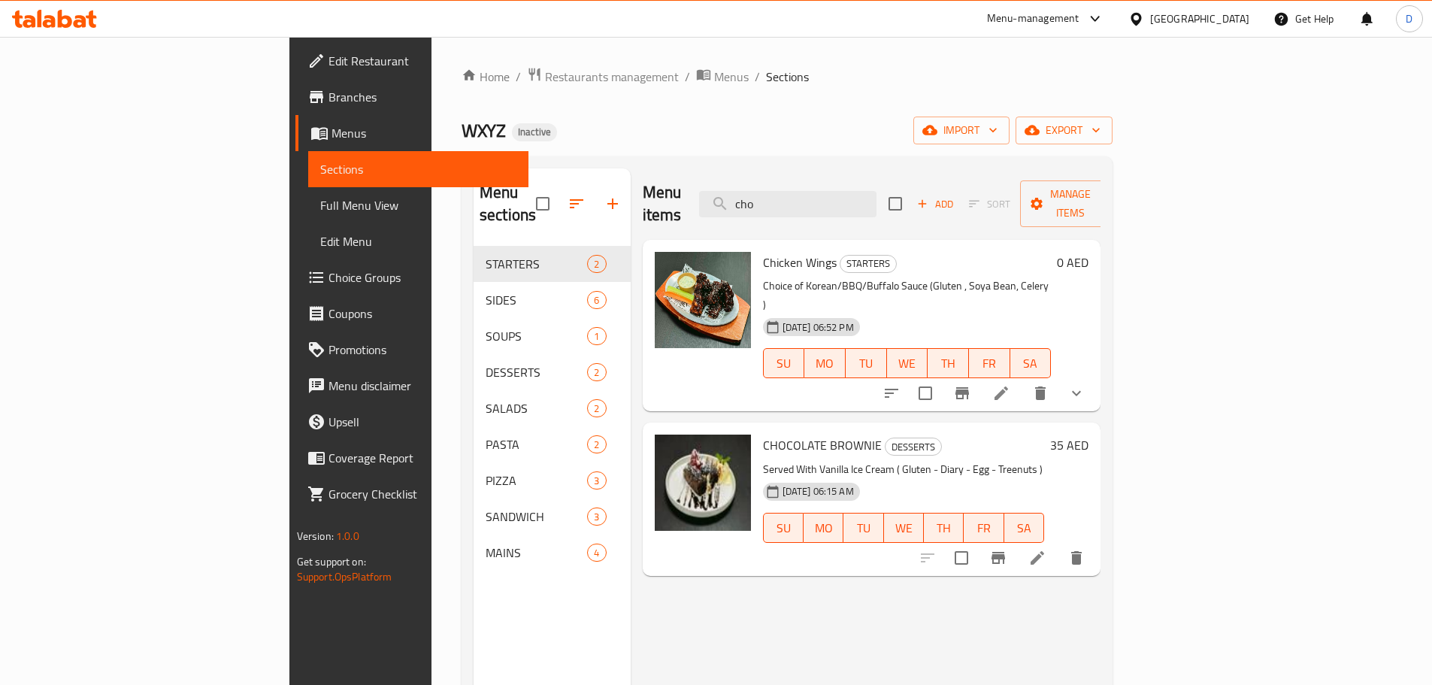
drag, startPoint x: 865, startPoint y: 187, endPoint x: 728, endPoint y: 188, distance: 136.8
click at [728, 188] on div "Menu items cho Add Sort Manage items" at bounding box center [872, 203] width 459 height 71
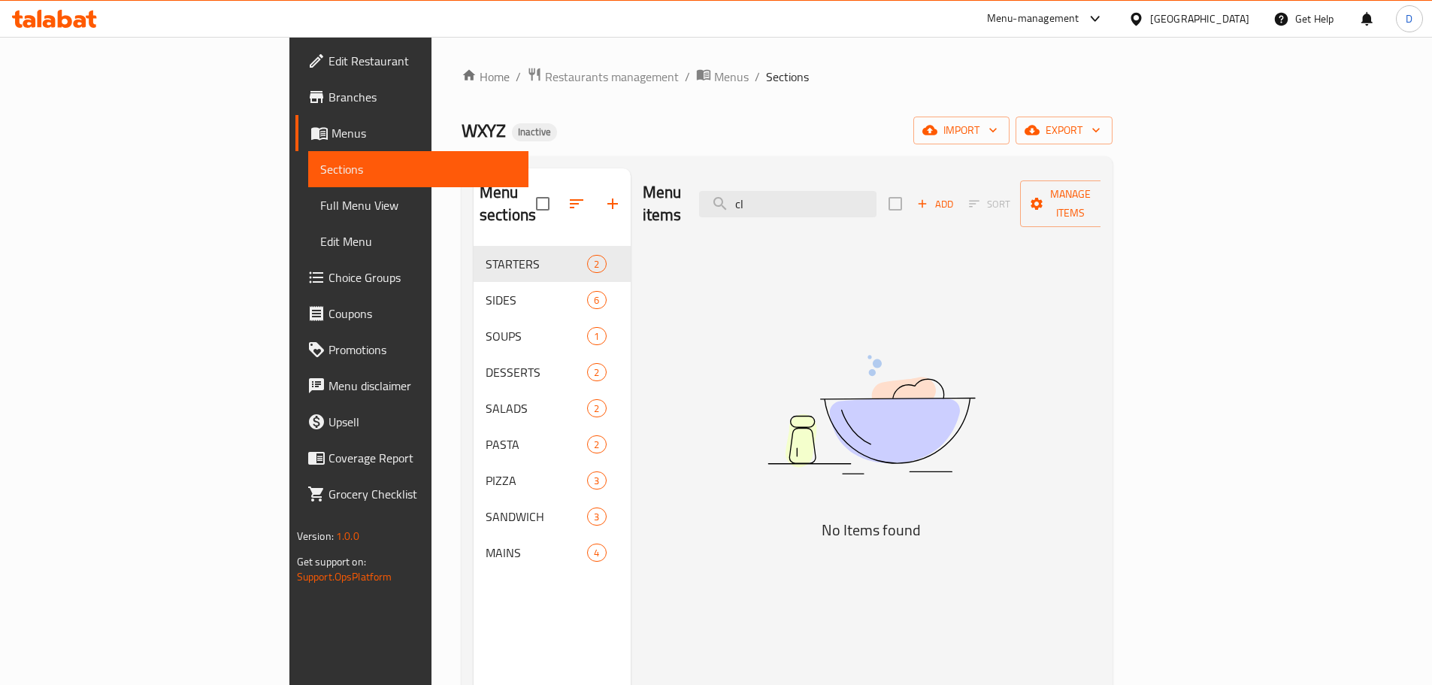
type input "c"
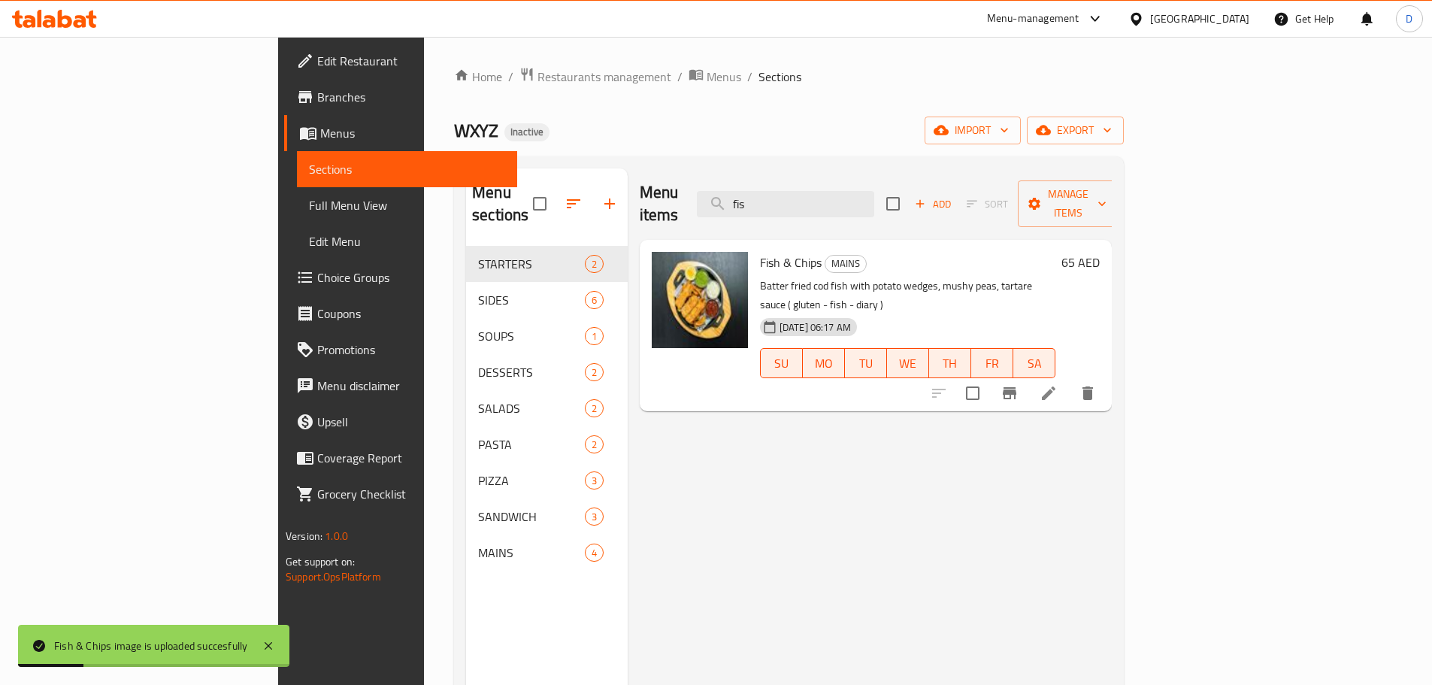
drag, startPoint x: 896, startPoint y: 186, endPoint x: 789, endPoint y: 186, distance: 107.5
click at [789, 186] on div "Menu items fis Add Sort Manage items" at bounding box center [876, 203] width 472 height 71
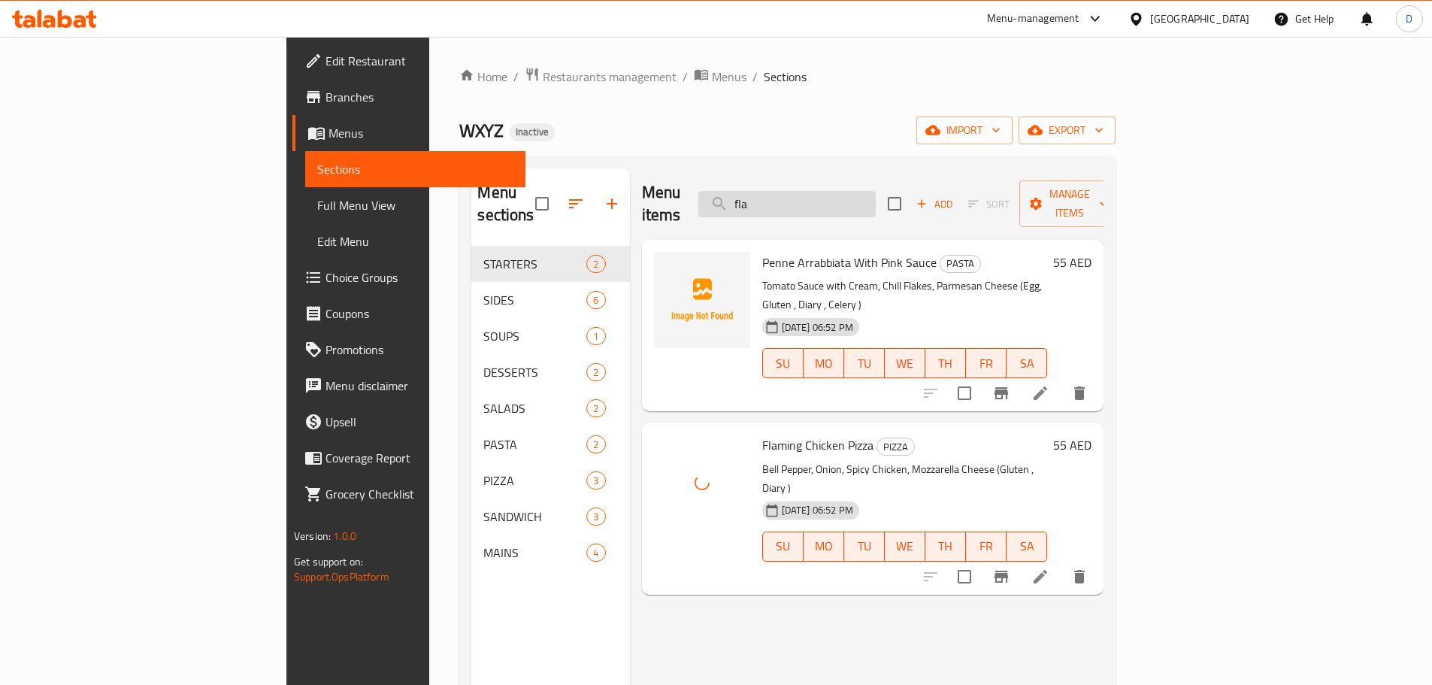
click at [876, 192] on input "fla" at bounding box center [786, 204] width 177 height 26
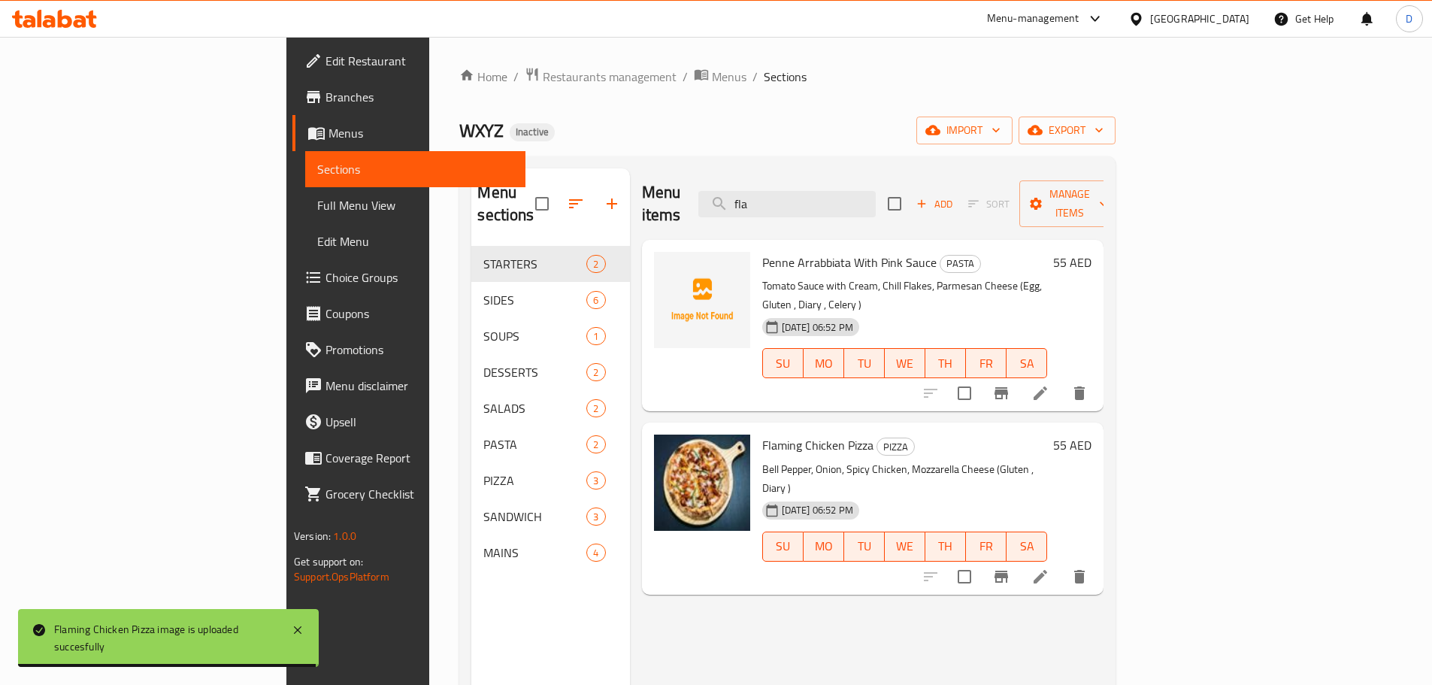
drag, startPoint x: 892, startPoint y: 196, endPoint x: 802, endPoint y: 193, distance: 90.3
click at [802, 193] on div "Menu items fla Add Sort Manage items" at bounding box center [873, 203] width 462 height 71
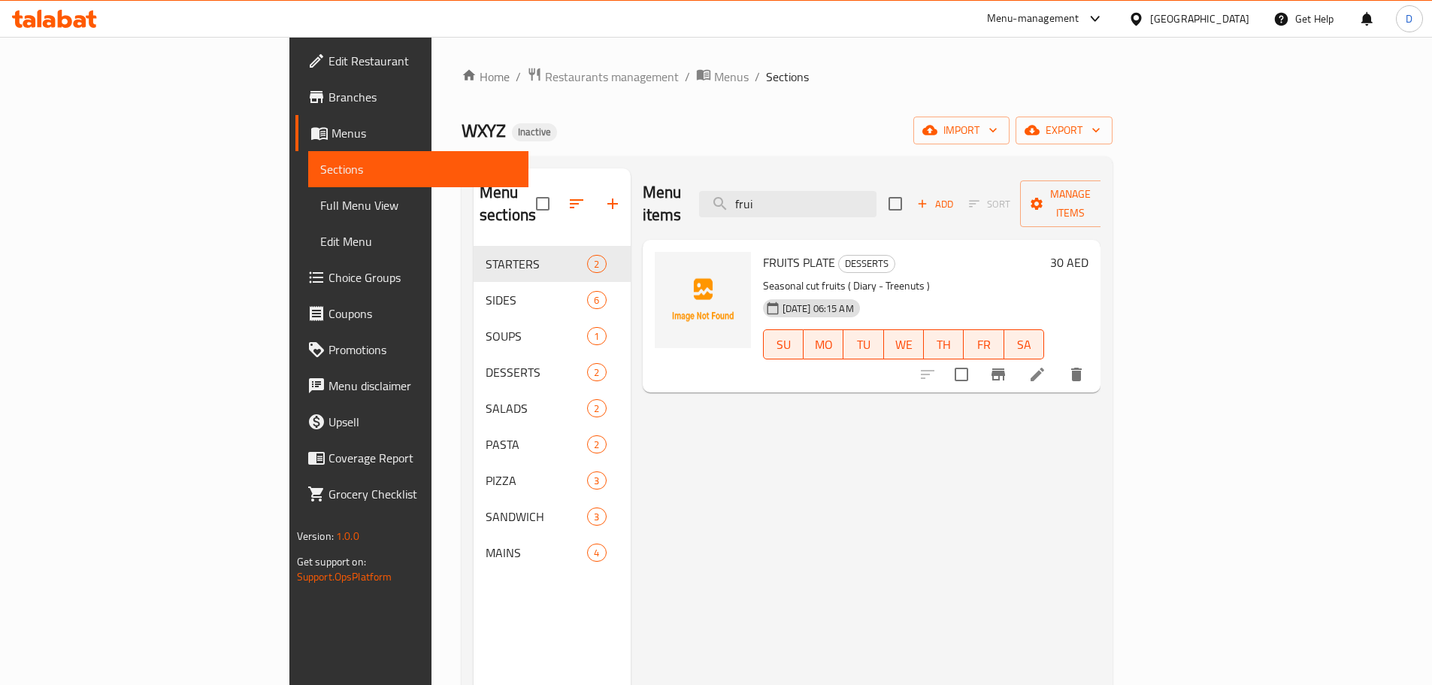
type input "frui"
